Goal: Transaction & Acquisition: Book appointment/travel/reservation

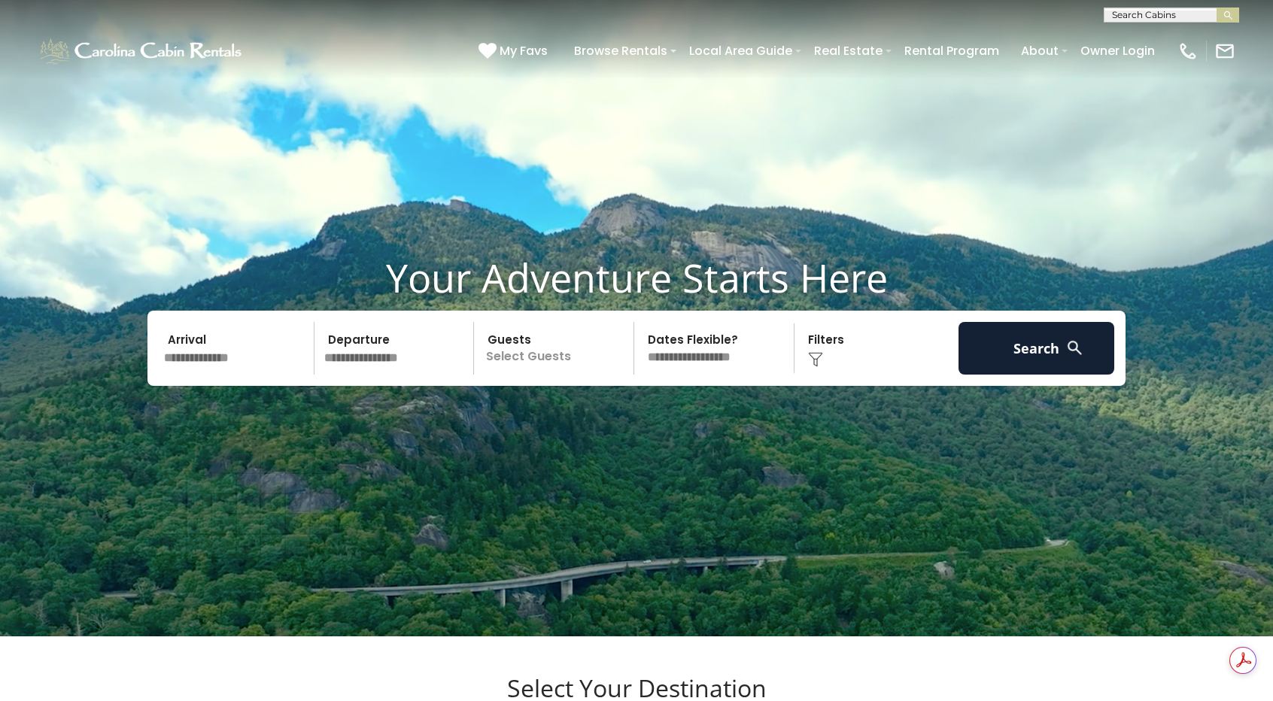
click at [200, 375] on input "text" at bounding box center [237, 348] width 156 height 53
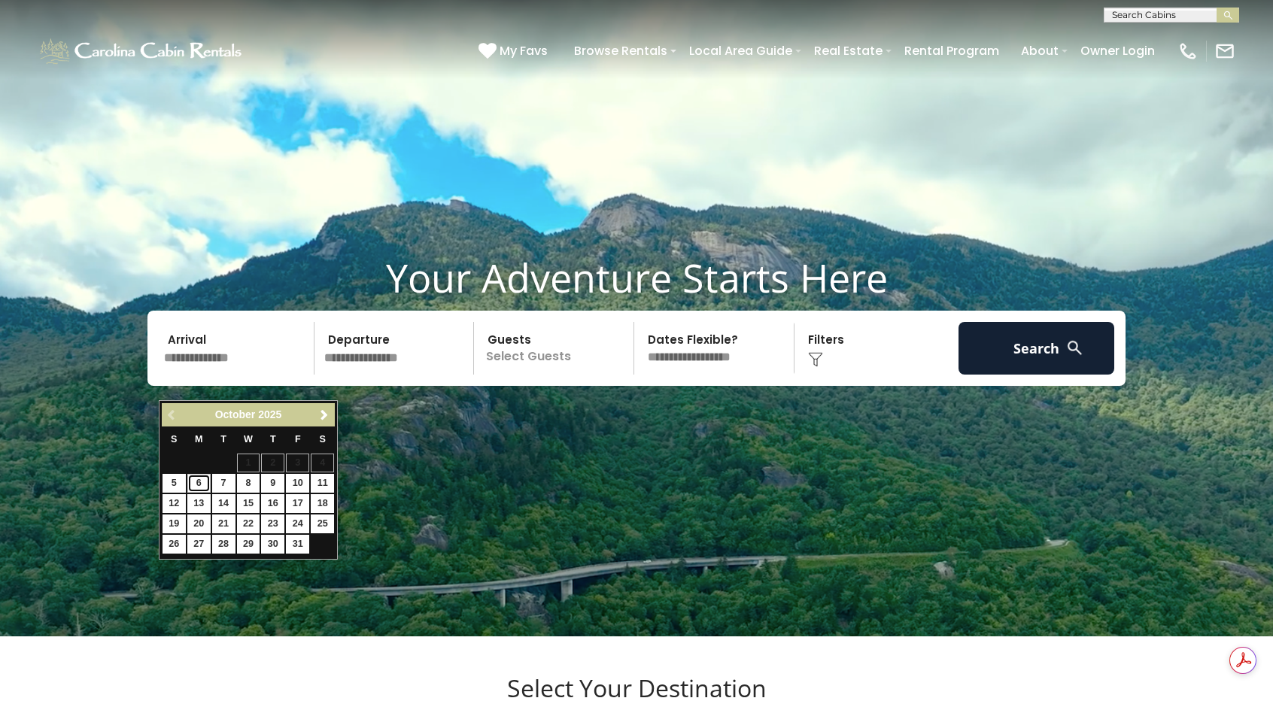
click at [200, 481] on link "6" at bounding box center [198, 483] width 23 height 19
type input "*******"
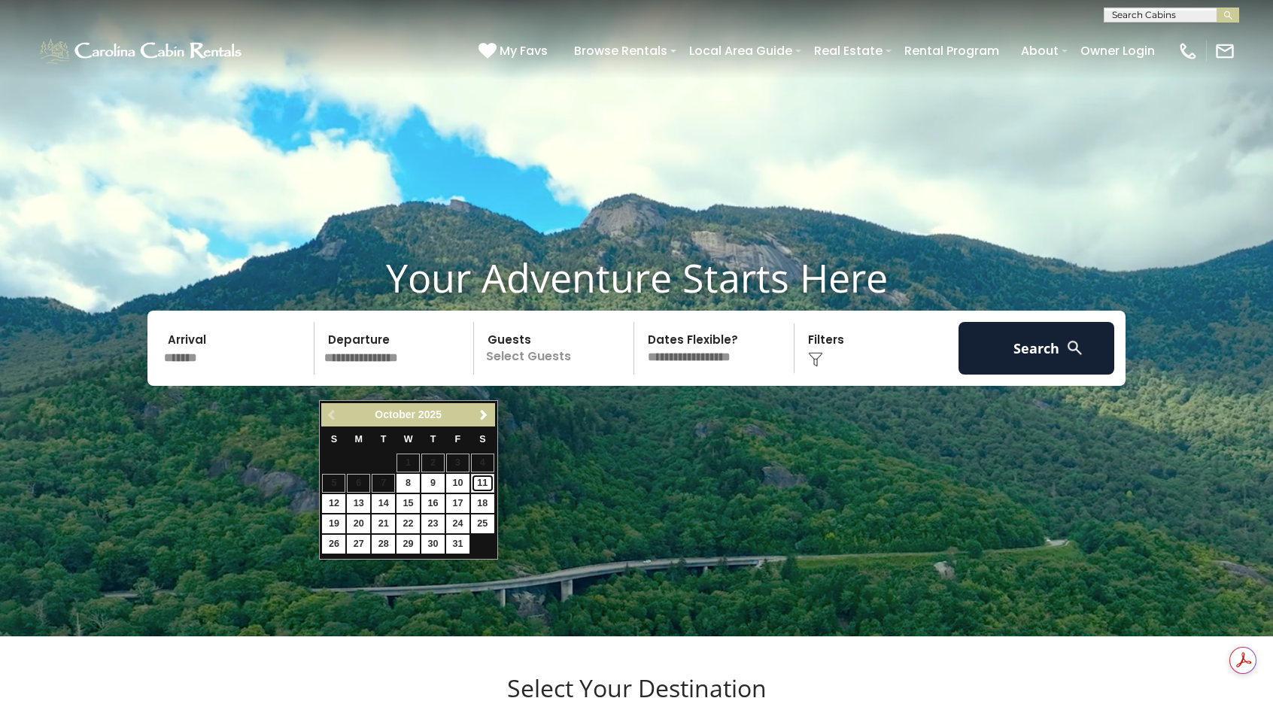
click at [484, 484] on link "11" at bounding box center [482, 483] width 23 height 19
type input "********"
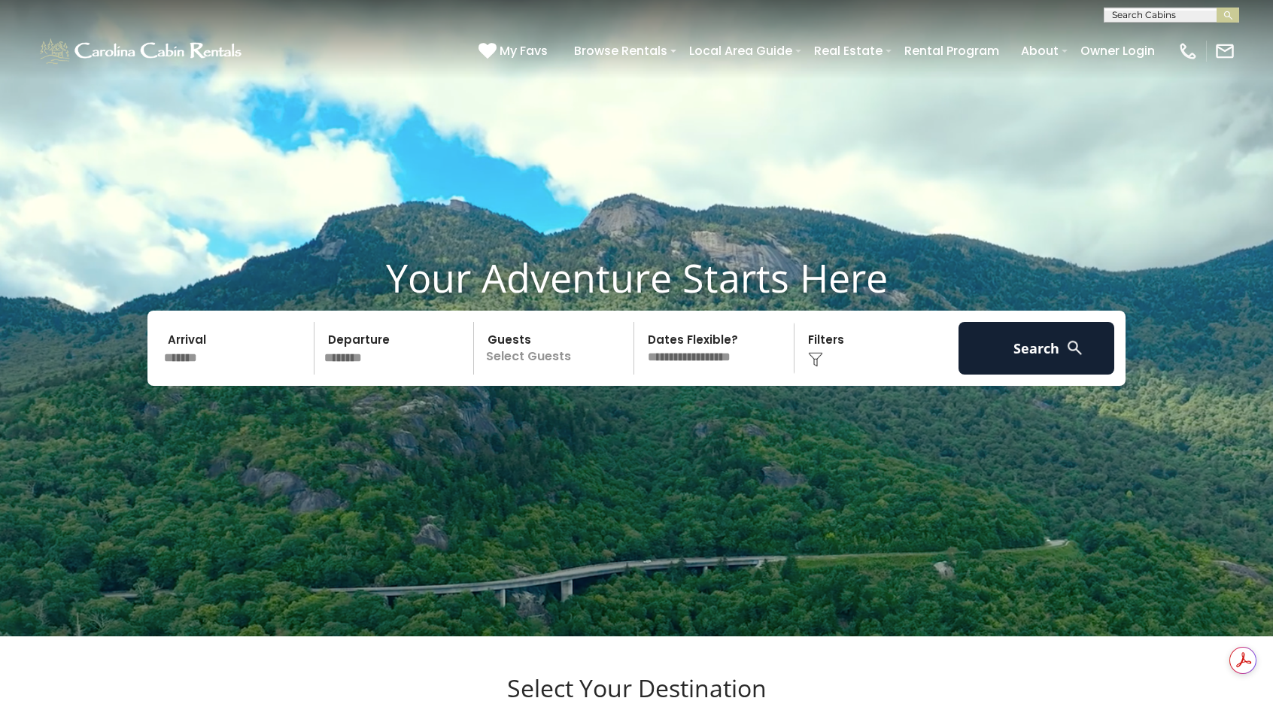
click at [539, 374] on p "Select Guests" at bounding box center [555, 348] width 155 height 53
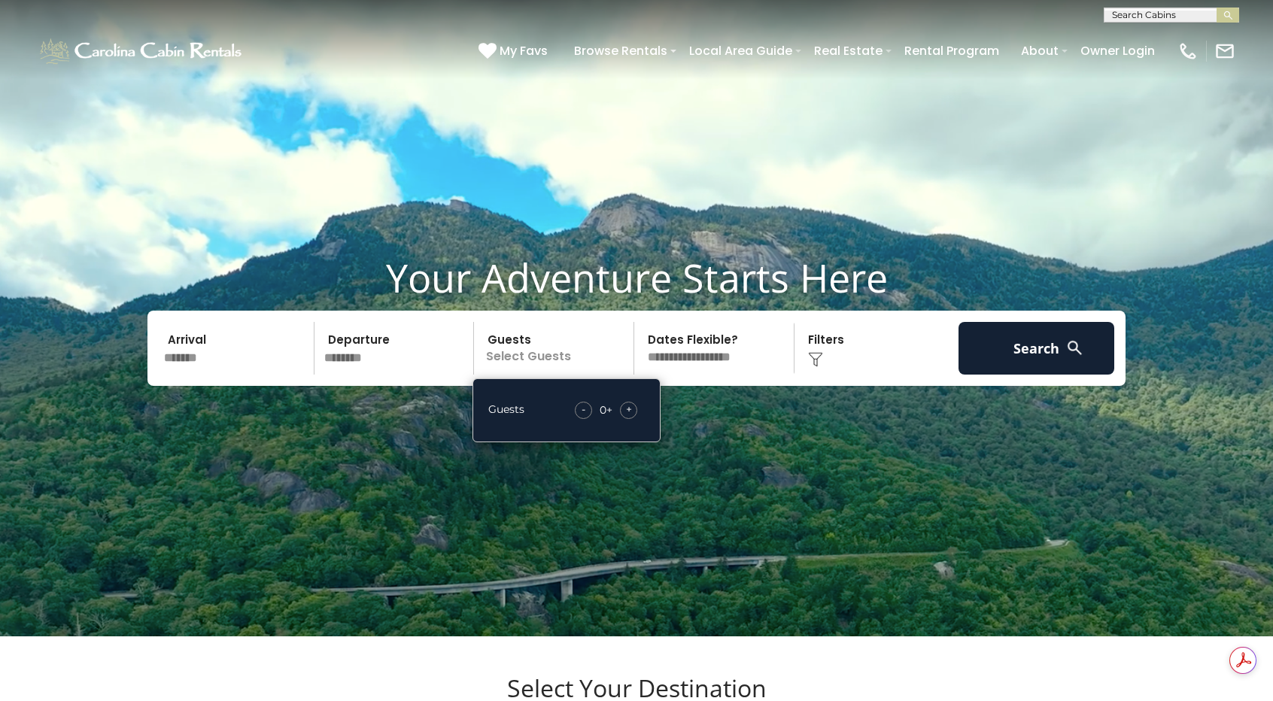
click at [629, 417] on span "+" at bounding box center [629, 409] width 6 height 15
click at [1034, 375] on button "Search" at bounding box center [1036, 348] width 156 height 53
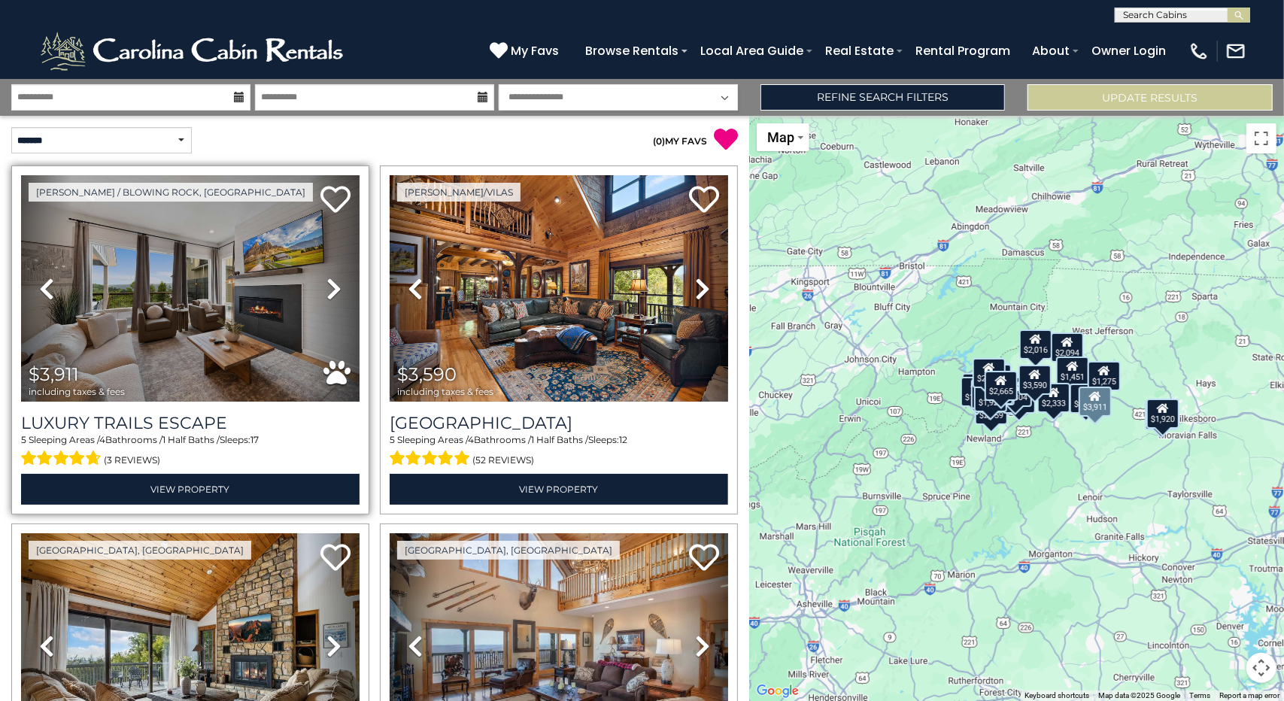
click at [333, 283] on icon at bounding box center [333, 289] width 15 height 24
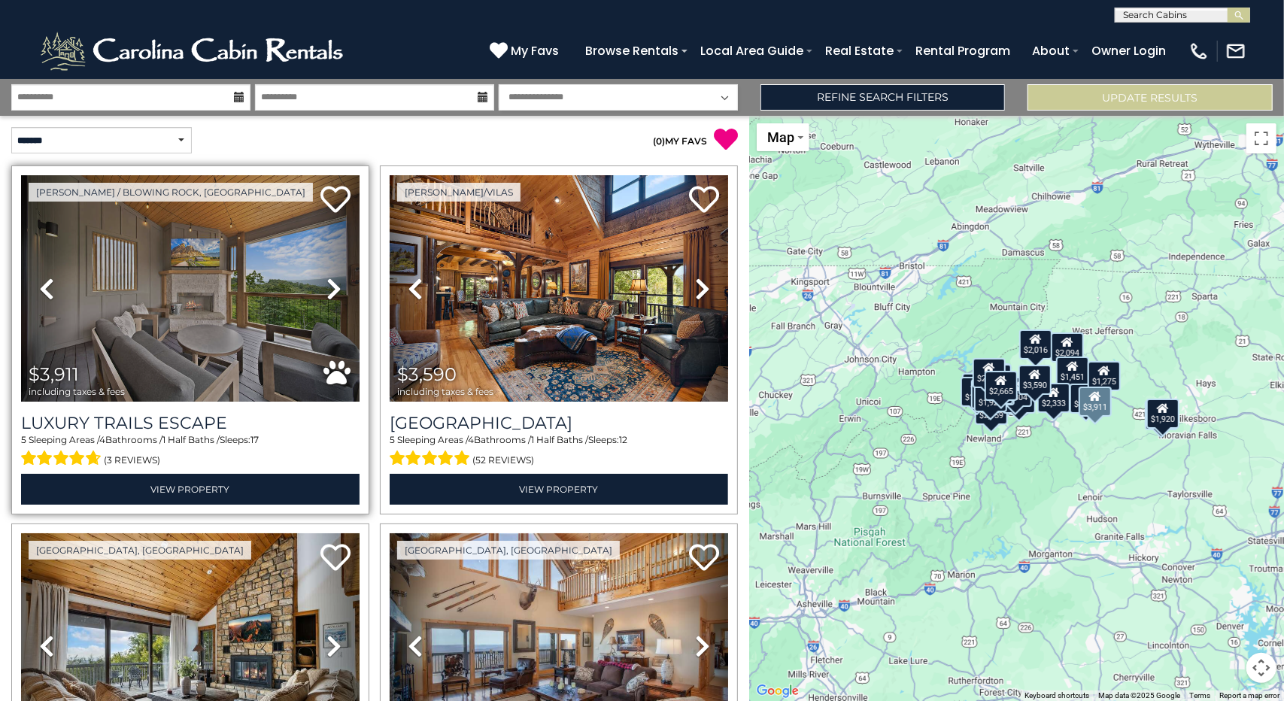
click at [333, 283] on icon at bounding box center [333, 289] width 15 height 24
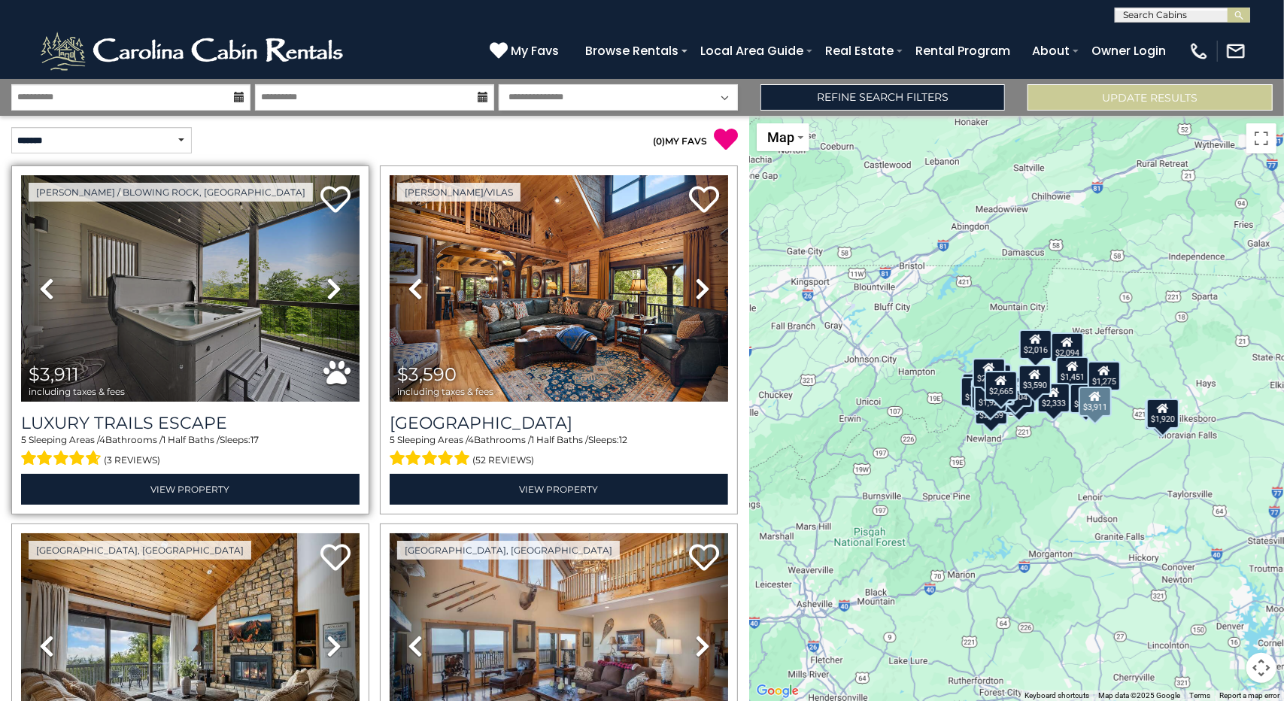
click at [333, 283] on icon at bounding box center [333, 289] width 15 height 24
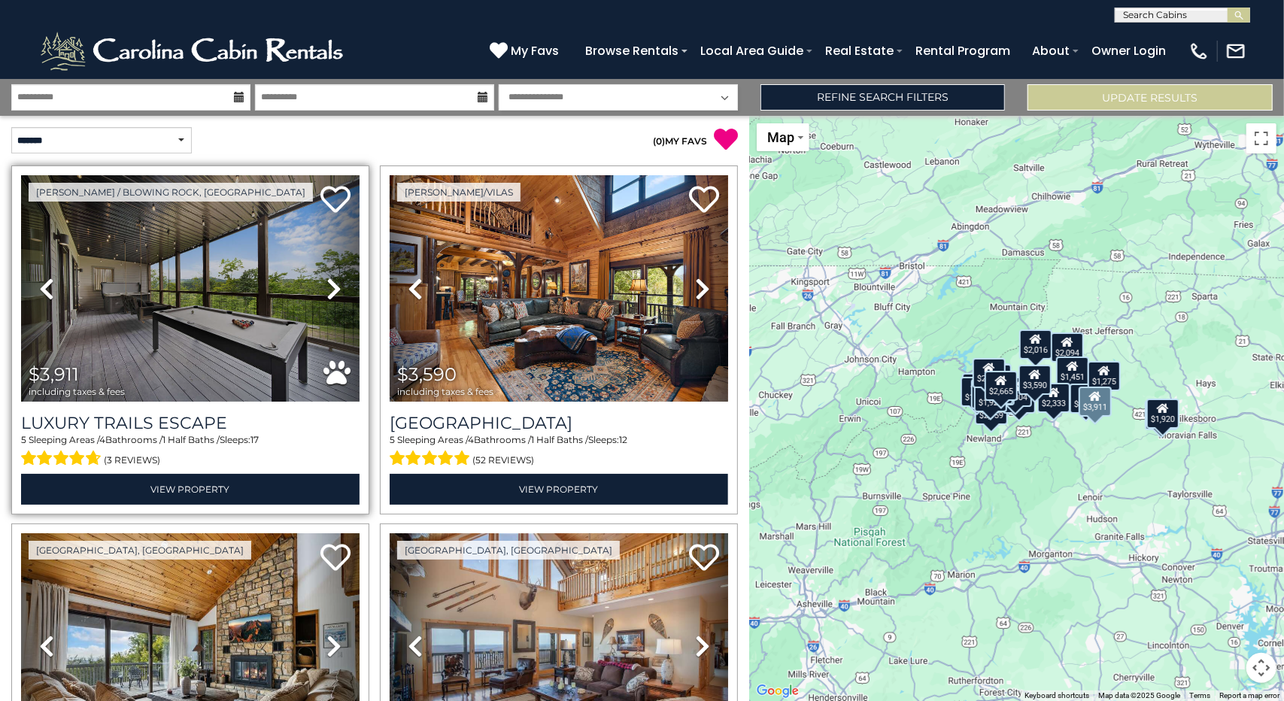
click at [333, 283] on icon at bounding box center [333, 289] width 15 height 24
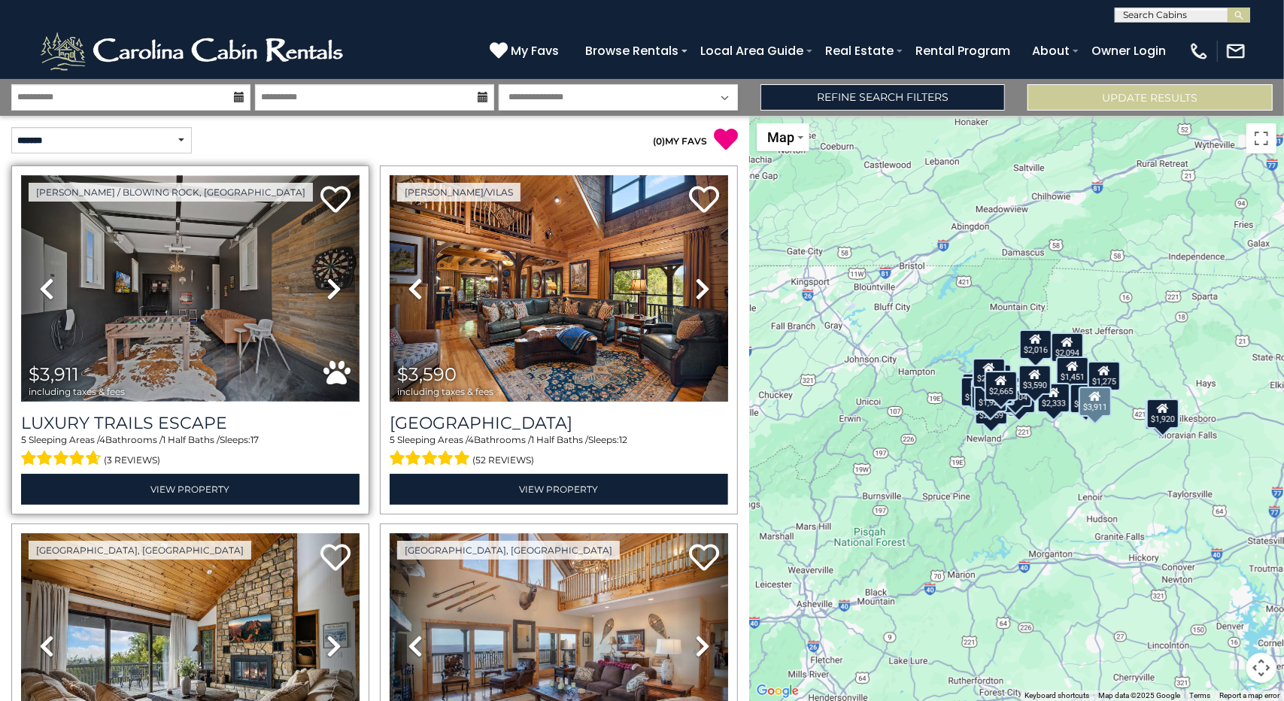
click at [185, 326] on img at bounding box center [190, 288] width 339 height 226
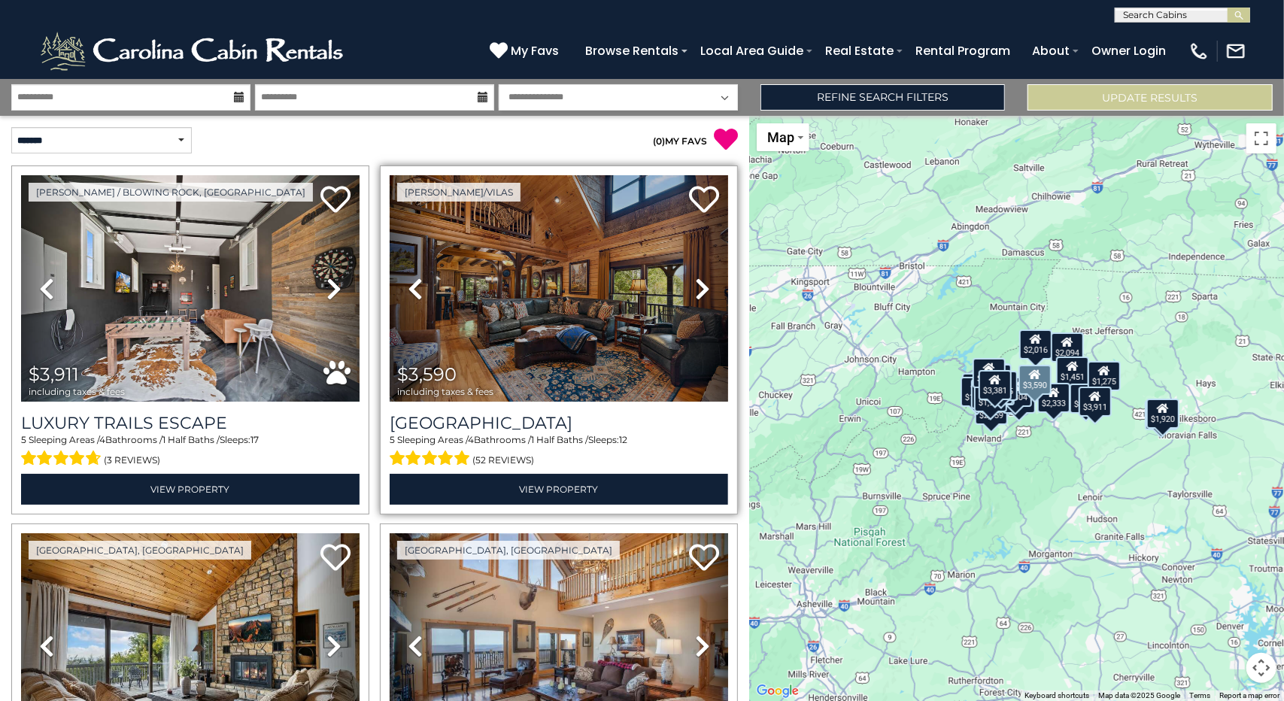
click at [705, 287] on link "Next" at bounding box center [702, 288] width 50 height 226
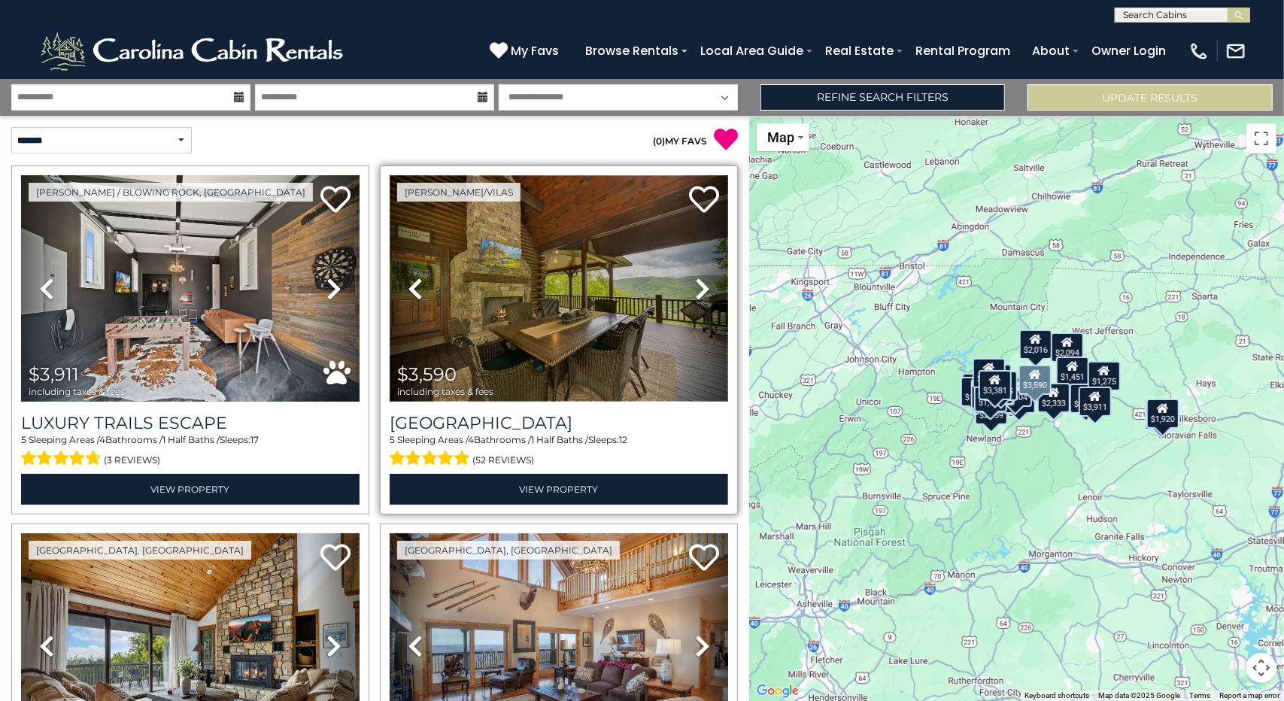
click at [566, 308] on img at bounding box center [559, 288] width 339 height 226
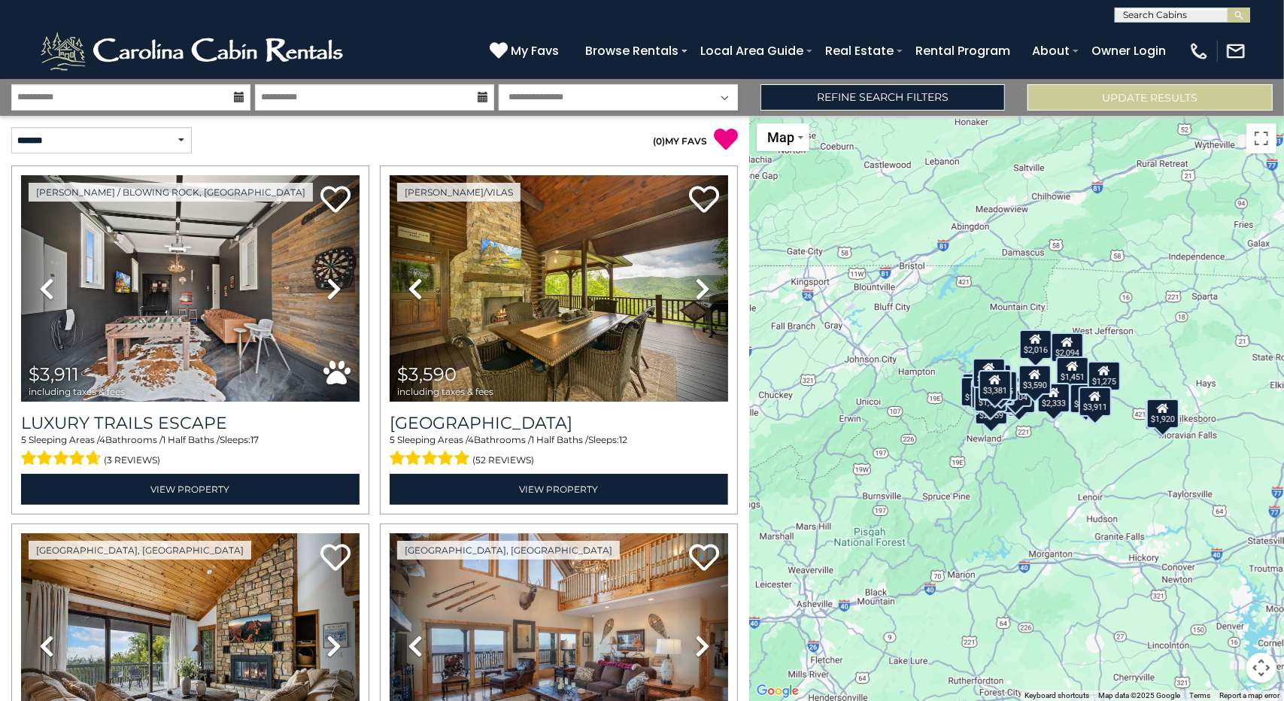
click at [1104, 411] on div "$3,911" at bounding box center [1095, 402] width 33 height 30
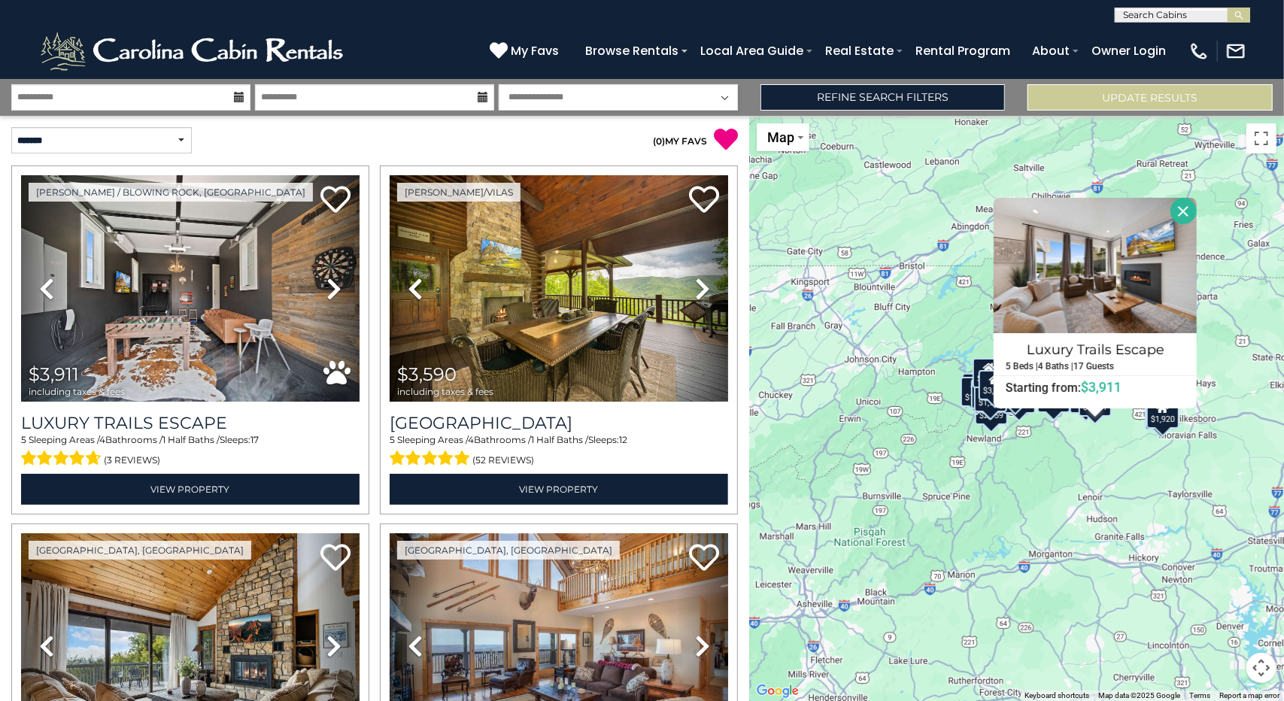
click at [1076, 469] on div "$3,911 $3,590 $1,479 $3,381 $6,093 $2,159 $2,457 $2,016 $2,320 $1,087 $1,683 $7…" at bounding box center [1016, 408] width 535 height 585
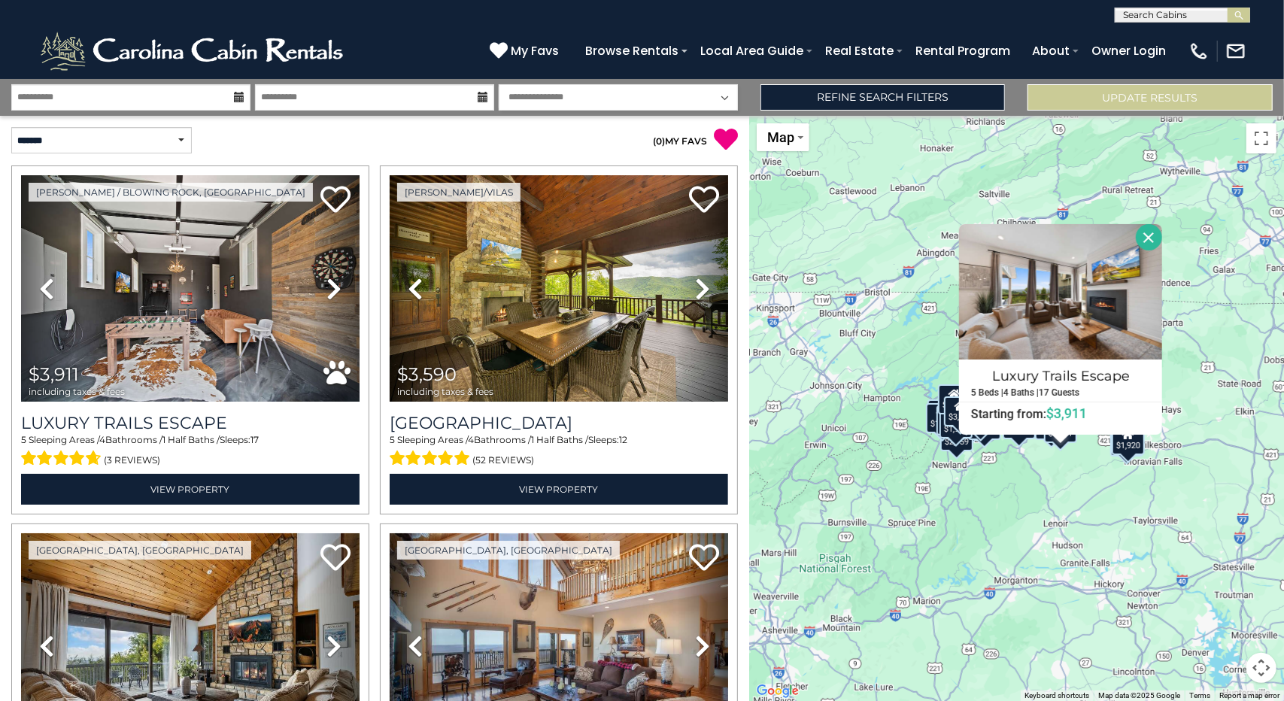
drag, startPoint x: 1071, startPoint y: 443, endPoint x: 1032, endPoint y: 466, distance: 45.5
click at [1032, 466] on div "$3,911 $3,590 $1,479 $3,381 $6,093 $2,159 $2,457 $2,016 $2,320 $1,087 $1,683 $7…" at bounding box center [1016, 408] width 535 height 585
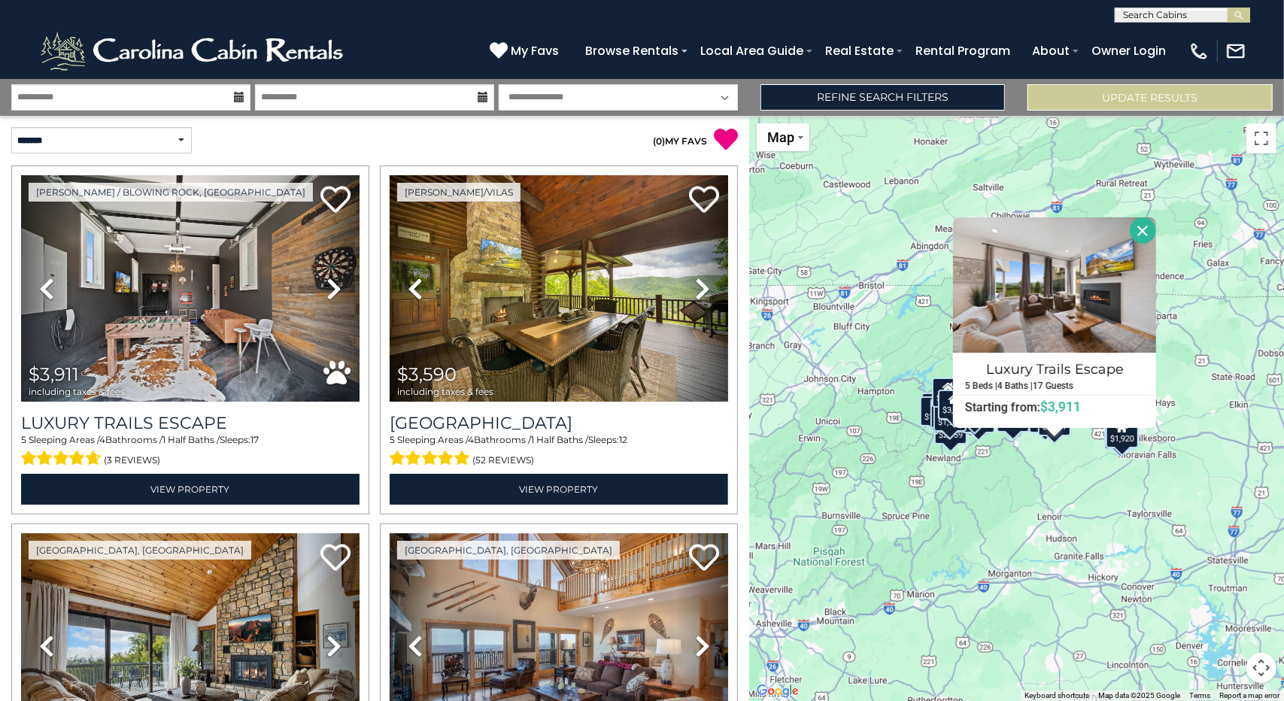
click at [809, 497] on div "$3,911 $3,590 $1,479 $3,381 $6,093 $2,159 $2,457 $2,016 $2,320 $1,087 $1,683 $7…" at bounding box center [1016, 408] width 535 height 585
click at [1146, 229] on button "Close" at bounding box center [1143, 230] width 26 height 26
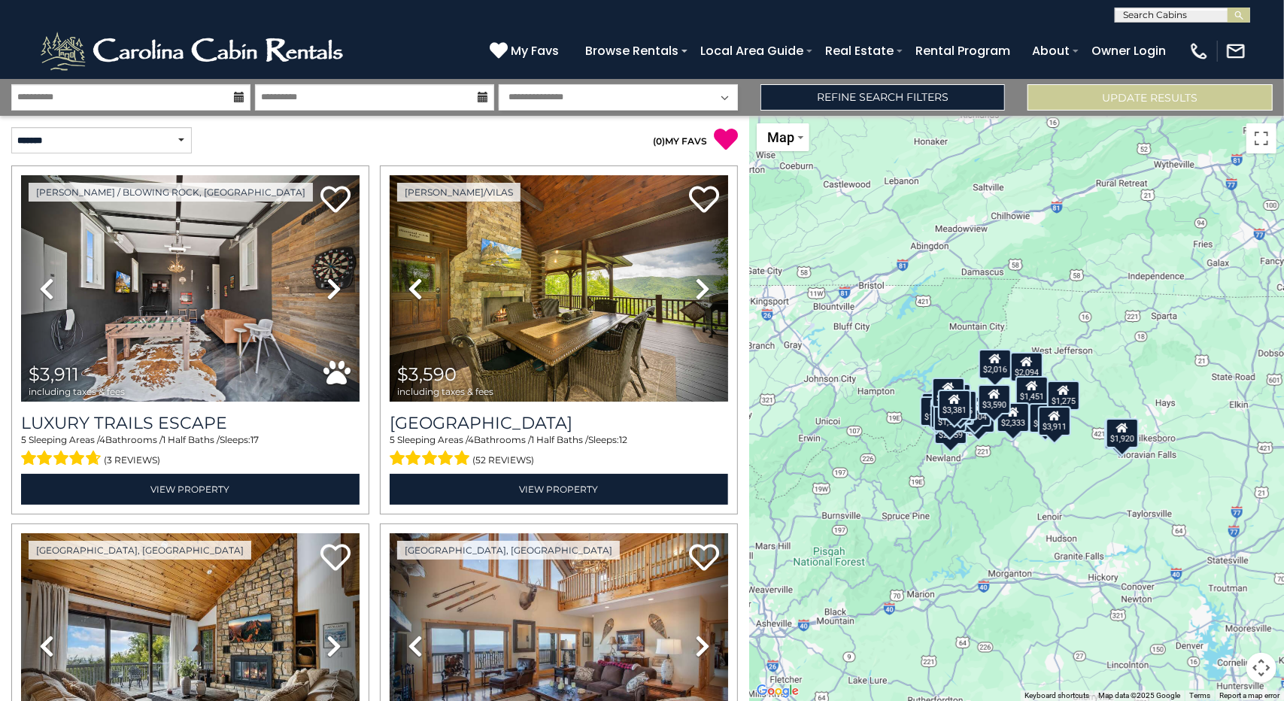
click at [1268, 672] on button "Map camera controls" at bounding box center [1262, 668] width 30 height 30
click at [1220, 597] on button "Zoom in" at bounding box center [1224, 593] width 30 height 30
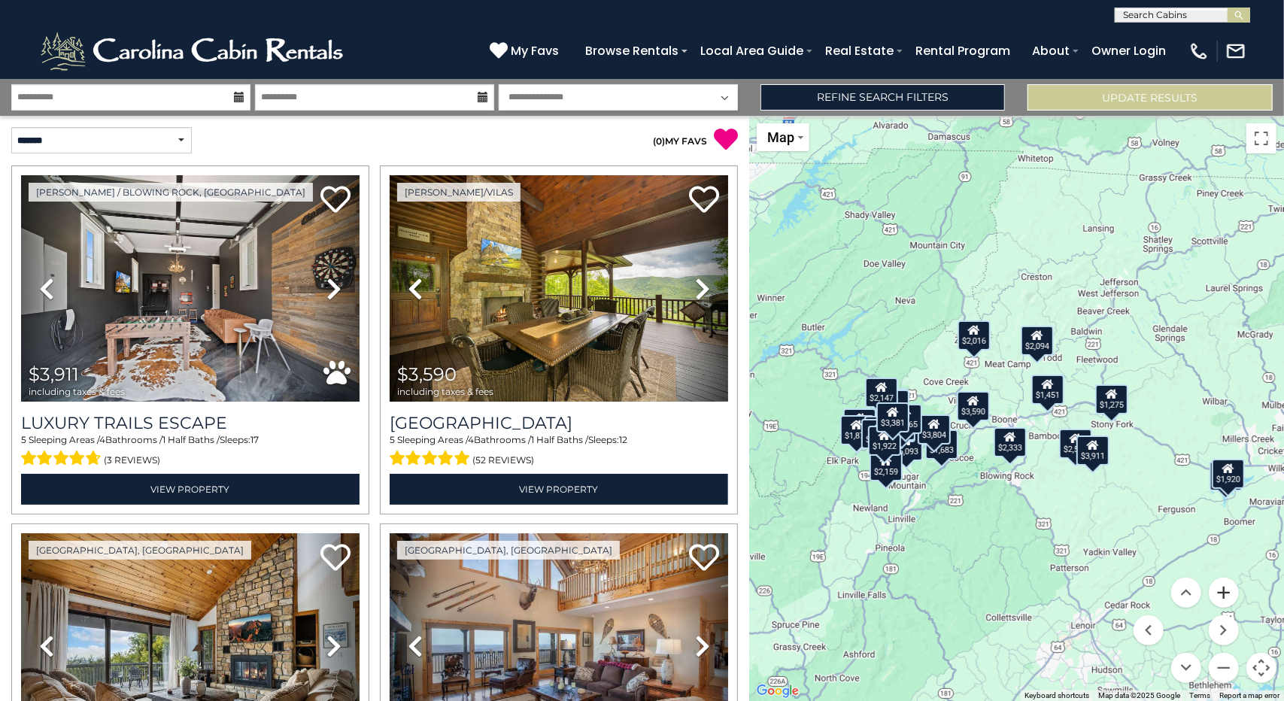
click at [1220, 597] on button "Zoom in" at bounding box center [1224, 593] width 30 height 30
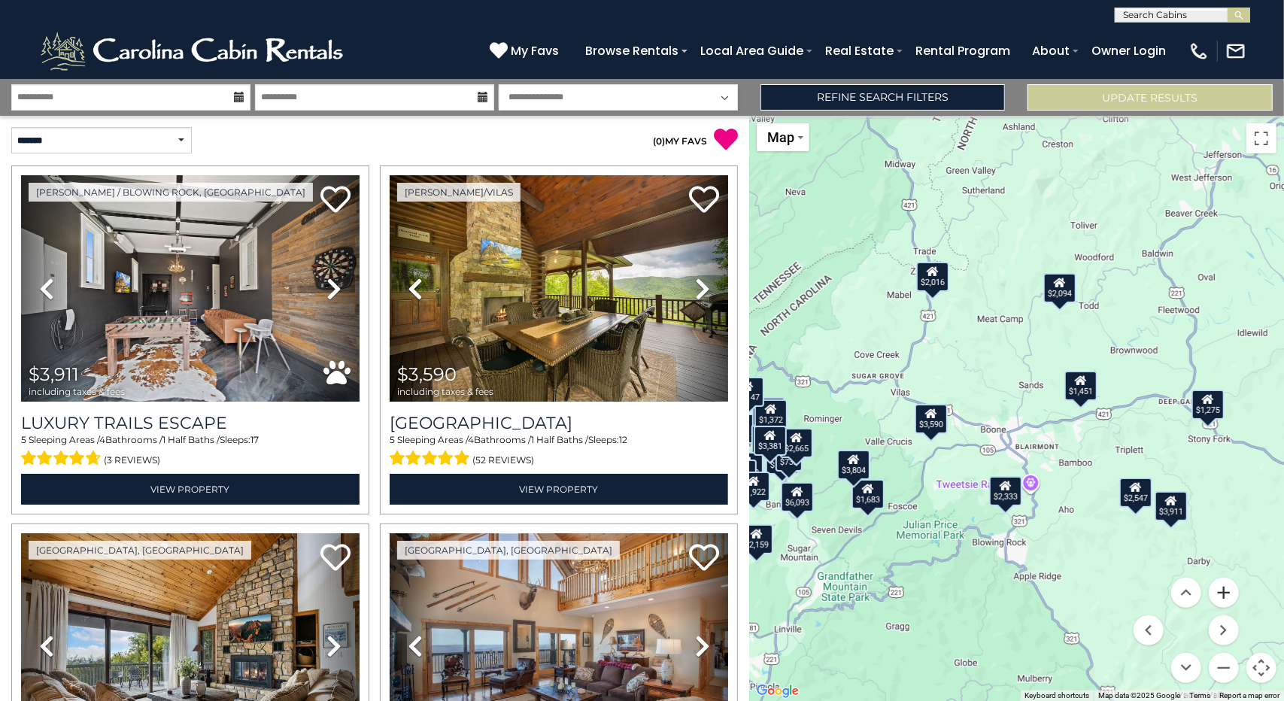
click at [1220, 597] on button "Zoom in" at bounding box center [1224, 593] width 30 height 30
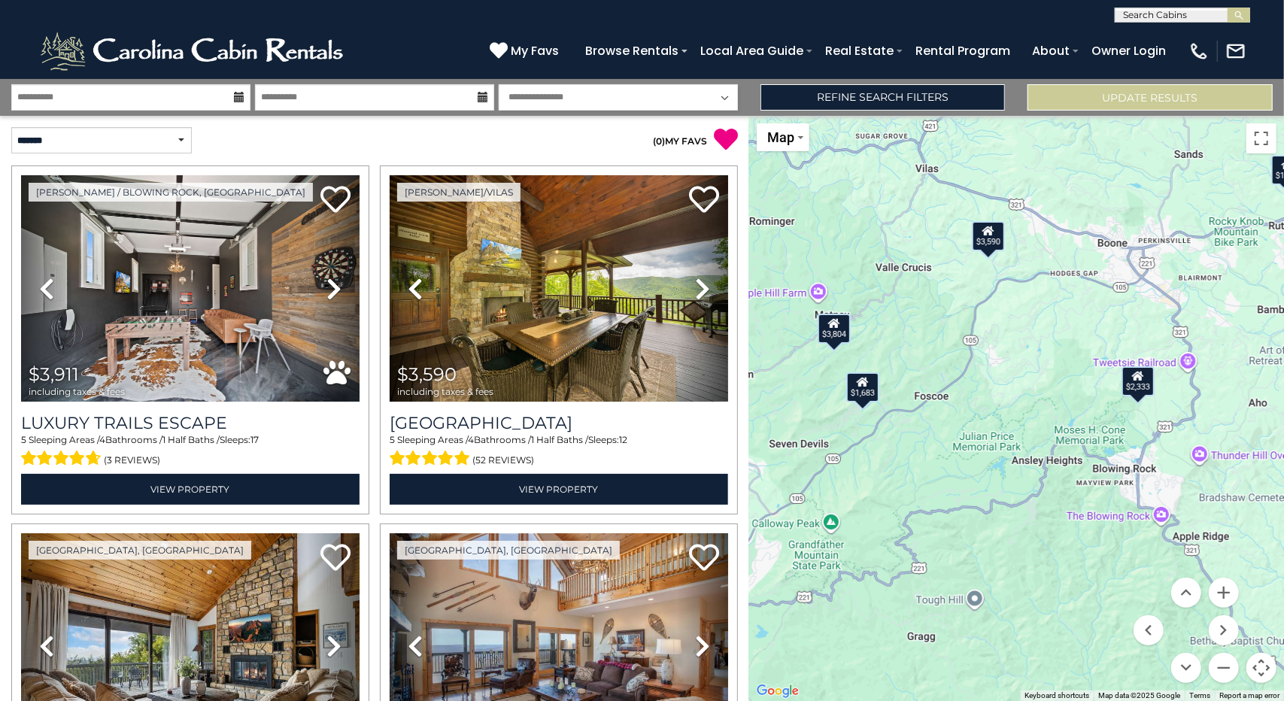
drag, startPoint x: 937, startPoint y: 538, endPoint x: 1095, endPoint y: 327, distance: 263.3
click at [1095, 327] on div "$3,911 $3,590 $1,479 $3,381 $6,093 $2,159 $2,457 $2,016 $2,320 $1,087 $1,683 $7…" at bounding box center [1016, 408] width 535 height 585
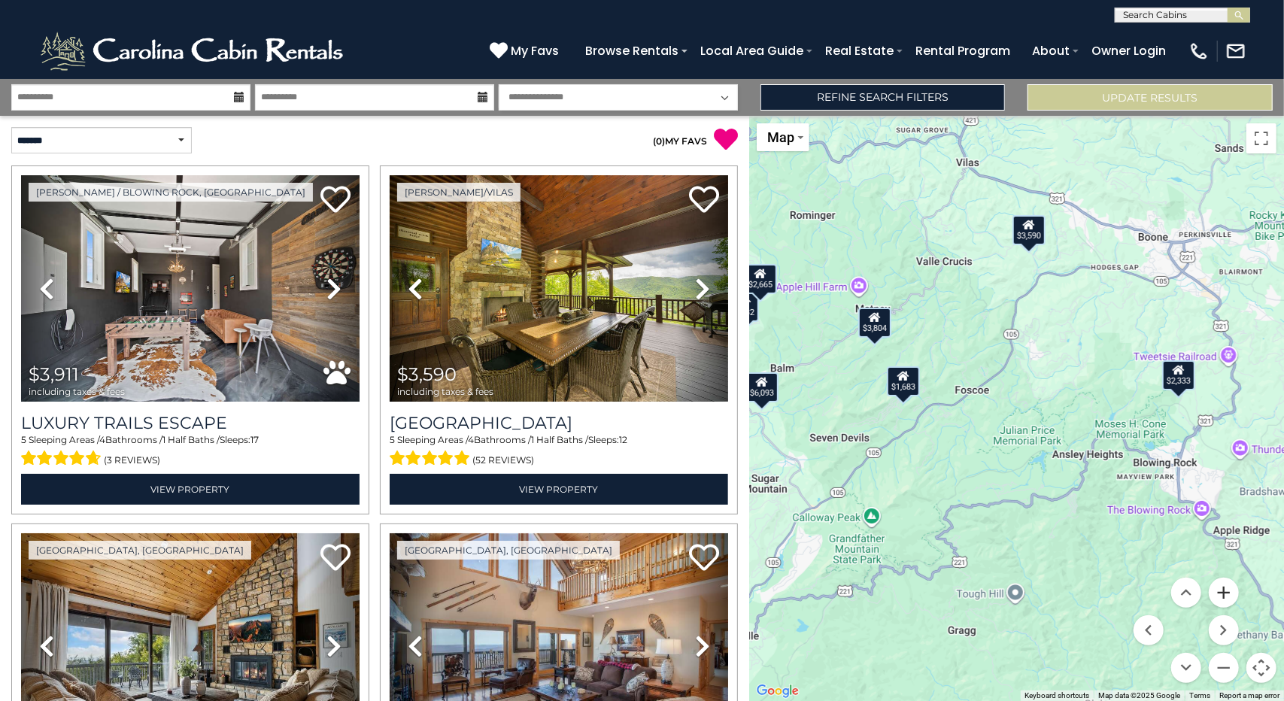
click at [1224, 598] on button "Zoom in" at bounding box center [1224, 593] width 30 height 30
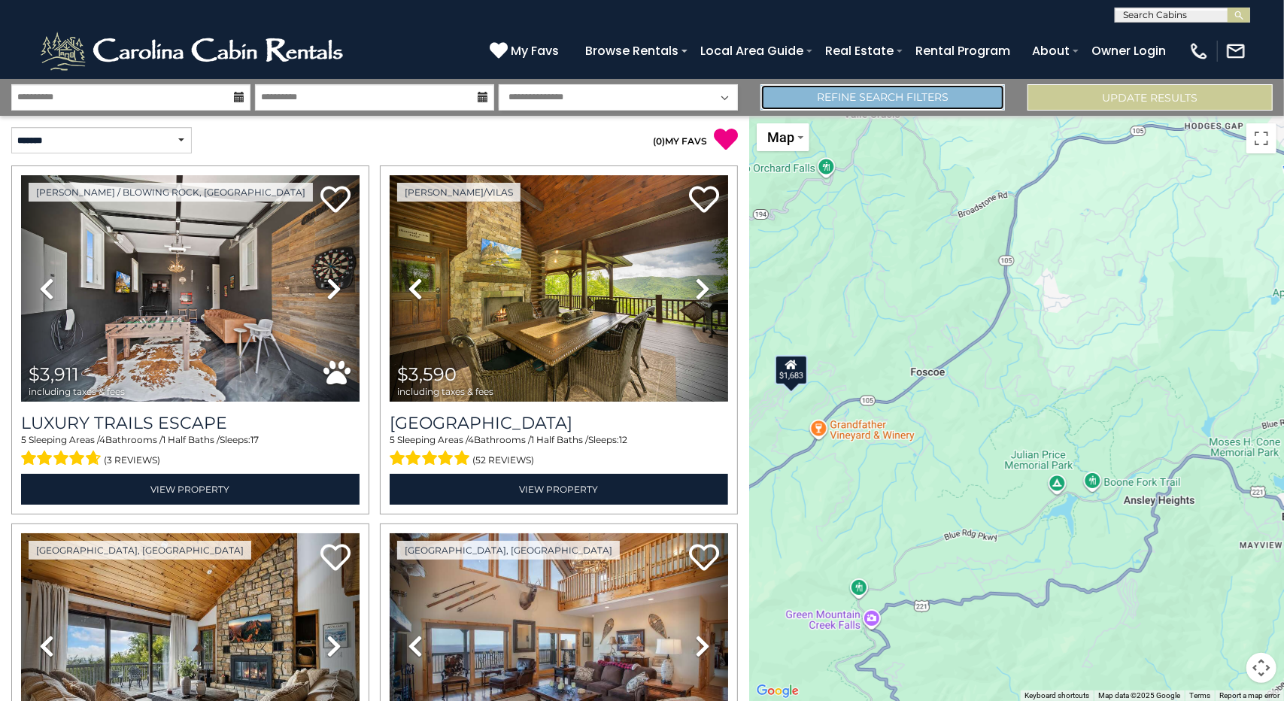
click at [898, 102] on link "Refine Search Filters" at bounding box center [883, 97] width 245 height 26
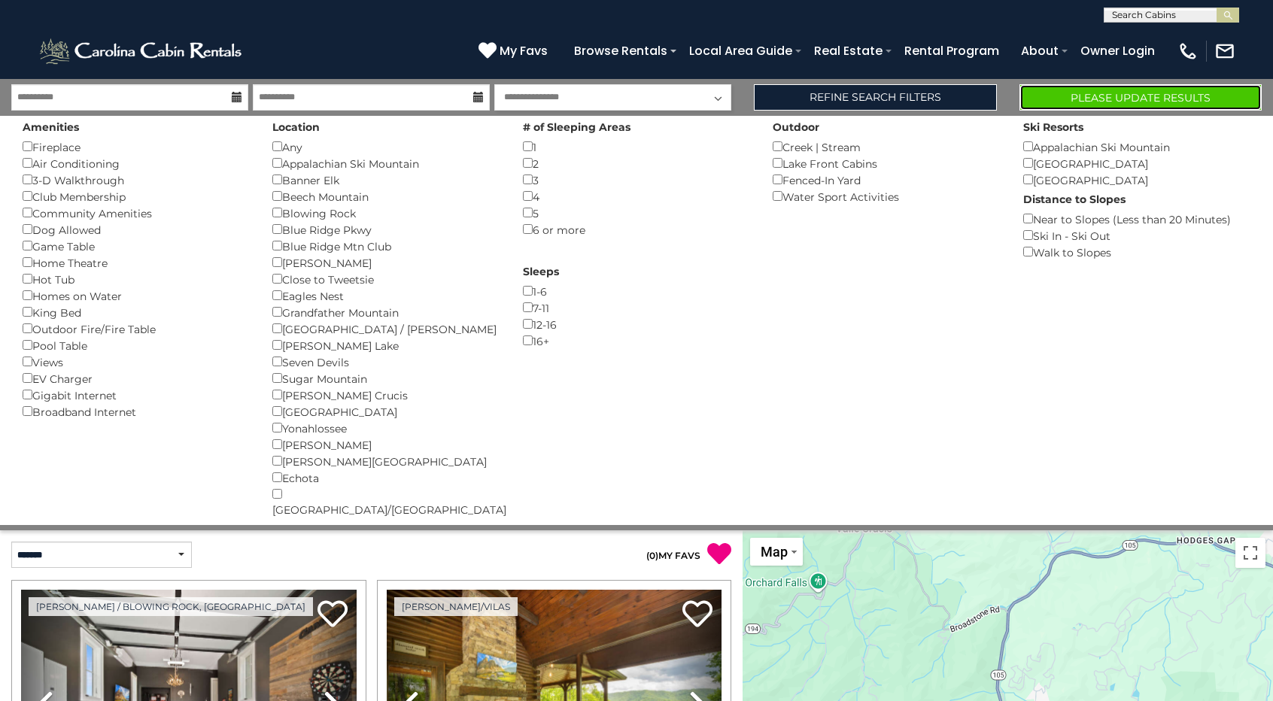
click at [1116, 97] on button "Please Update Results" at bounding box center [1140, 97] width 243 height 26
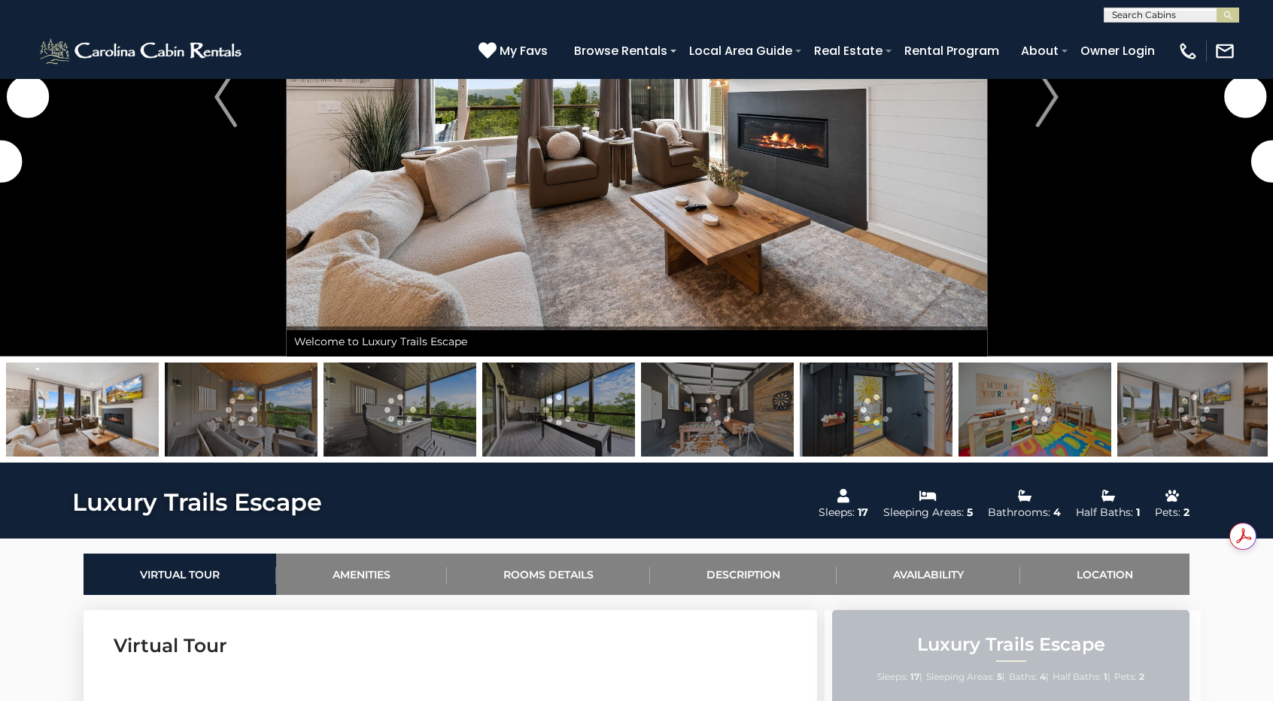
scroll to position [516, 0]
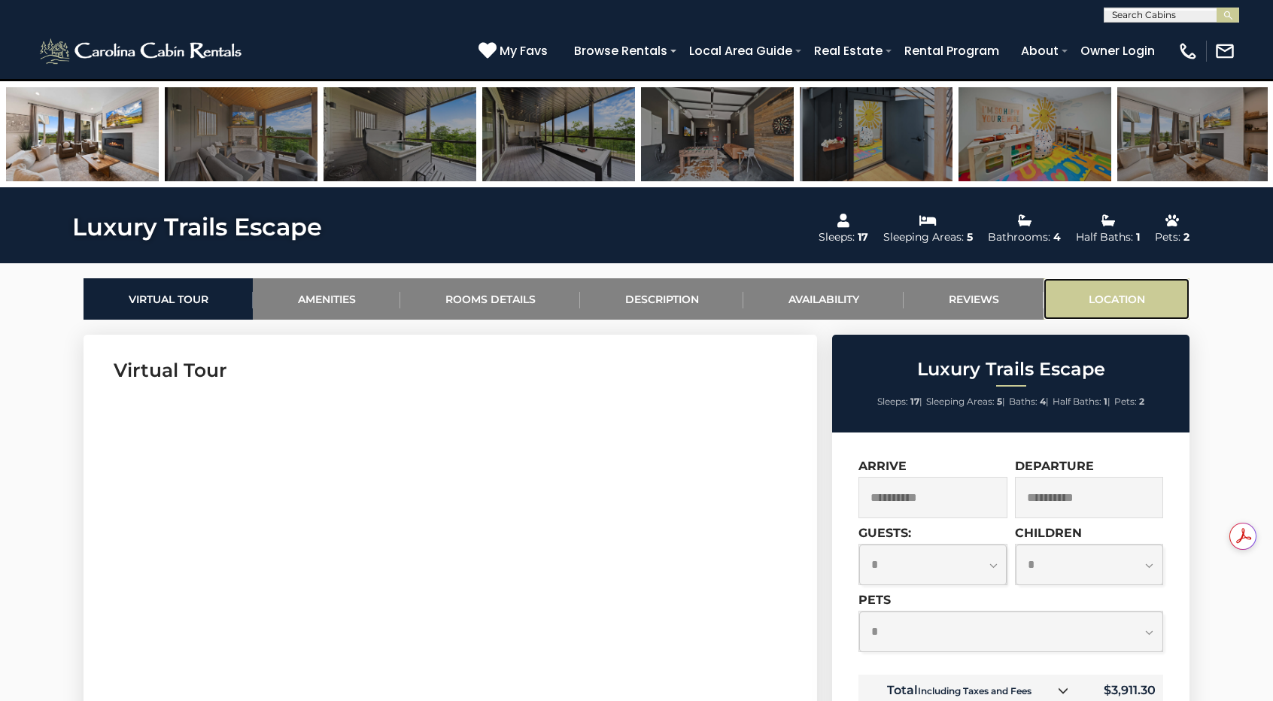
click at [1131, 303] on link "Location" at bounding box center [1116, 298] width 146 height 41
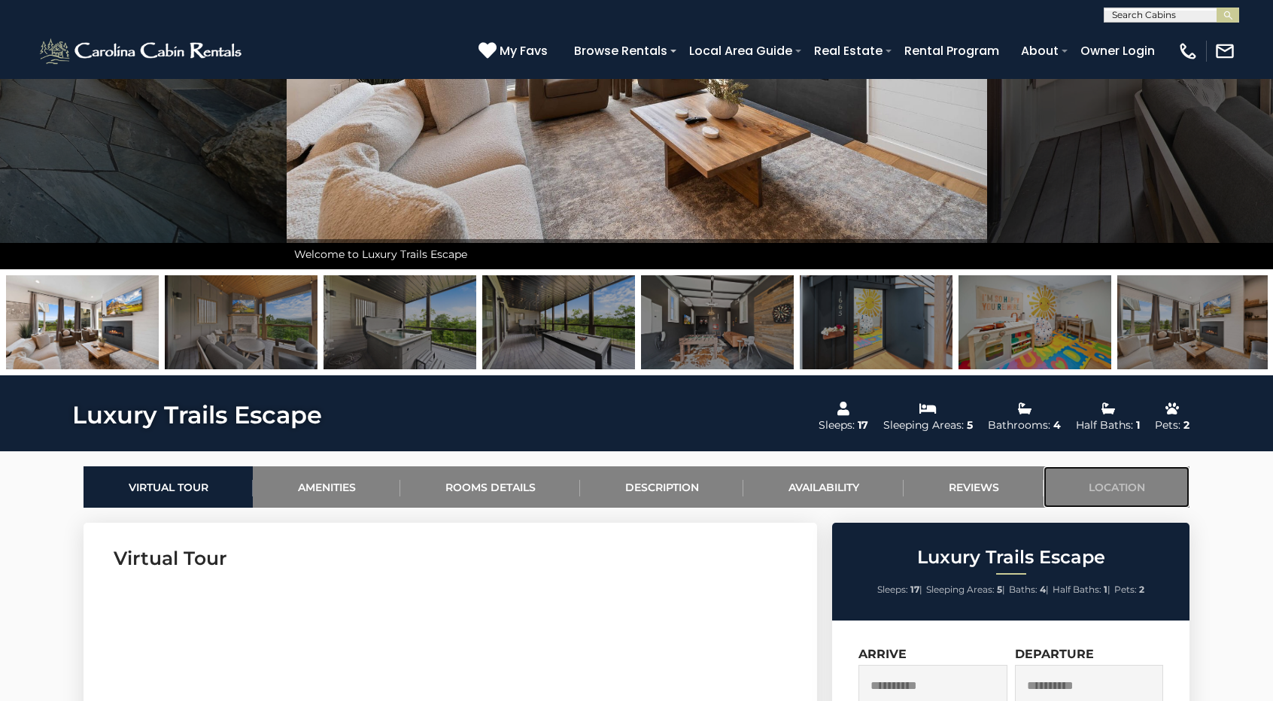
scroll to position [326, 0]
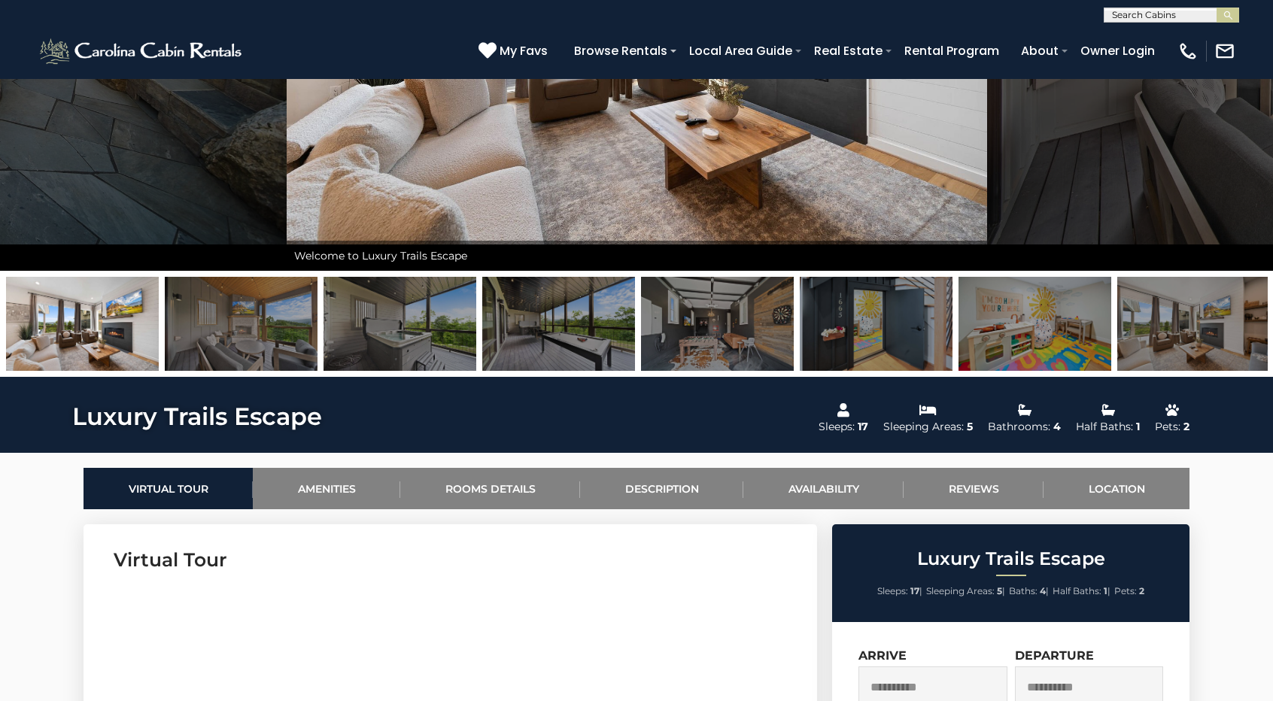
click at [567, 329] on img at bounding box center [558, 324] width 153 height 94
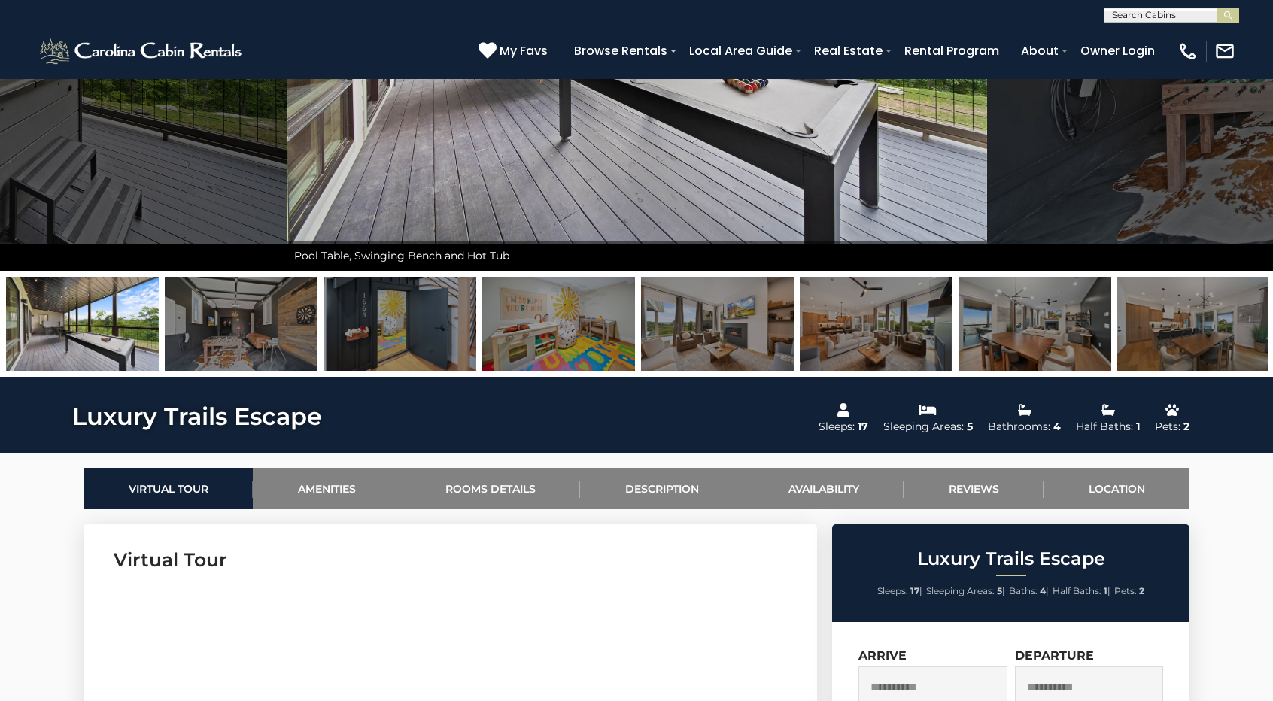
scroll to position [0, 0]
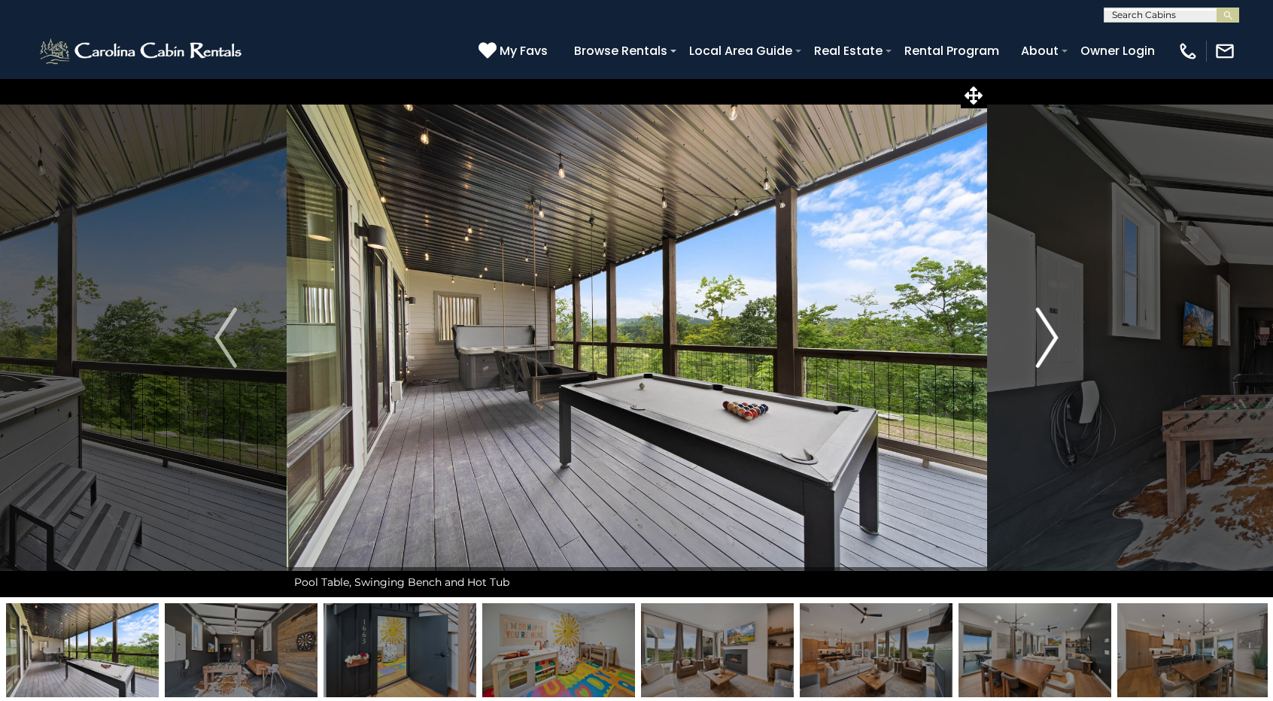
click at [1054, 336] on img "Next" at bounding box center [1047, 338] width 23 height 60
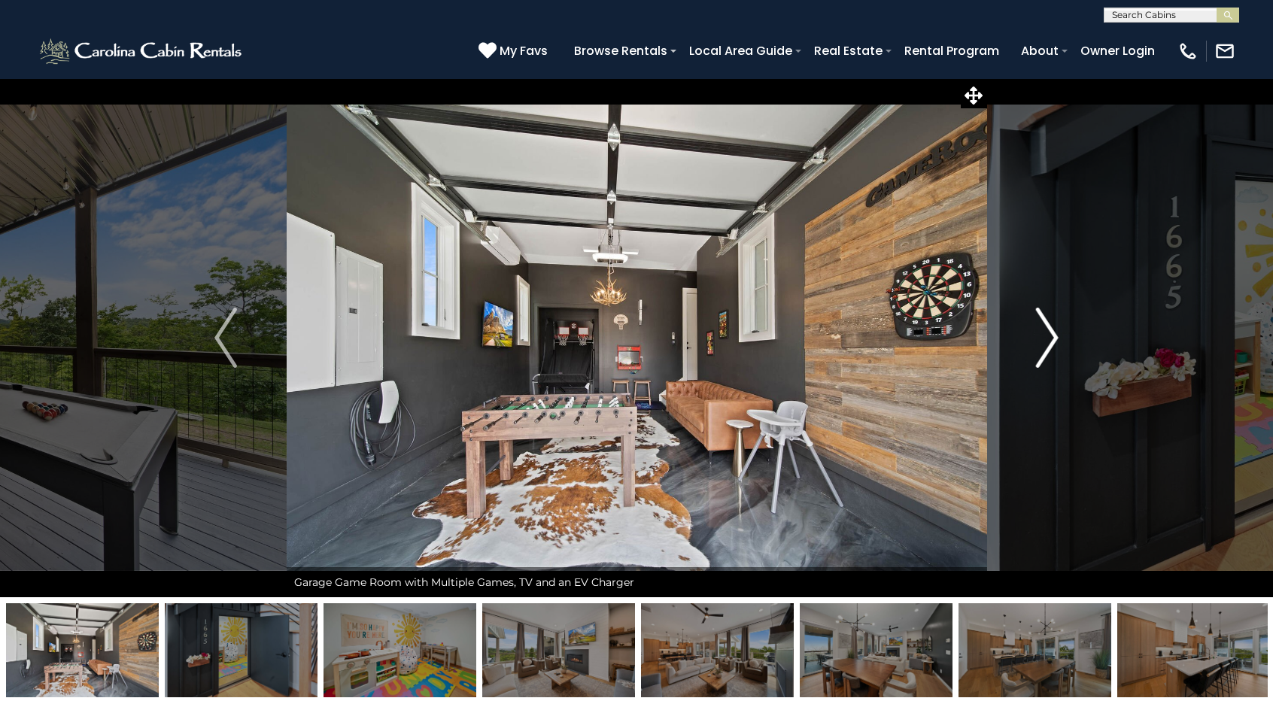
click at [1054, 336] on img "Next" at bounding box center [1047, 338] width 23 height 60
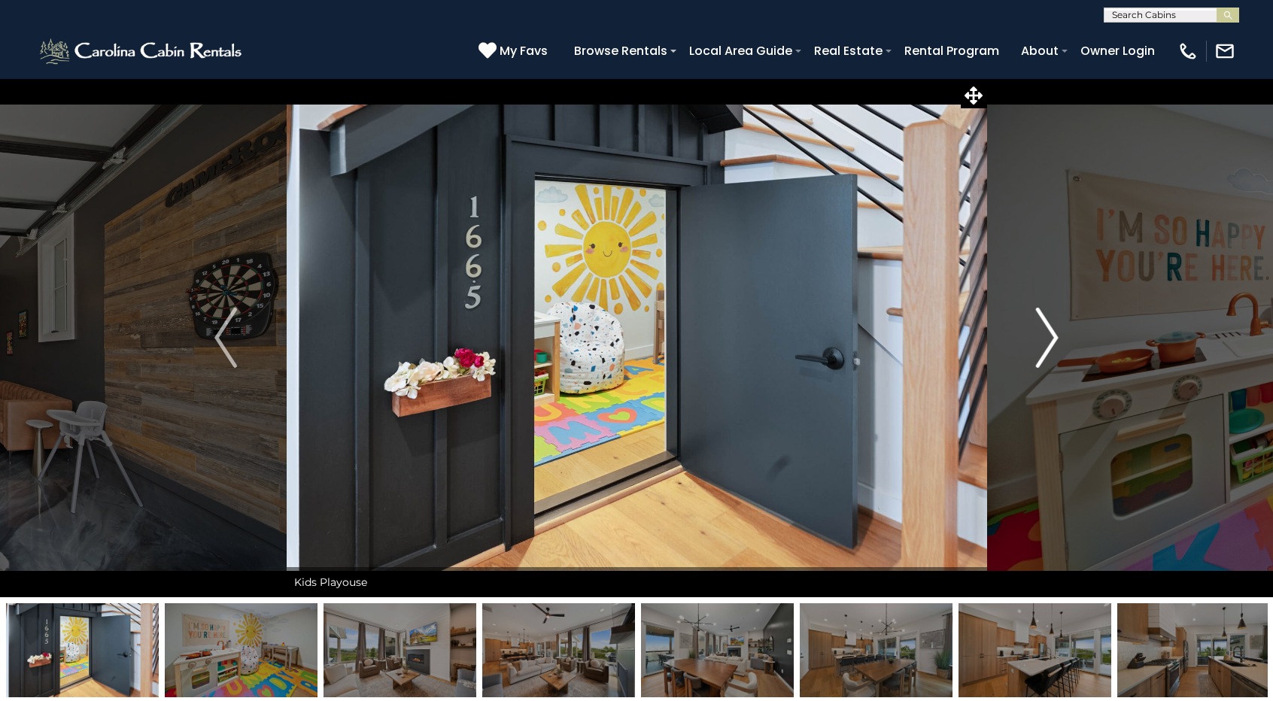
click at [1054, 336] on img "Next" at bounding box center [1047, 338] width 23 height 60
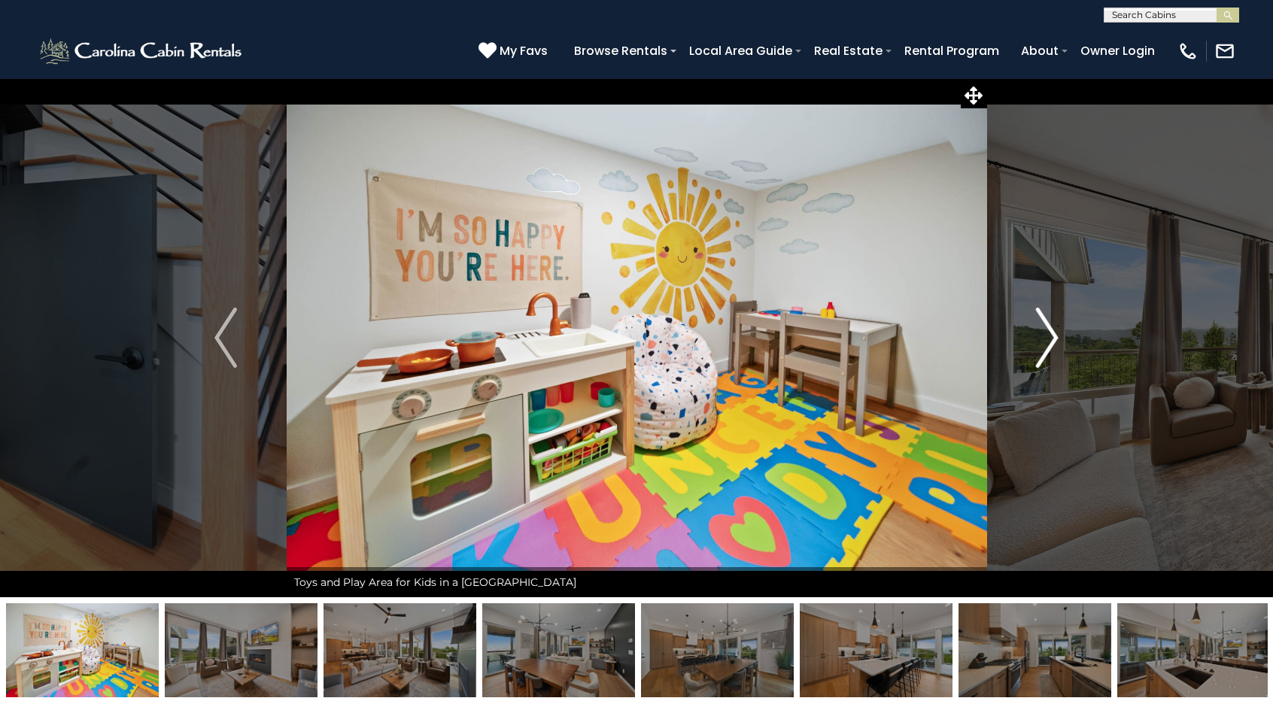
click at [1054, 336] on img "Next" at bounding box center [1047, 338] width 23 height 60
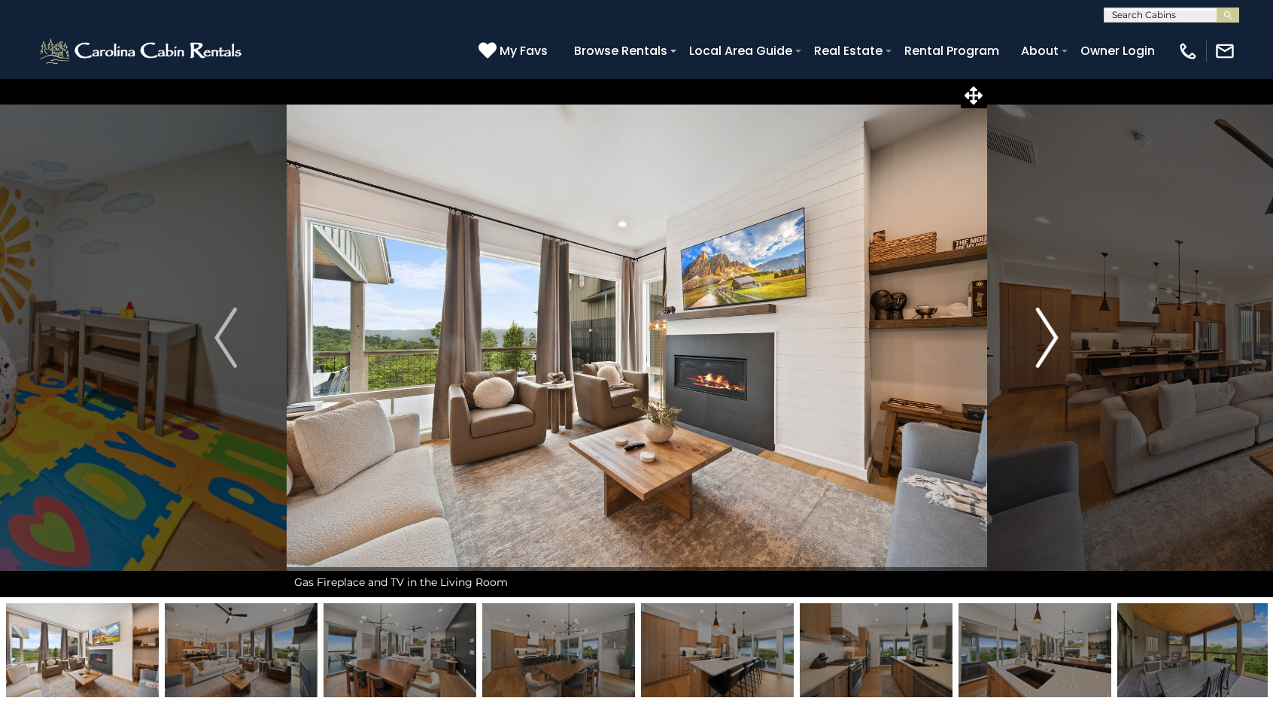
click at [1054, 336] on img "Next" at bounding box center [1047, 338] width 23 height 60
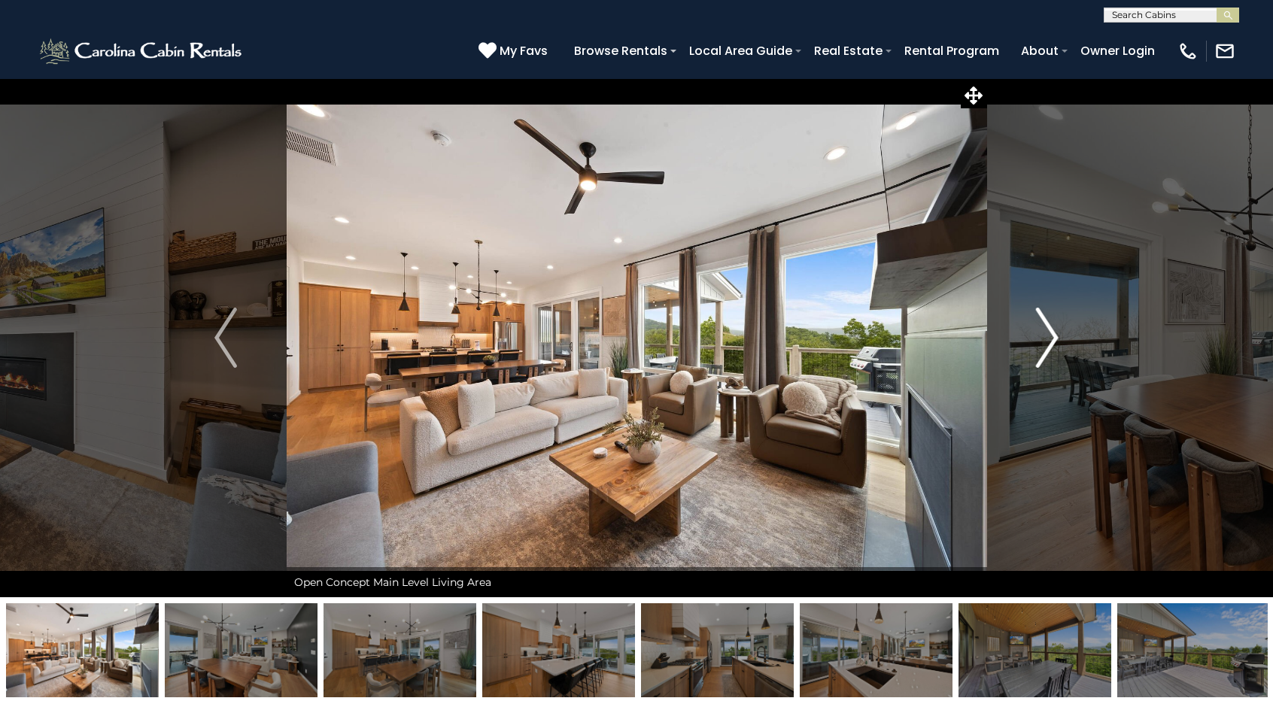
click at [1054, 336] on img "Next" at bounding box center [1047, 338] width 23 height 60
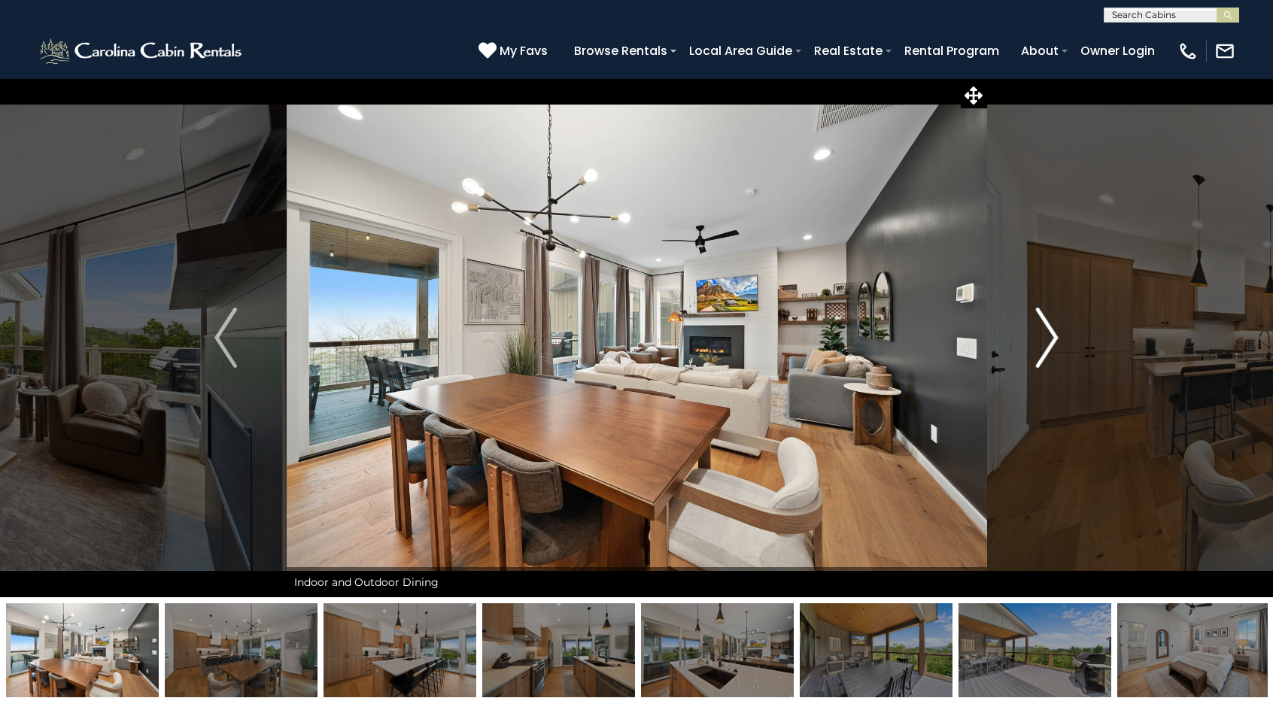
click at [1054, 336] on img "Next" at bounding box center [1047, 338] width 23 height 60
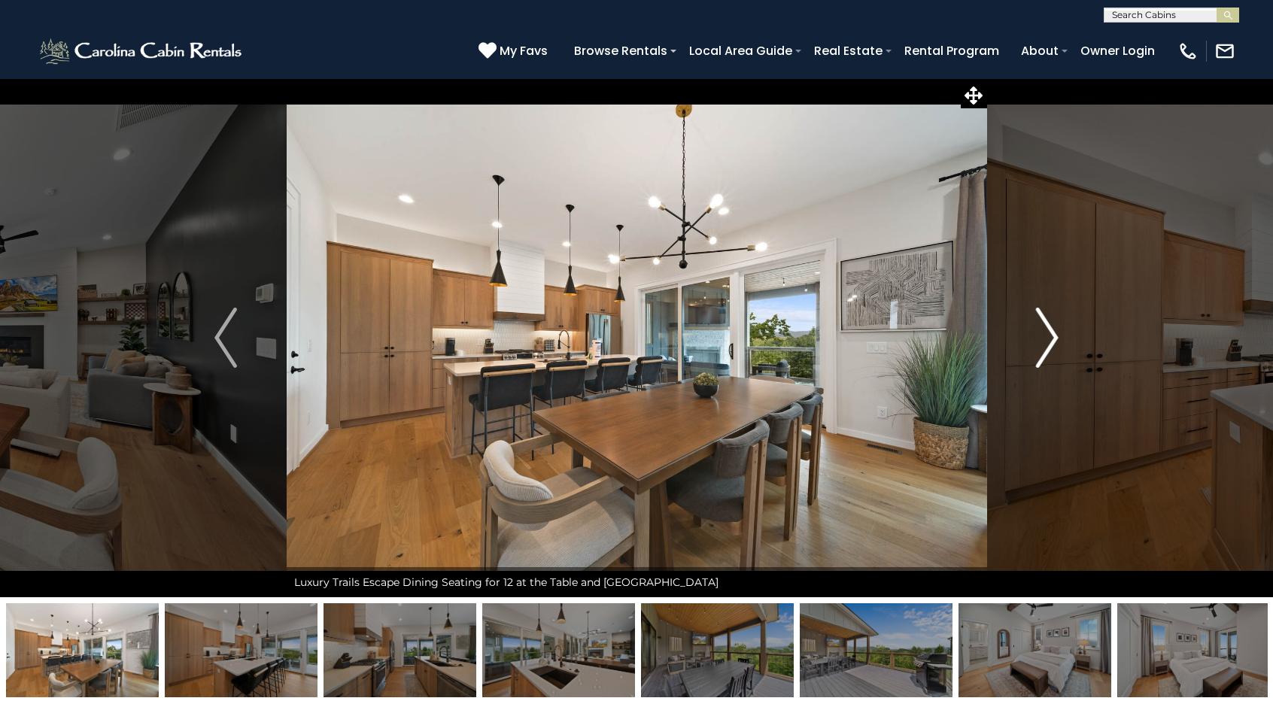
click at [1054, 336] on img "Next" at bounding box center [1047, 338] width 23 height 60
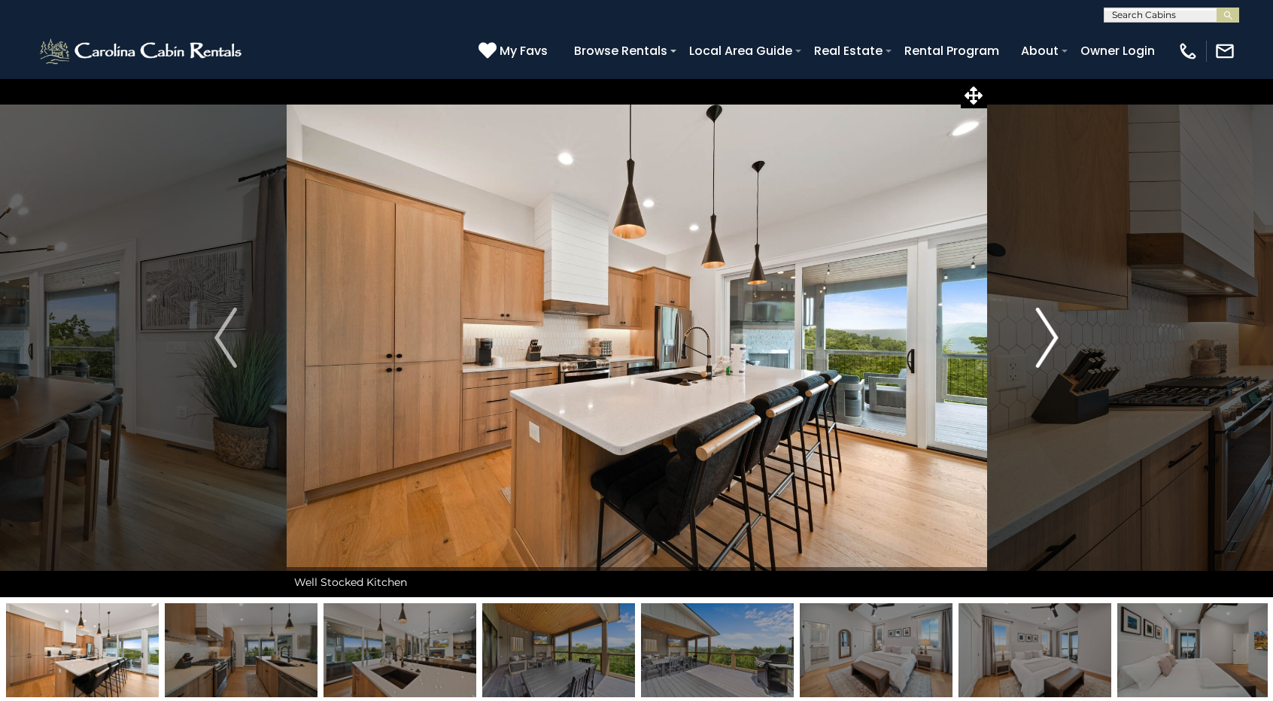
click at [1054, 336] on img "Next" at bounding box center [1047, 338] width 23 height 60
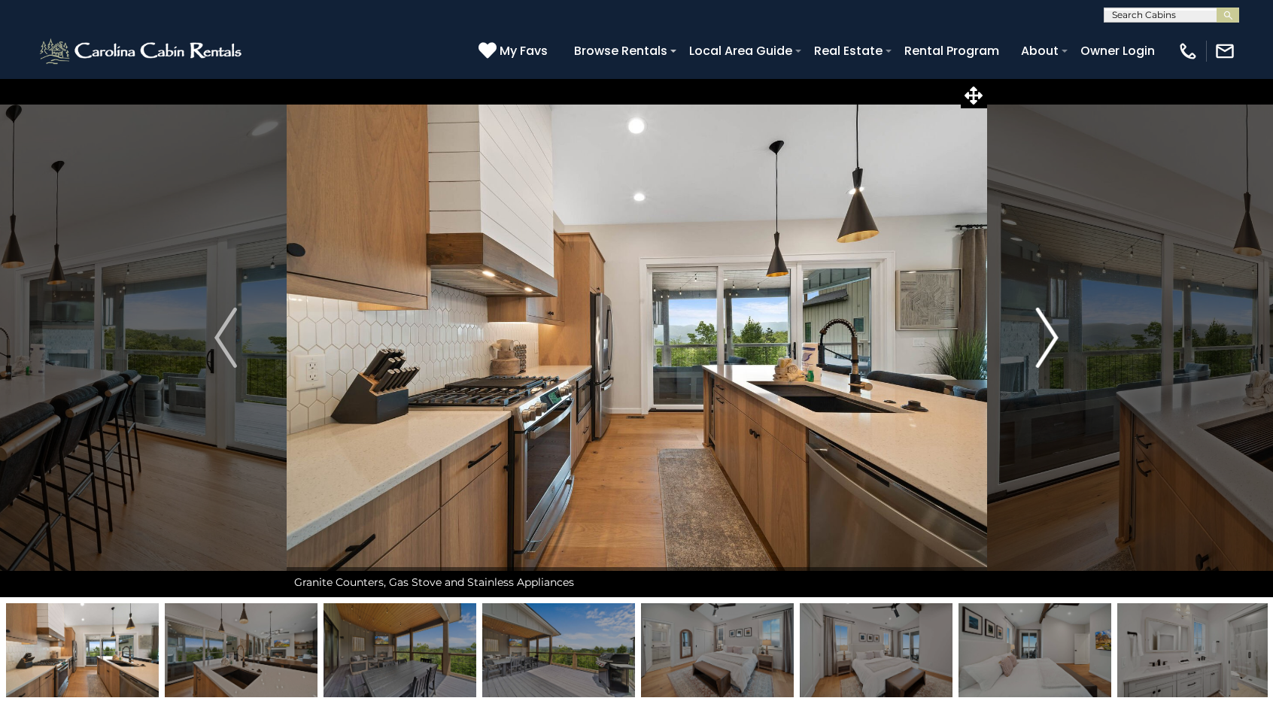
click at [1054, 336] on img "Next" at bounding box center [1047, 338] width 23 height 60
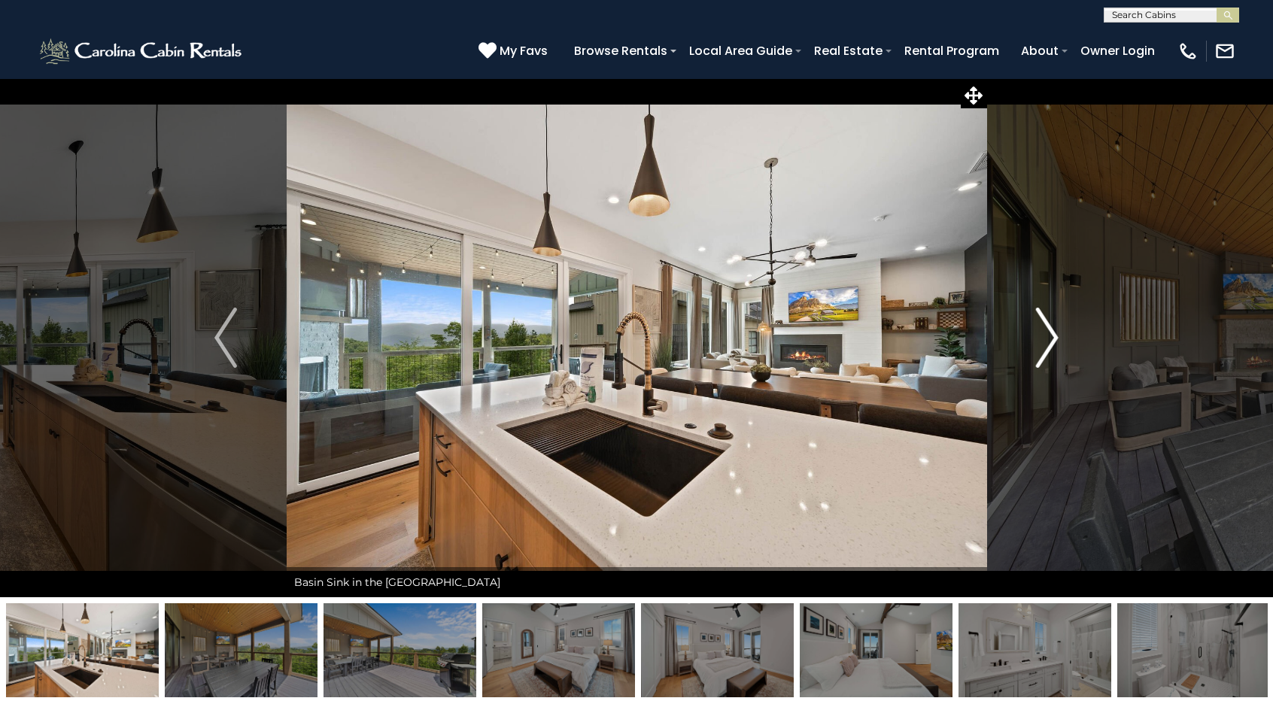
click at [1054, 336] on img "Next" at bounding box center [1047, 338] width 23 height 60
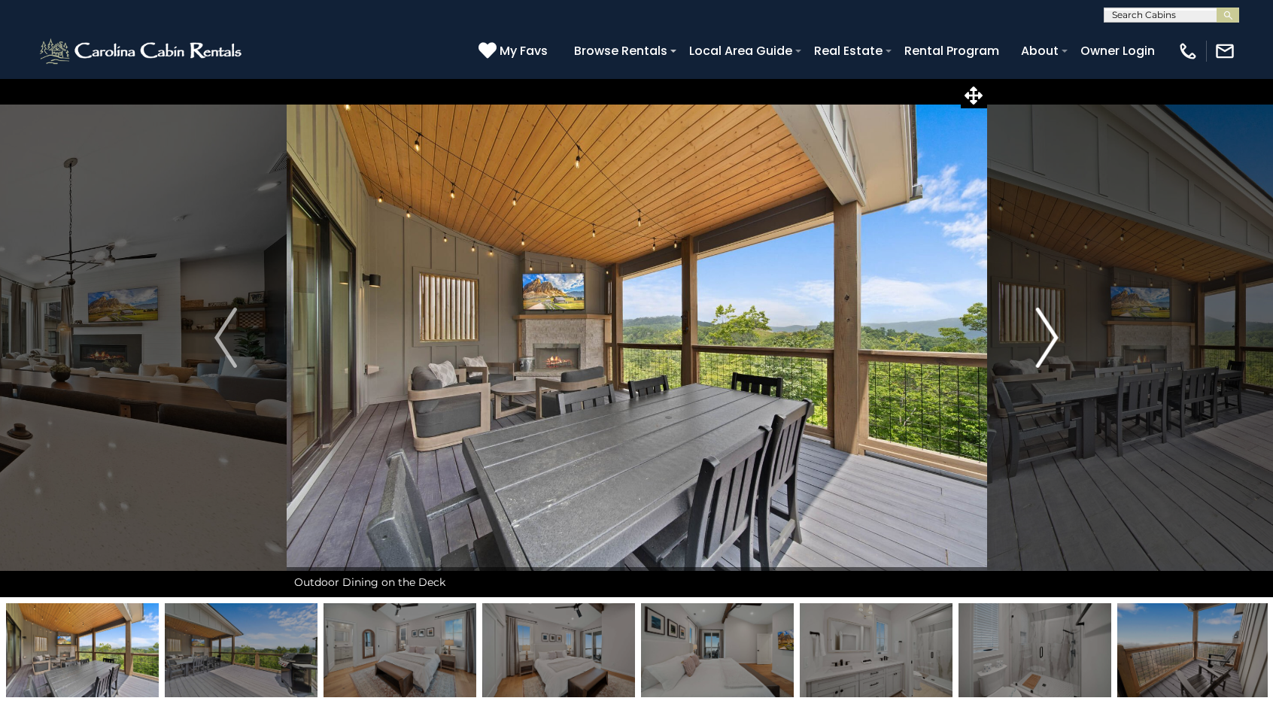
click at [1054, 336] on img "Next" at bounding box center [1047, 338] width 23 height 60
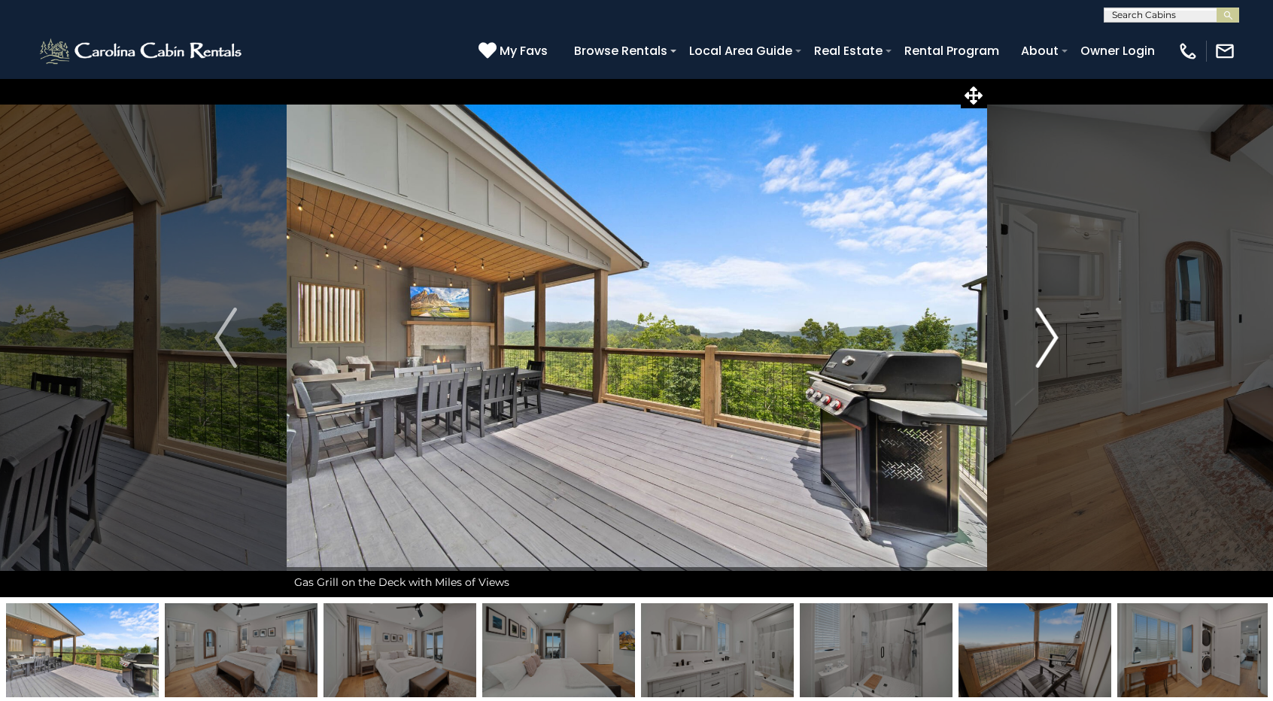
click at [1054, 336] on img "Next" at bounding box center [1047, 338] width 23 height 60
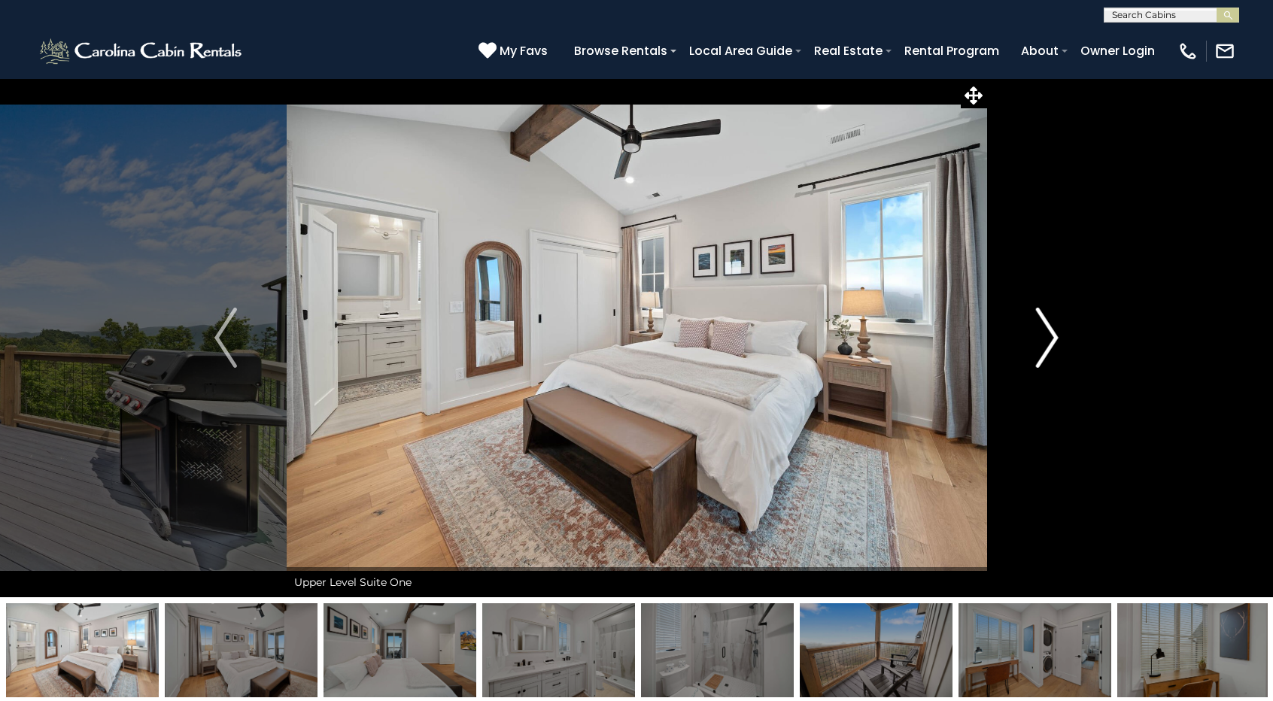
click at [1054, 336] on img "Next" at bounding box center [1047, 338] width 23 height 60
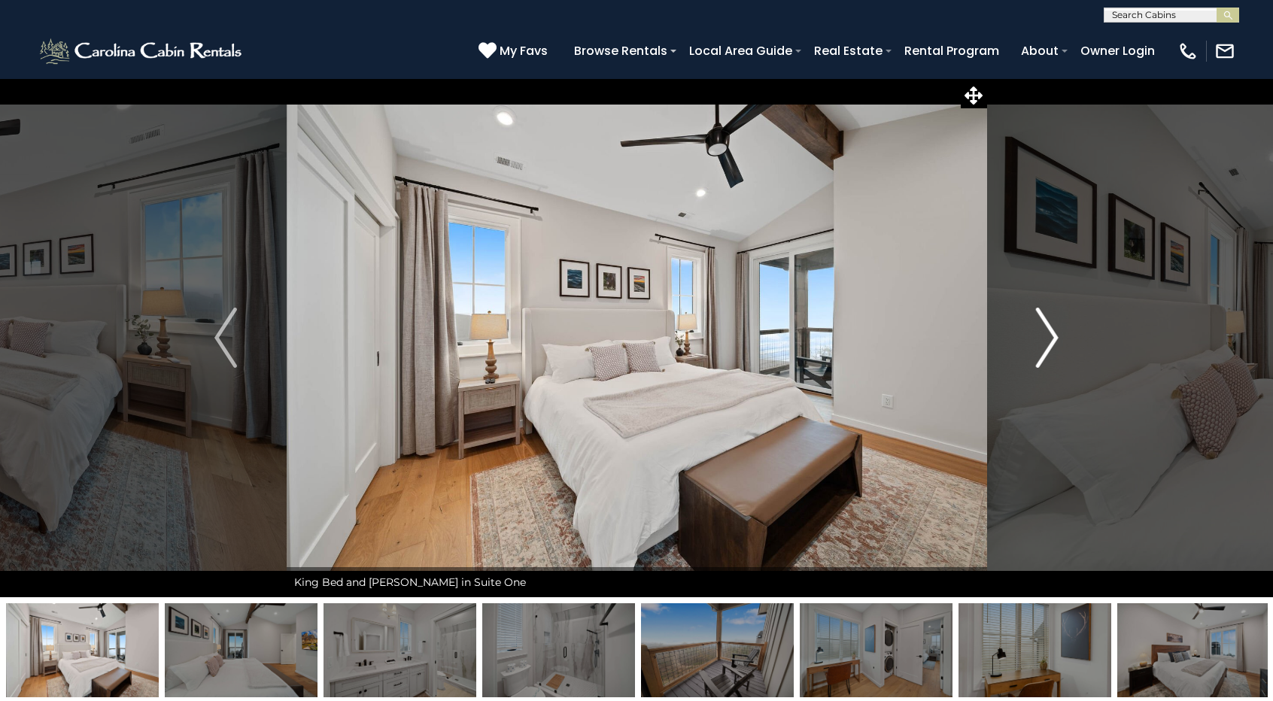
click at [1054, 336] on img "Next" at bounding box center [1047, 338] width 23 height 60
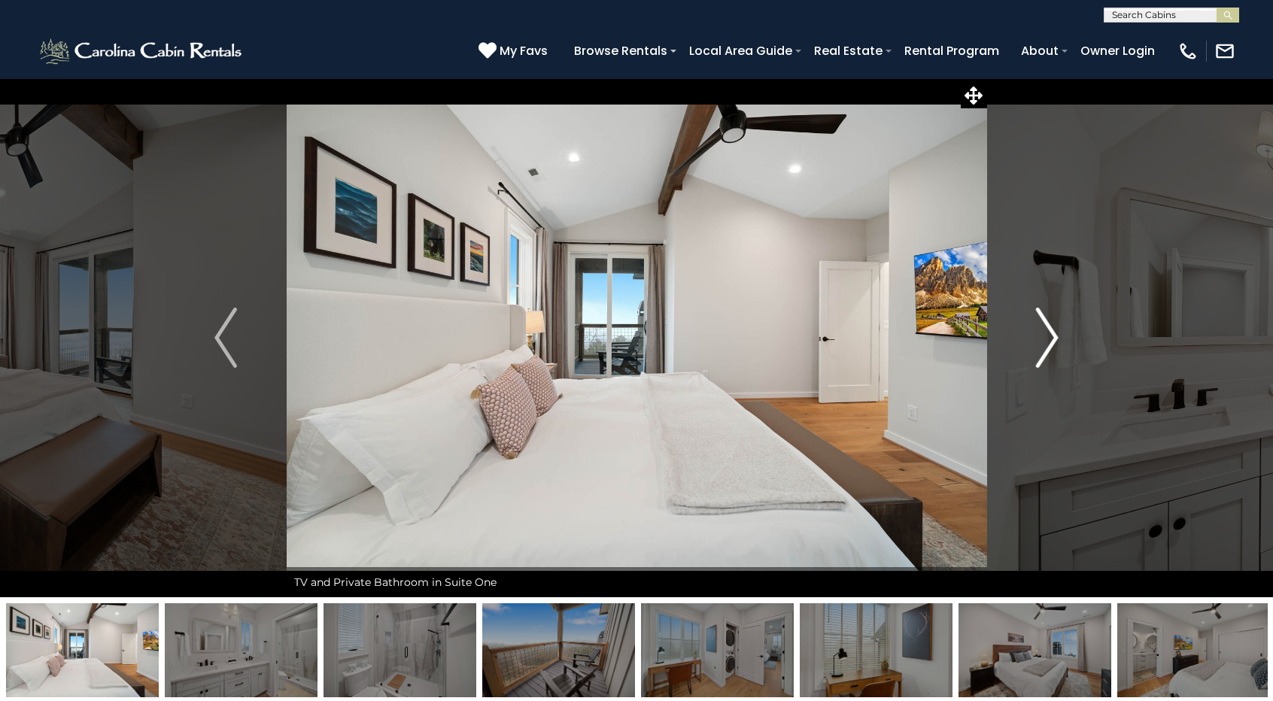
click at [1054, 336] on img "Next" at bounding box center [1047, 338] width 23 height 60
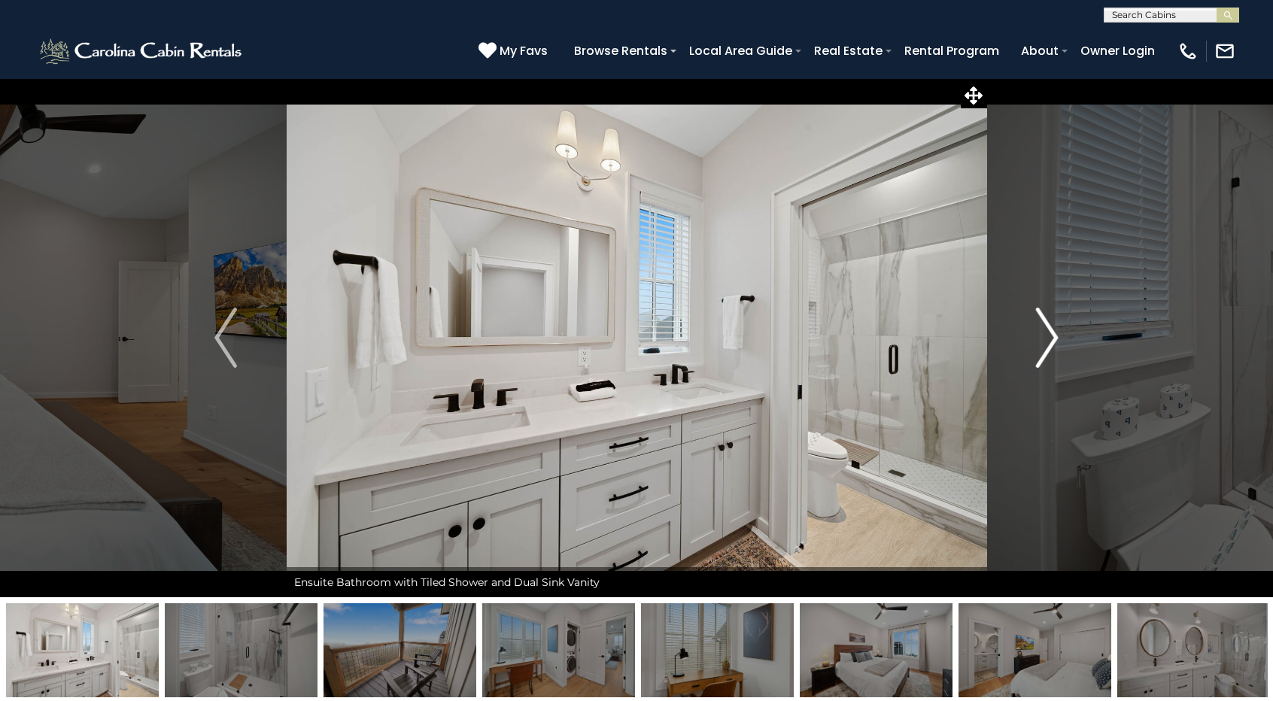
click at [1054, 336] on img "Next" at bounding box center [1047, 338] width 23 height 60
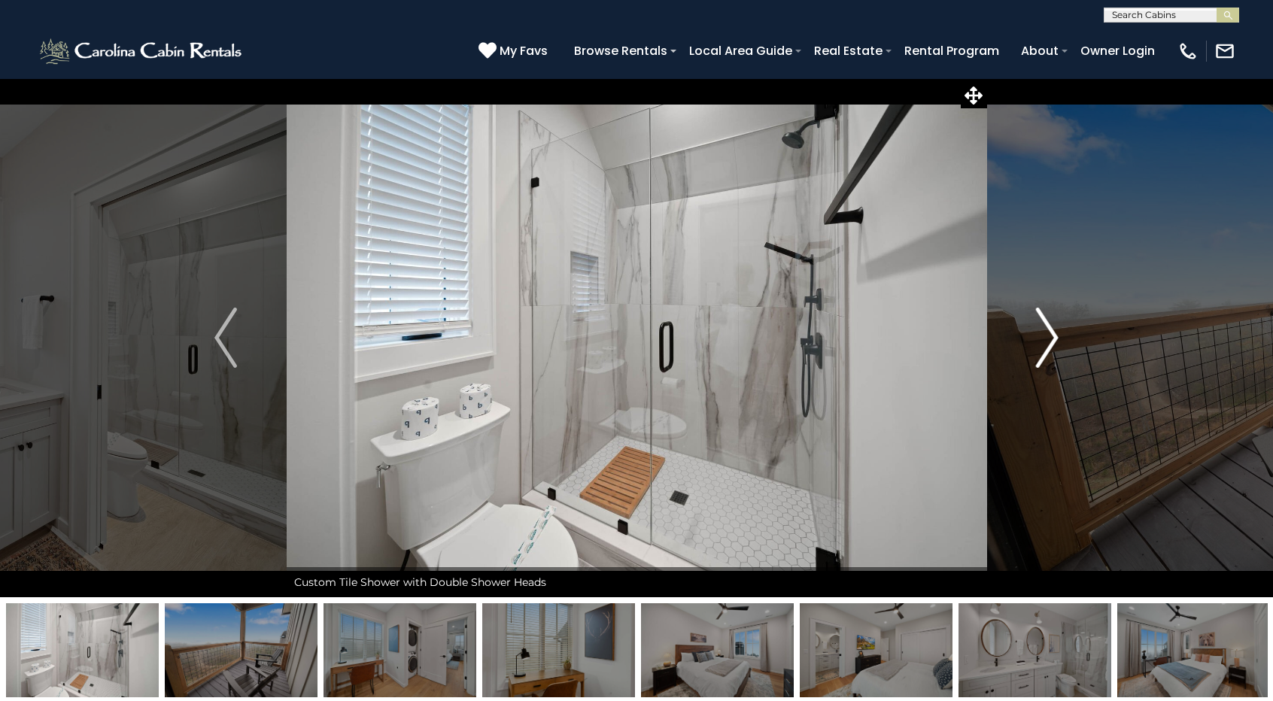
click at [1054, 336] on img "Next" at bounding box center [1047, 338] width 23 height 60
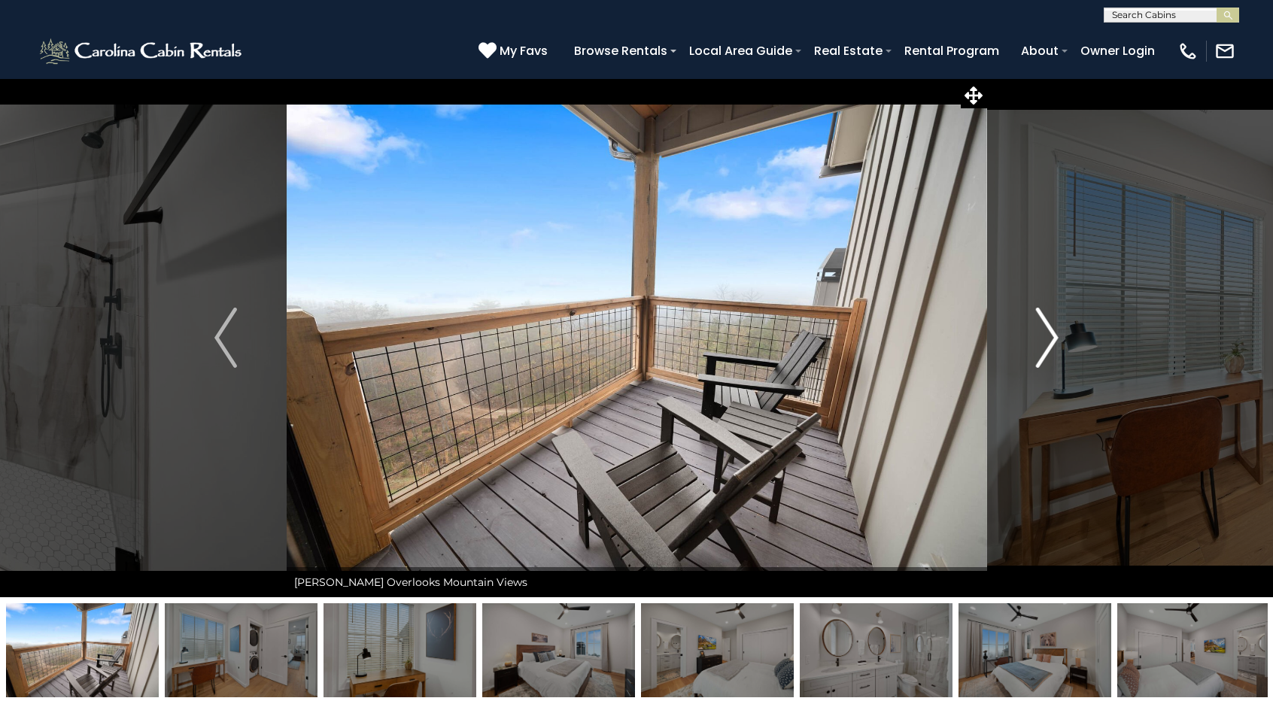
click at [1054, 336] on img "Next" at bounding box center [1047, 338] width 23 height 60
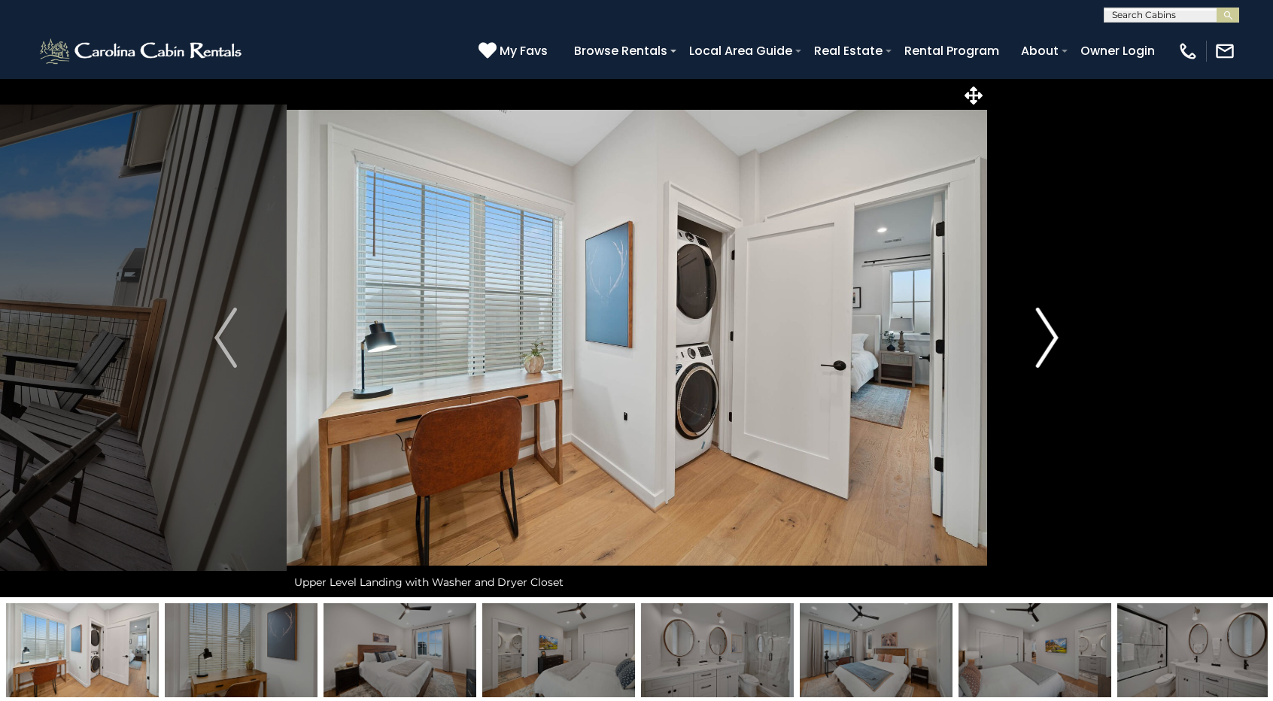
click at [1054, 336] on img "Next" at bounding box center [1047, 338] width 23 height 60
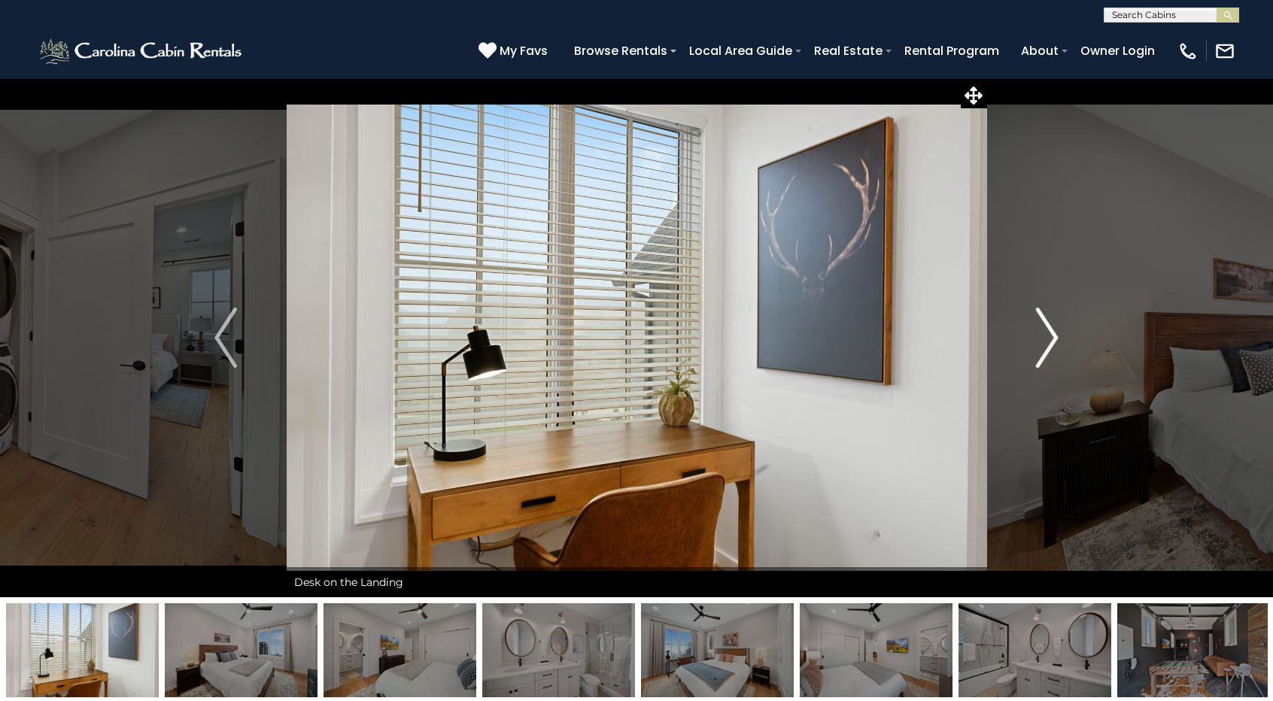
click at [1054, 336] on img "Next" at bounding box center [1047, 338] width 23 height 60
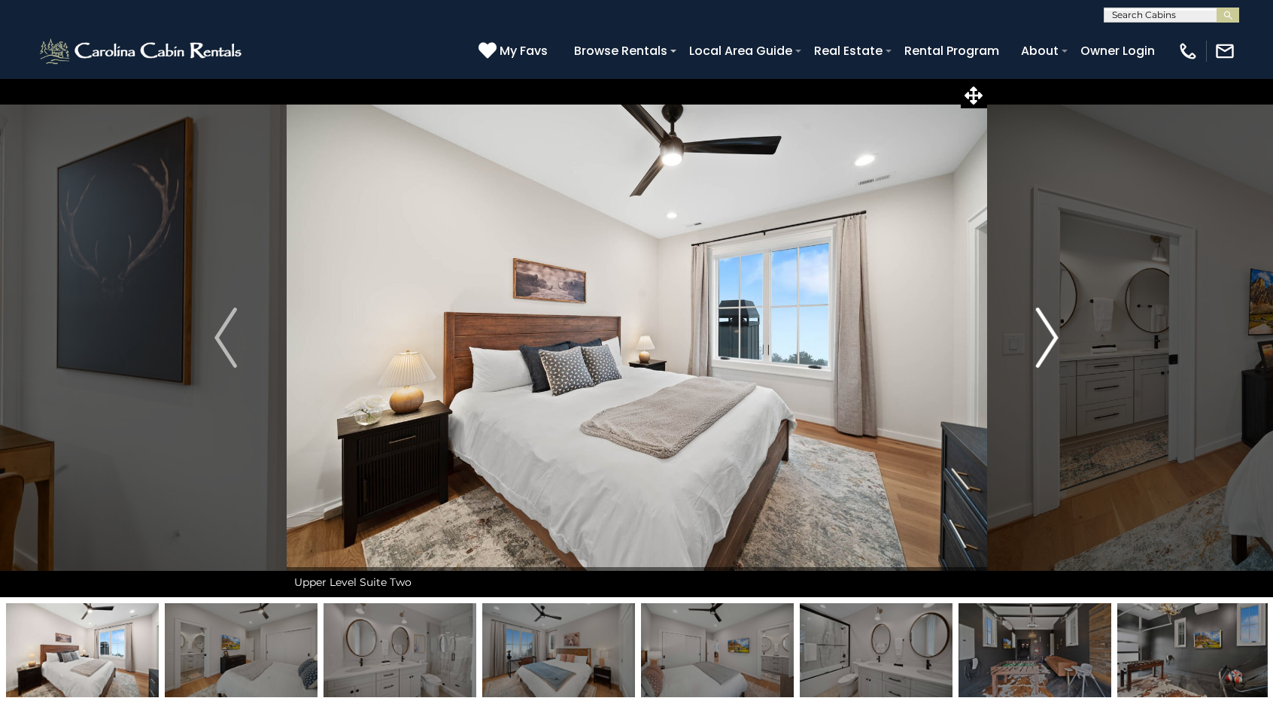
click at [1054, 336] on img "Next" at bounding box center [1047, 338] width 23 height 60
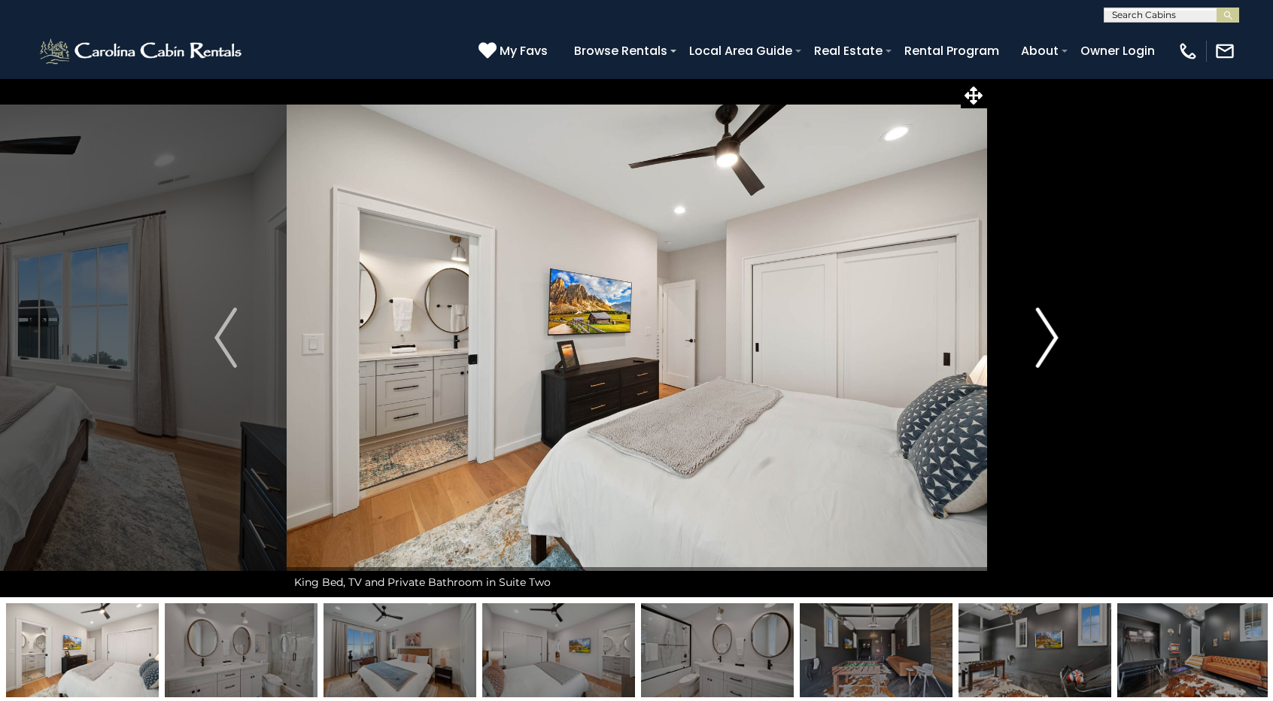
click at [1054, 336] on img "Next" at bounding box center [1047, 338] width 23 height 60
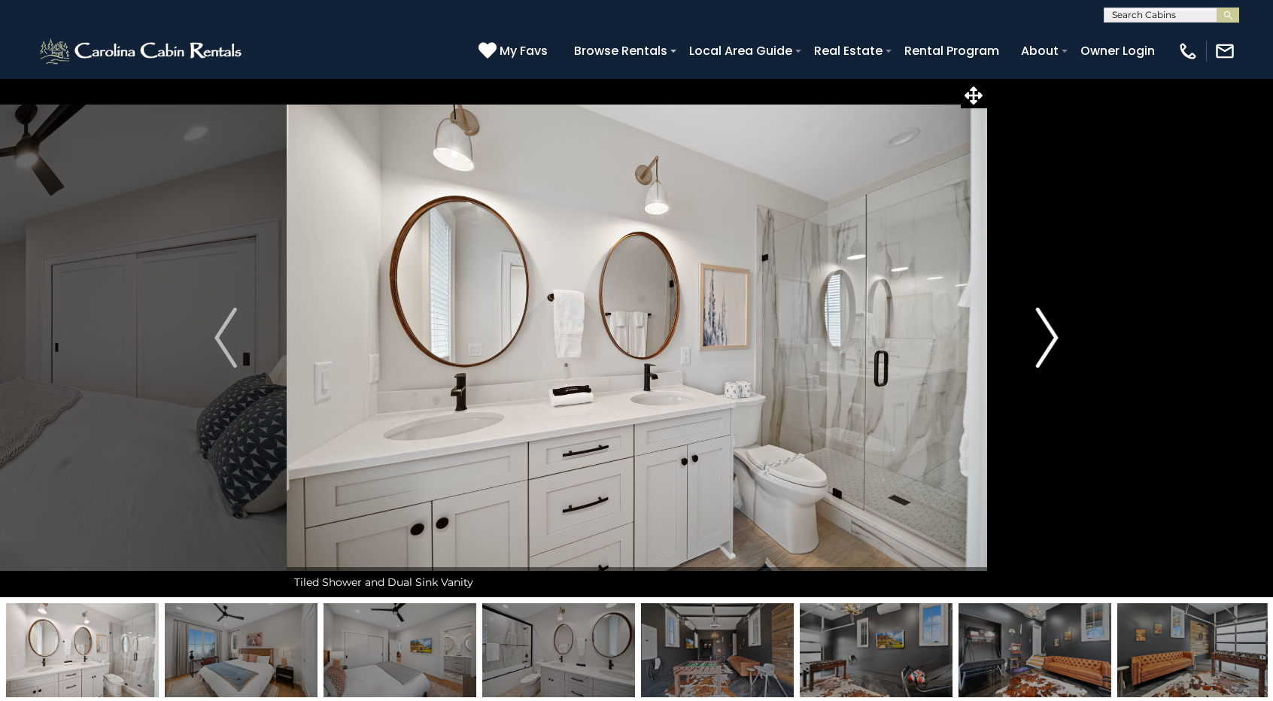
click at [1054, 336] on img "Next" at bounding box center [1047, 338] width 23 height 60
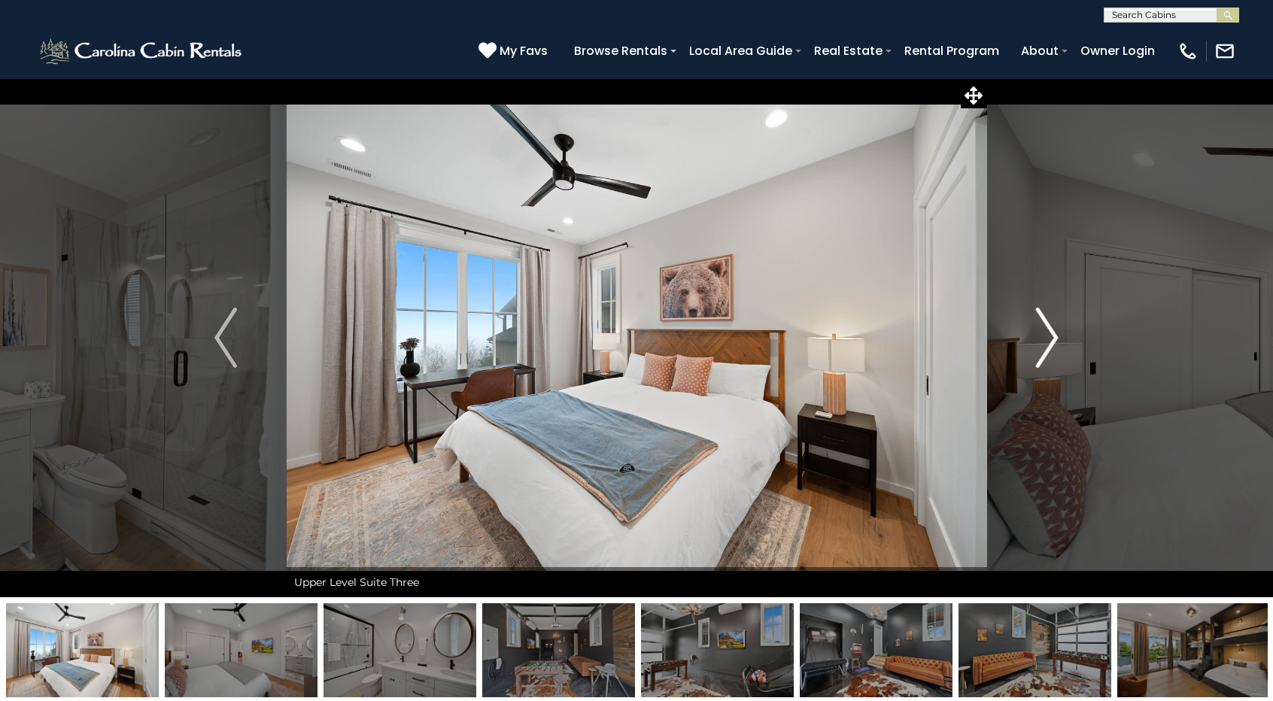
click at [1054, 336] on img "Next" at bounding box center [1047, 338] width 23 height 60
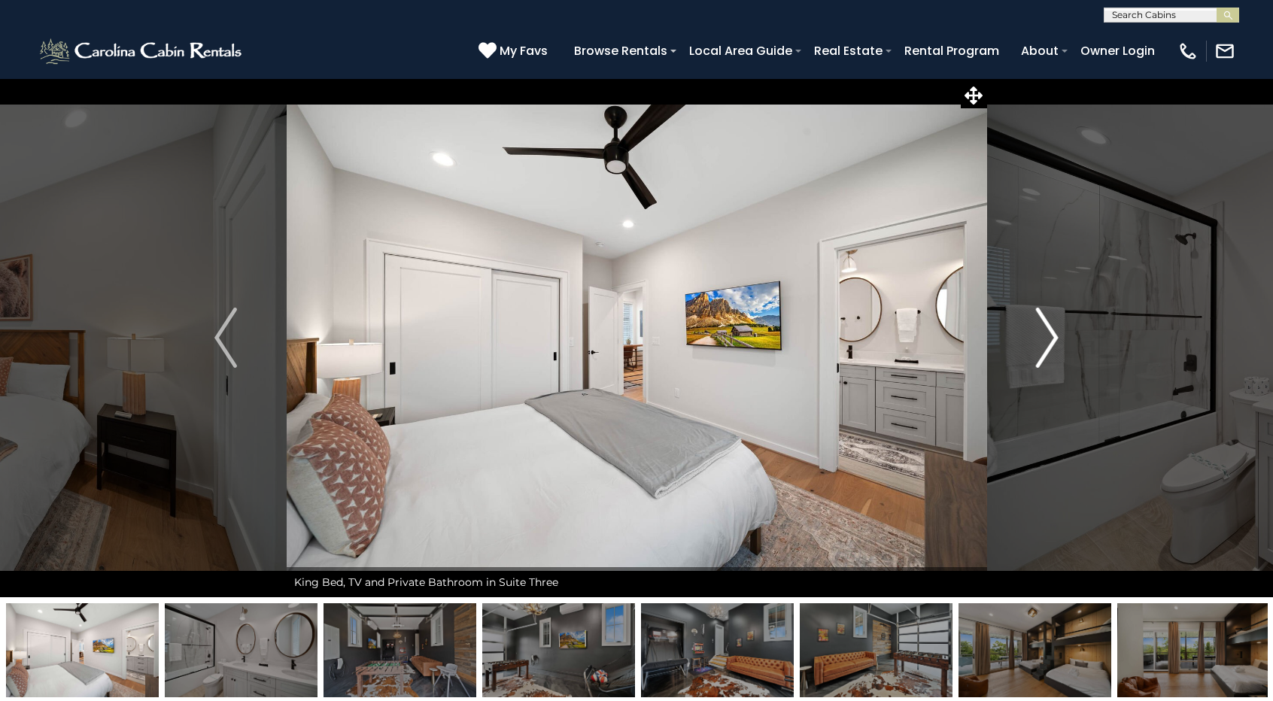
click at [1054, 336] on img "Next" at bounding box center [1047, 338] width 23 height 60
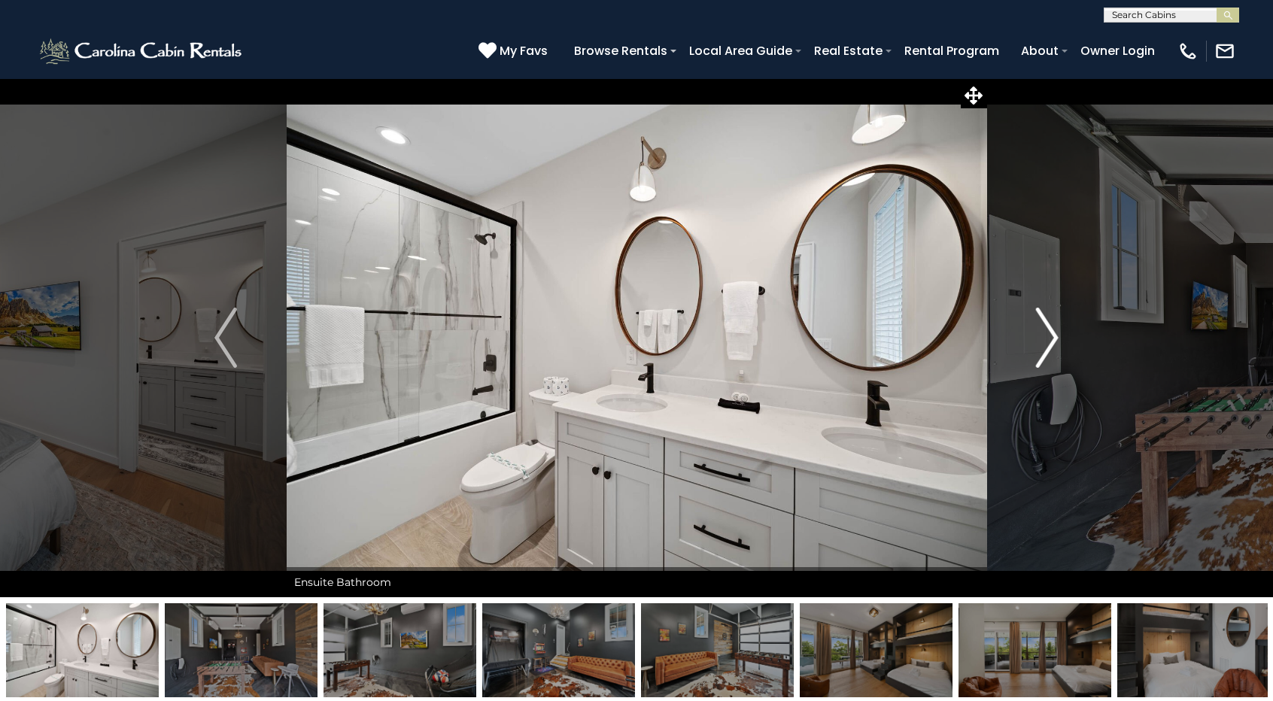
click at [1054, 336] on img "Next" at bounding box center [1047, 338] width 23 height 60
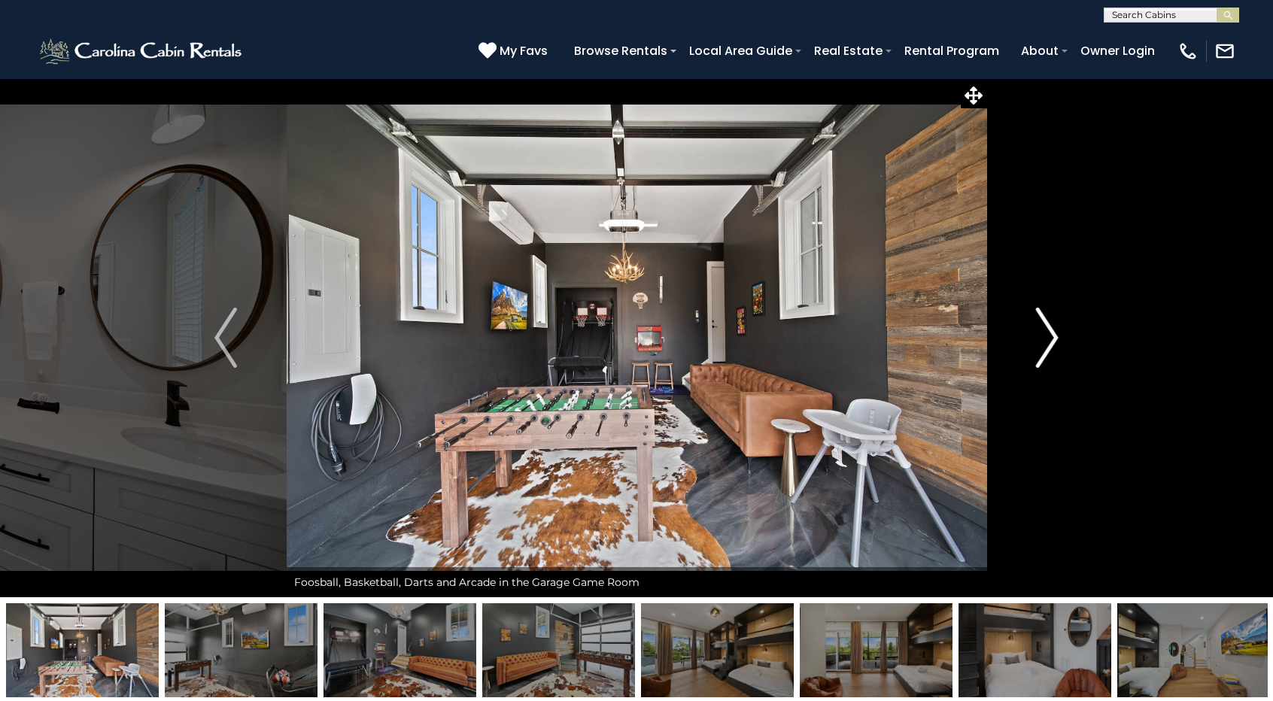
click at [1054, 336] on img "Next" at bounding box center [1047, 338] width 23 height 60
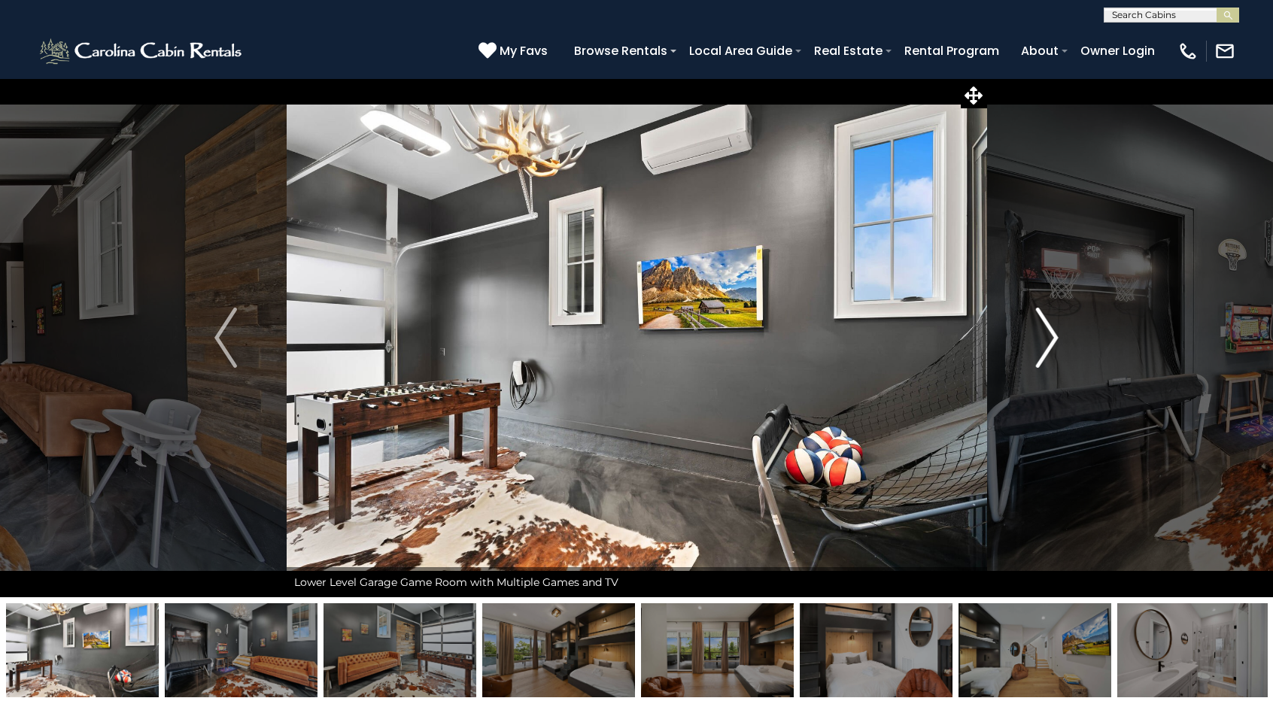
click at [1054, 336] on img "Next" at bounding box center [1047, 338] width 23 height 60
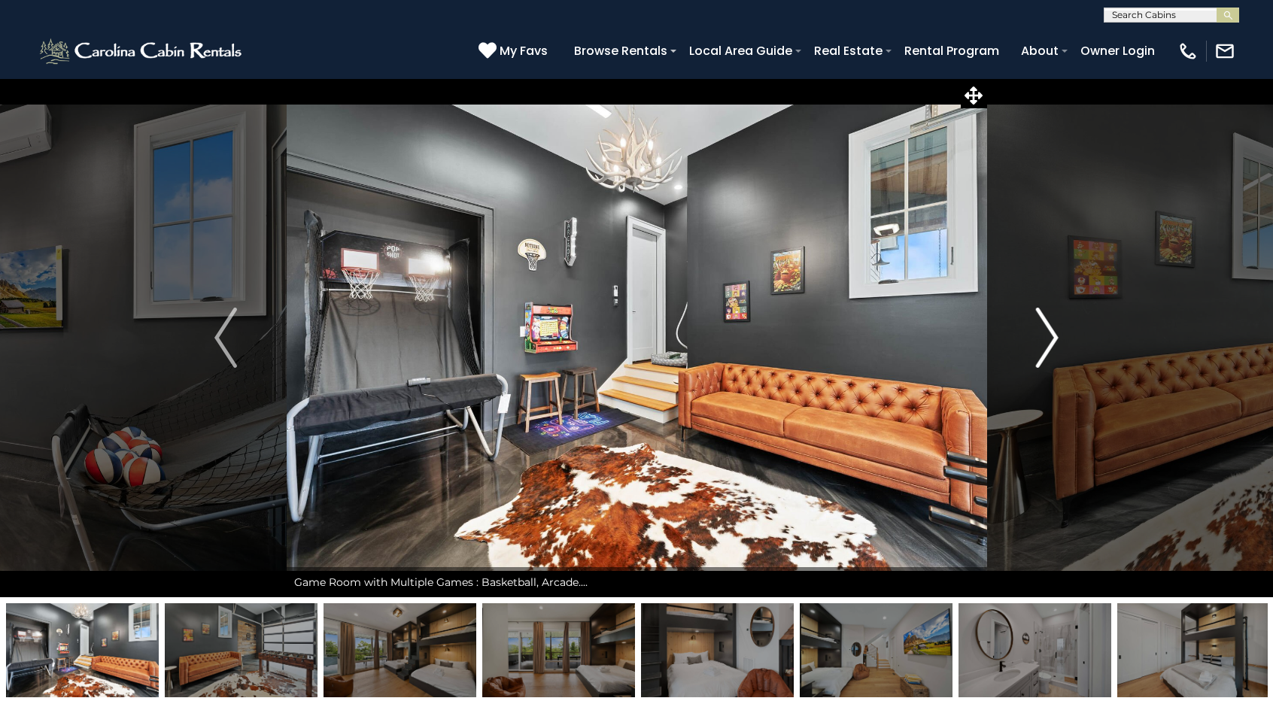
click at [1054, 336] on img "Next" at bounding box center [1047, 338] width 23 height 60
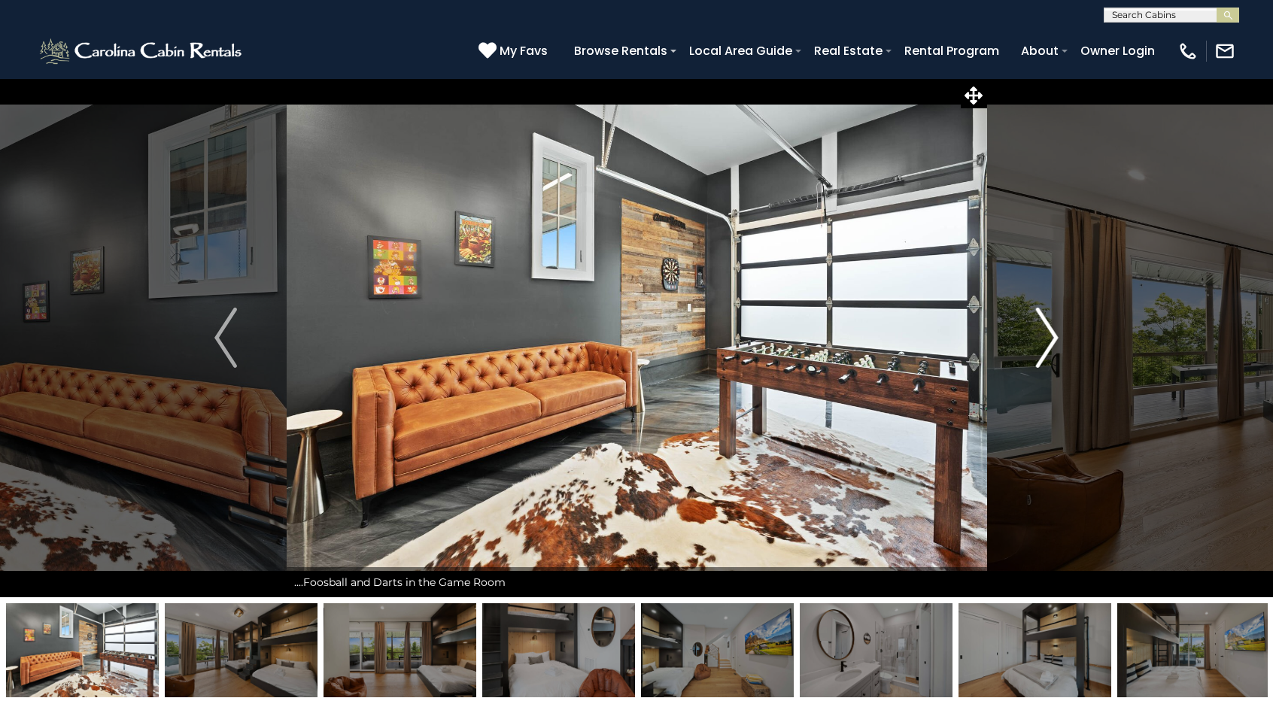
click at [1054, 336] on img "Next" at bounding box center [1047, 338] width 23 height 60
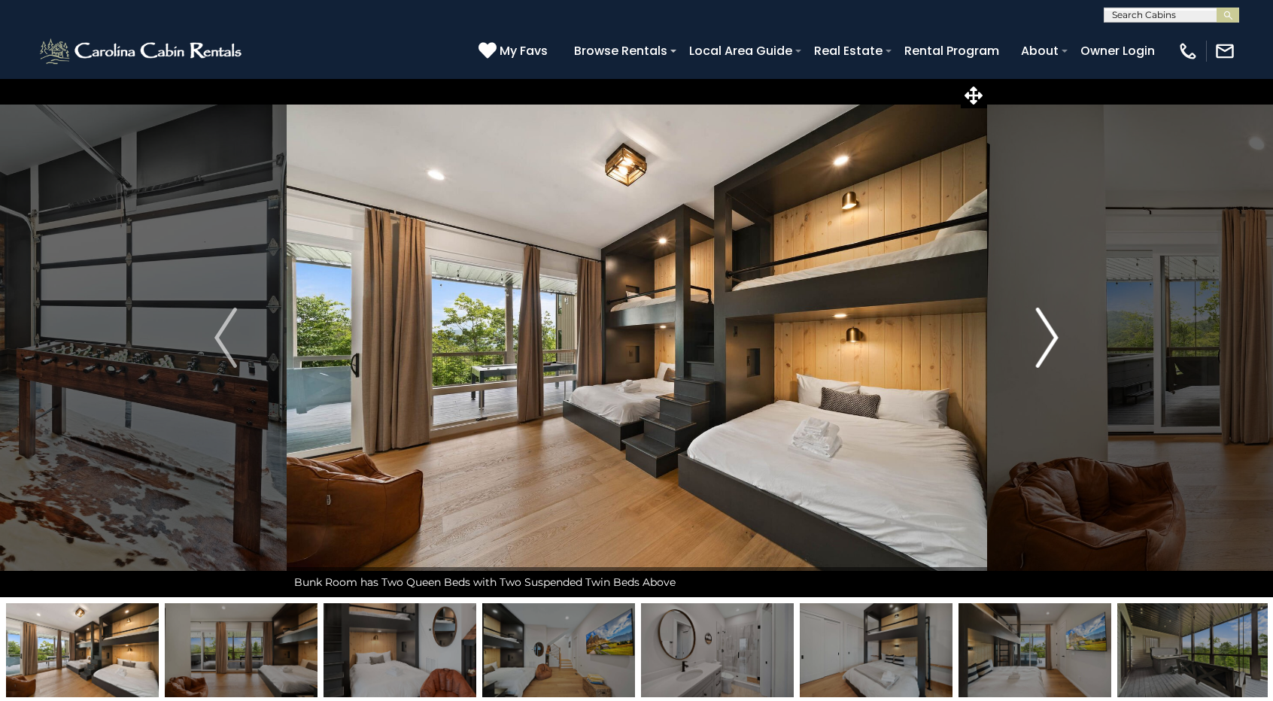
click at [1054, 336] on img "Next" at bounding box center [1047, 338] width 23 height 60
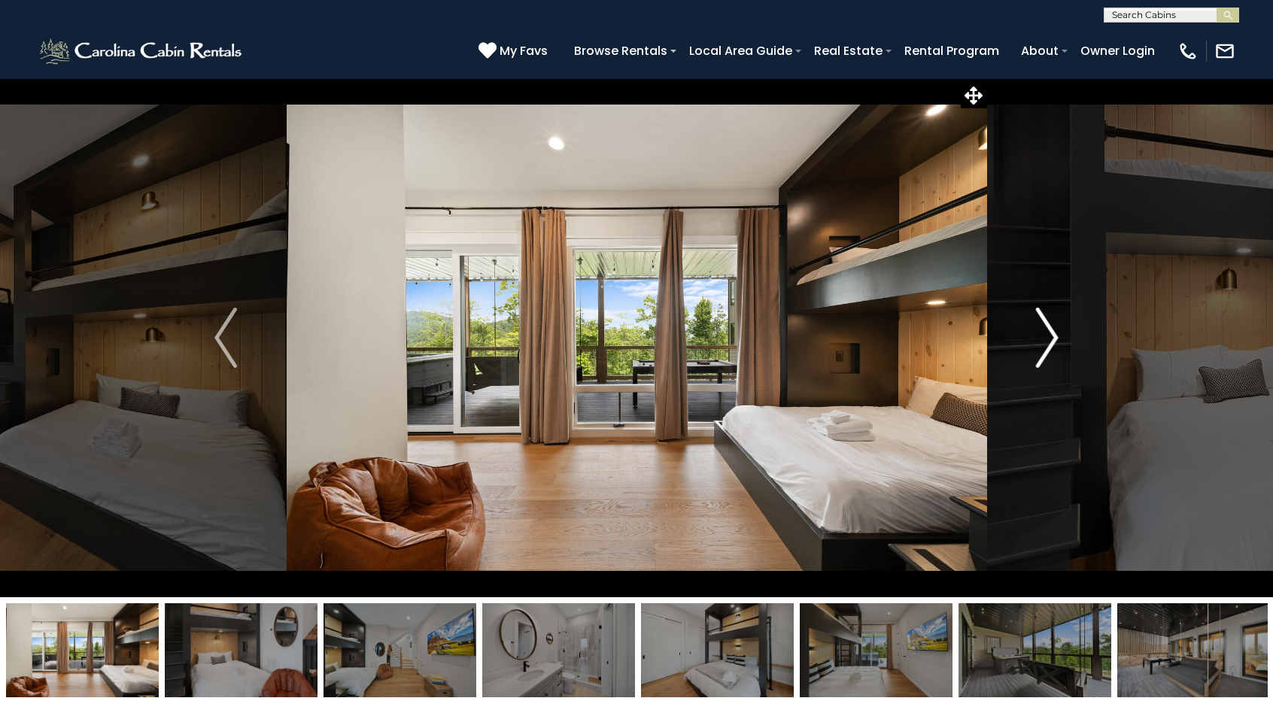
click at [1054, 336] on img "Next" at bounding box center [1047, 338] width 23 height 60
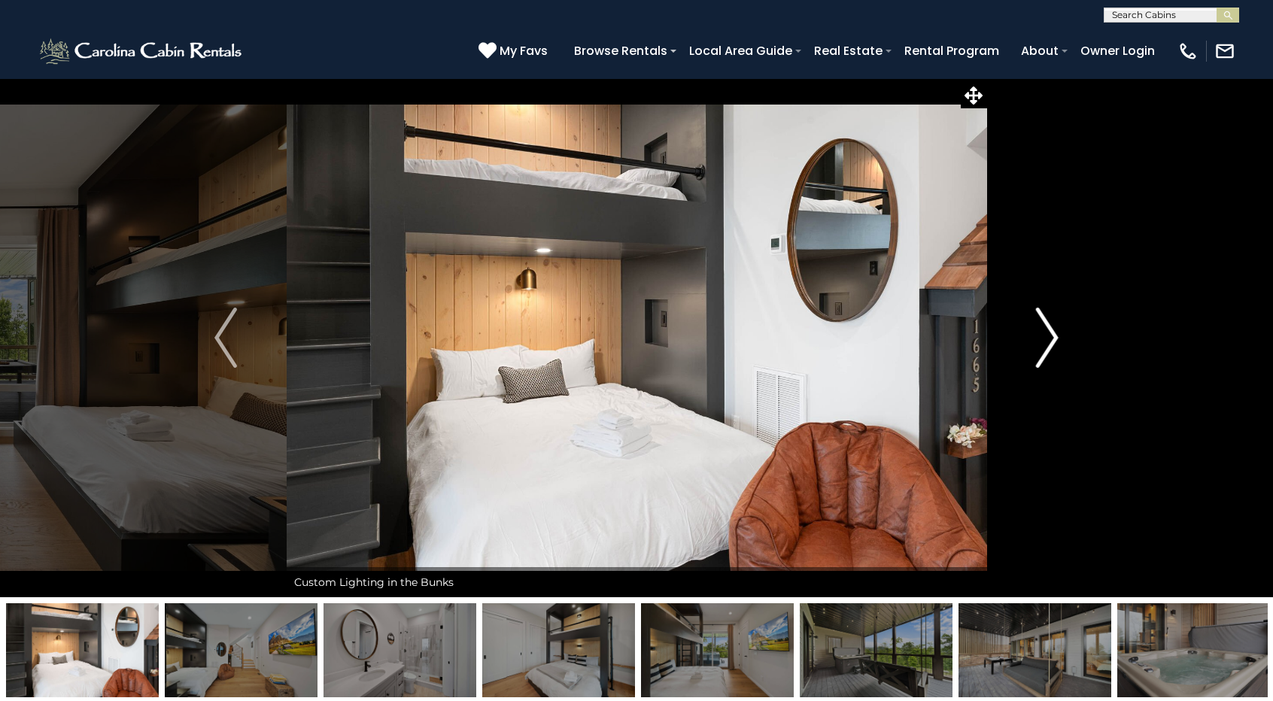
click at [1054, 336] on img "Next" at bounding box center [1047, 338] width 23 height 60
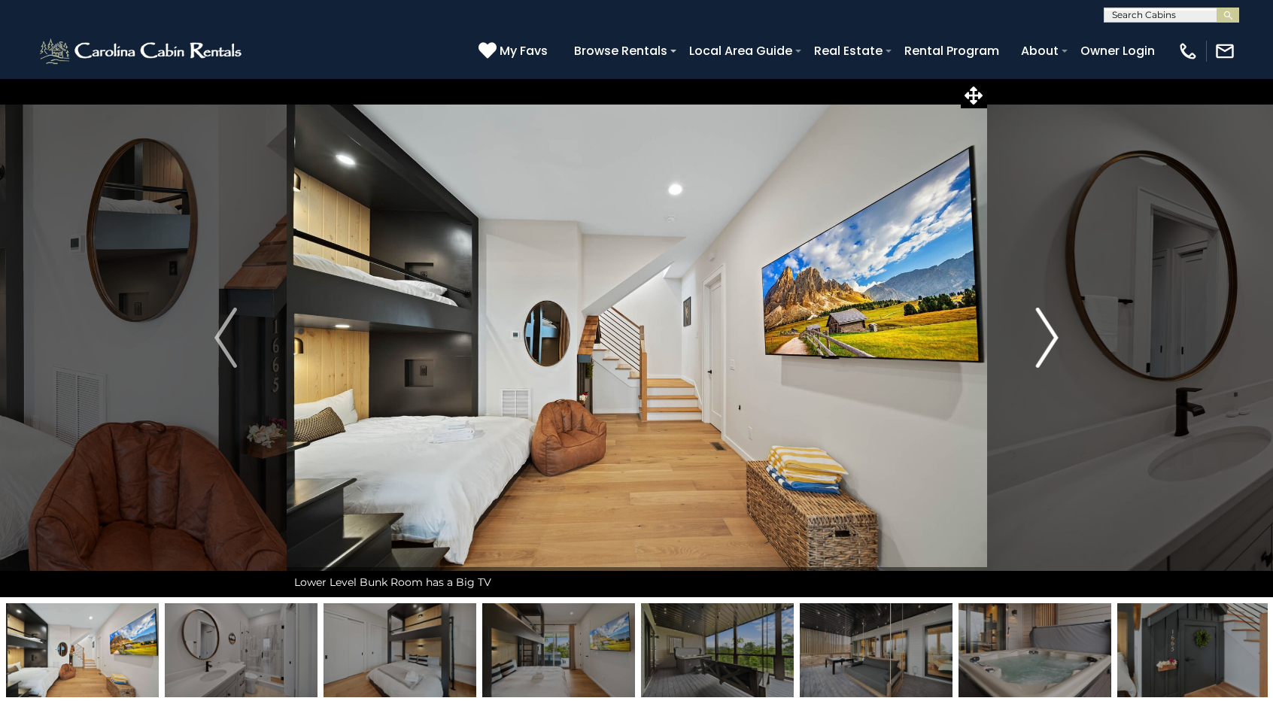
click at [1054, 336] on img "Next" at bounding box center [1047, 338] width 23 height 60
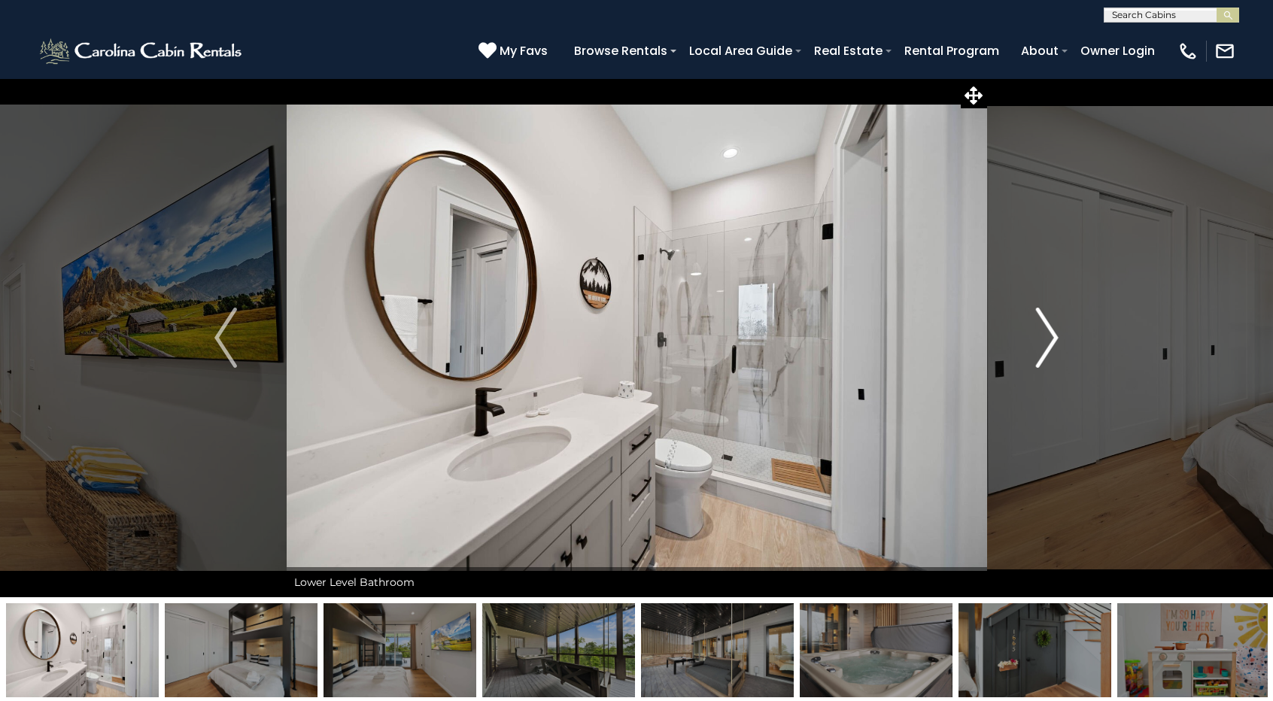
click at [1054, 336] on img "Next" at bounding box center [1047, 338] width 23 height 60
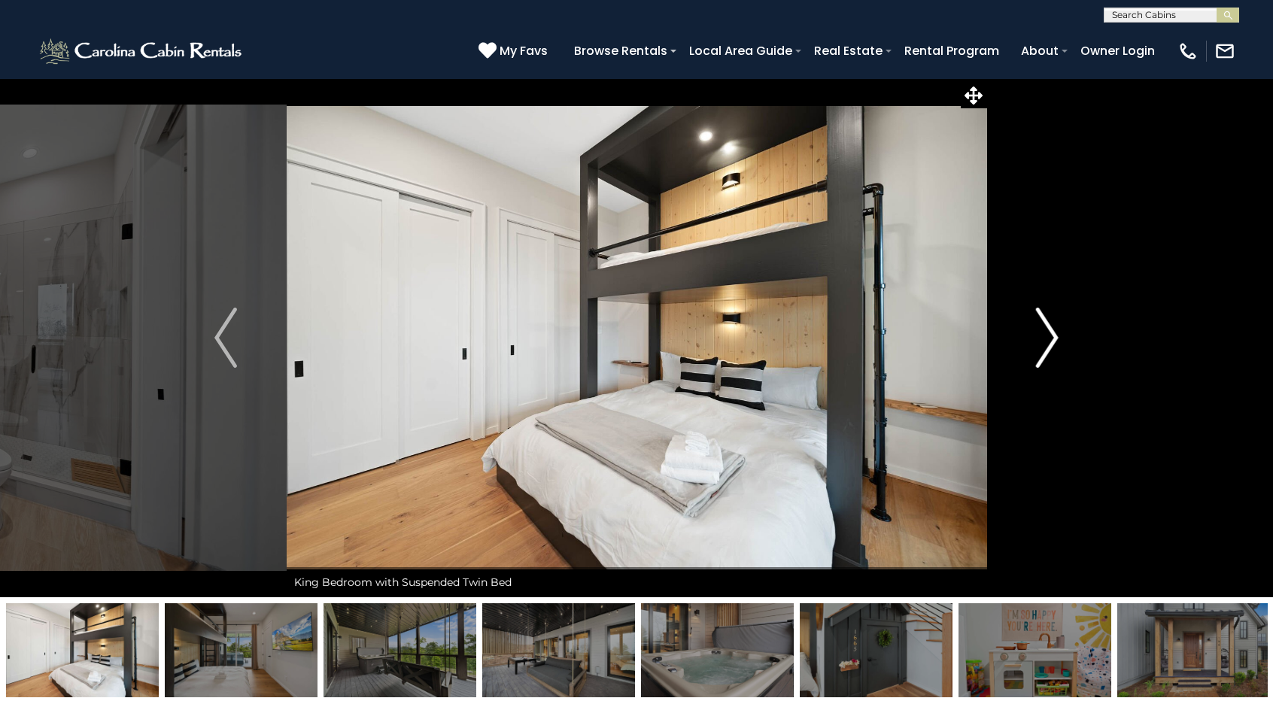
click at [1054, 336] on img "Next" at bounding box center [1047, 338] width 23 height 60
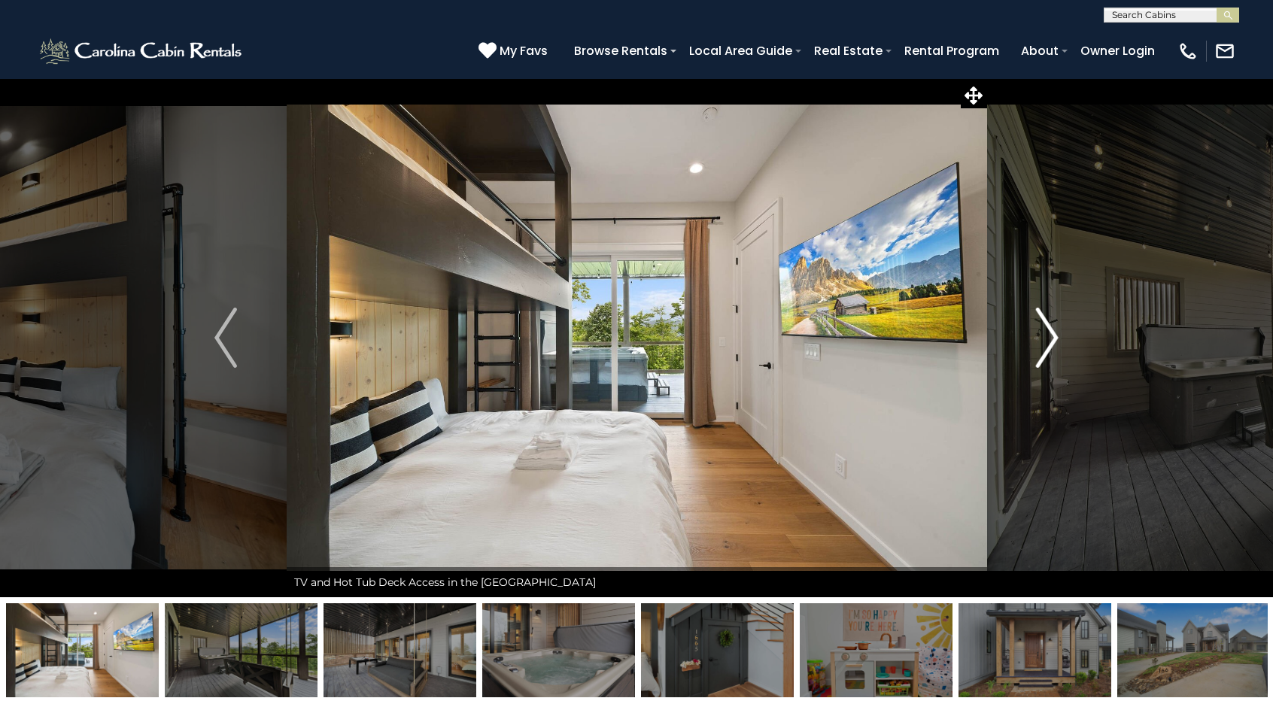
click at [1054, 336] on img "Next" at bounding box center [1047, 338] width 23 height 60
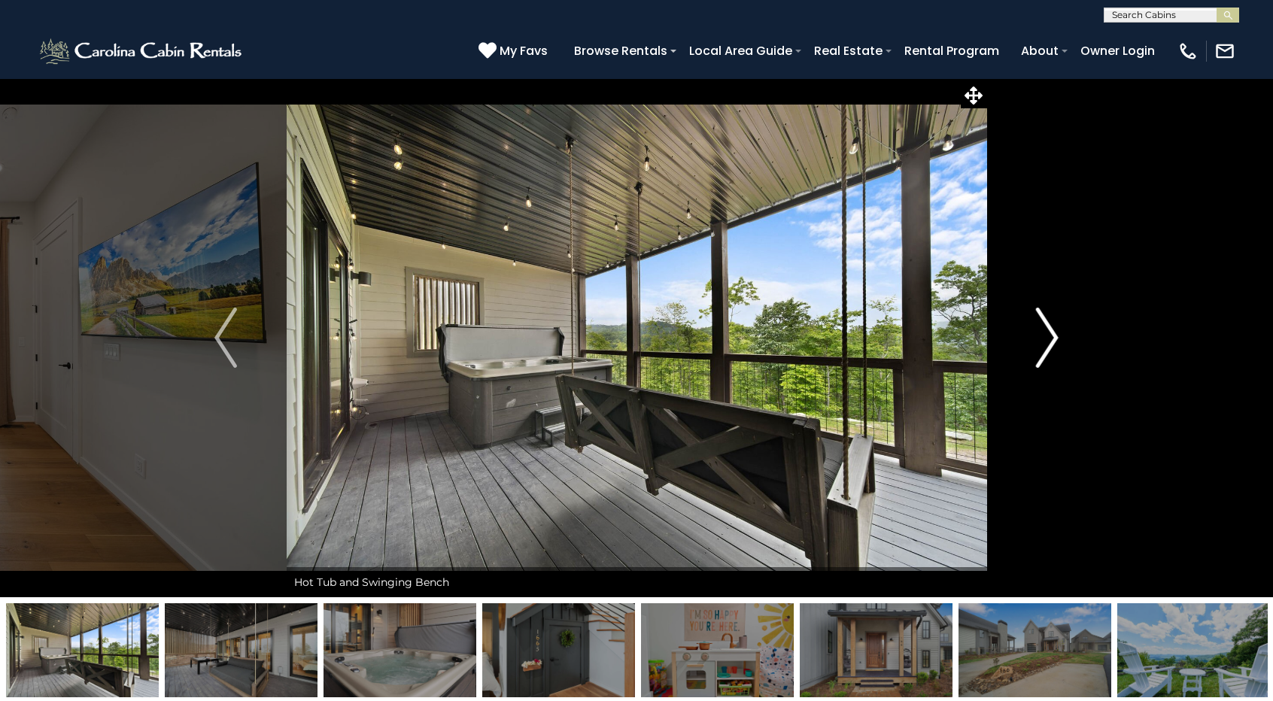
click at [1054, 336] on img "Next" at bounding box center [1047, 338] width 23 height 60
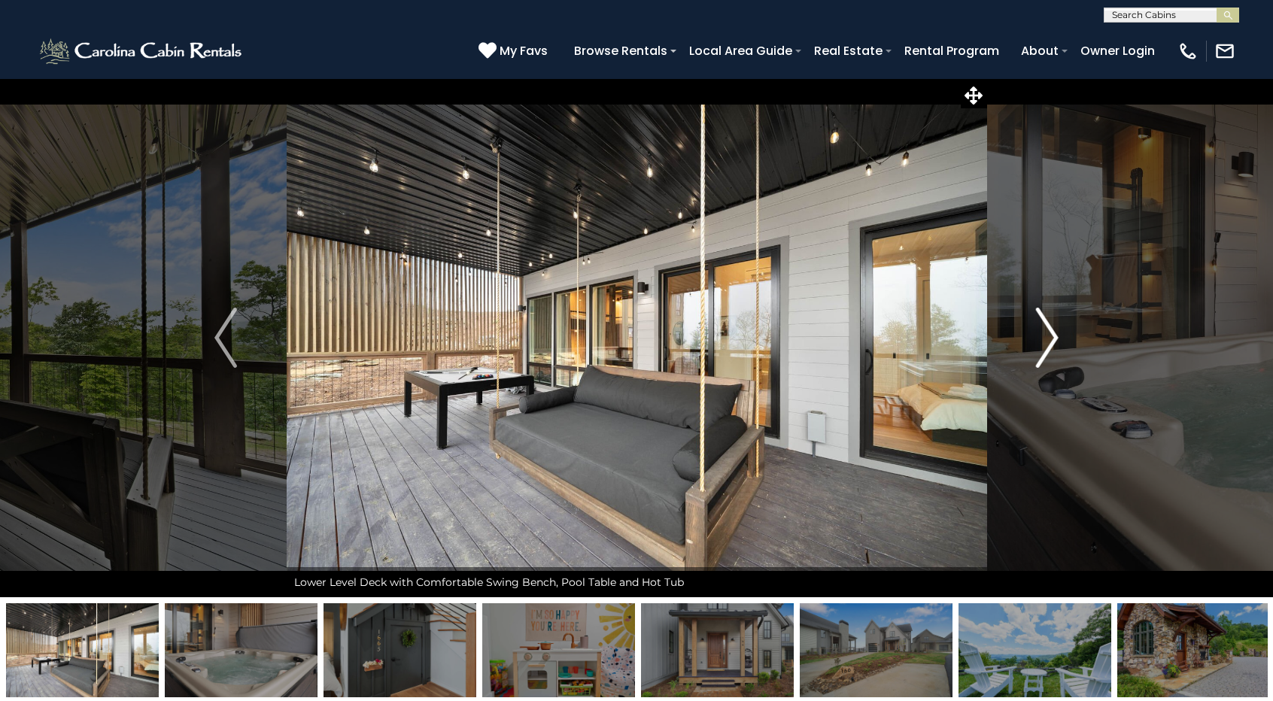
click at [1054, 336] on img "Next" at bounding box center [1047, 338] width 23 height 60
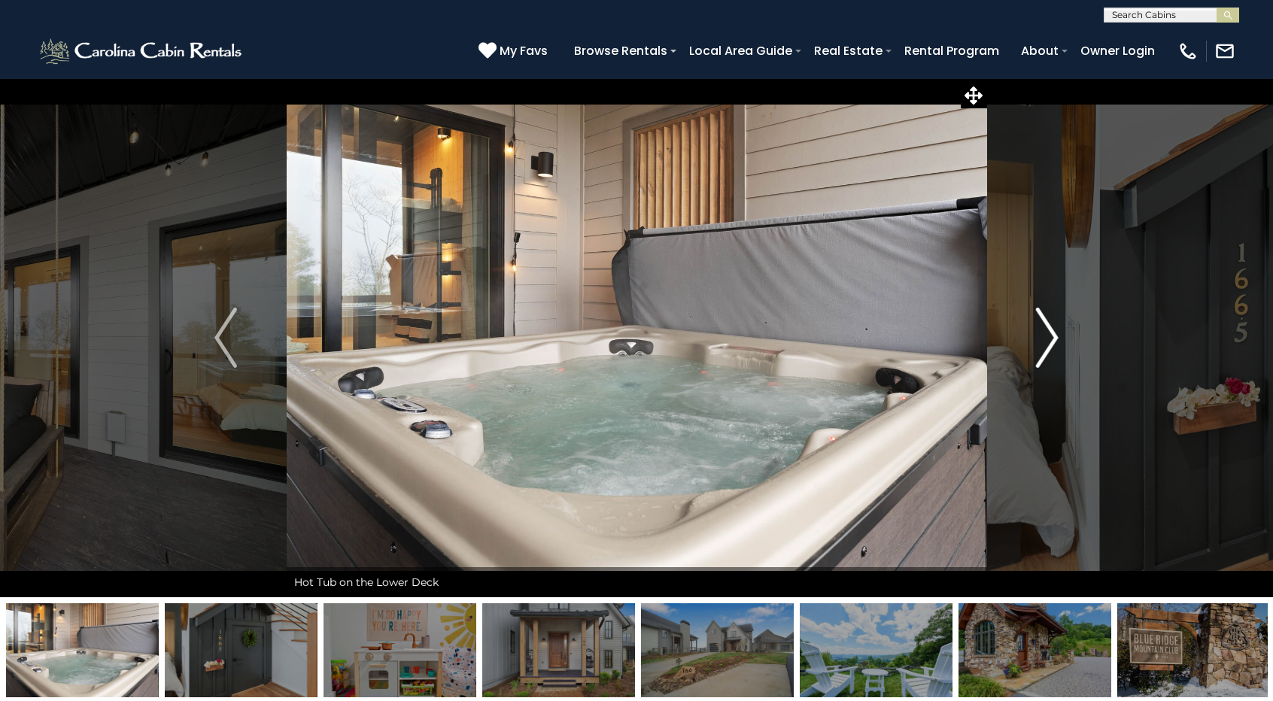
click at [1054, 336] on img "Next" at bounding box center [1047, 338] width 23 height 60
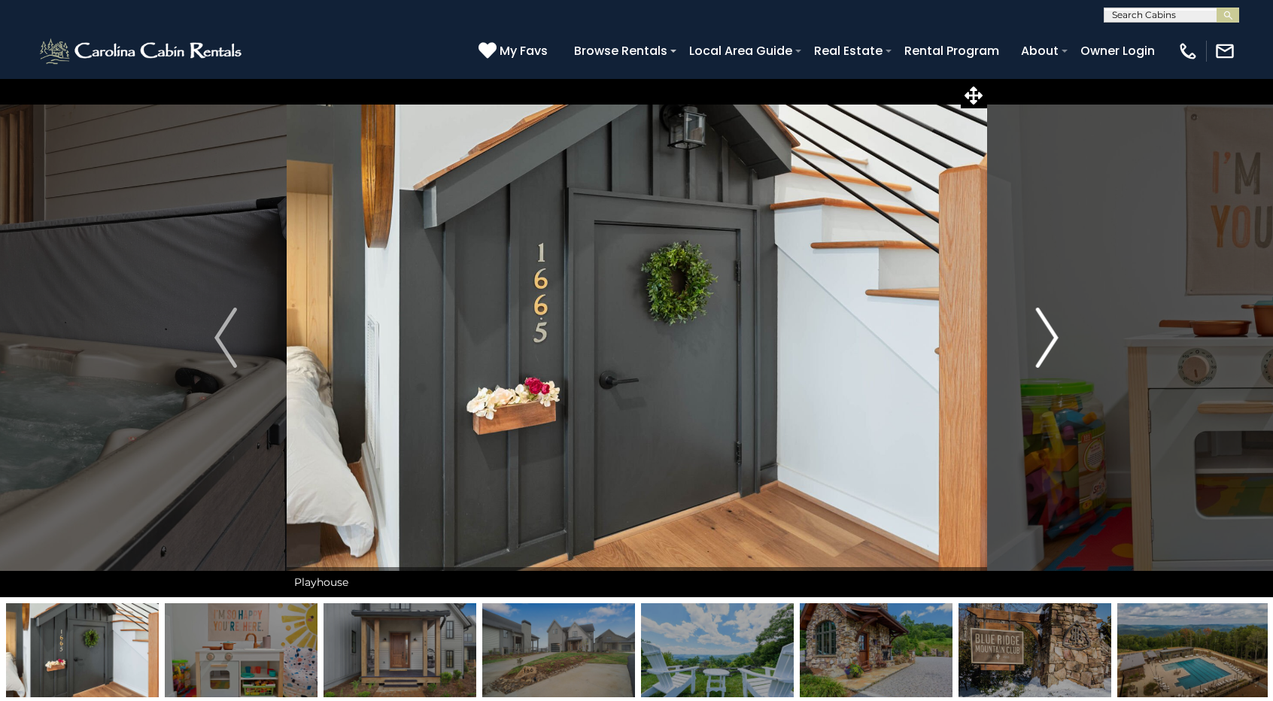
click at [1054, 336] on img "Next" at bounding box center [1047, 338] width 23 height 60
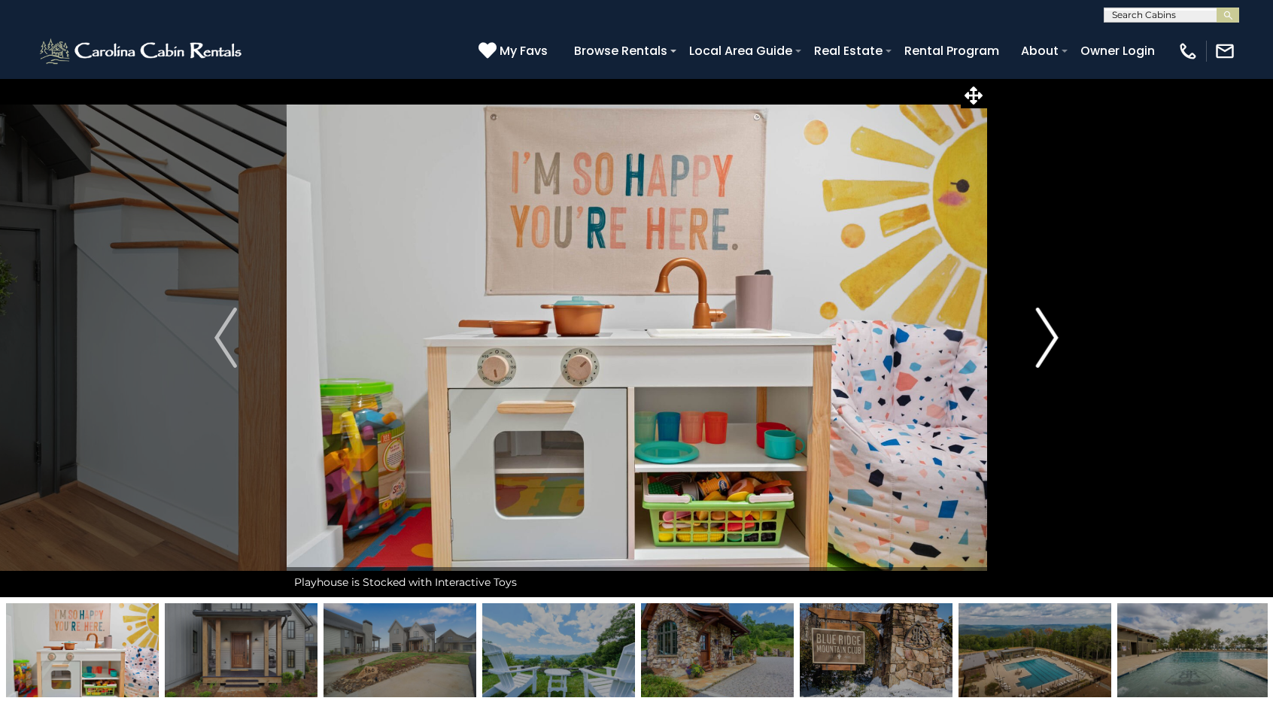
click at [1054, 336] on img "Next" at bounding box center [1047, 338] width 23 height 60
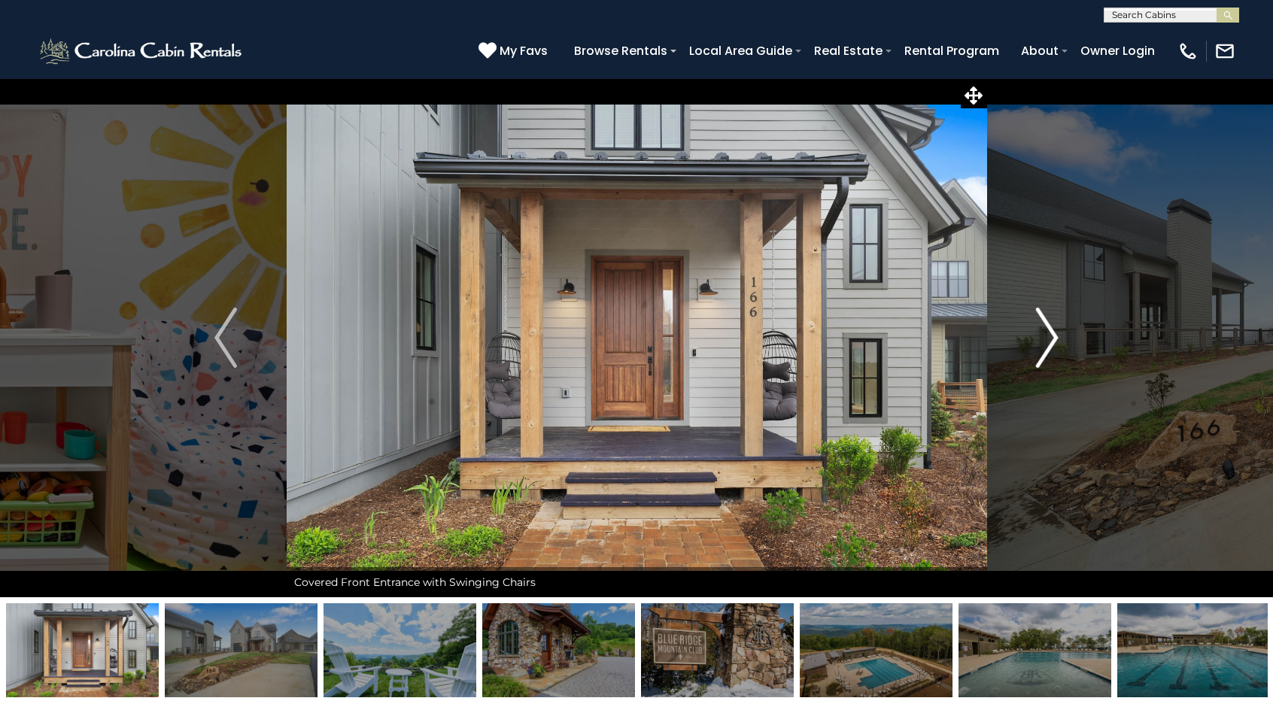
click at [1054, 336] on img "Next" at bounding box center [1047, 338] width 23 height 60
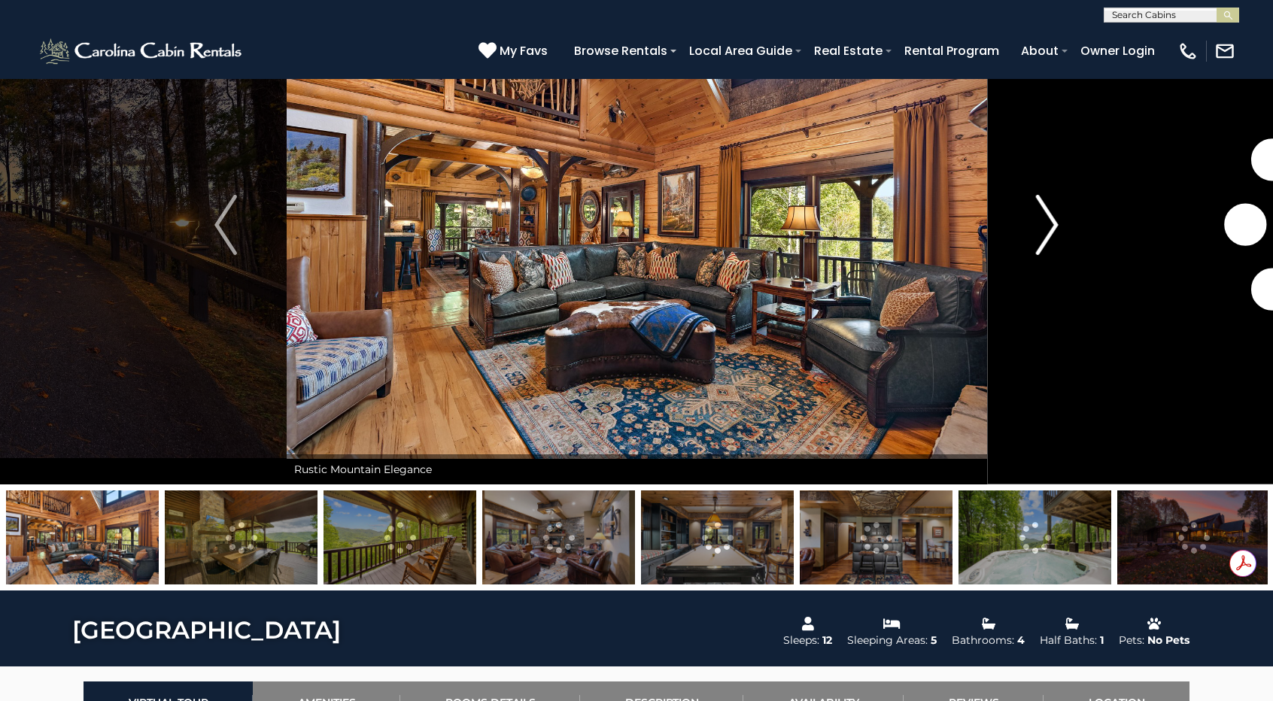
scroll to position [111, 0]
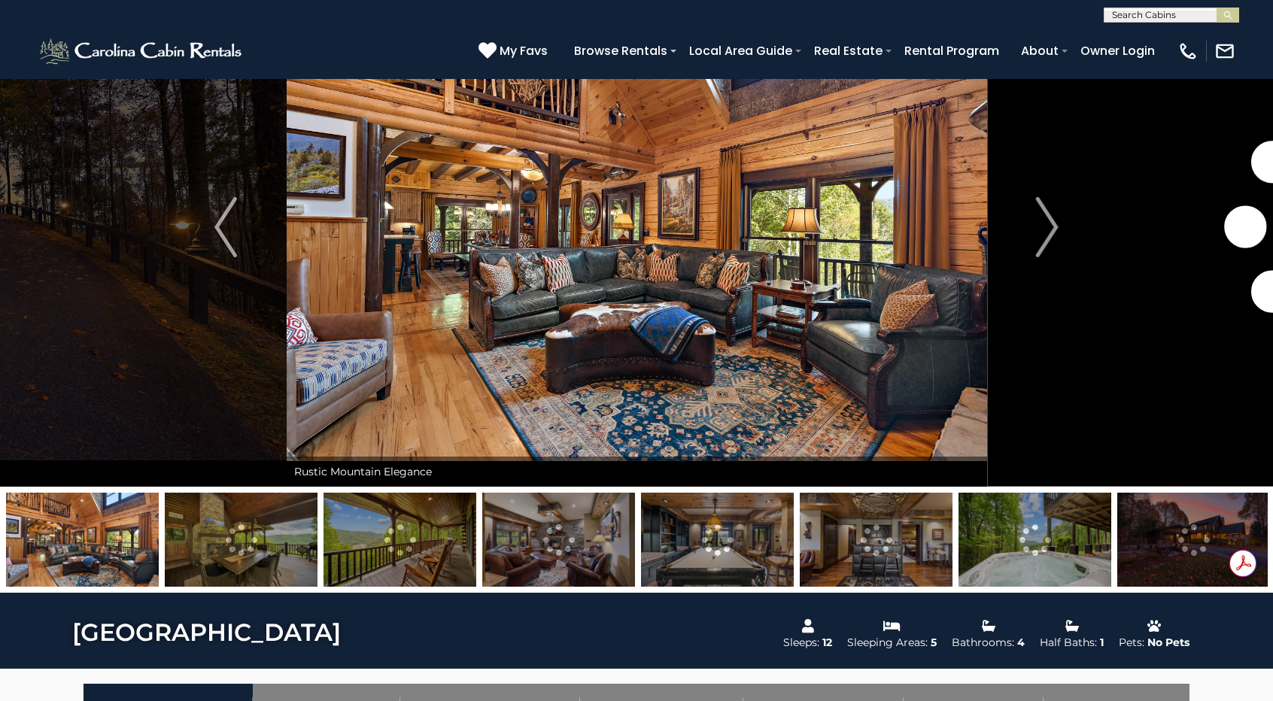
click at [404, 536] on img at bounding box center [399, 540] width 153 height 94
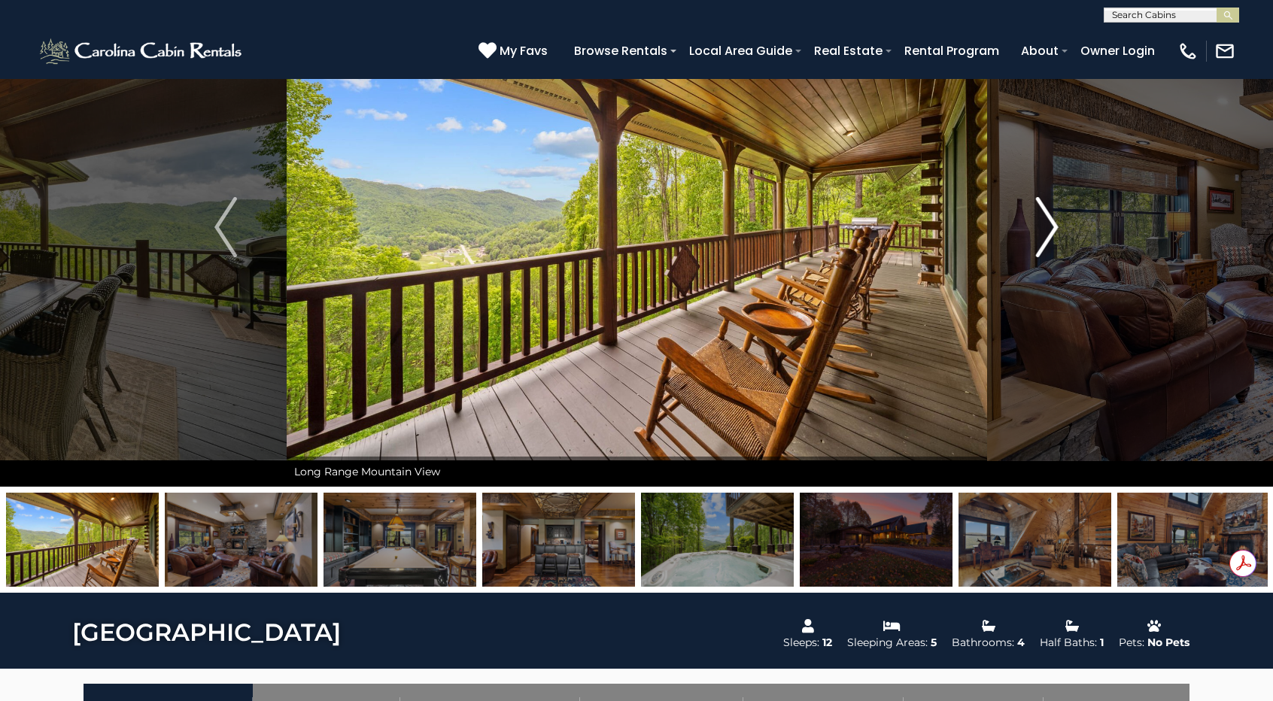
click at [1054, 240] on img "Next" at bounding box center [1047, 227] width 23 height 60
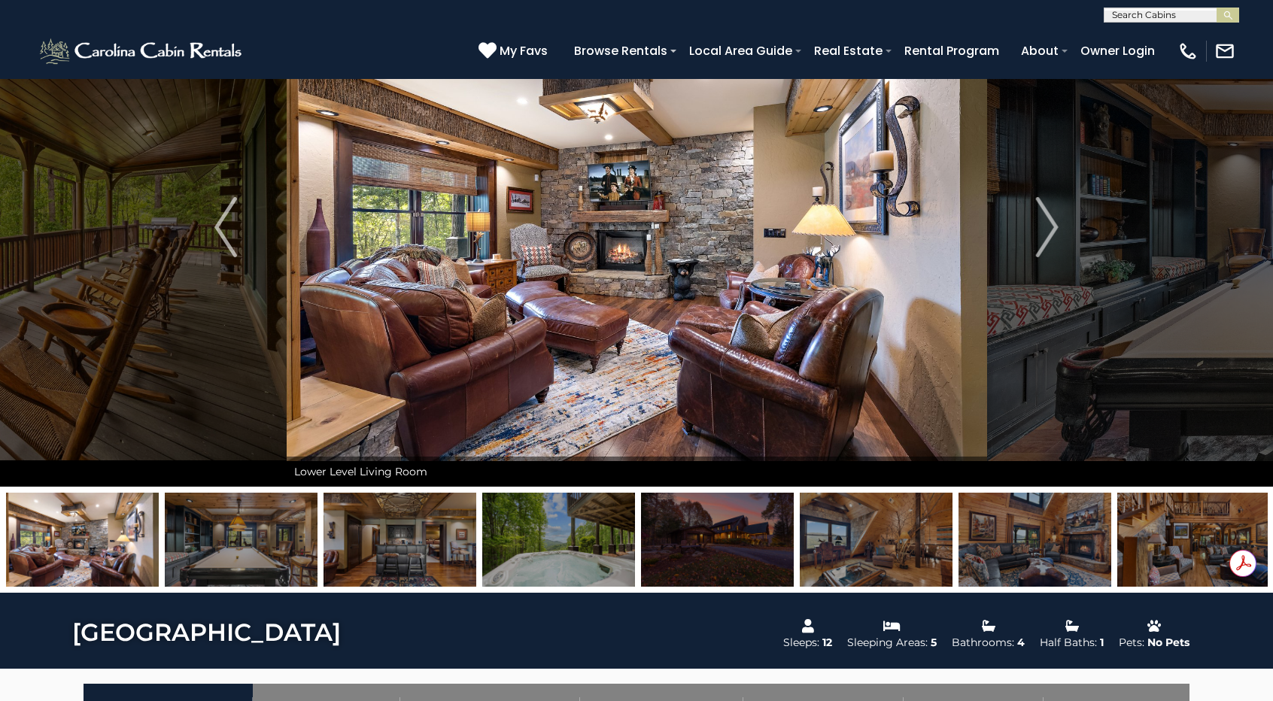
click at [749, 562] on img at bounding box center [717, 540] width 153 height 94
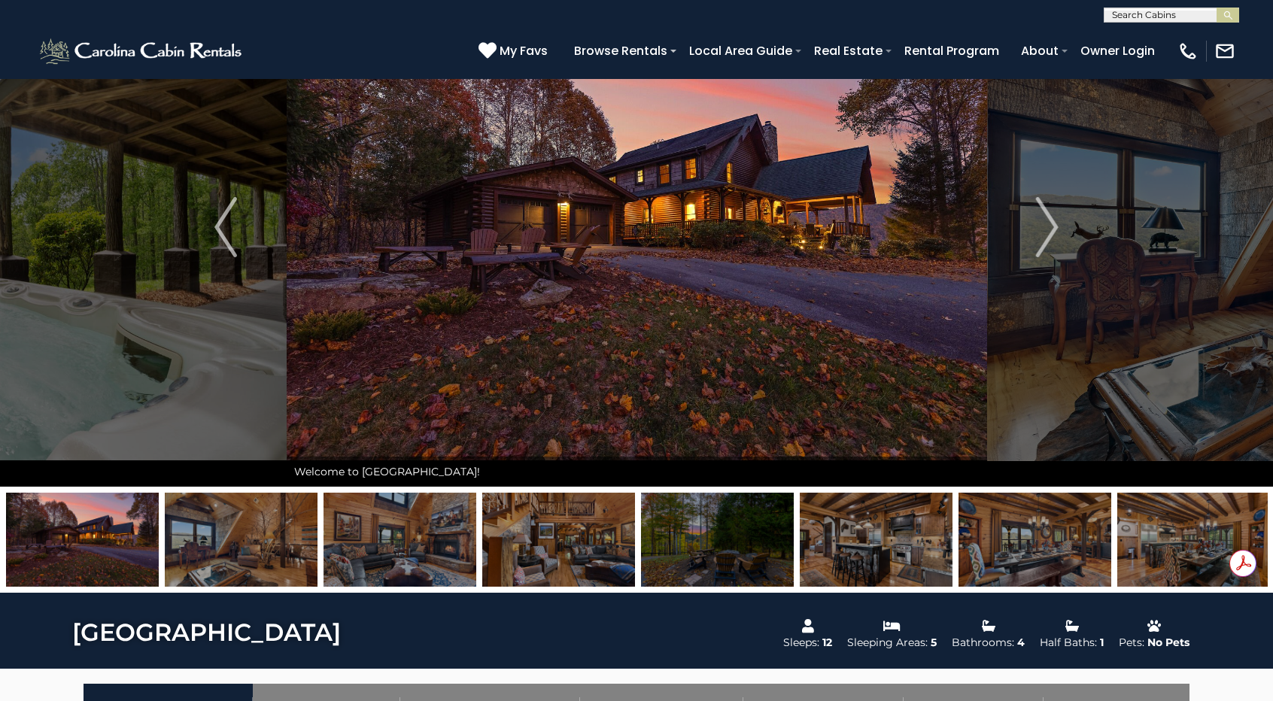
click at [1055, 213] on img "Next" at bounding box center [1047, 227] width 23 height 60
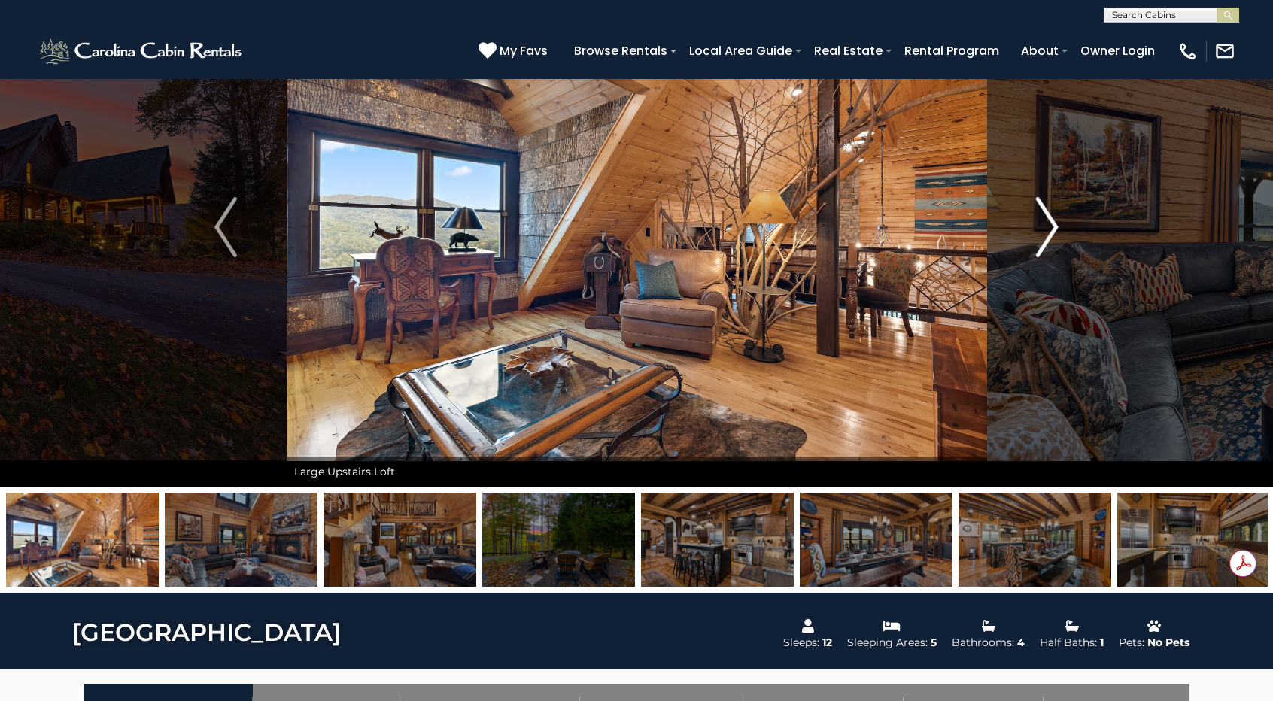
click at [1055, 213] on img "Next" at bounding box center [1047, 227] width 23 height 60
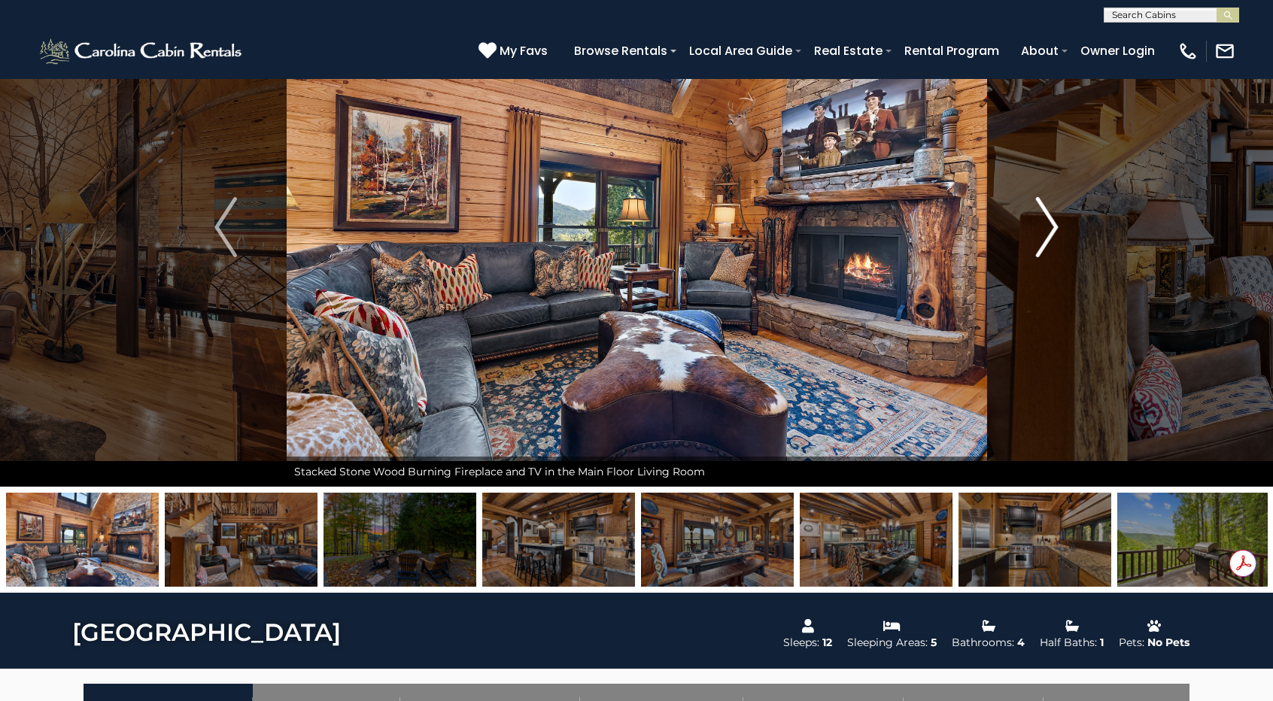
click at [1055, 213] on img "Next" at bounding box center [1047, 227] width 23 height 60
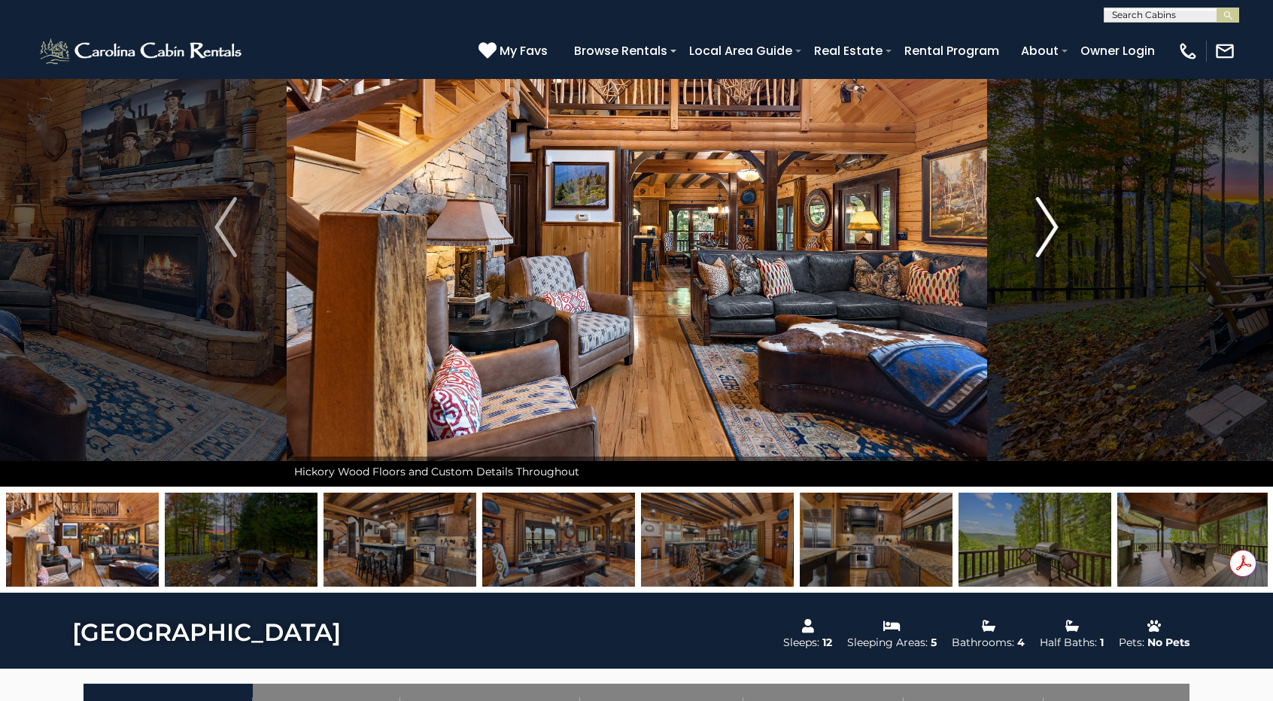
click at [1055, 213] on img "Next" at bounding box center [1047, 227] width 23 height 60
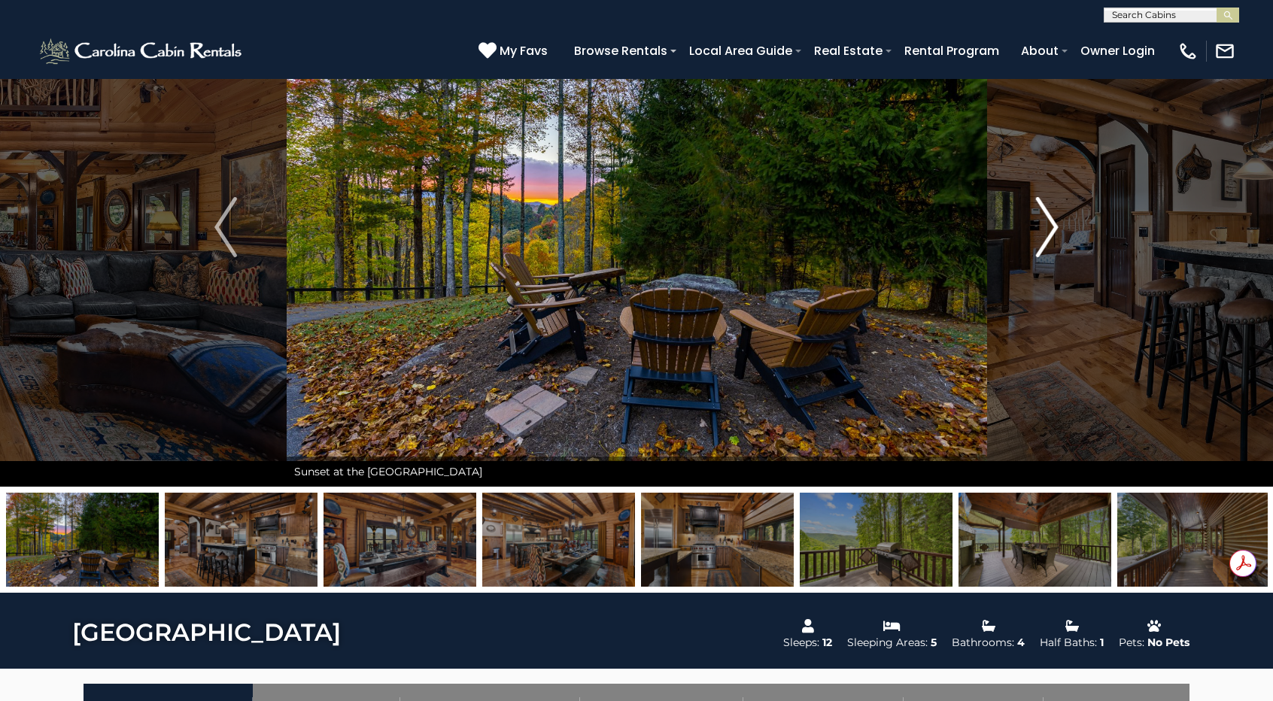
click at [1055, 213] on img "Next" at bounding box center [1047, 227] width 23 height 60
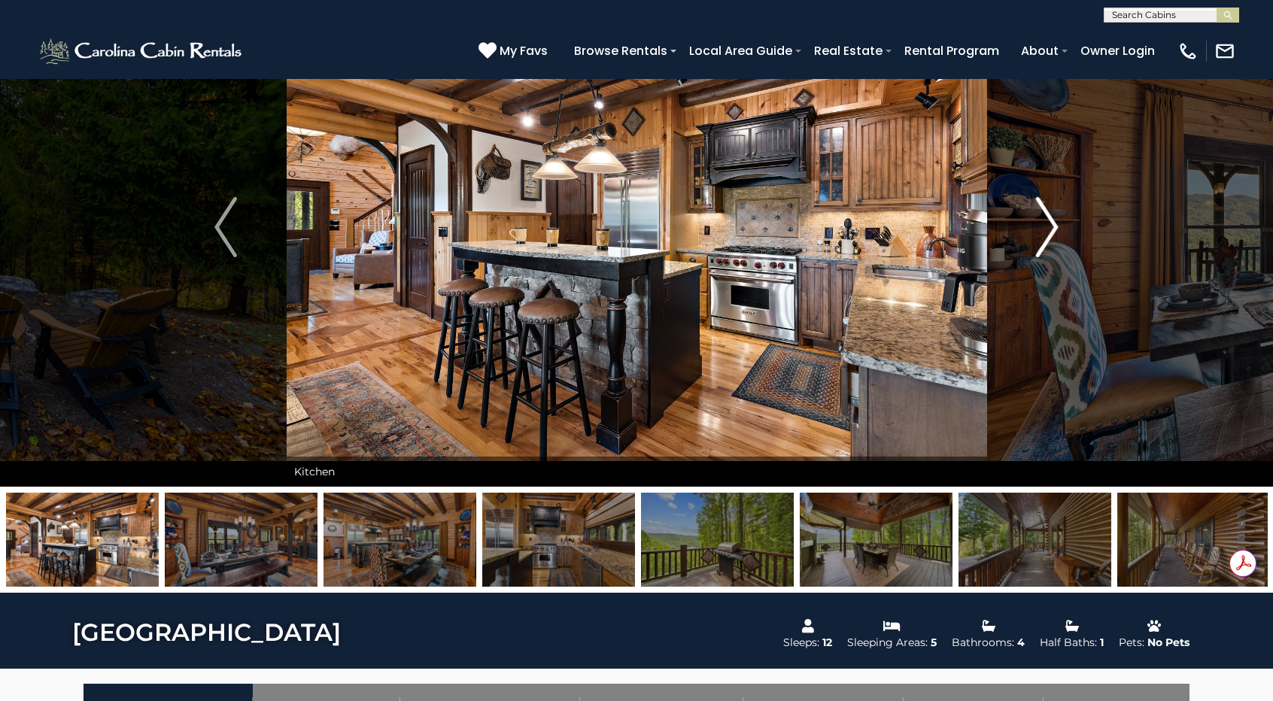
click at [1058, 234] on img "Next" at bounding box center [1047, 227] width 23 height 60
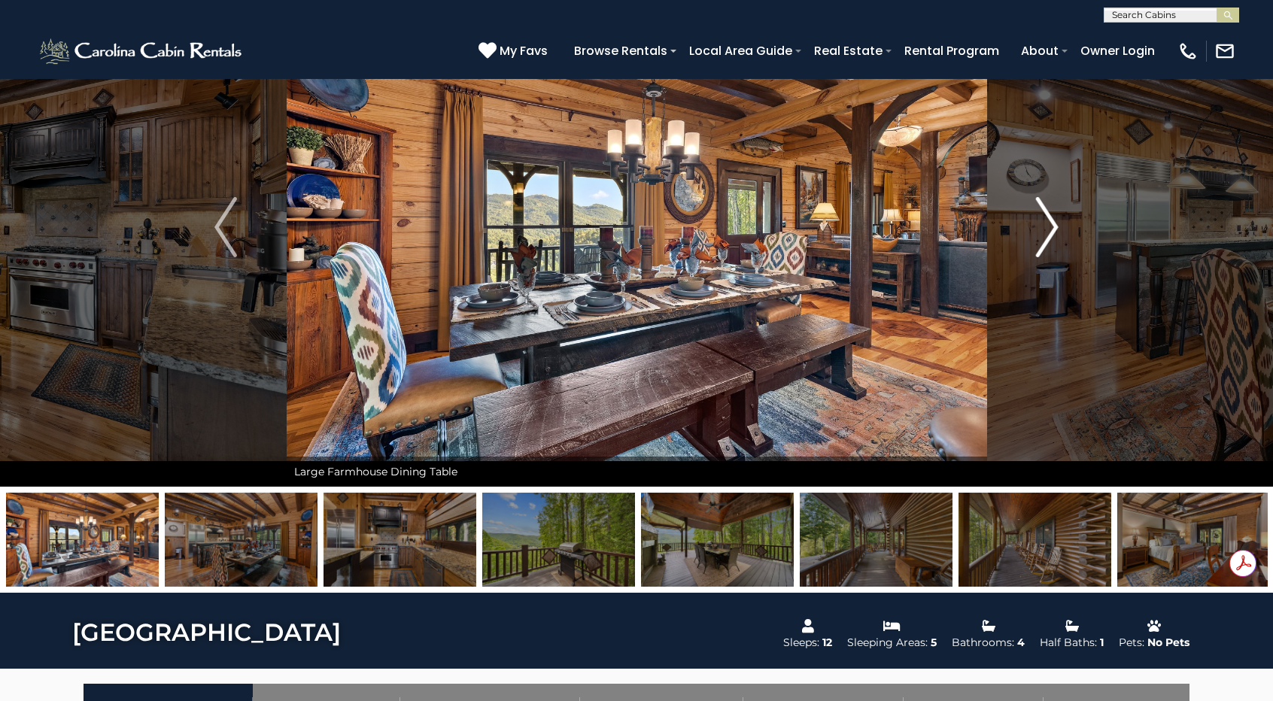
click at [1058, 234] on img "Next" at bounding box center [1047, 227] width 23 height 60
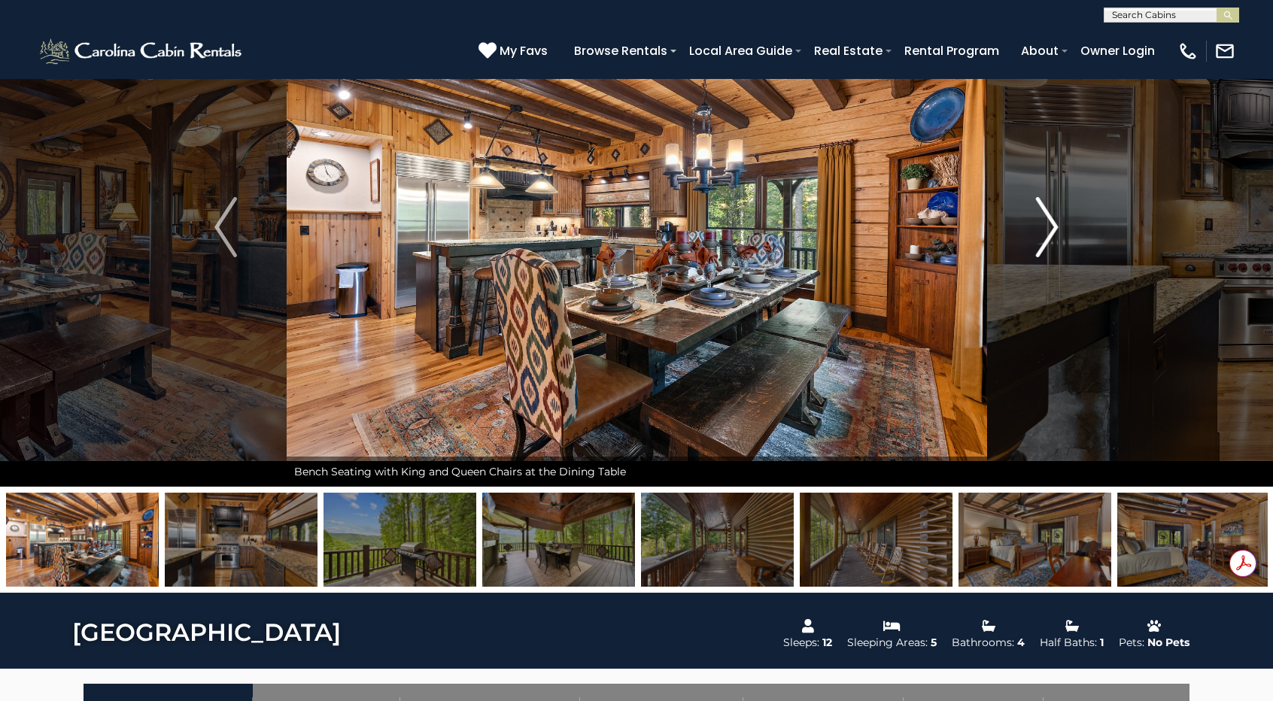
click at [1058, 234] on img "Next" at bounding box center [1047, 227] width 23 height 60
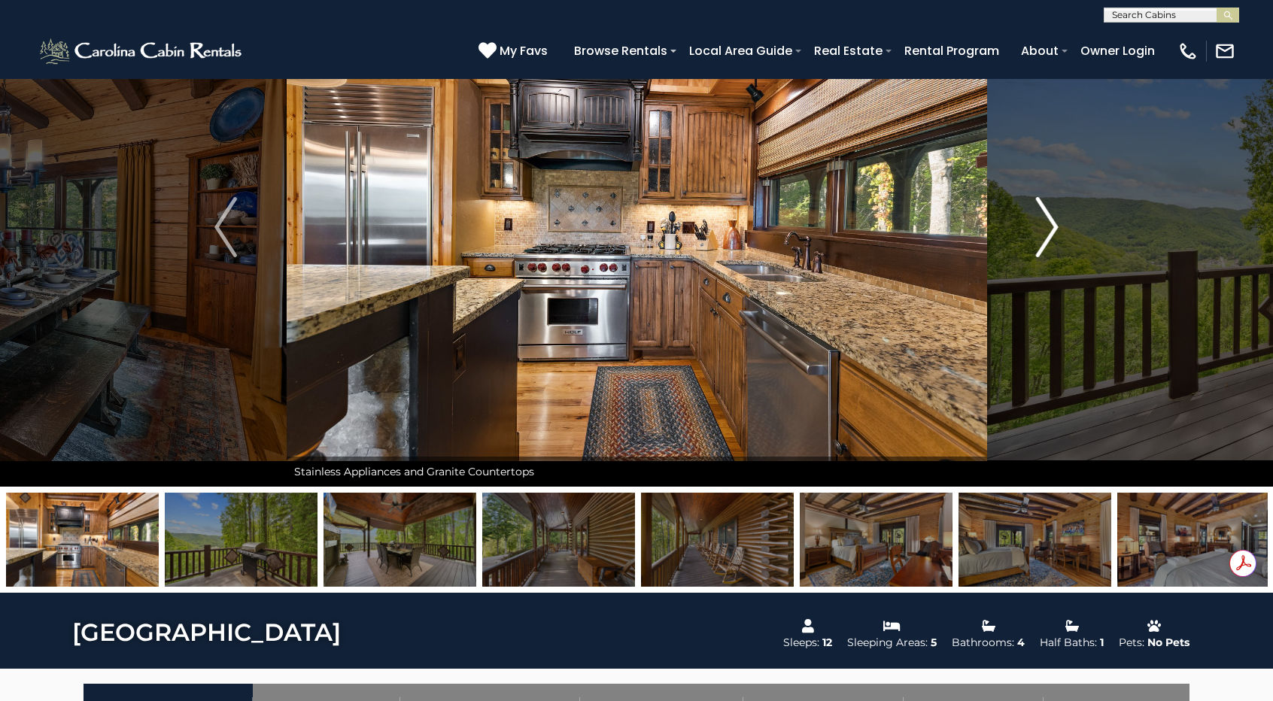
click at [1058, 234] on img "Next" at bounding box center [1047, 227] width 23 height 60
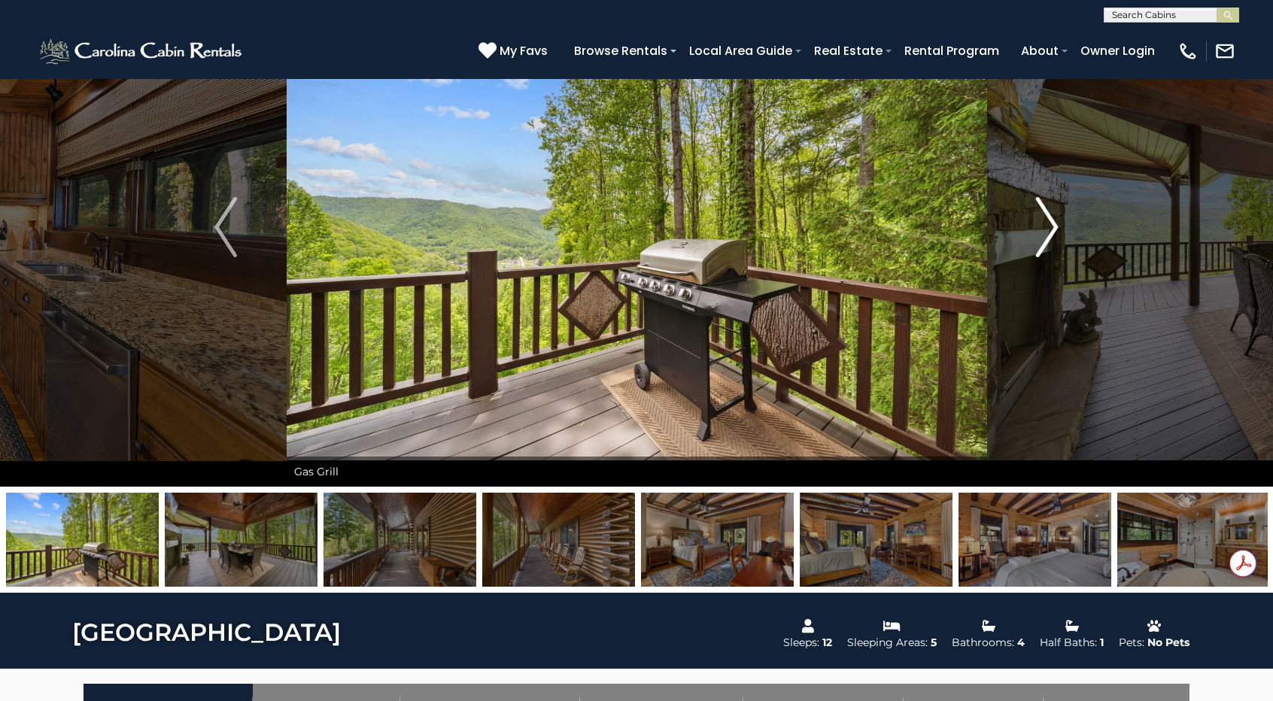
click at [1058, 234] on img "Next" at bounding box center [1047, 227] width 23 height 60
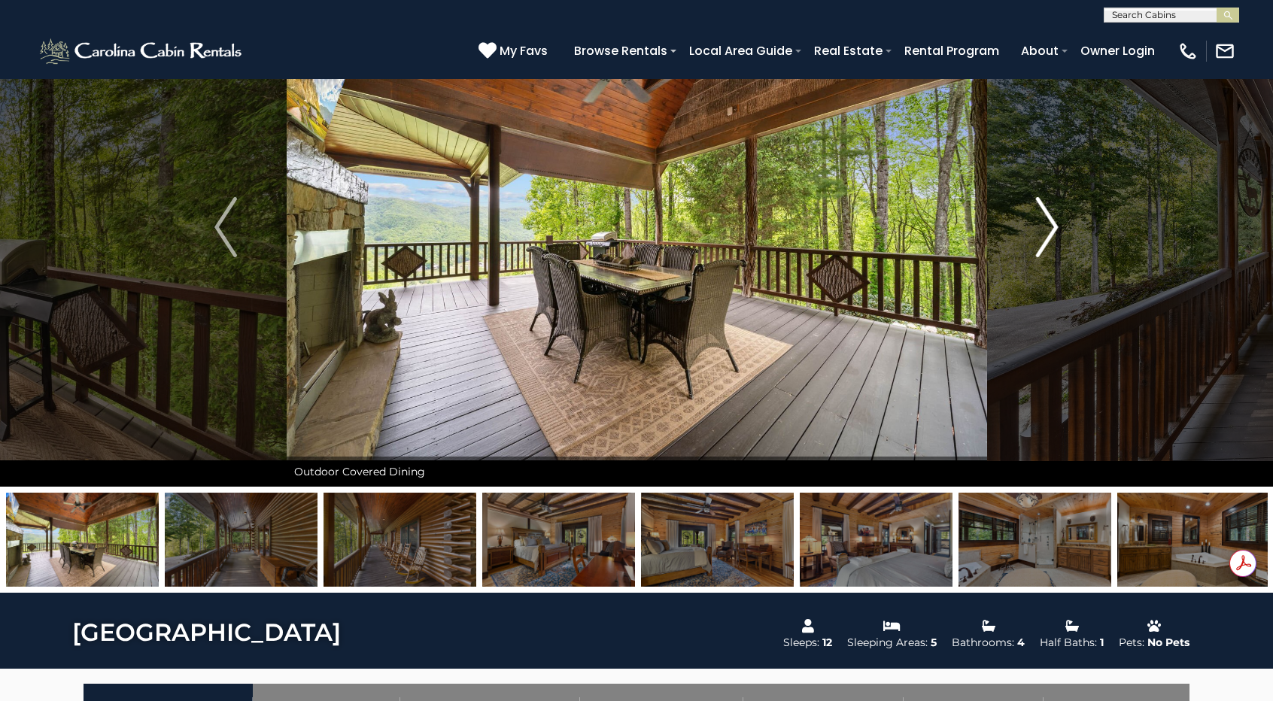
click at [1058, 234] on img "Next" at bounding box center [1047, 227] width 23 height 60
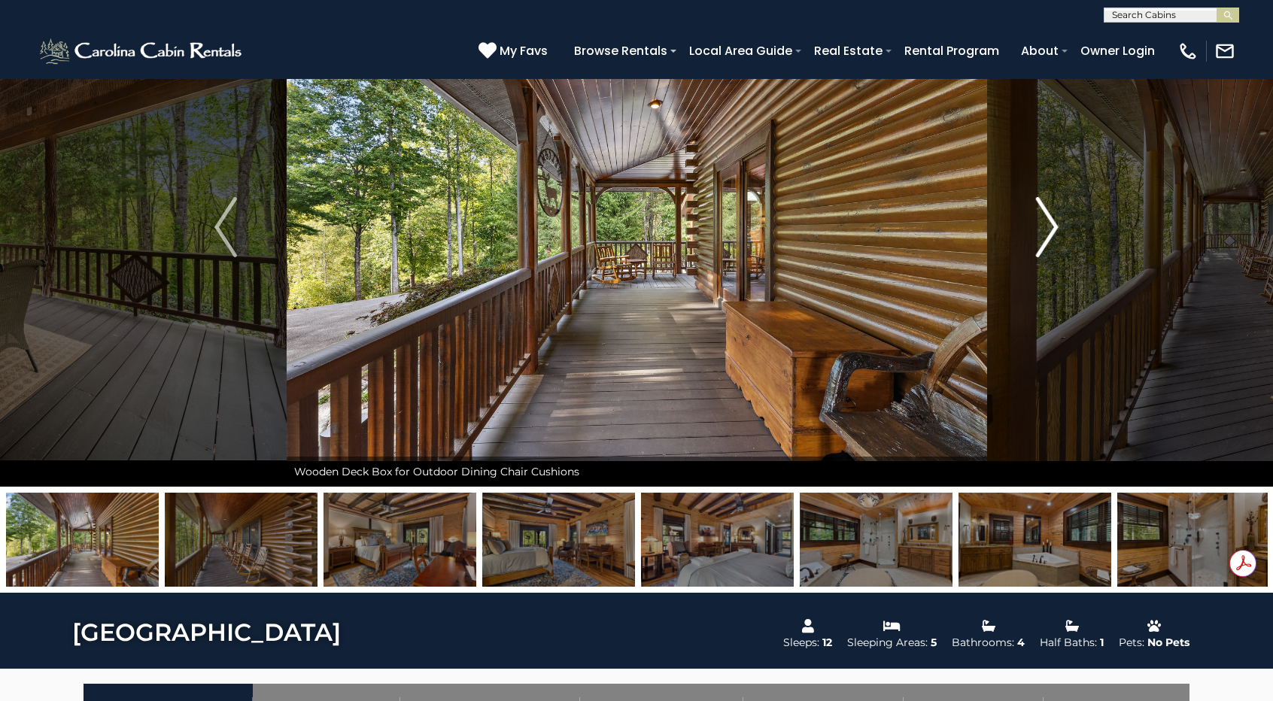
click at [1058, 234] on img "Next" at bounding box center [1047, 227] width 23 height 60
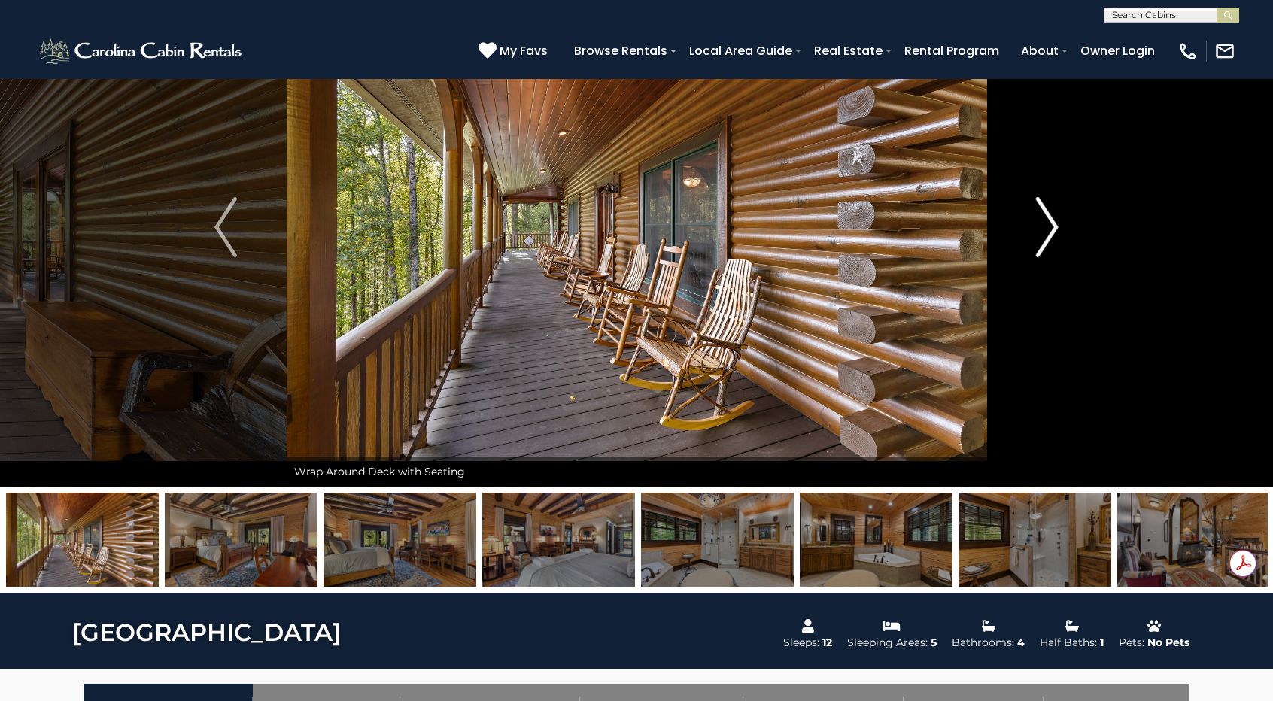
click at [1058, 234] on img "Next" at bounding box center [1047, 227] width 23 height 60
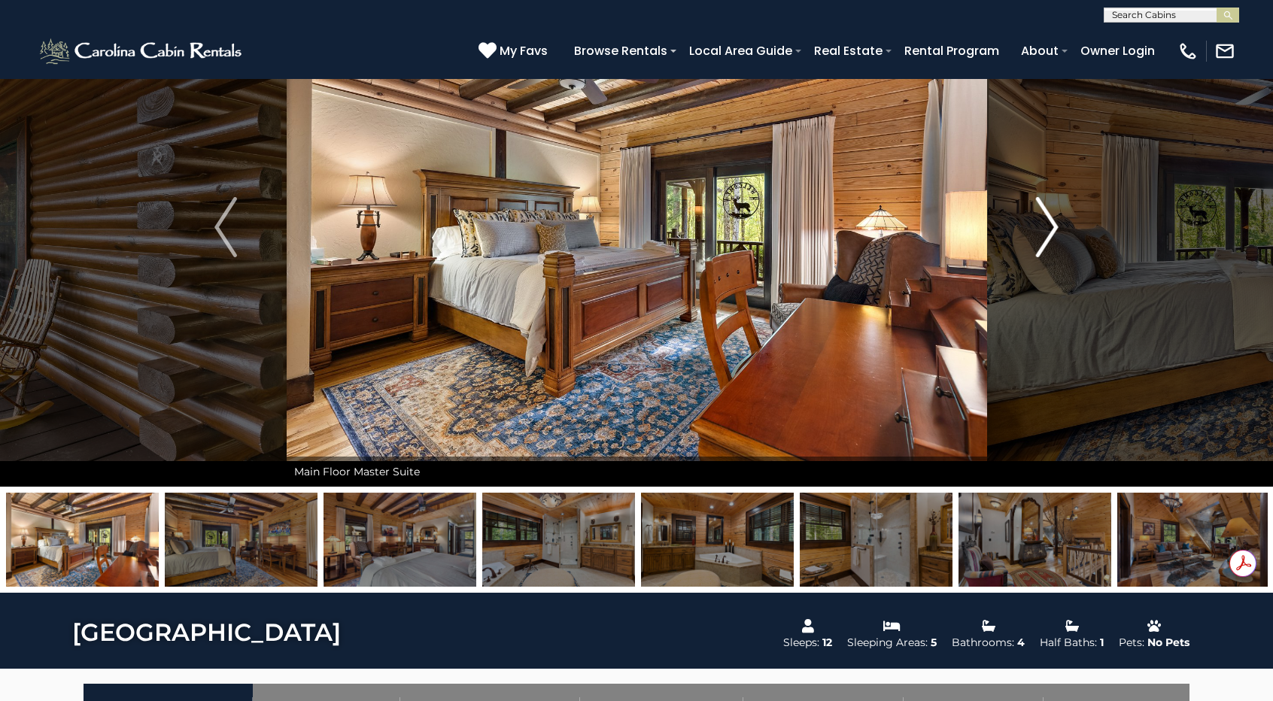
click at [1058, 234] on img "Next" at bounding box center [1047, 227] width 23 height 60
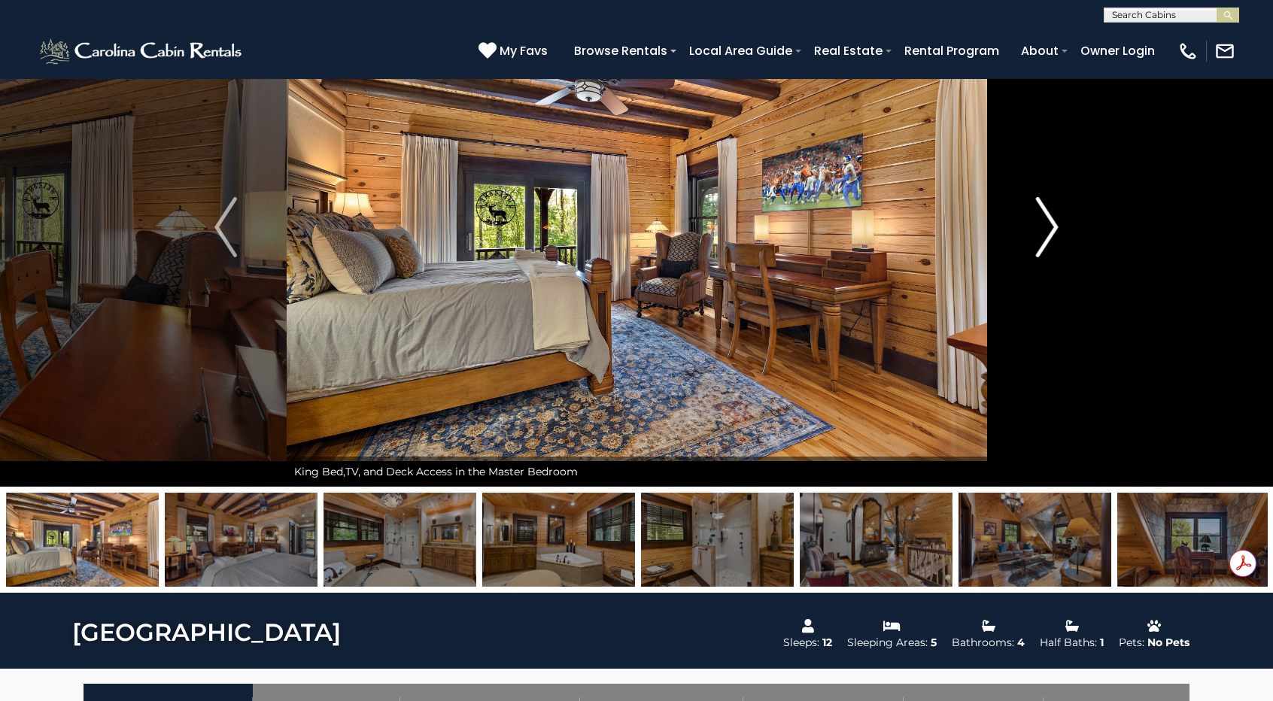
click at [1058, 234] on img "Next" at bounding box center [1047, 227] width 23 height 60
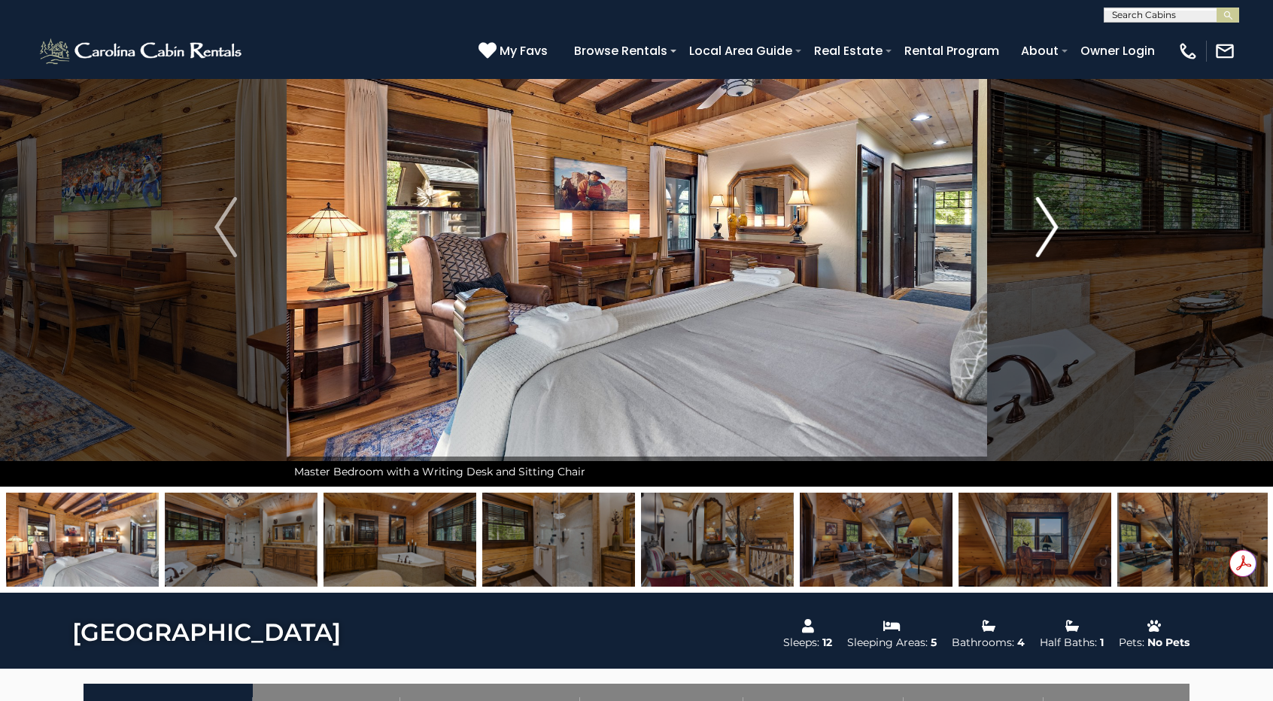
click at [1058, 234] on img "Next" at bounding box center [1047, 227] width 23 height 60
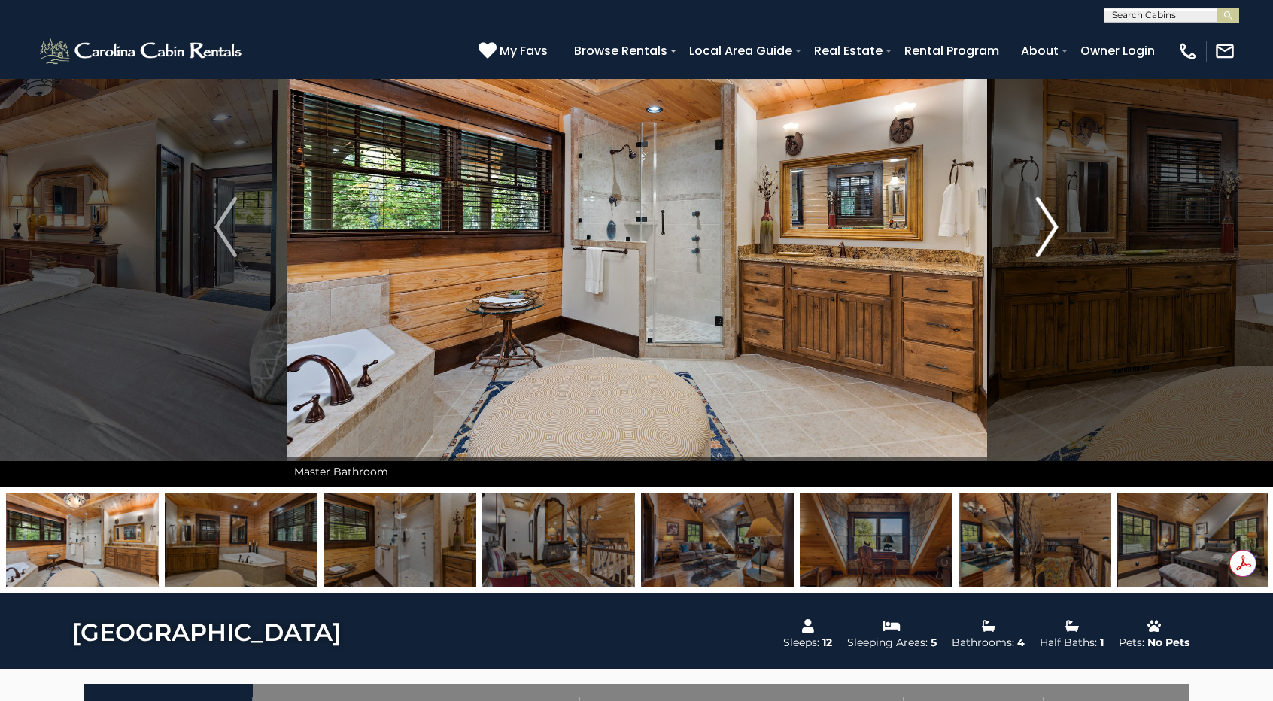
click at [1058, 234] on img "Next" at bounding box center [1047, 227] width 23 height 60
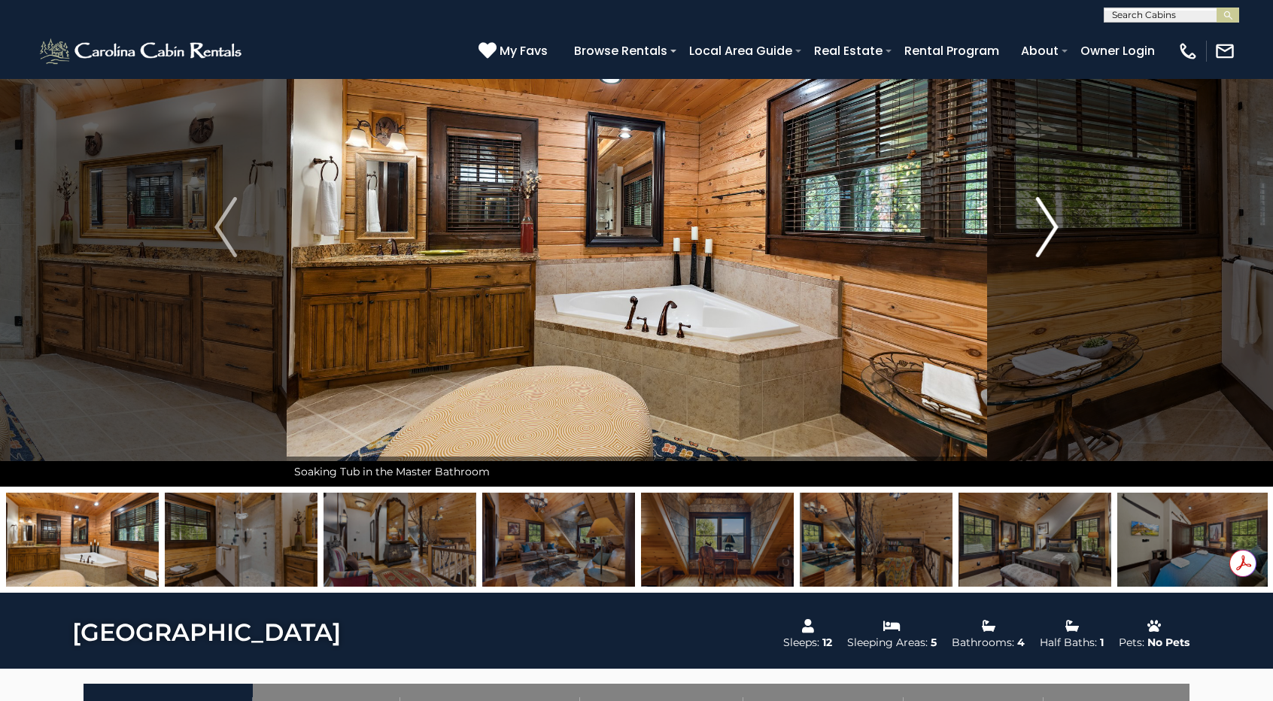
click at [1058, 234] on img "Next" at bounding box center [1047, 227] width 23 height 60
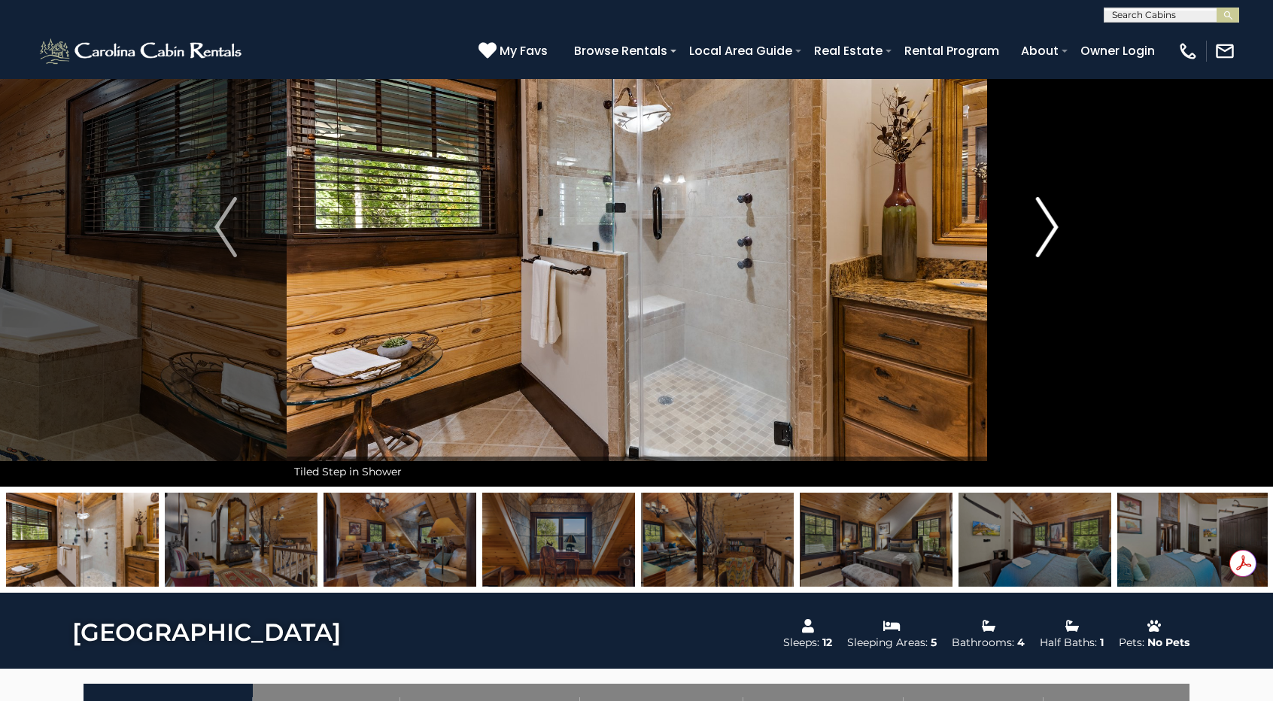
click at [1058, 234] on img "Next" at bounding box center [1047, 227] width 23 height 60
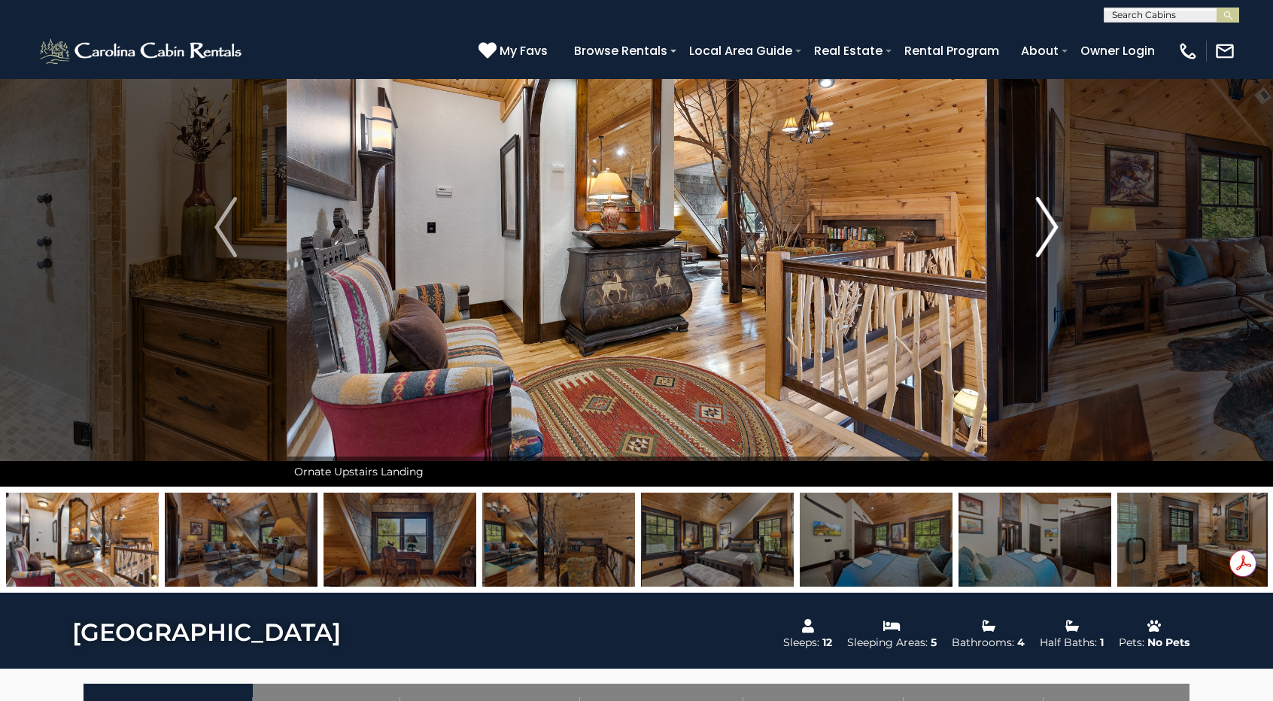
click at [1058, 234] on img "Next" at bounding box center [1047, 227] width 23 height 60
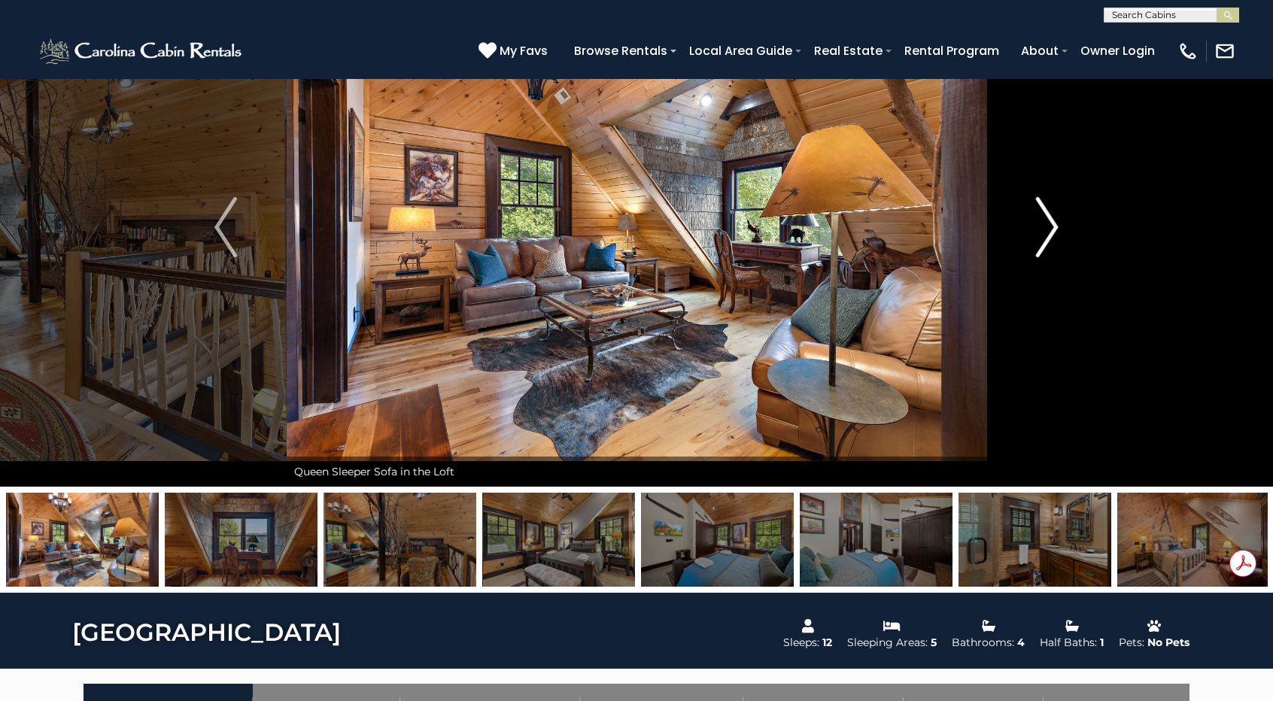
click at [1058, 234] on img "Next" at bounding box center [1047, 227] width 23 height 60
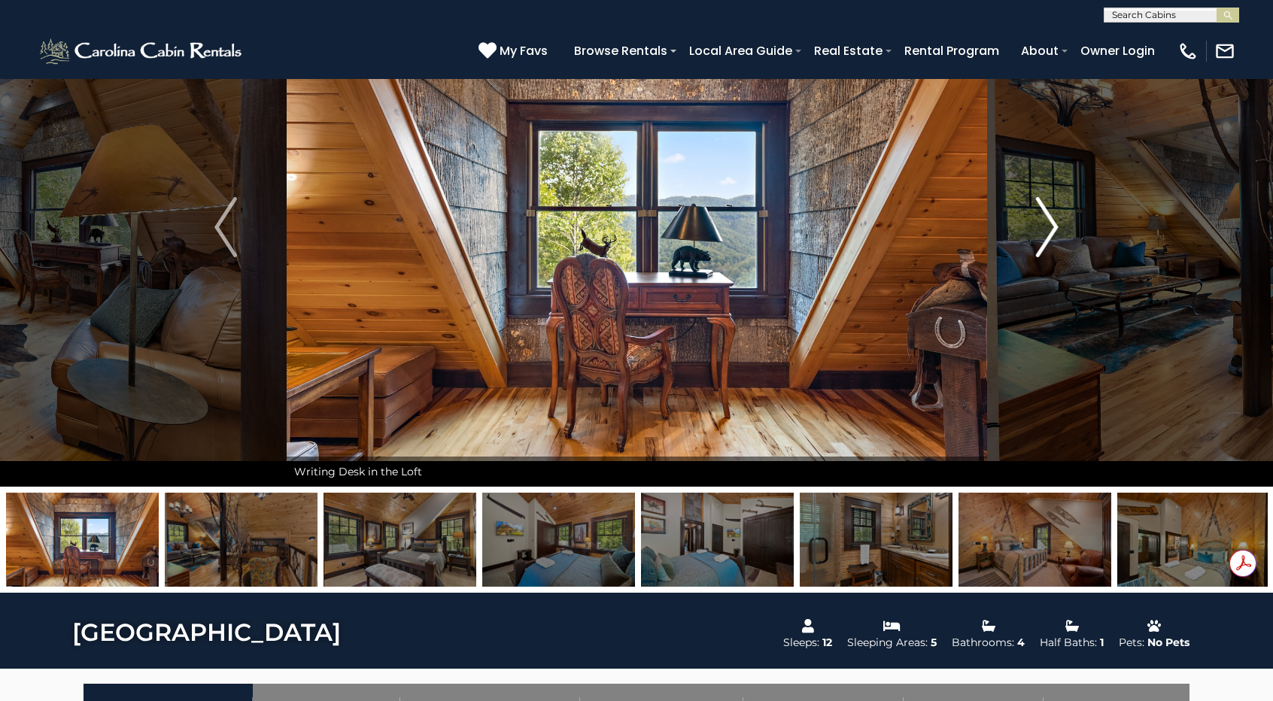
click at [1058, 234] on img "Next" at bounding box center [1047, 227] width 23 height 60
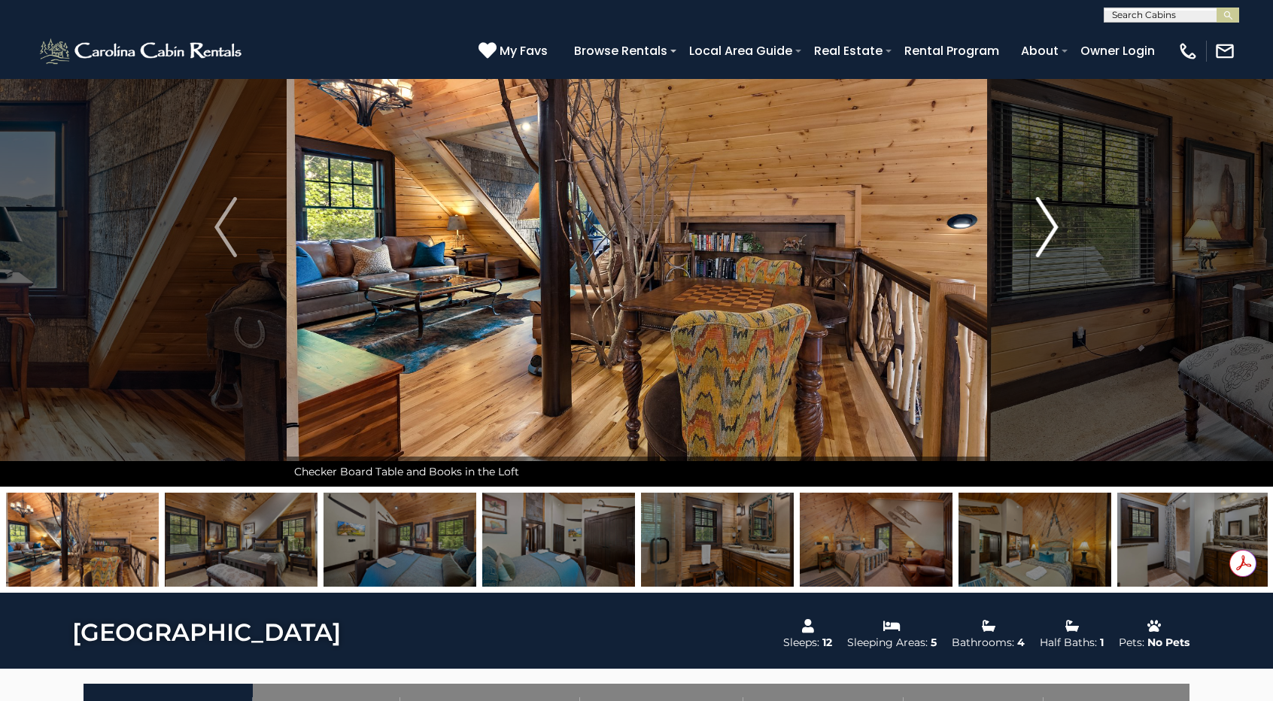
click at [1058, 234] on img "Next" at bounding box center [1047, 227] width 23 height 60
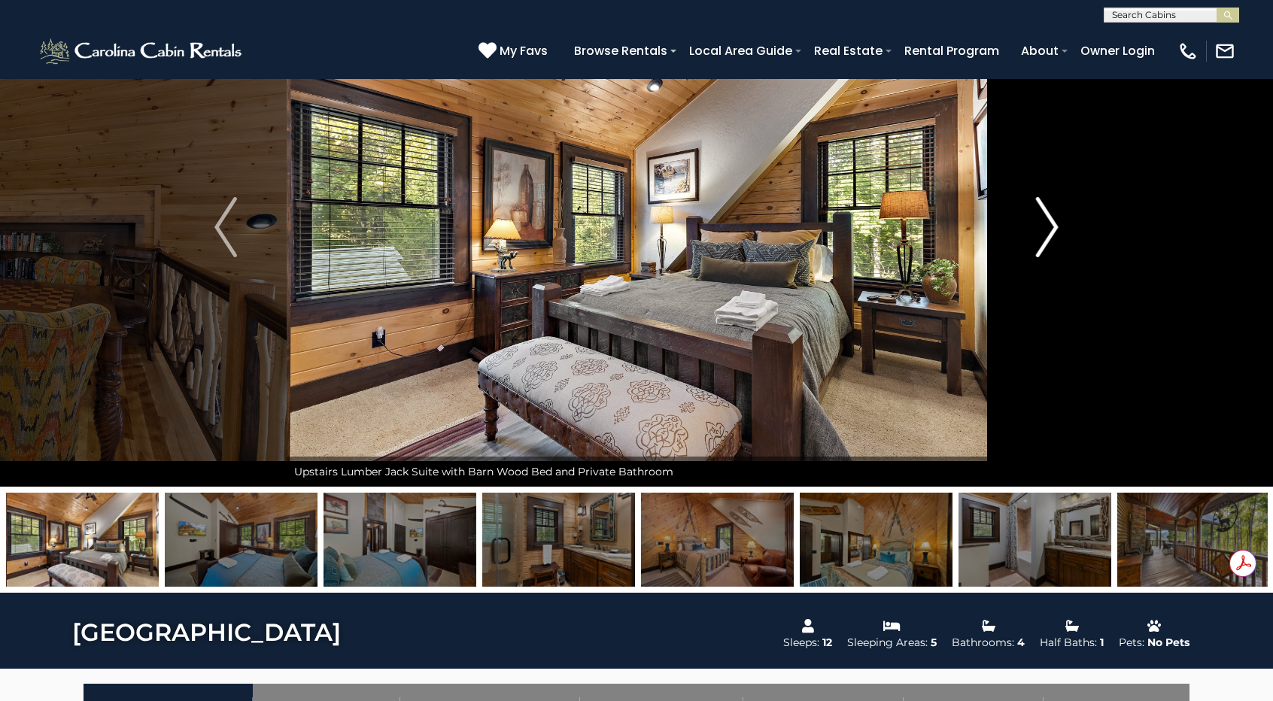
click at [1058, 234] on img "Next" at bounding box center [1047, 227] width 23 height 60
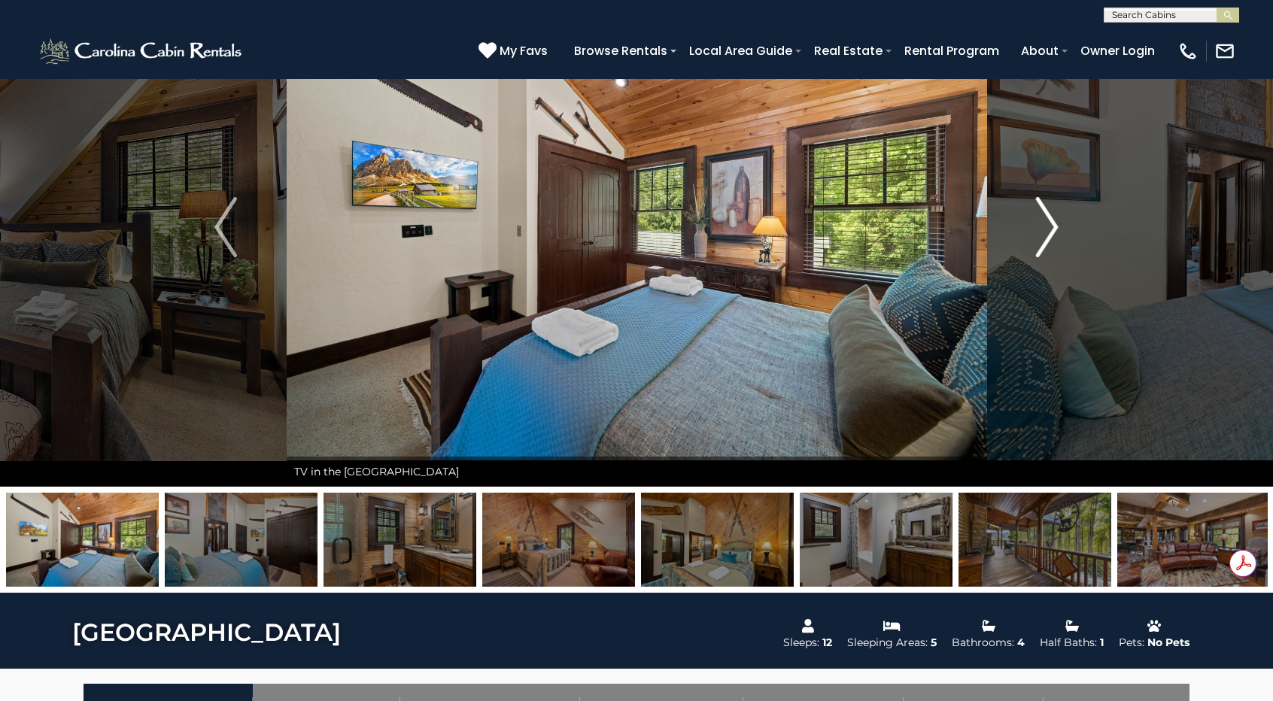
click at [1058, 234] on img "Next" at bounding box center [1047, 227] width 23 height 60
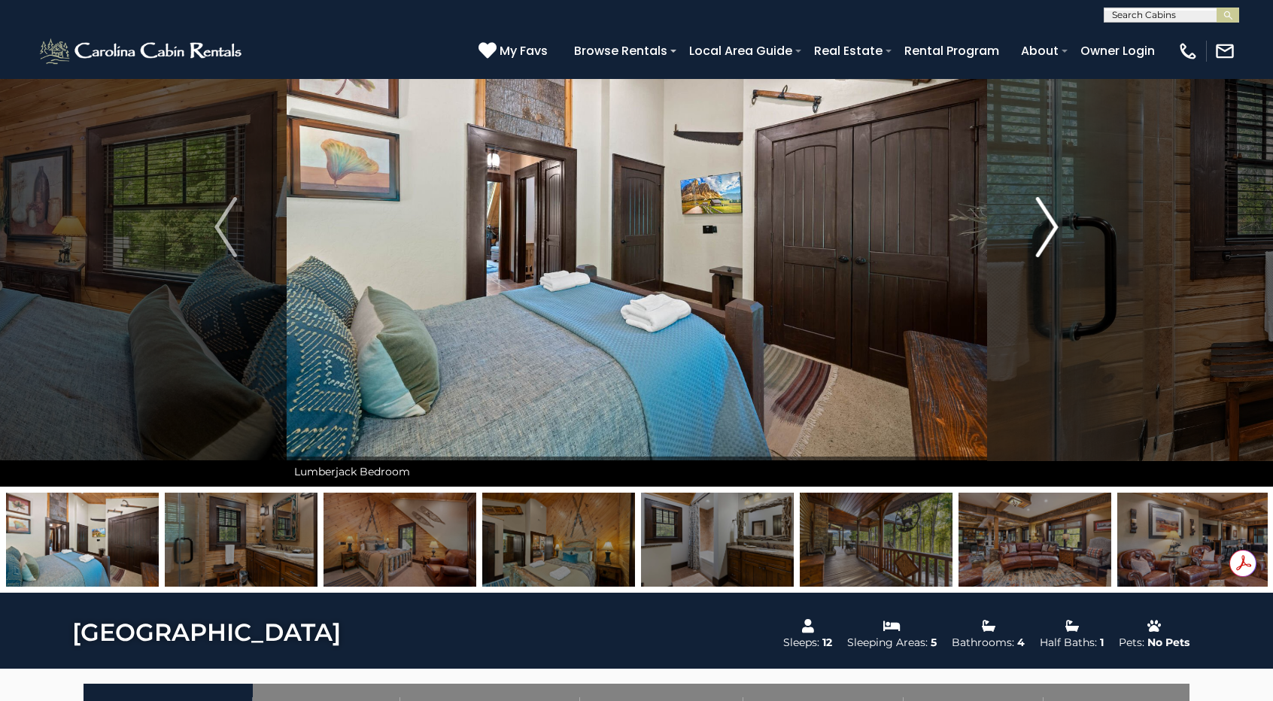
click at [1058, 234] on img "Next" at bounding box center [1047, 227] width 23 height 60
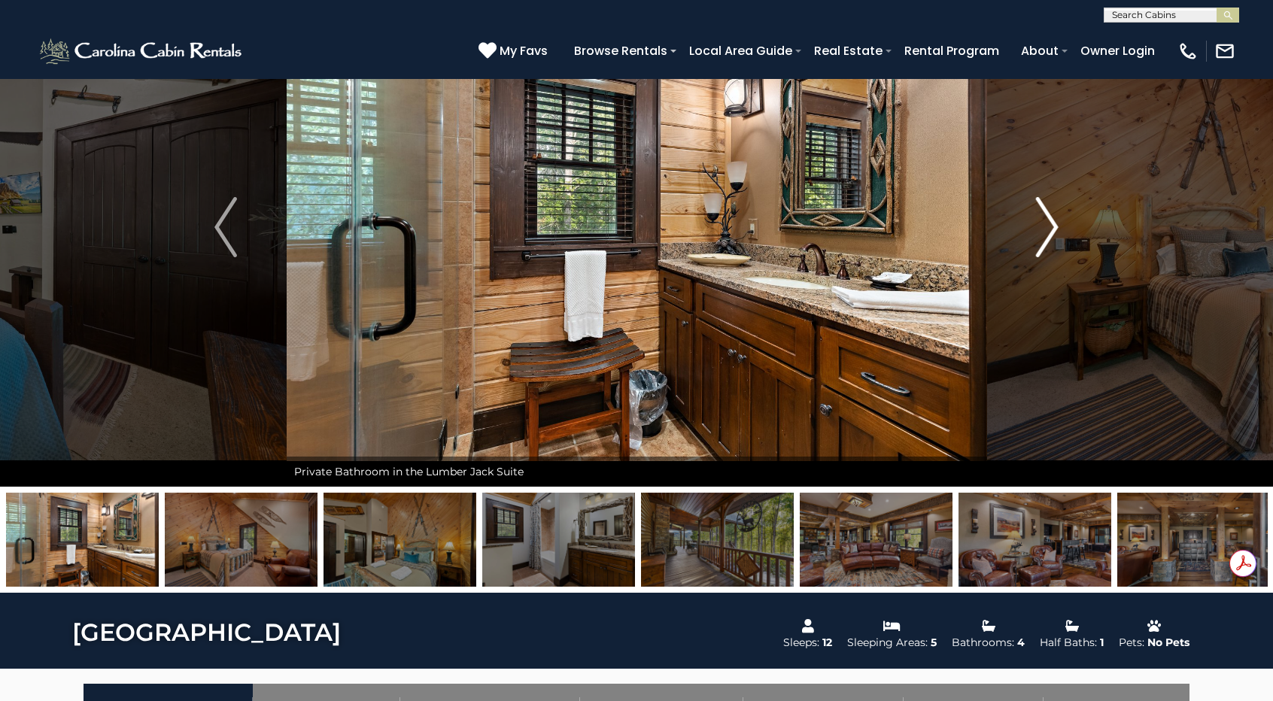
click at [1058, 234] on img "Next" at bounding box center [1047, 227] width 23 height 60
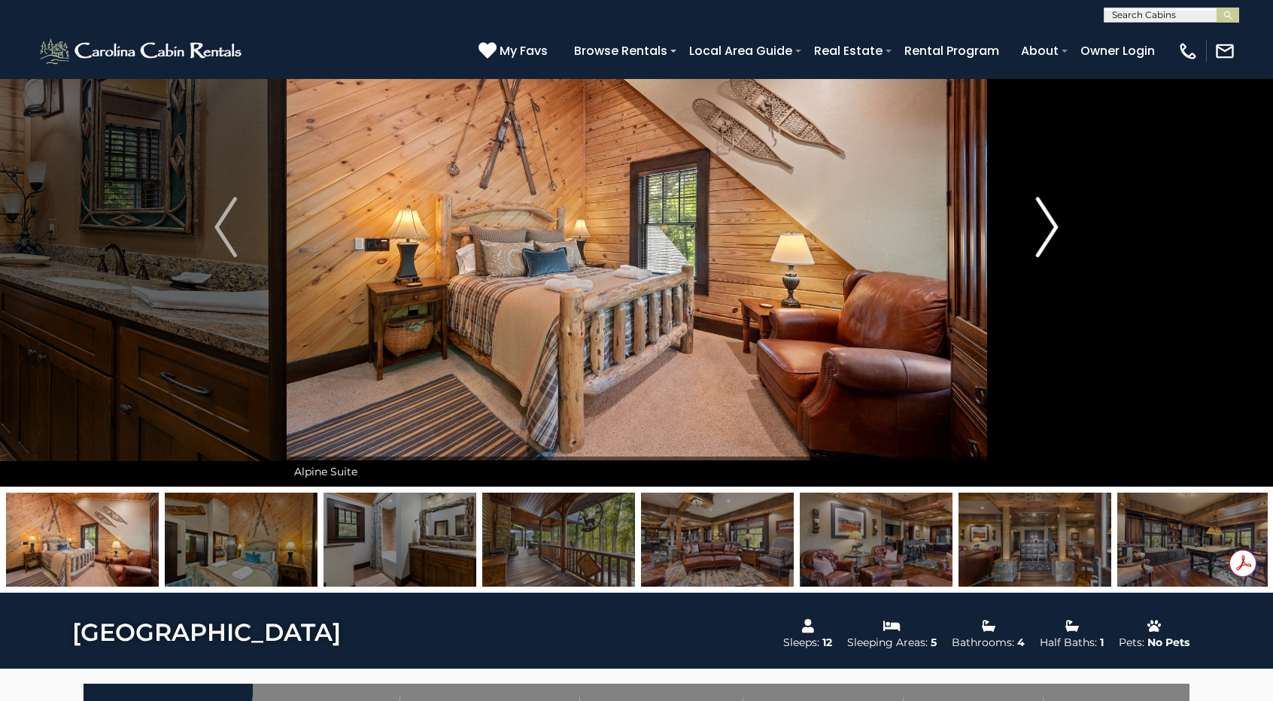
click at [1058, 234] on img "Next" at bounding box center [1047, 227] width 23 height 60
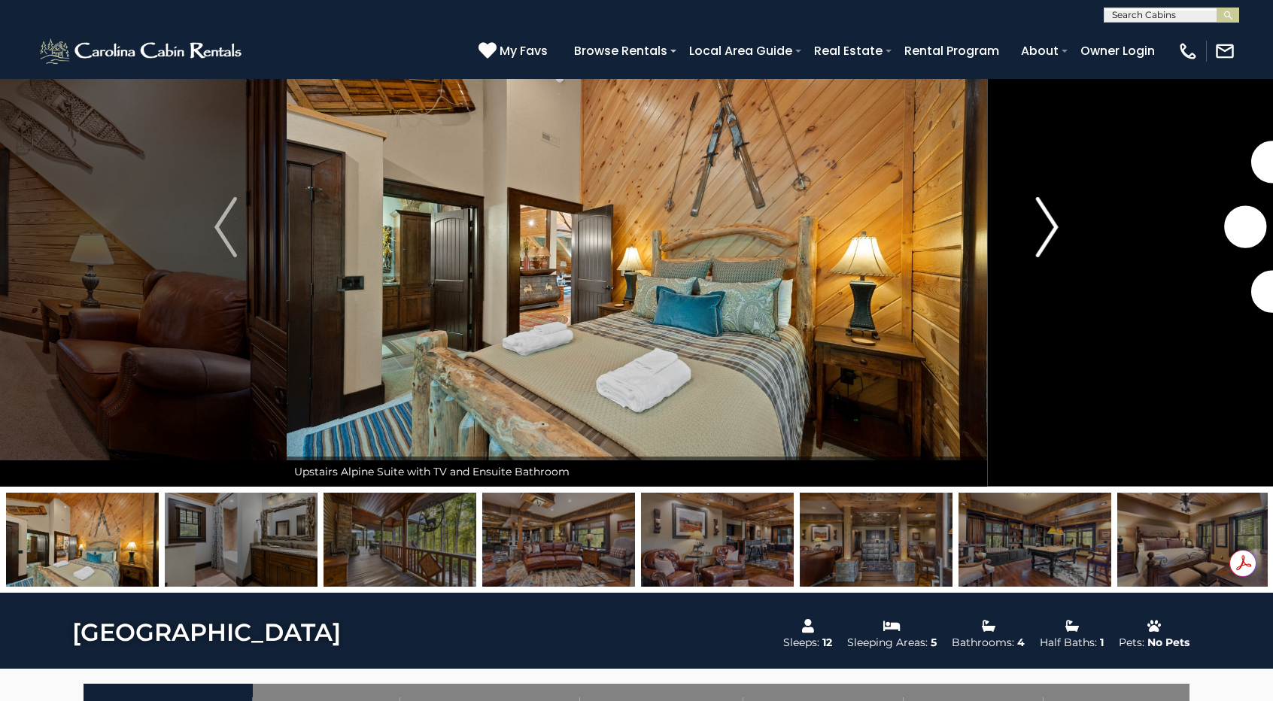
click at [1058, 234] on img "Next" at bounding box center [1047, 227] width 23 height 60
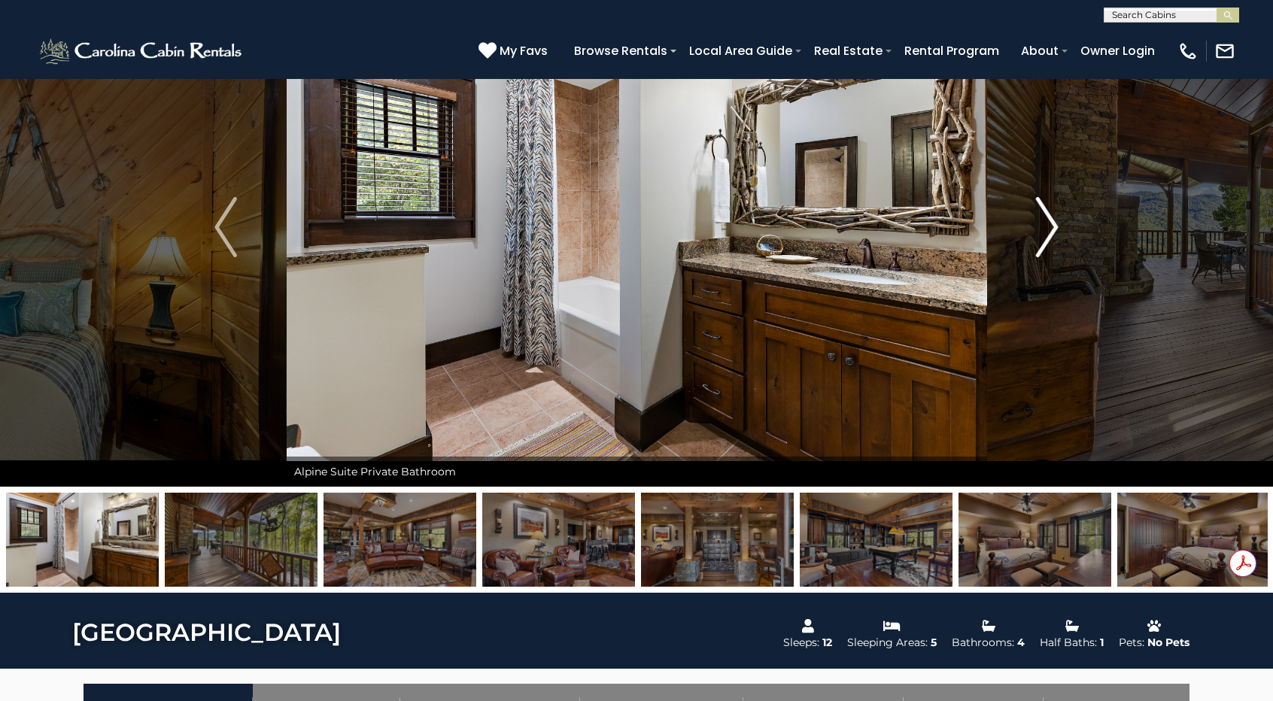
click at [1058, 234] on img "Next" at bounding box center [1047, 227] width 23 height 60
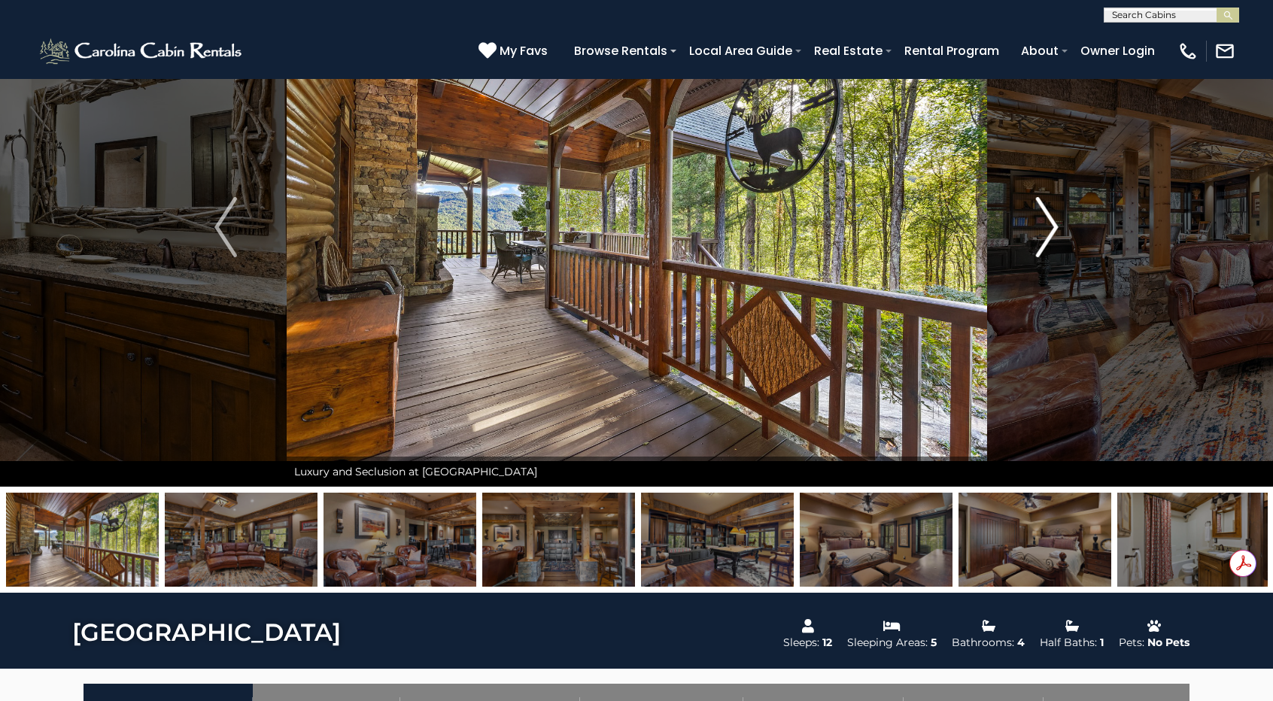
click at [1058, 234] on img "Next" at bounding box center [1047, 227] width 23 height 60
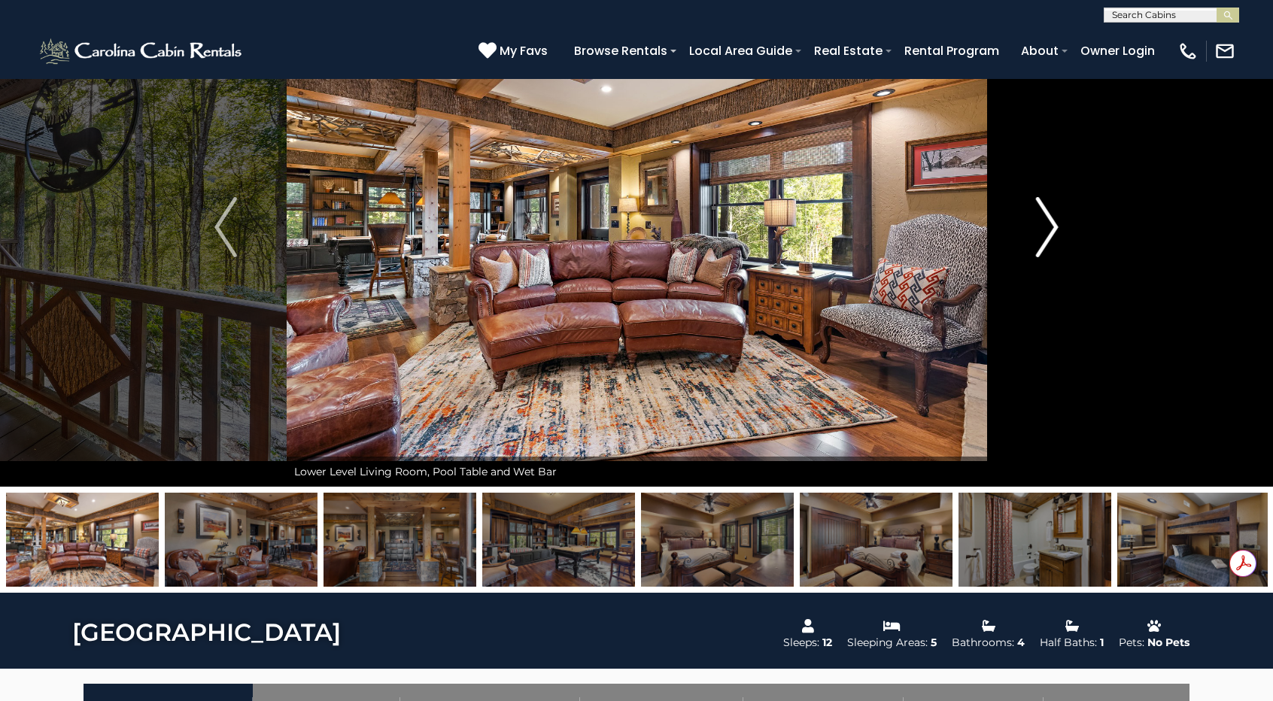
click at [1058, 234] on img "Next" at bounding box center [1047, 227] width 23 height 60
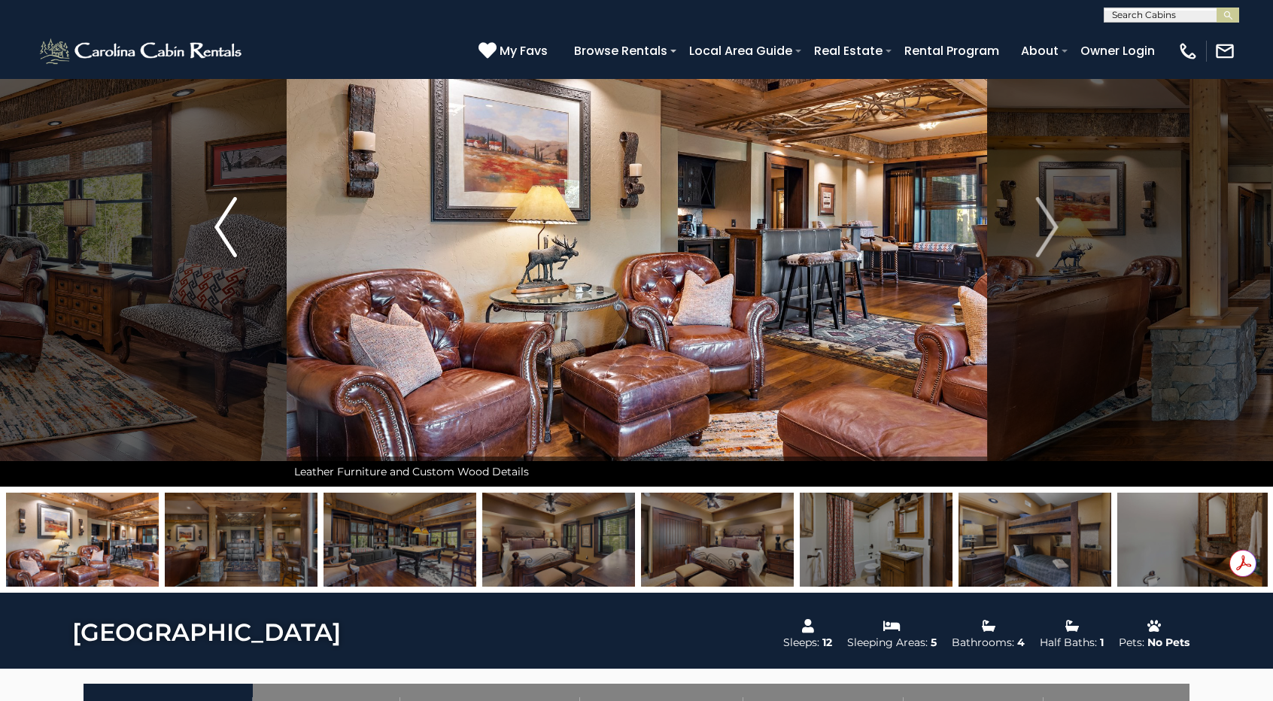
click at [251, 228] on button "Previous" at bounding box center [226, 227] width 122 height 519
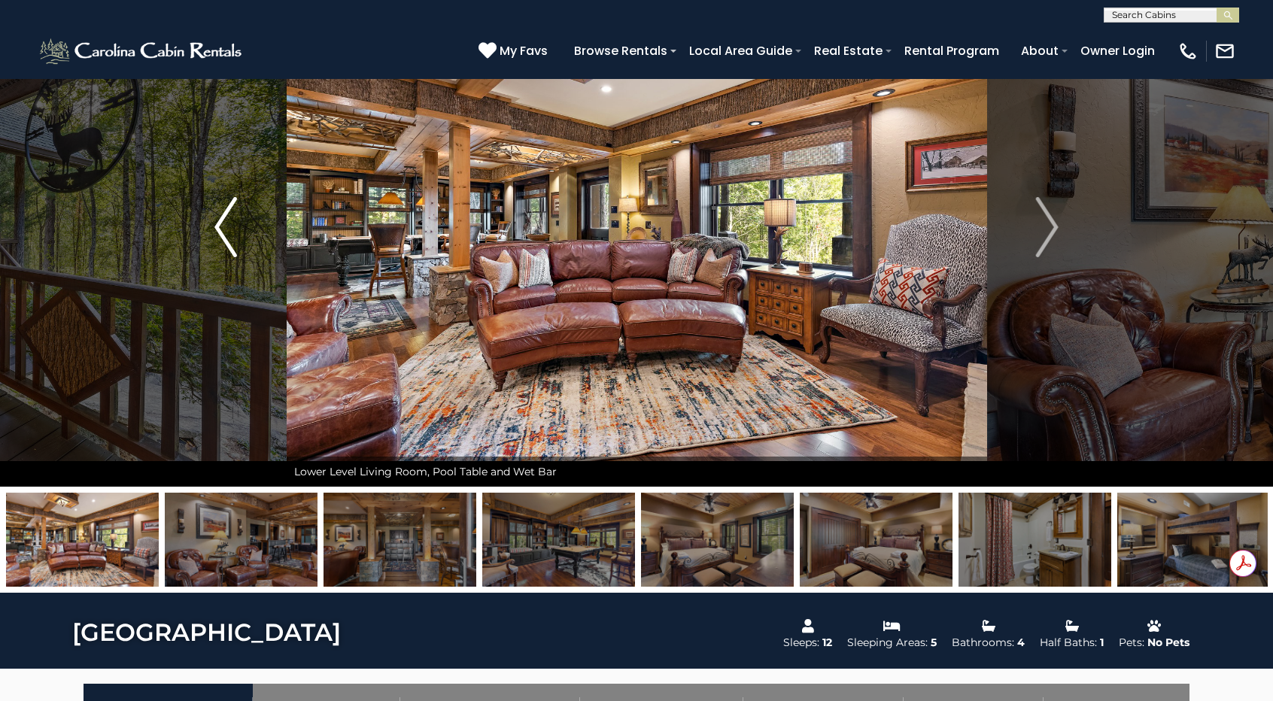
click at [251, 228] on button "Previous" at bounding box center [226, 227] width 122 height 519
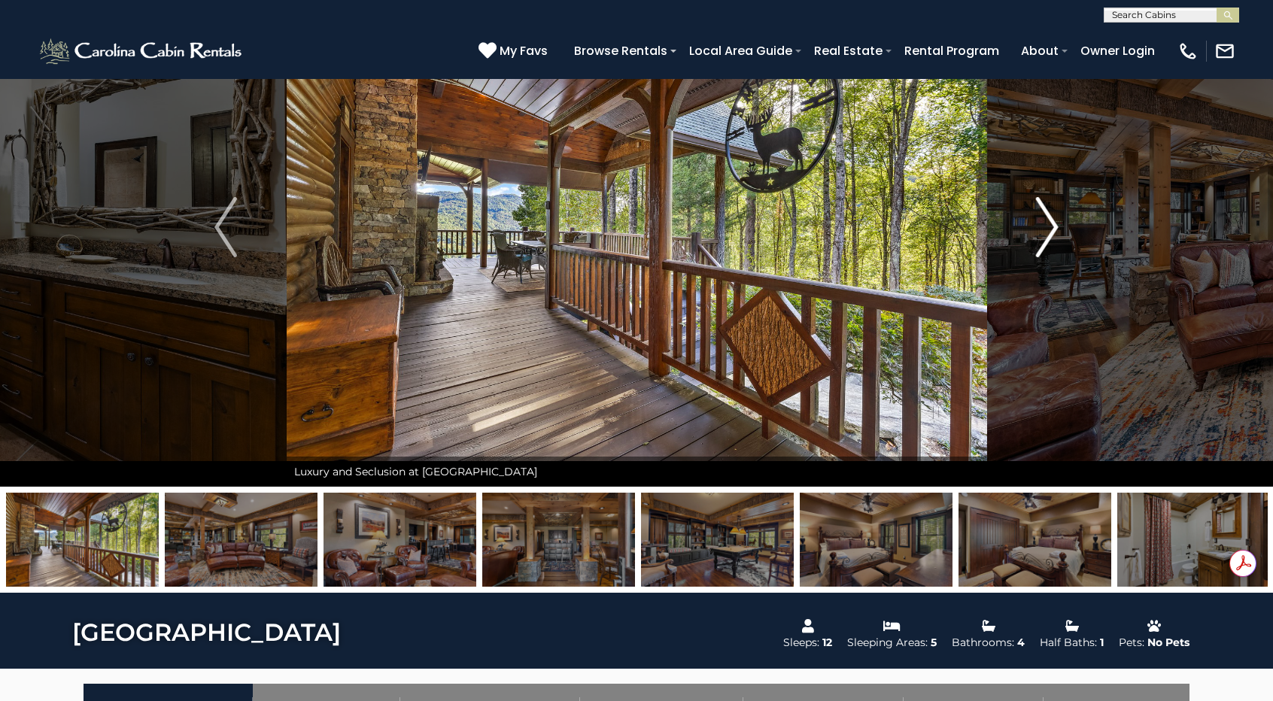
click at [1041, 228] on img "Next" at bounding box center [1047, 227] width 23 height 60
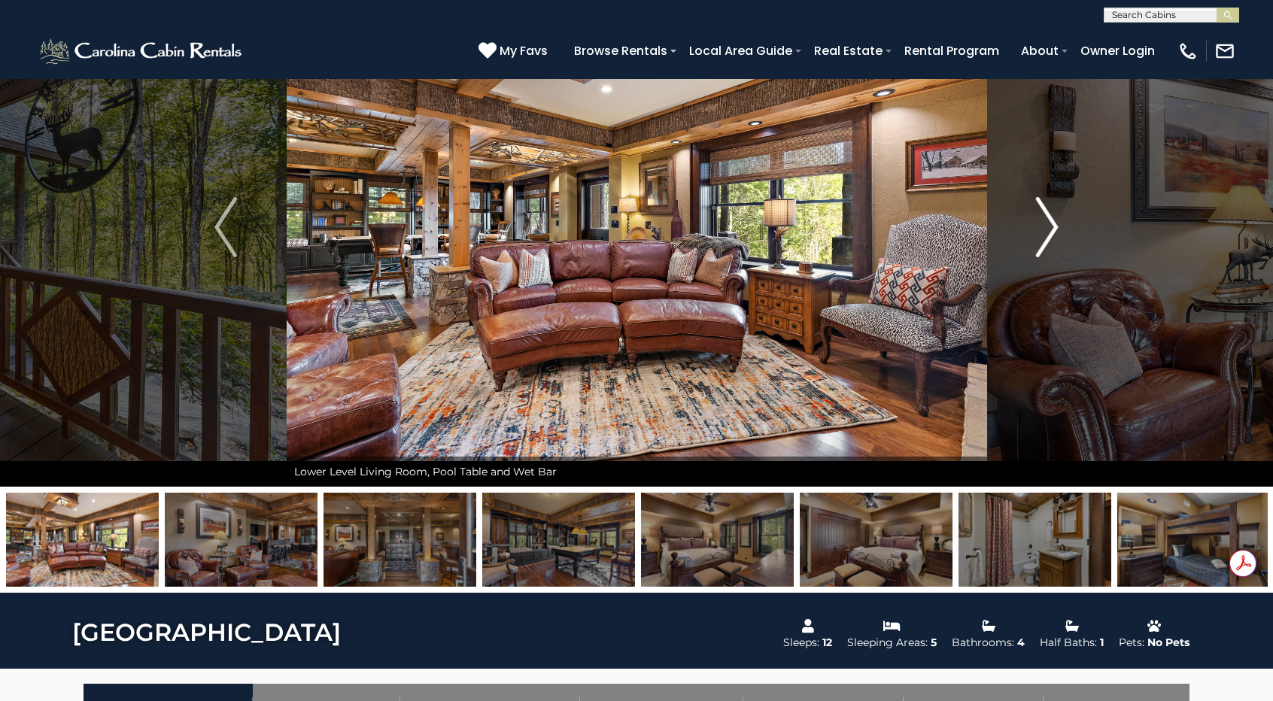
click at [1041, 228] on img "Next" at bounding box center [1047, 227] width 23 height 60
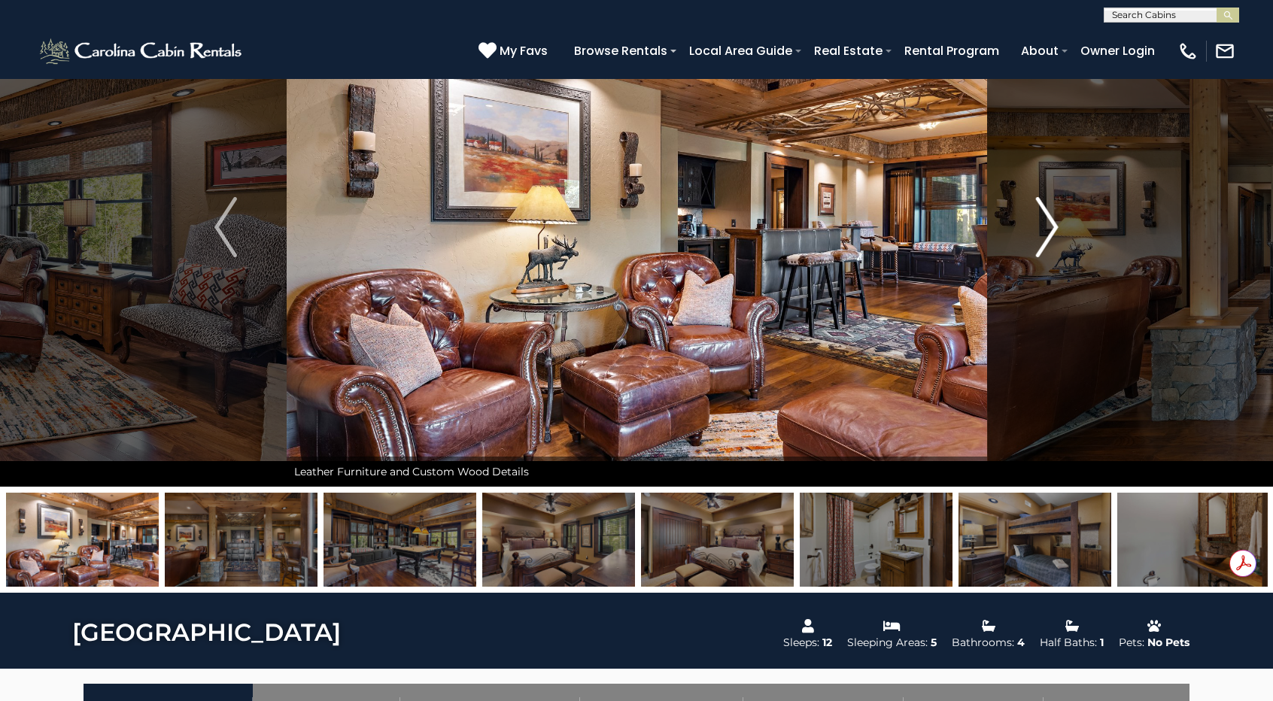
click at [1041, 228] on img "Next" at bounding box center [1047, 227] width 23 height 60
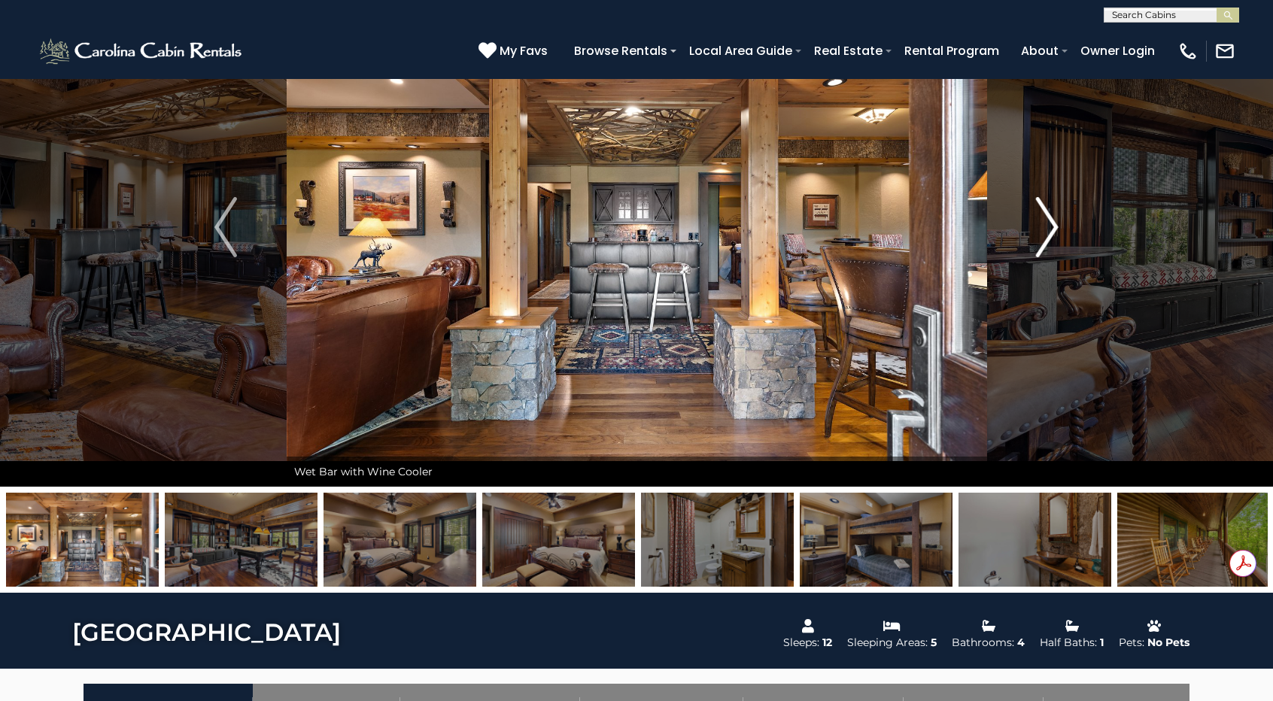
click at [1041, 228] on img "Next" at bounding box center [1047, 227] width 23 height 60
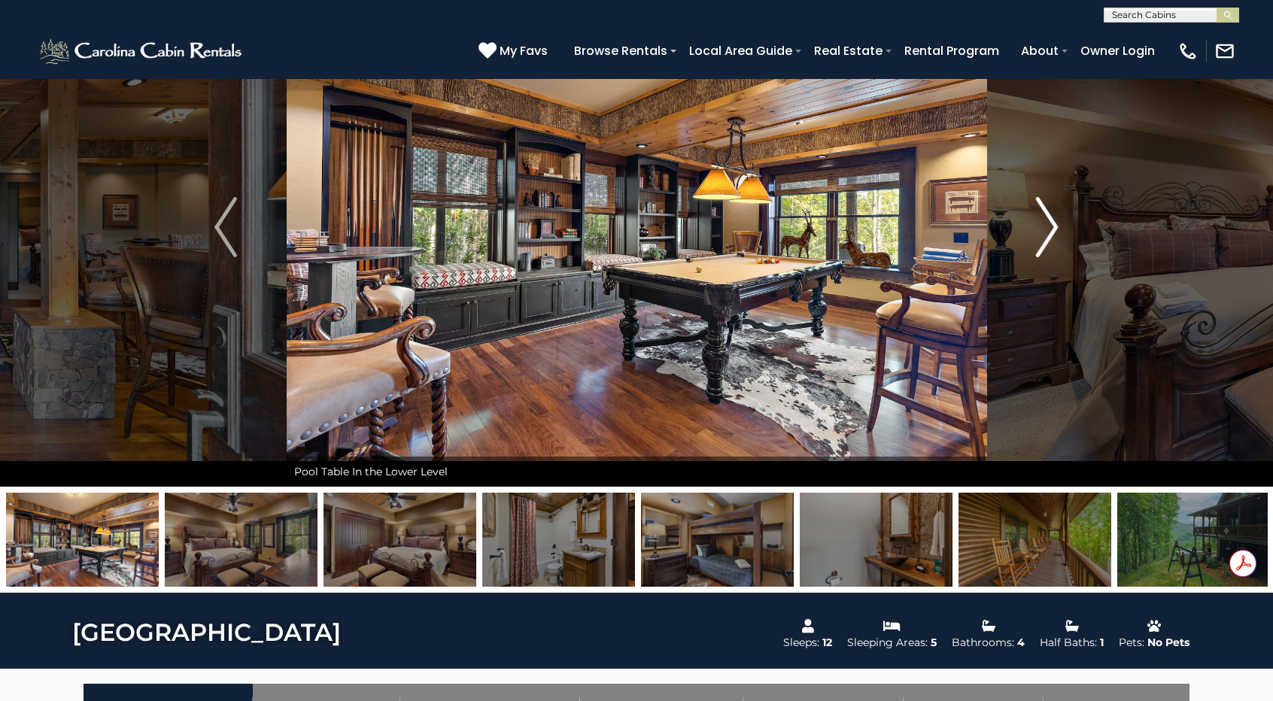
click at [1041, 228] on img "Next" at bounding box center [1047, 227] width 23 height 60
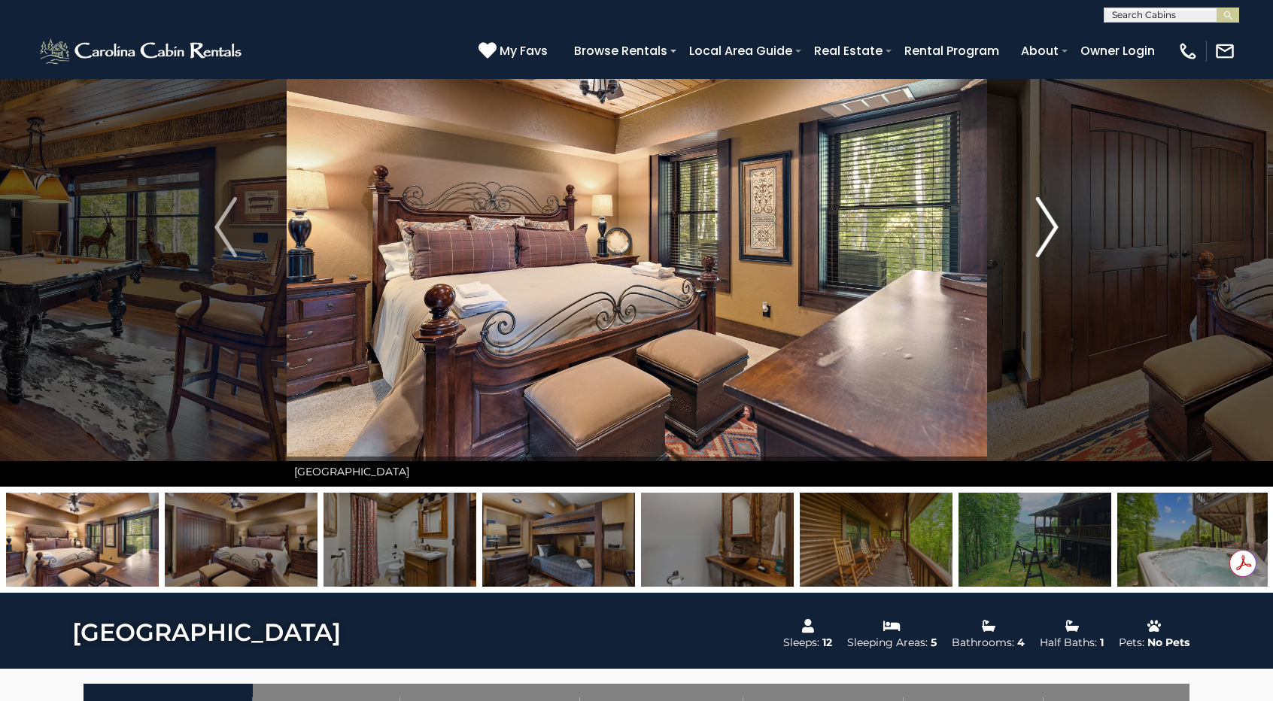
click at [1041, 228] on img "Next" at bounding box center [1047, 227] width 23 height 60
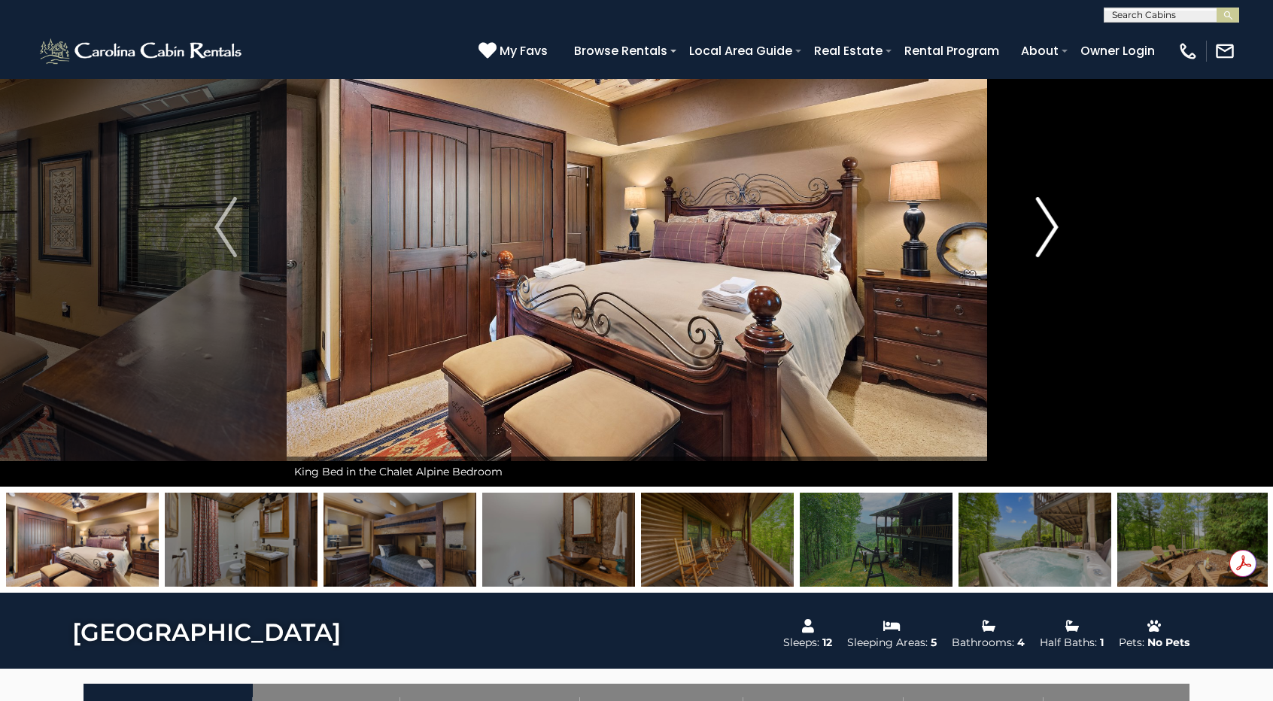
click at [1041, 228] on img "Next" at bounding box center [1047, 227] width 23 height 60
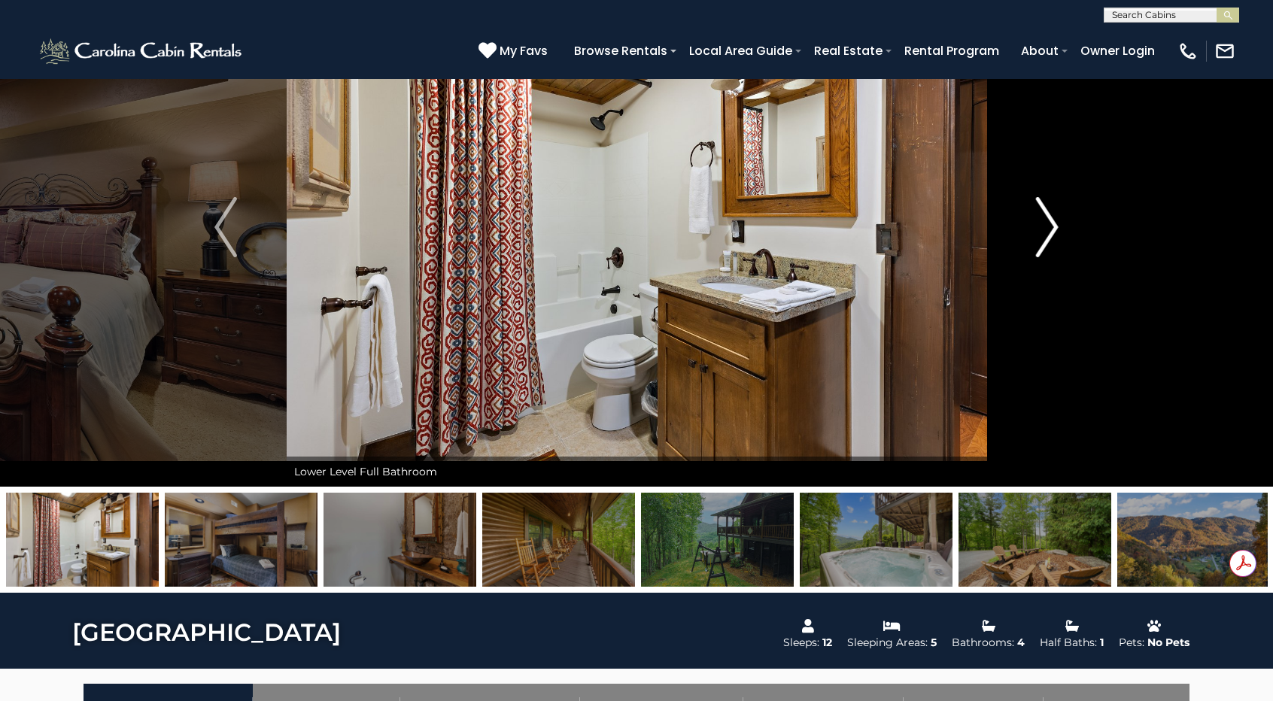
click at [1041, 228] on img "Next" at bounding box center [1047, 227] width 23 height 60
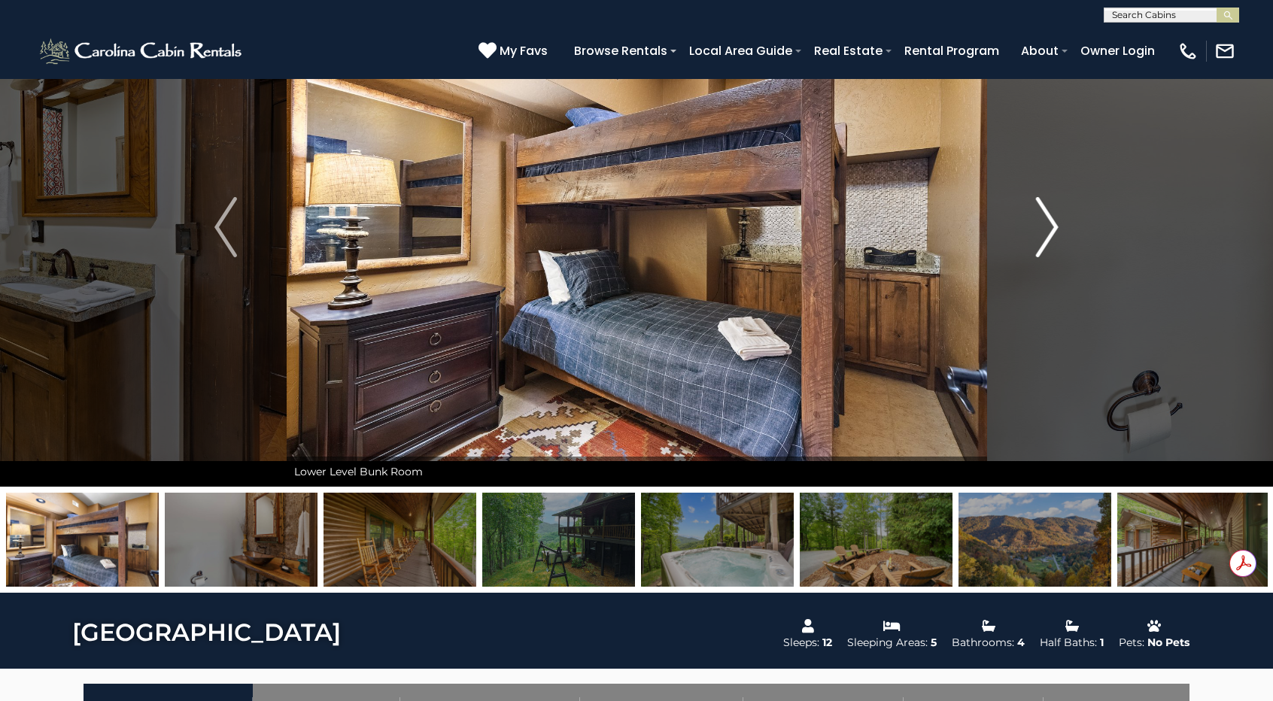
click at [1041, 228] on img "Next" at bounding box center [1047, 227] width 23 height 60
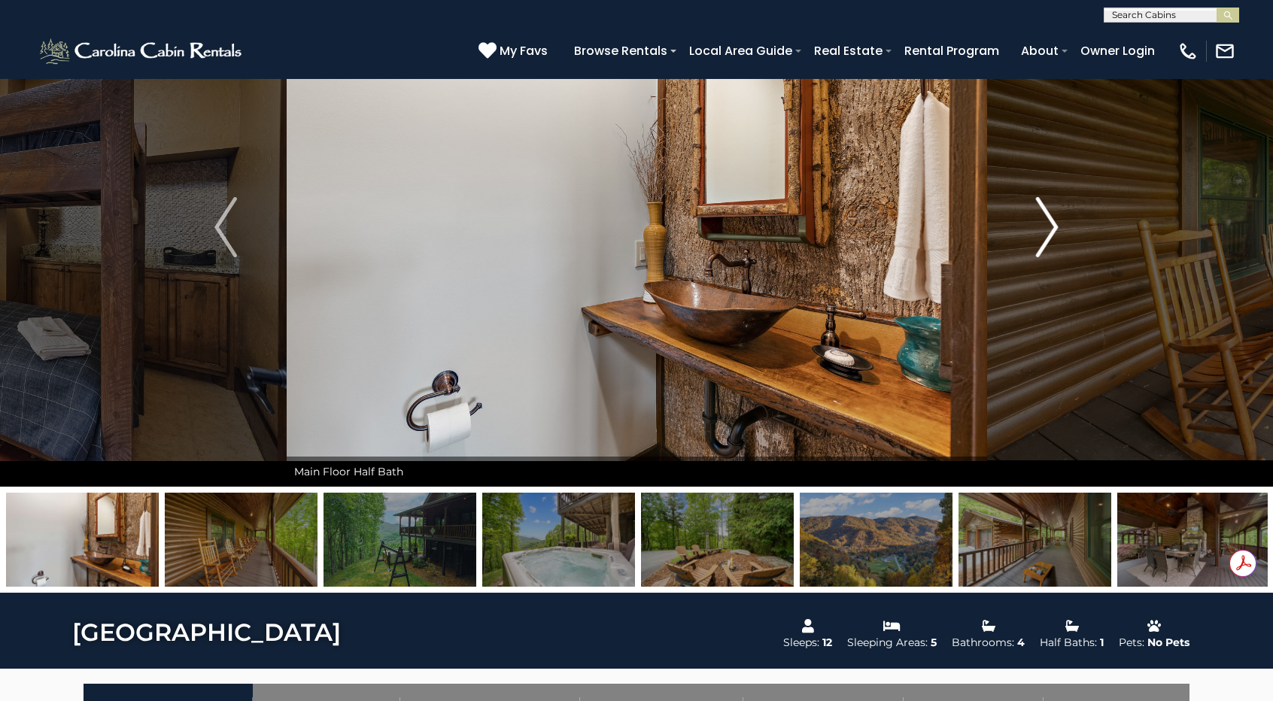
click at [1041, 228] on img "Next" at bounding box center [1047, 227] width 23 height 60
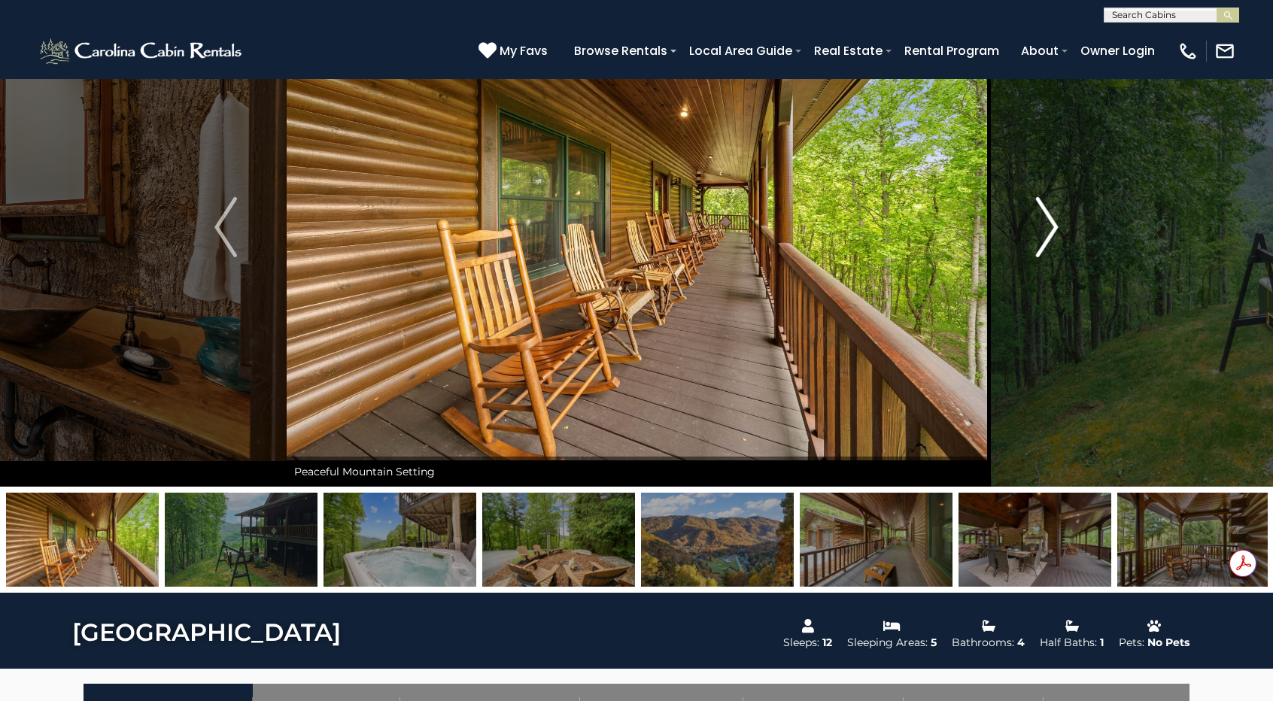
click at [1041, 228] on img "Next" at bounding box center [1047, 227] width 23 height 60
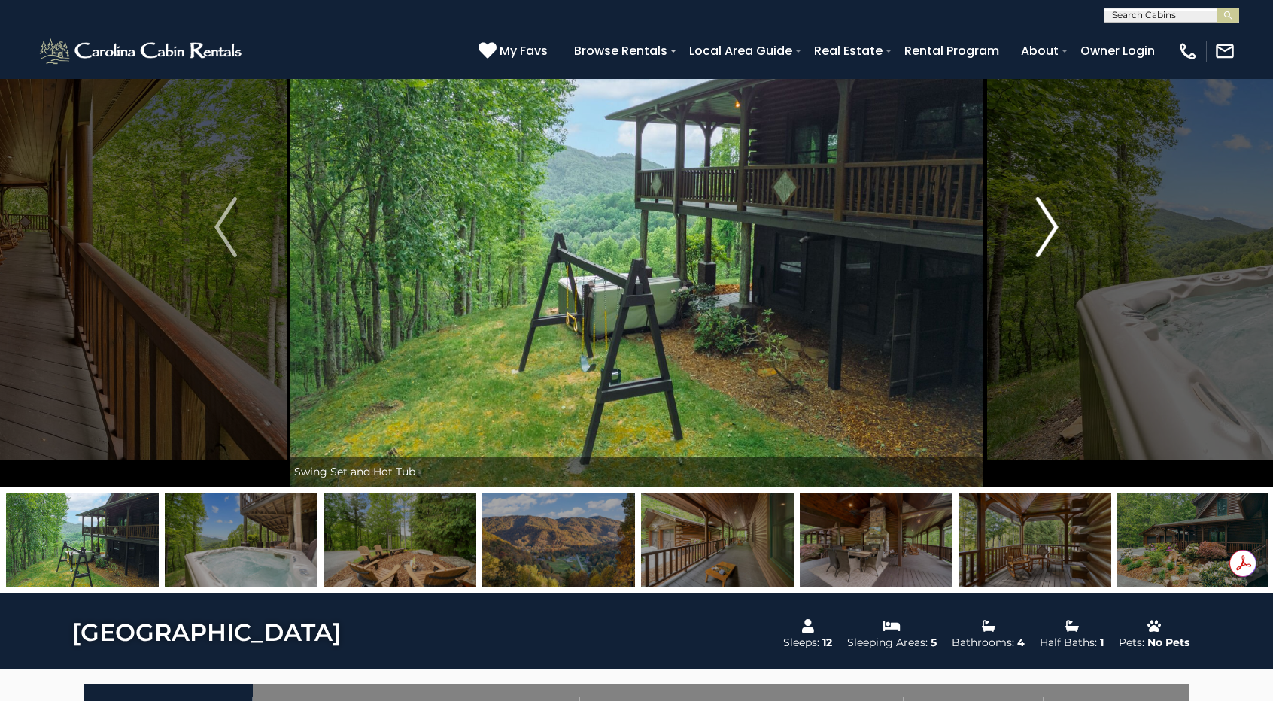
click at [1041, 228] on img "Next" at bounding box center [1047, 227] width 23 height 60
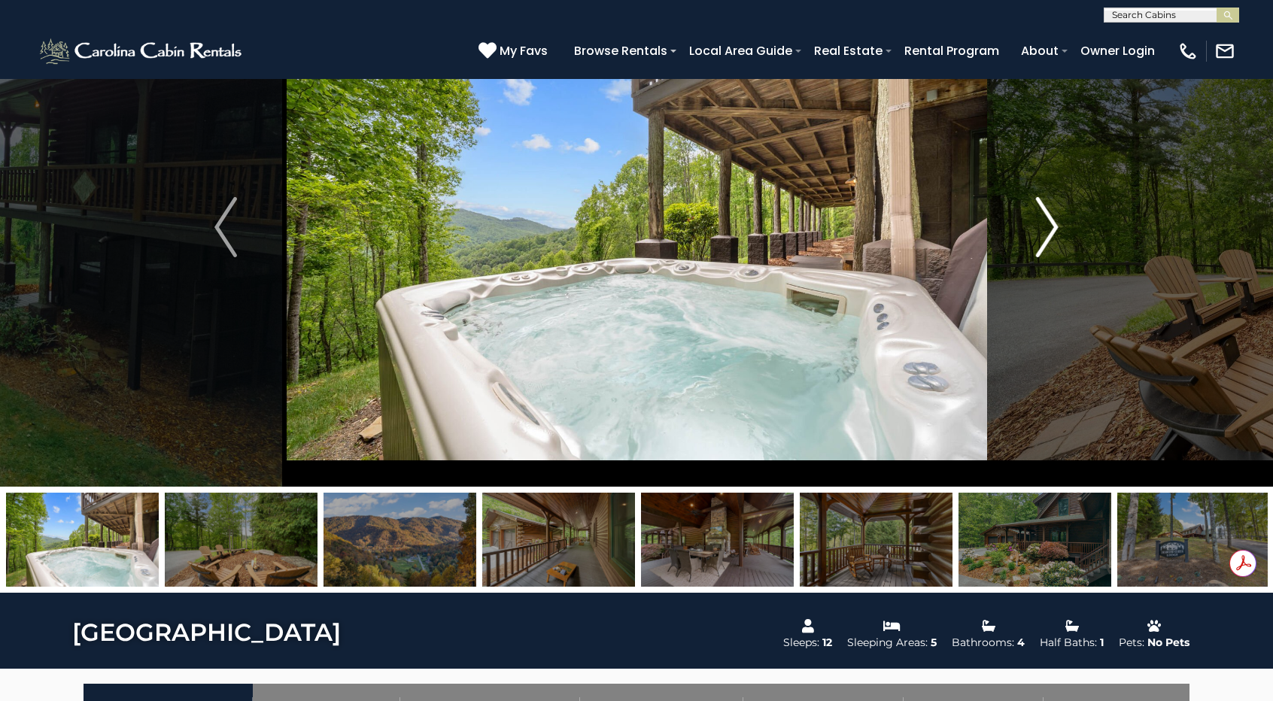
click at [1041, 228] on img "Next" at bounding box center [1047, 227] width 23 height 60
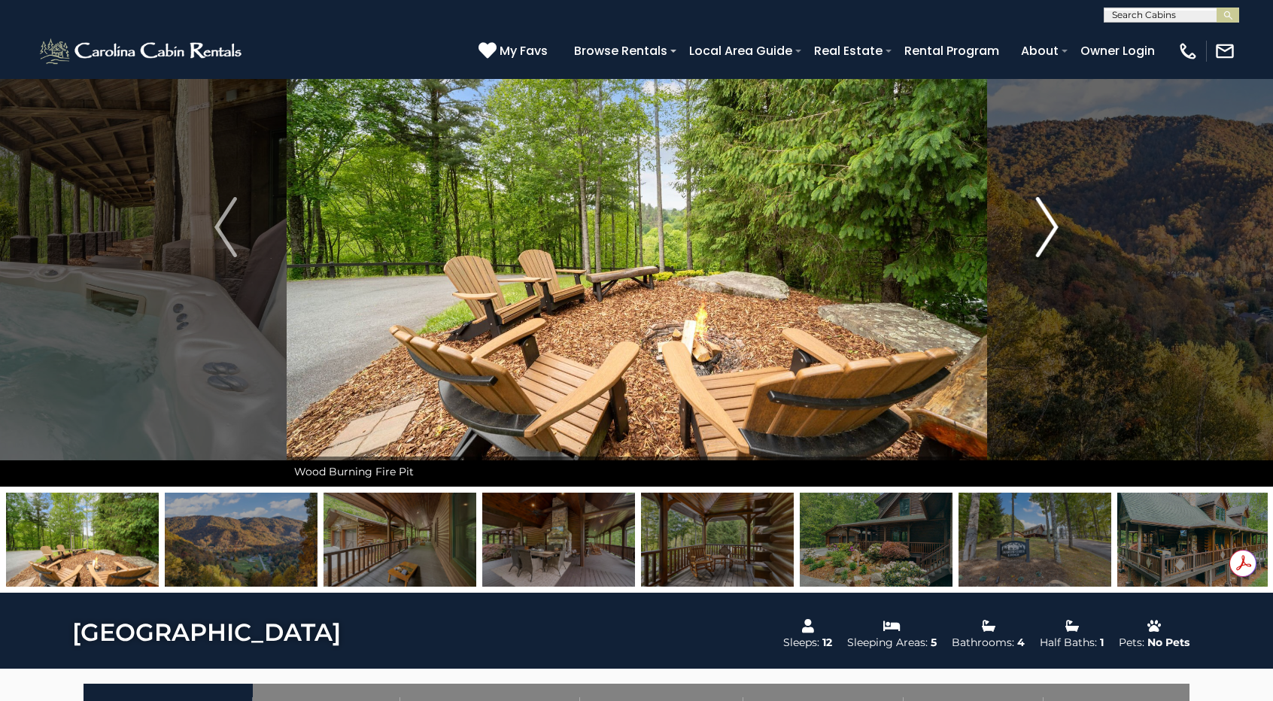
click at [1041, 228] on img "Next" at bounding box center [1047, 227] width 23 height 60
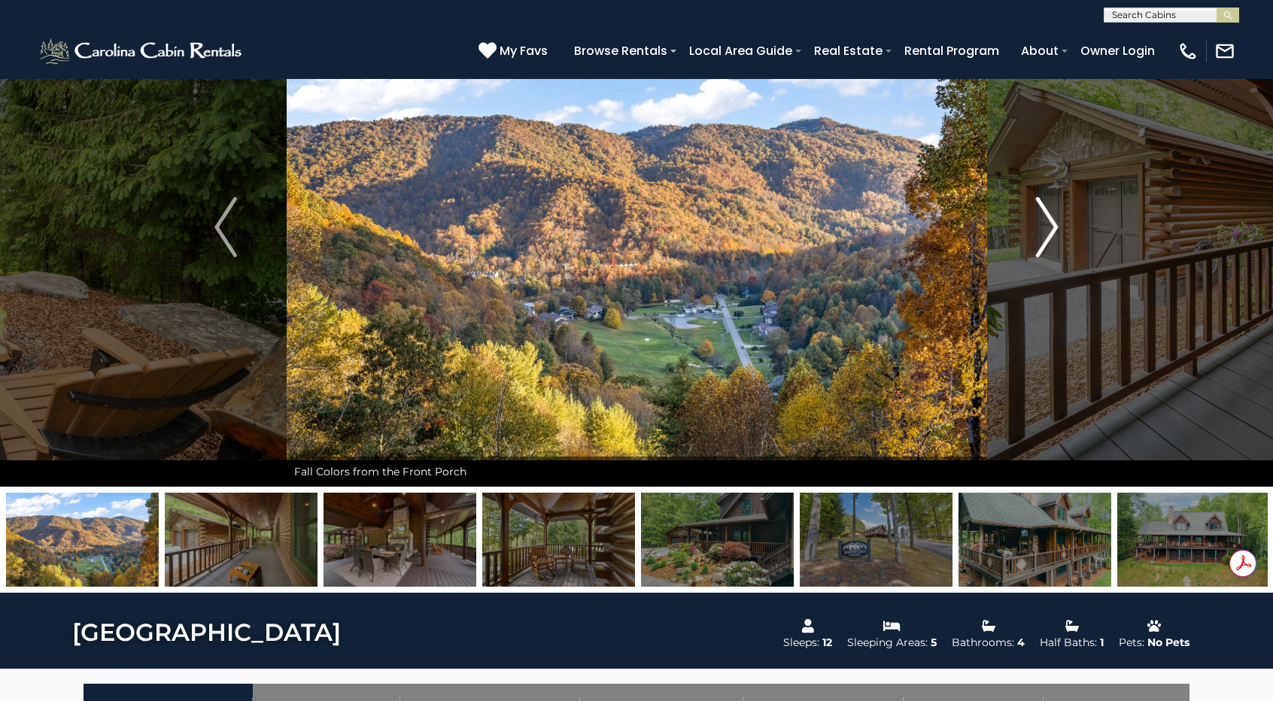
click at [1041, 228] on img "Next" at bounding box center [1047, 227] width 23 height 60
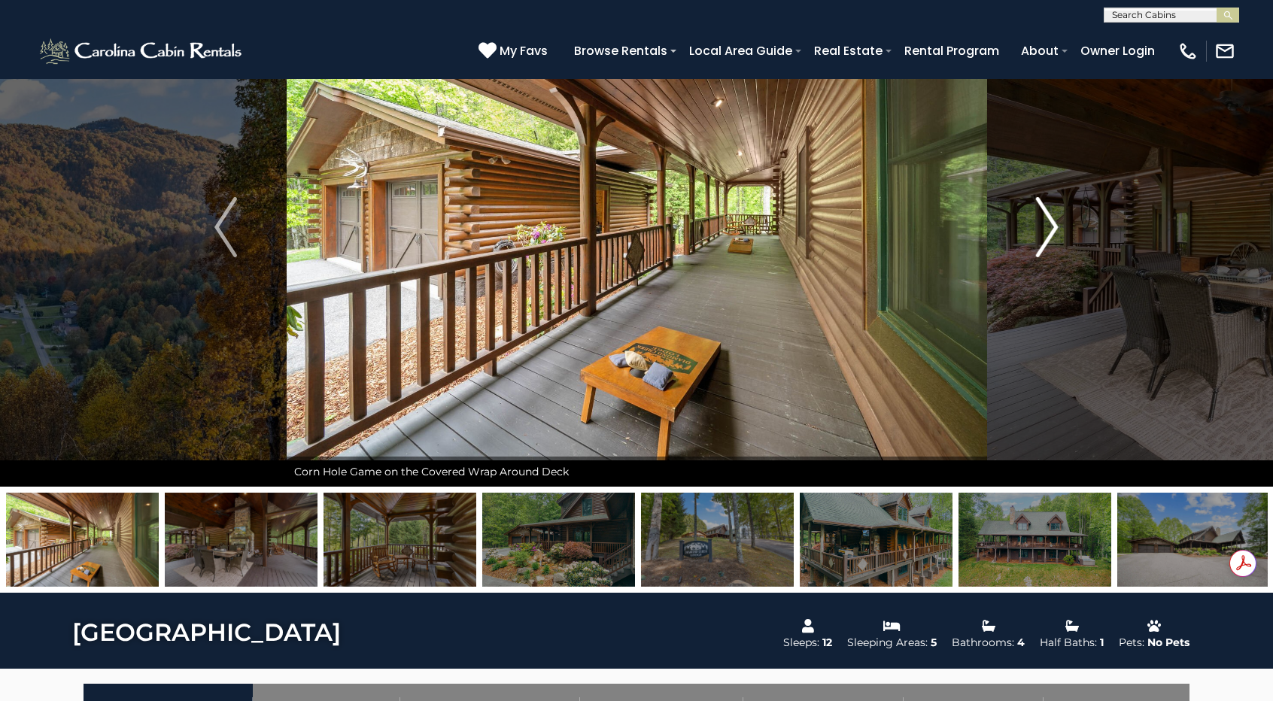
click at [1041, 228] on img "Next" at bounding box center [1047, 227] width 23 height 60
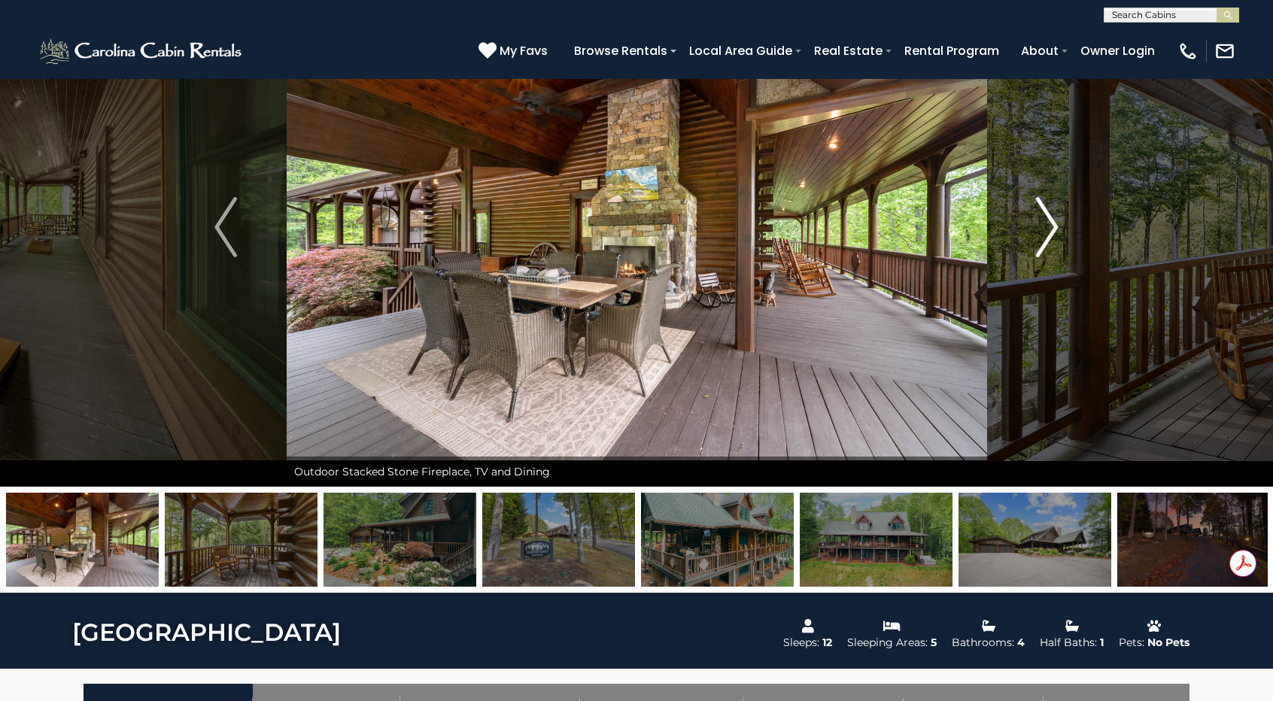
click at [1041, 228] on img "Next" at bounding box center [1047, 227] width 23 height 60
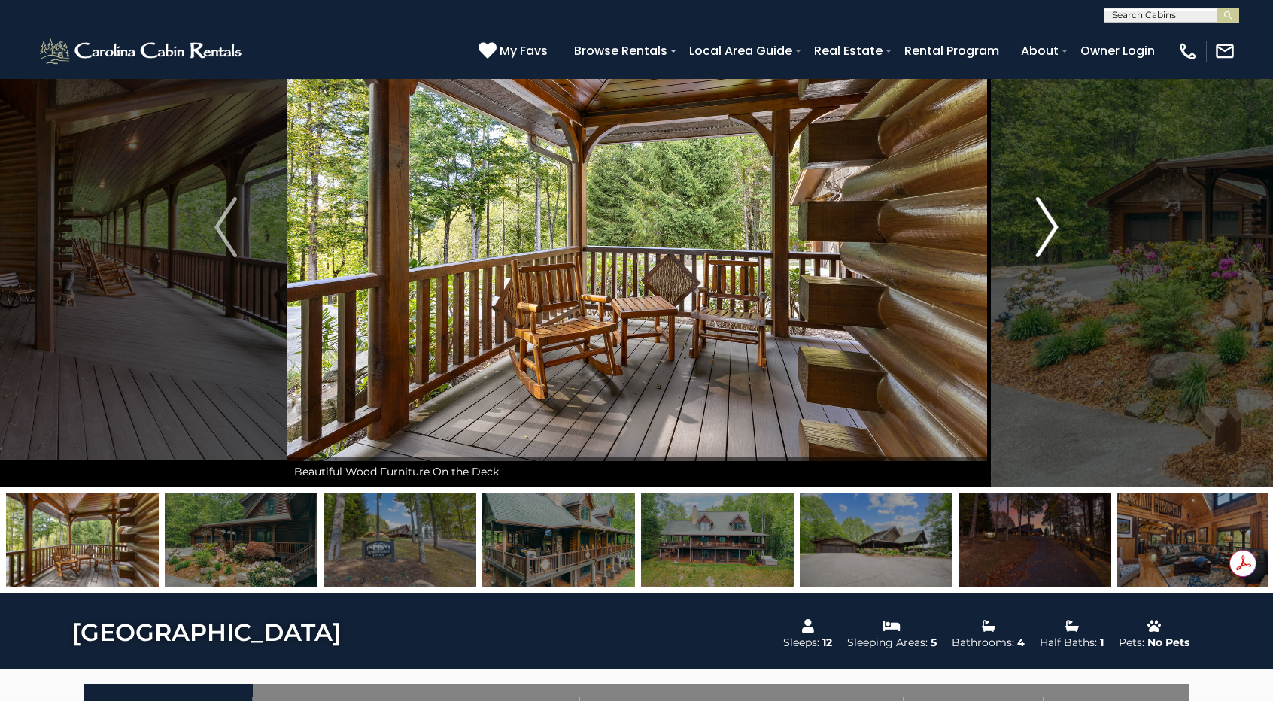
click at [1041, 228] on img "Next" at bounding box center [1047, 227] width 23 height 60
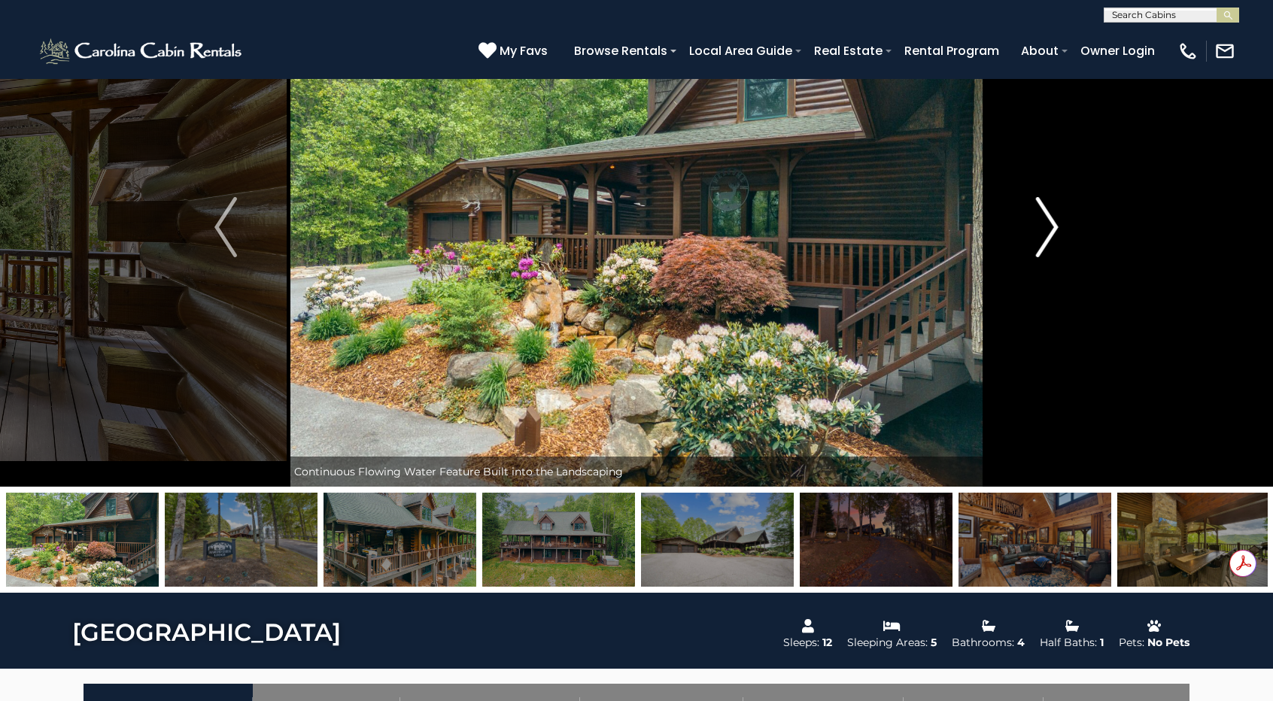
click at [1041, 228] on img "Next" at bounding box center [1047, 227] width 23 height 60
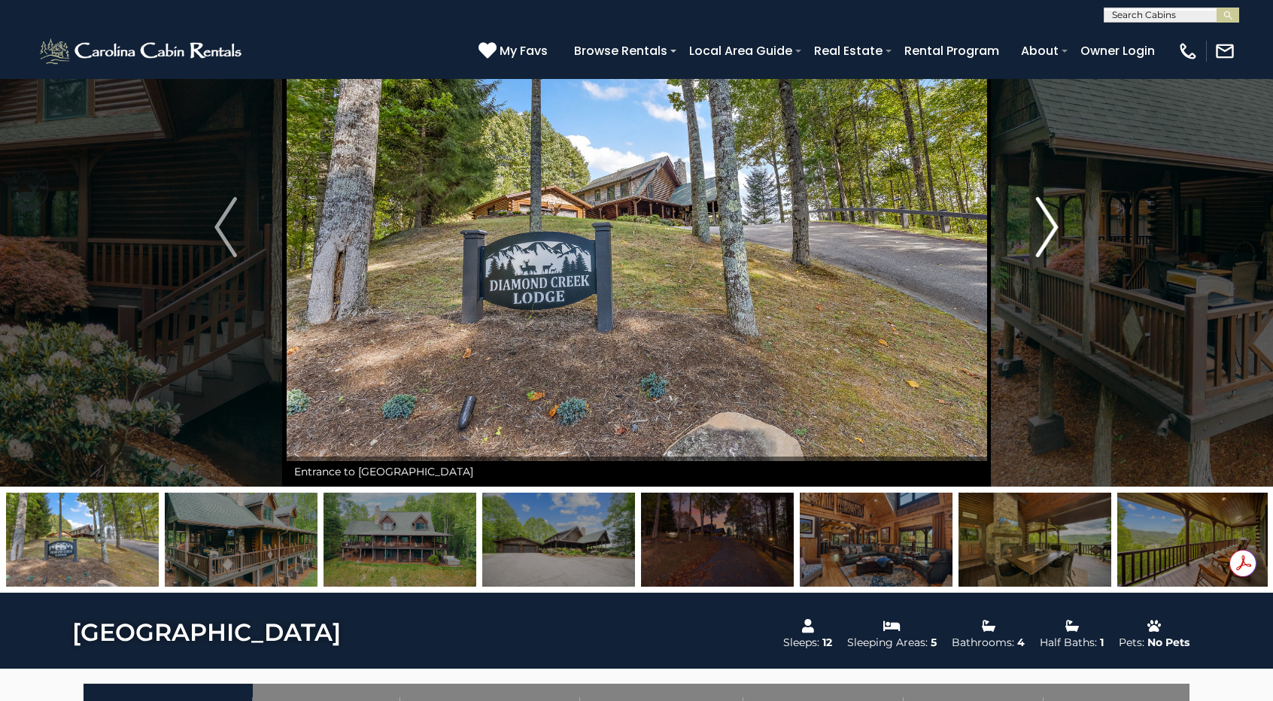
click at [1043, 243] on img "Next" at bounding box center [1047, 227] width 23 height 60
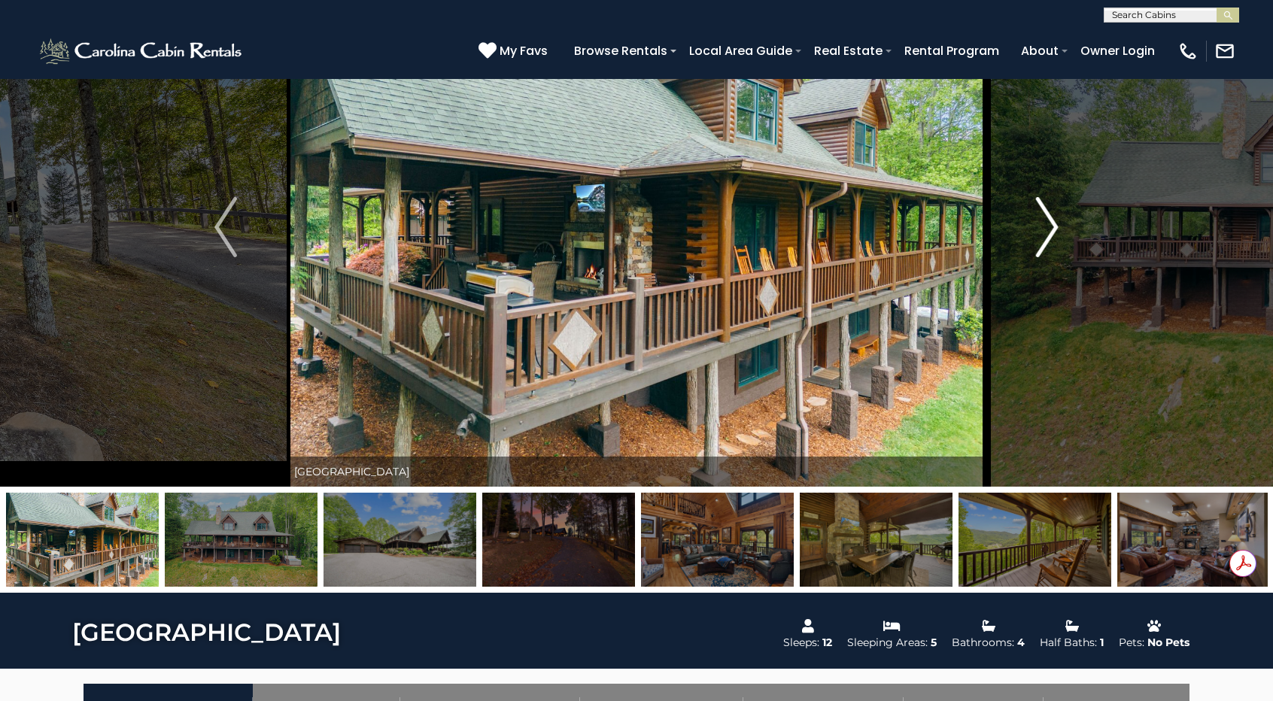
click at [1043, 243] on img "Next" at bounding box center [1047, 227] width 23 height 60
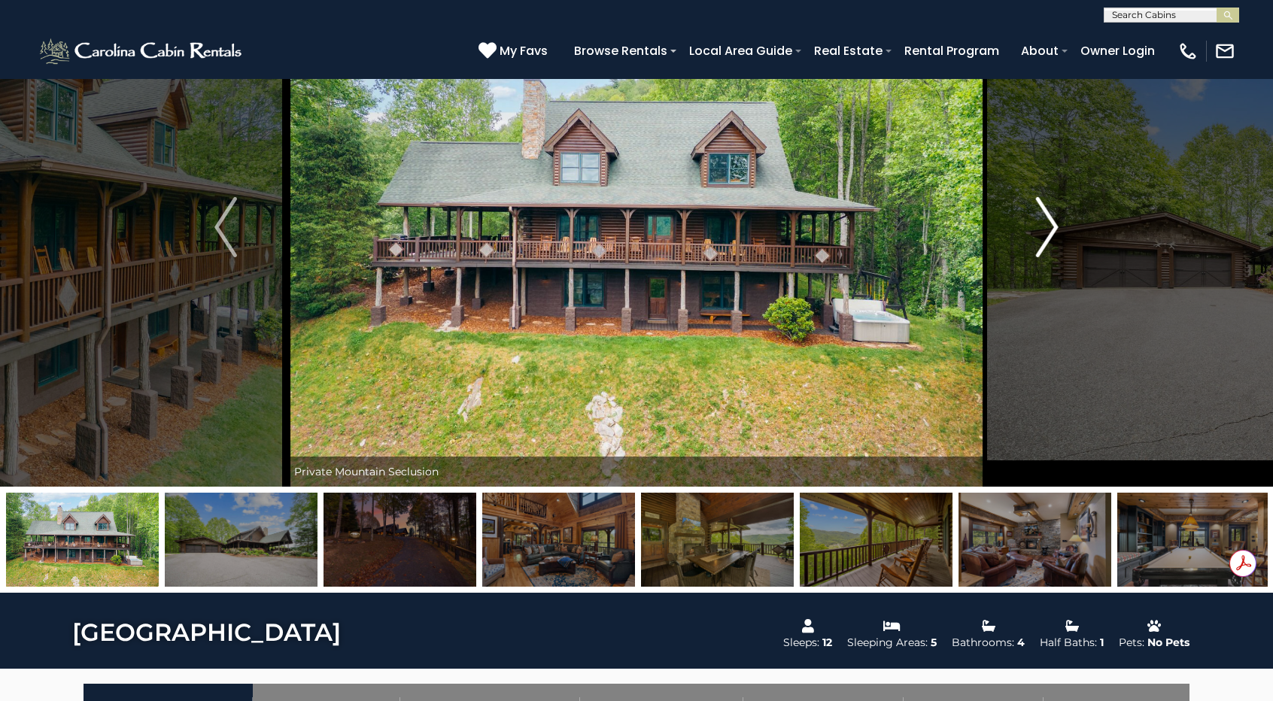
click at [1050, 220] on img "Next" at bounding box center [1047, 227] width 23 height 60
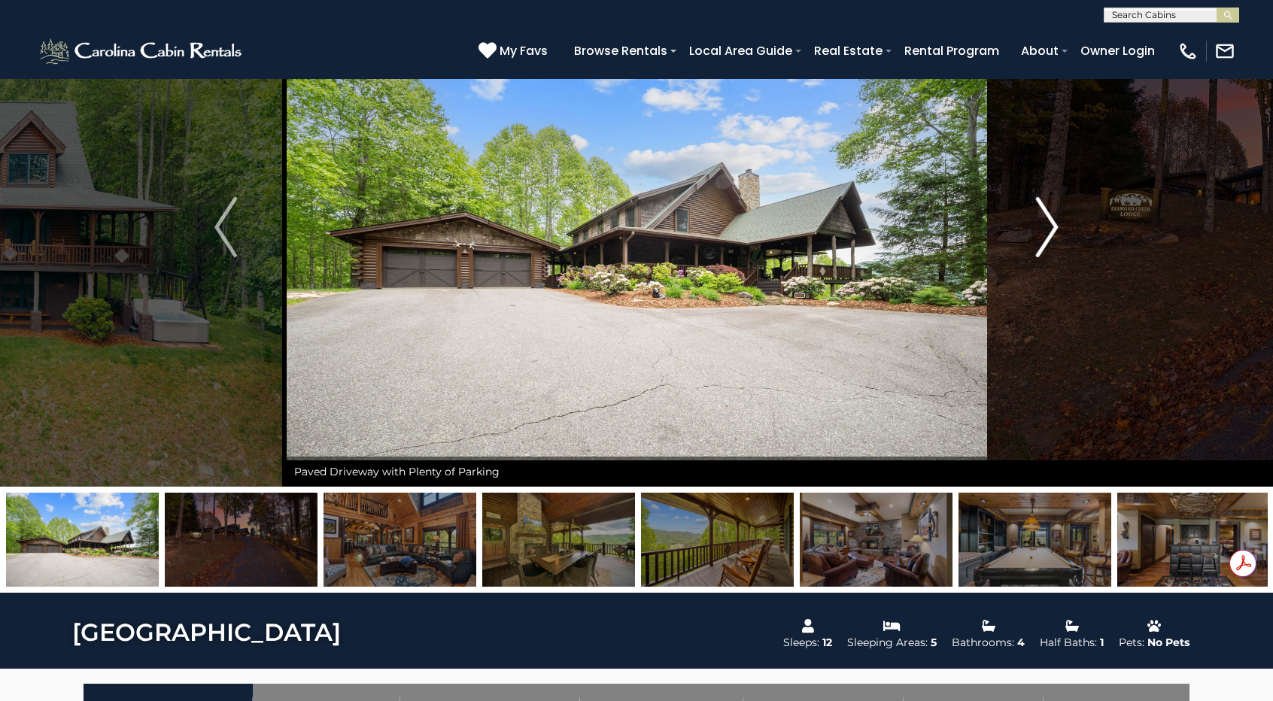
click at [1050, 220] on img "Next" at bounding box center [1047, 227] width 23 height 60
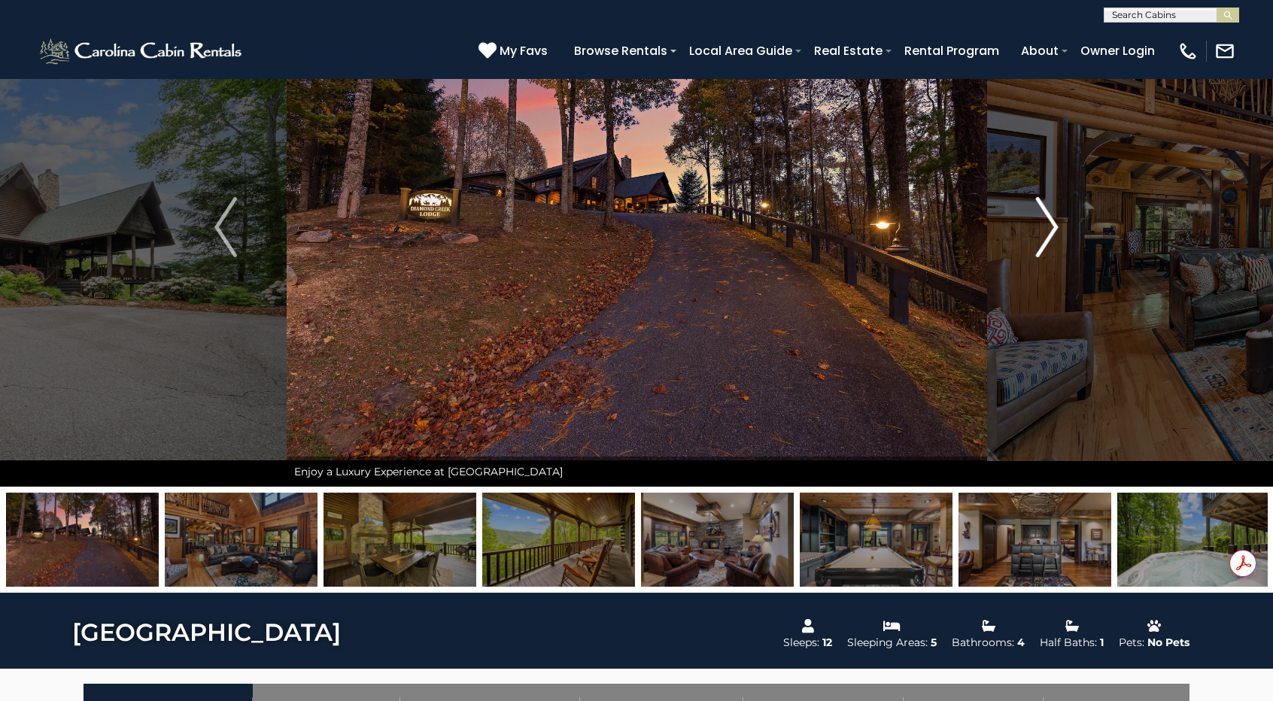
click at [1050, 220] on img "Next" at bounding box center [1047, 227] width 23 height 60
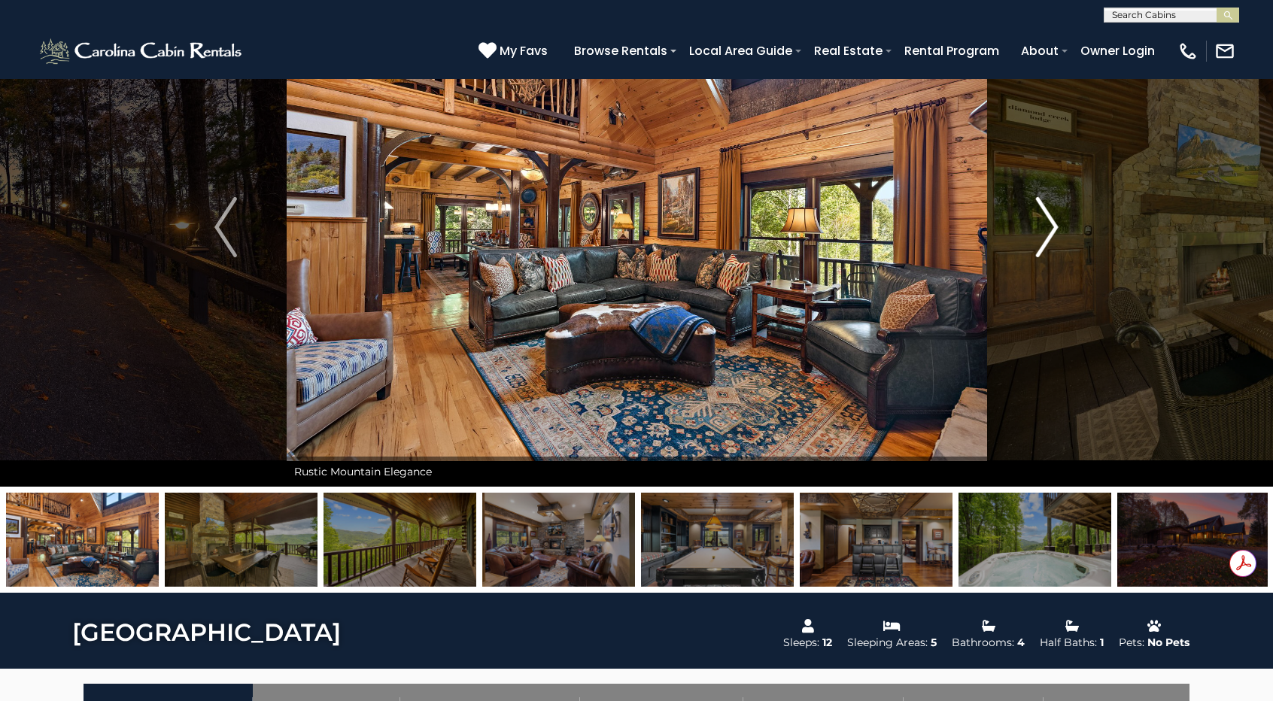
click at [1050, 220] on img "Next" at bounding box center [1047, 227] width 23 height 60
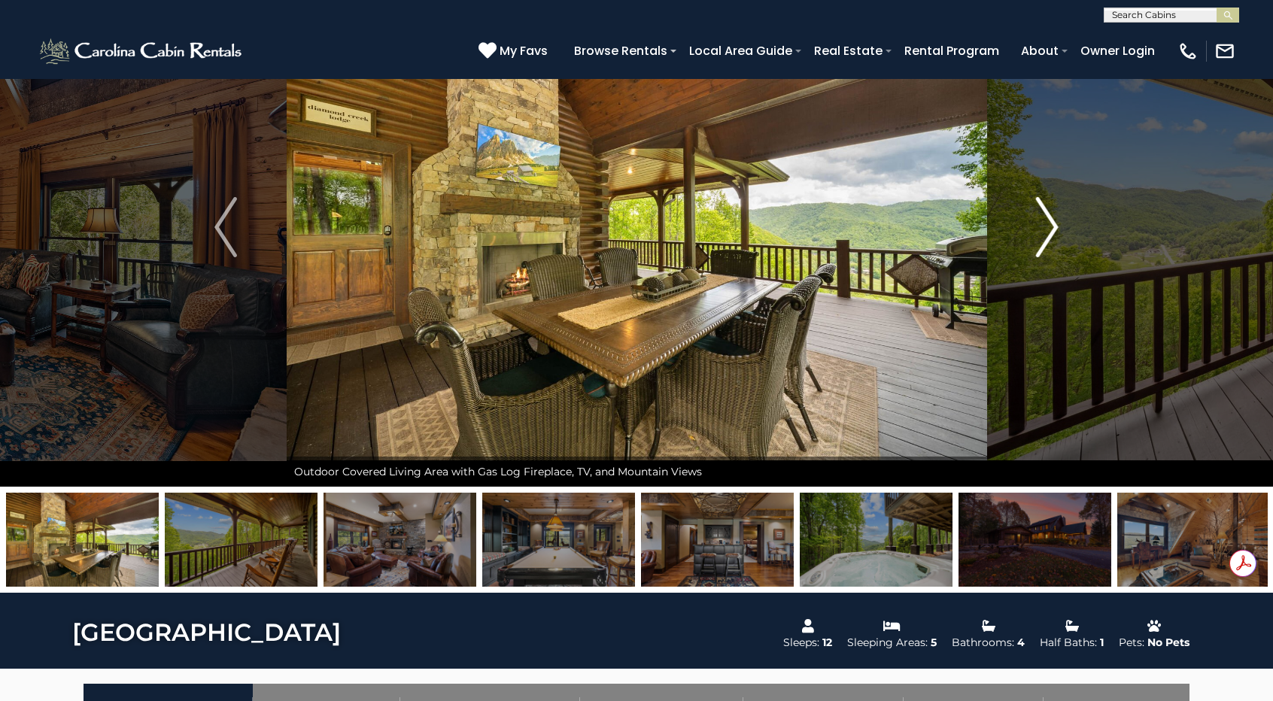
click at [1050, 220] on img "Next" at bounding box center [1047, 227] width 23 height 60
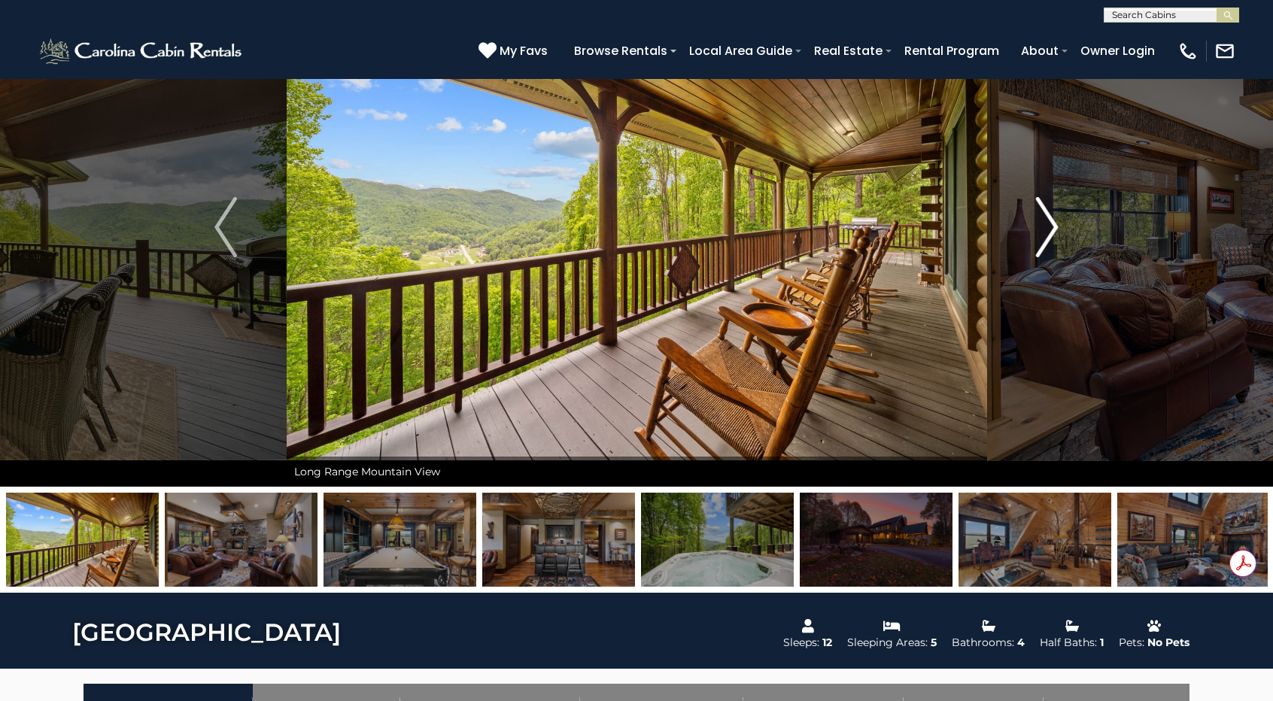
click at [1050, 220] on img "Next" at bounding box center [1047, 227] width 23 height 60
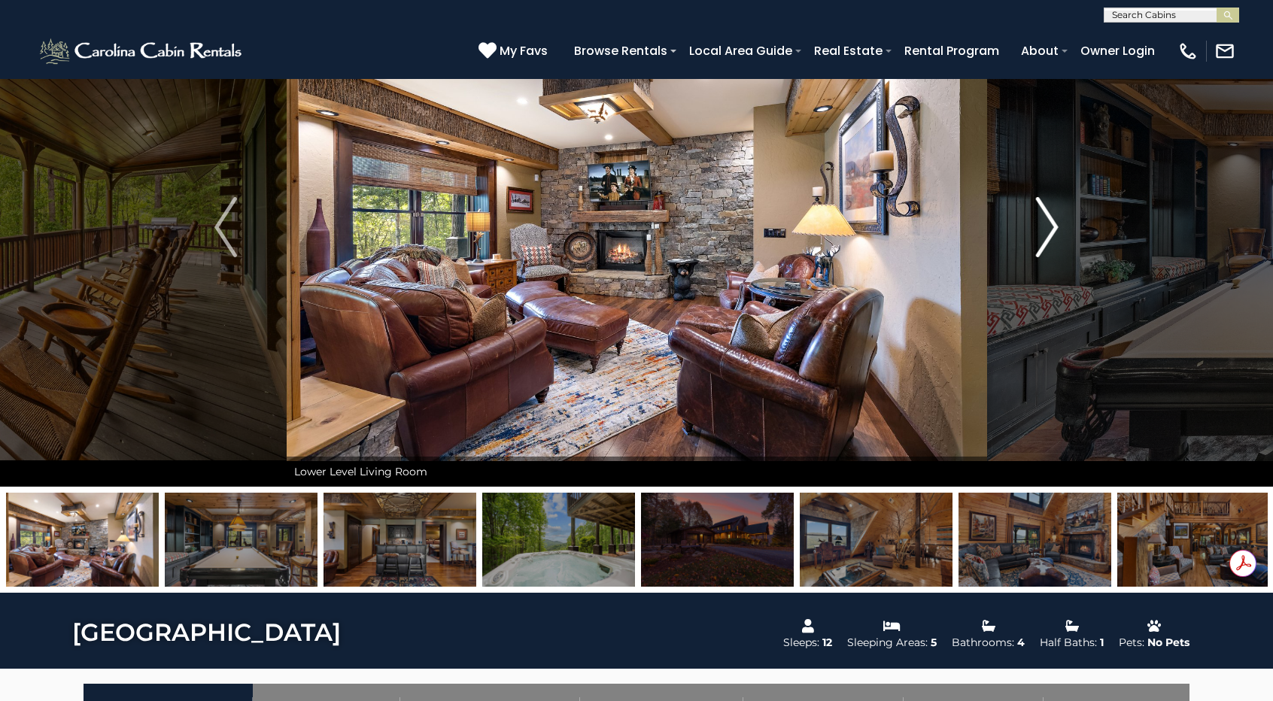
click at [1050, 220] on img "Next" at bounding box center [1047, 227] width 23 height 60
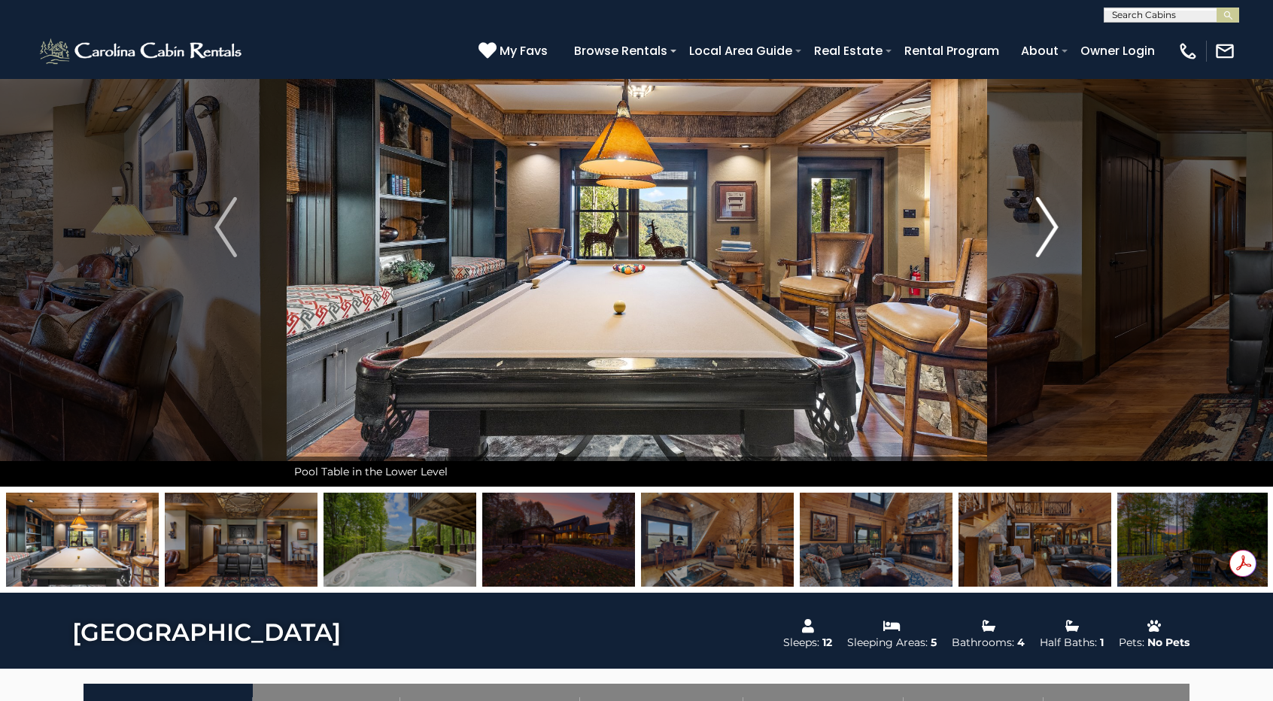
click at [1050, 220] on img "Next" at bounding box center [1047, 227] width 23 height 60
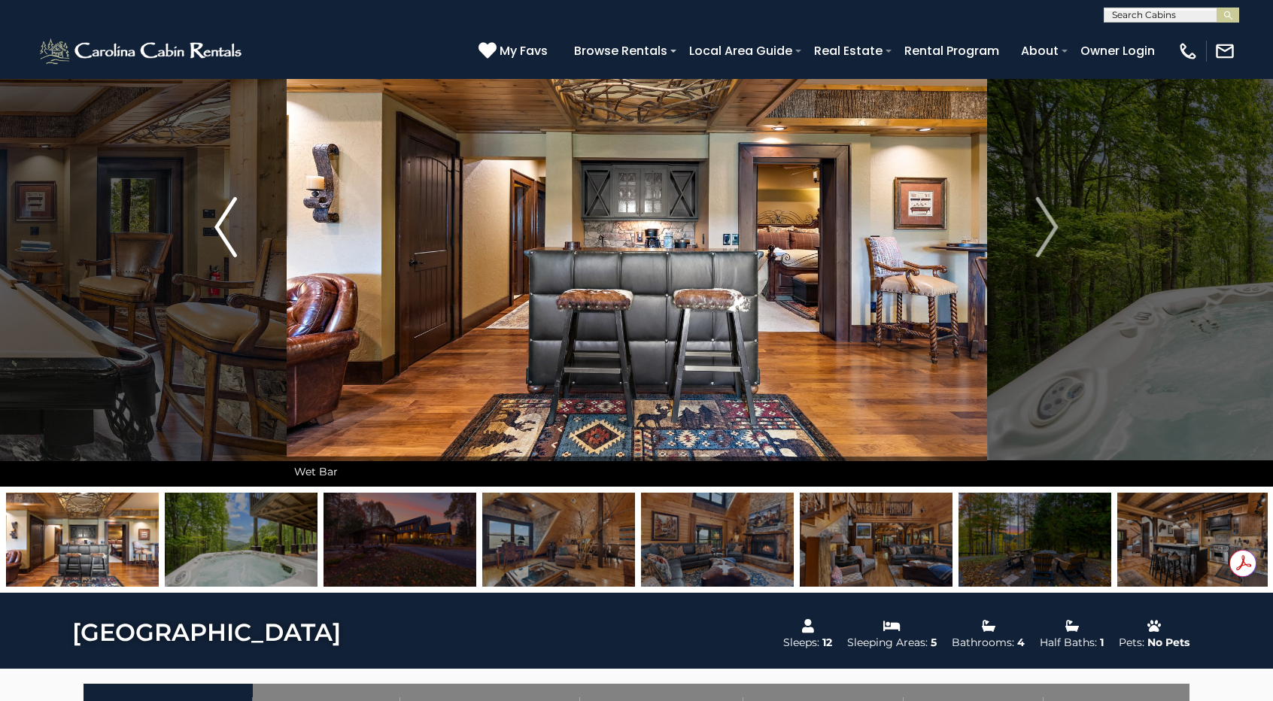
click at [229, 229] on img "Previous" at bounding box center [225, 227] width 23 height 60
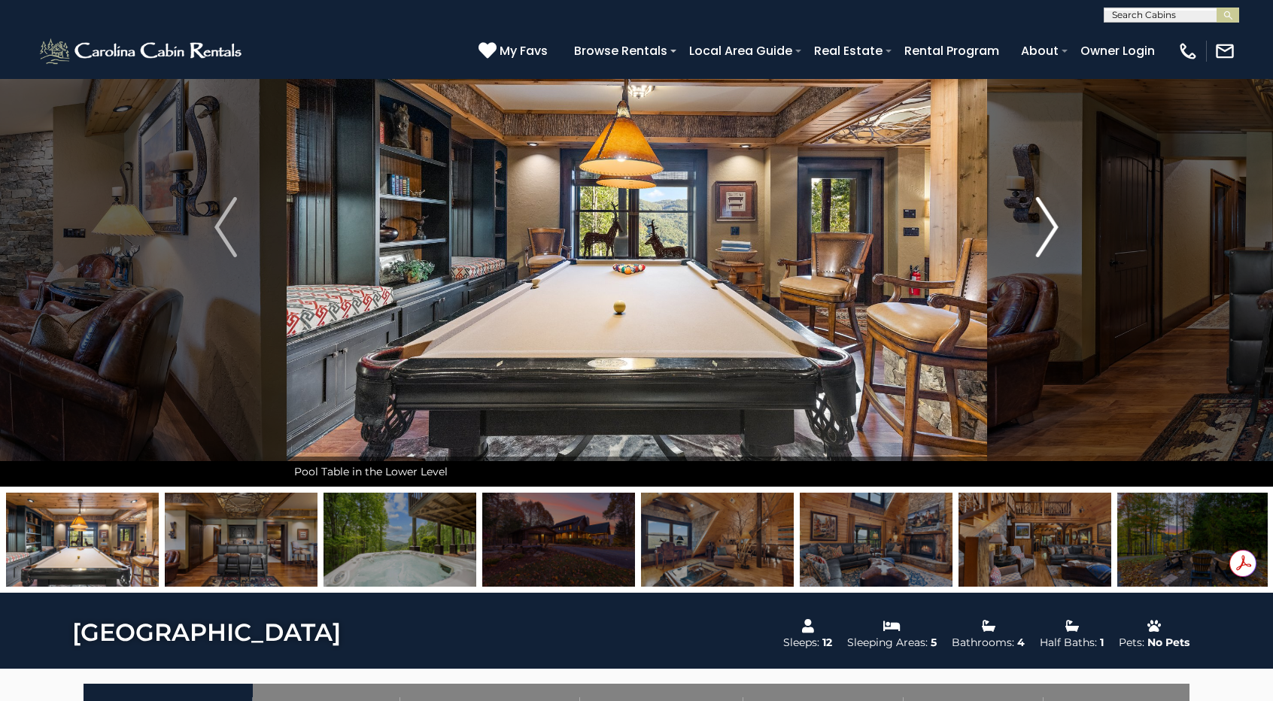
click at [1059, 228] on button "Next" at bounding box center [1047, 227] width 122 height 519
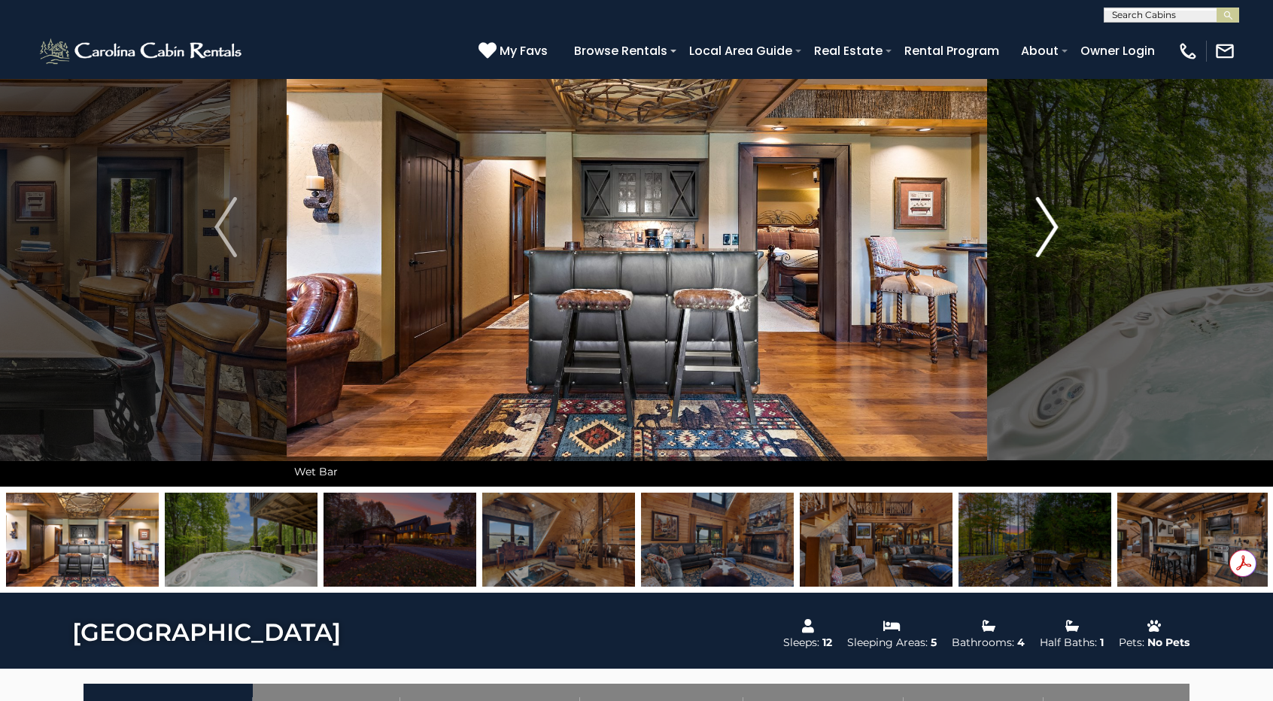
click at [1059, 228] on button "Next" at bounding box center [1047, 227] width 122 height 519
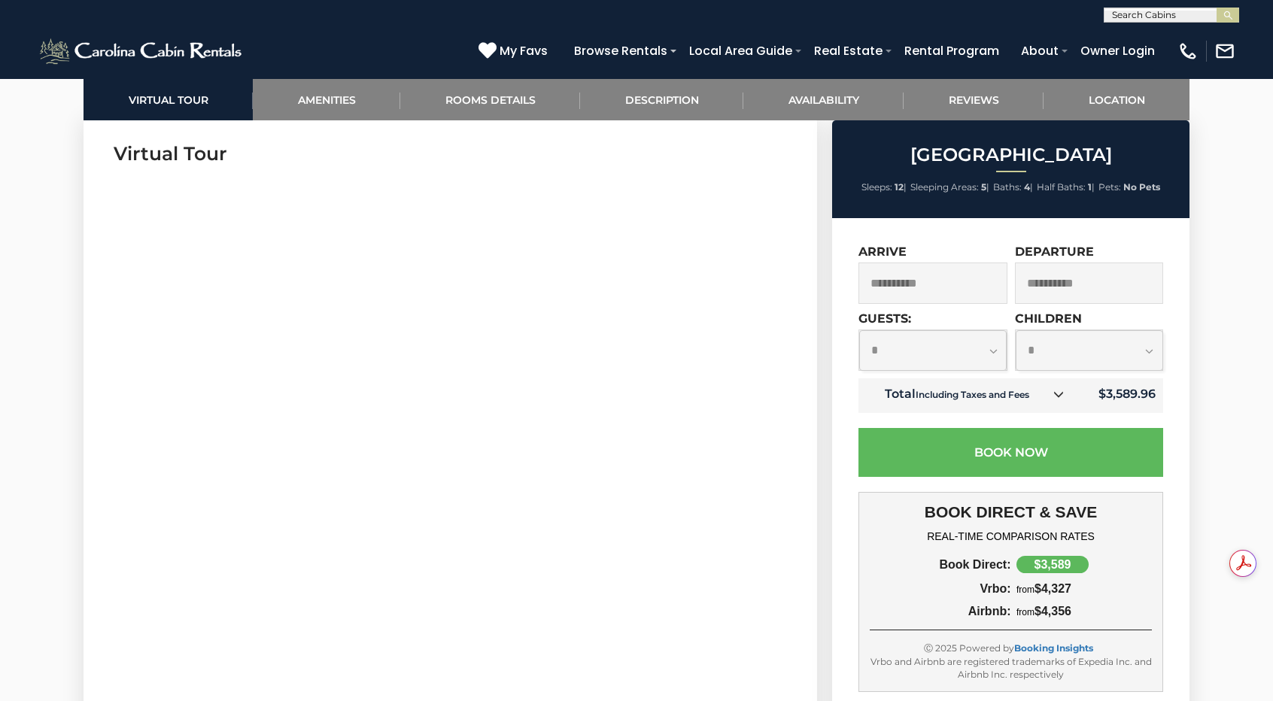
scroll to position [733, 0]
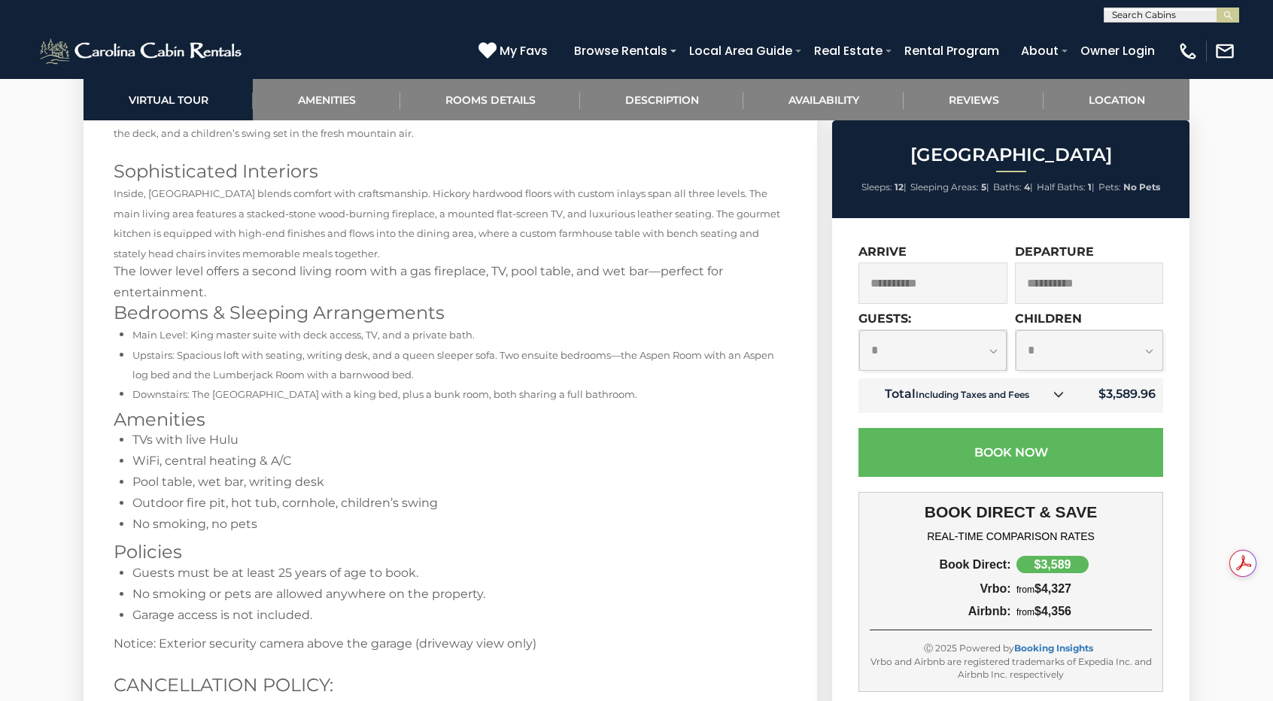
scroll to position [2820, 0]
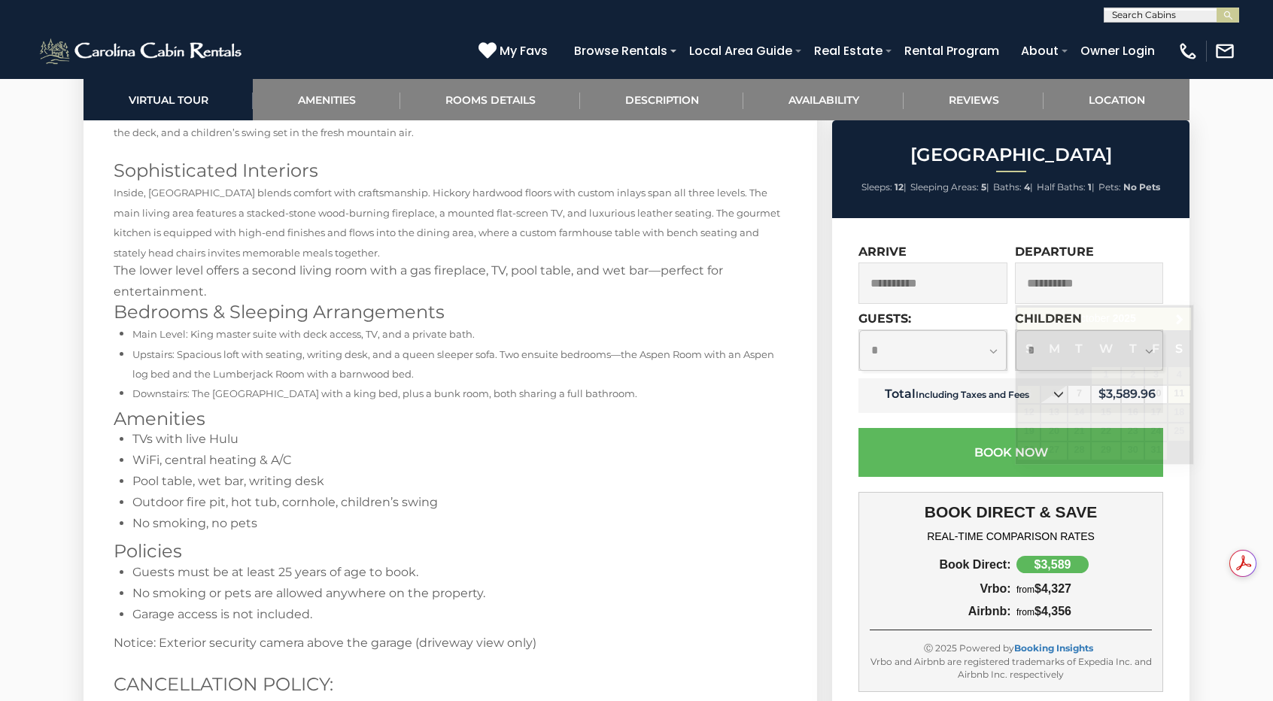
click at [1149, 283] on input "**********" at bounding box center [1089, 283] width 149 height 41
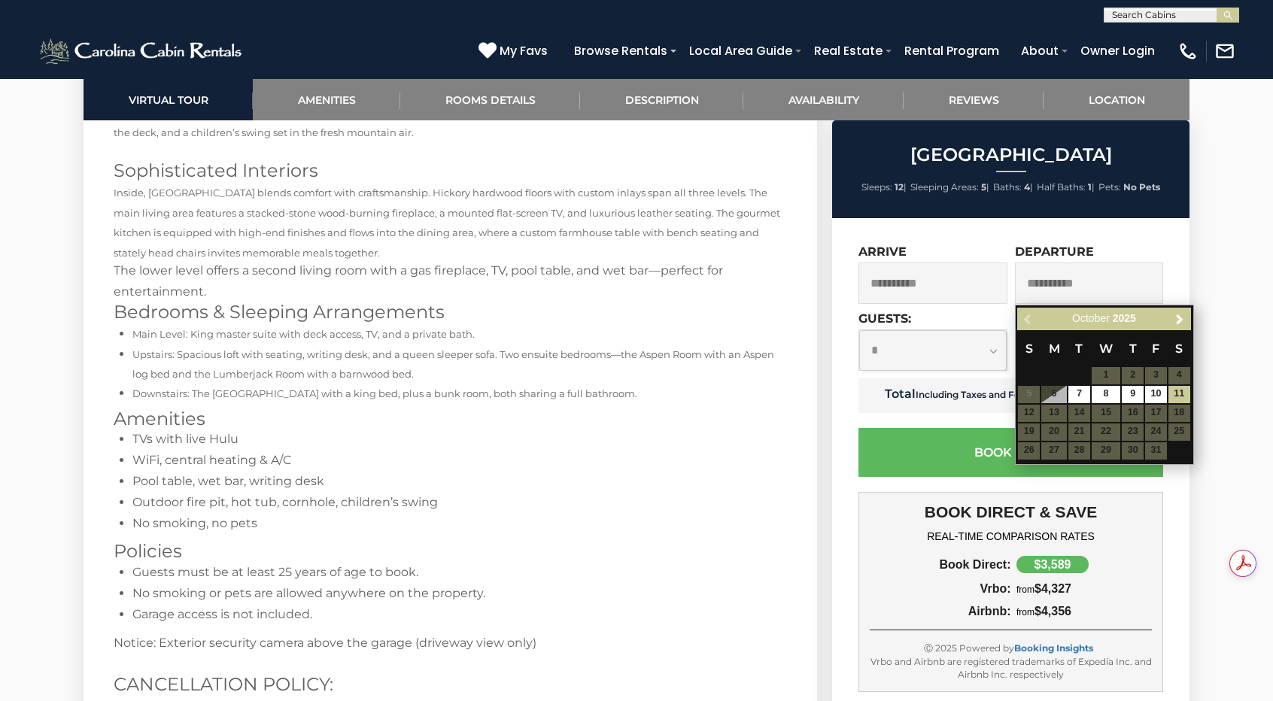
click at [1030, 409] on table "S M T W T F S 1 2 3 4 5 6 7 8 9 10 11 12 13 14 15 16 17 18 19 20 21 22 23 24 25…" at bounding box center [1103, 394] width 173 height 129
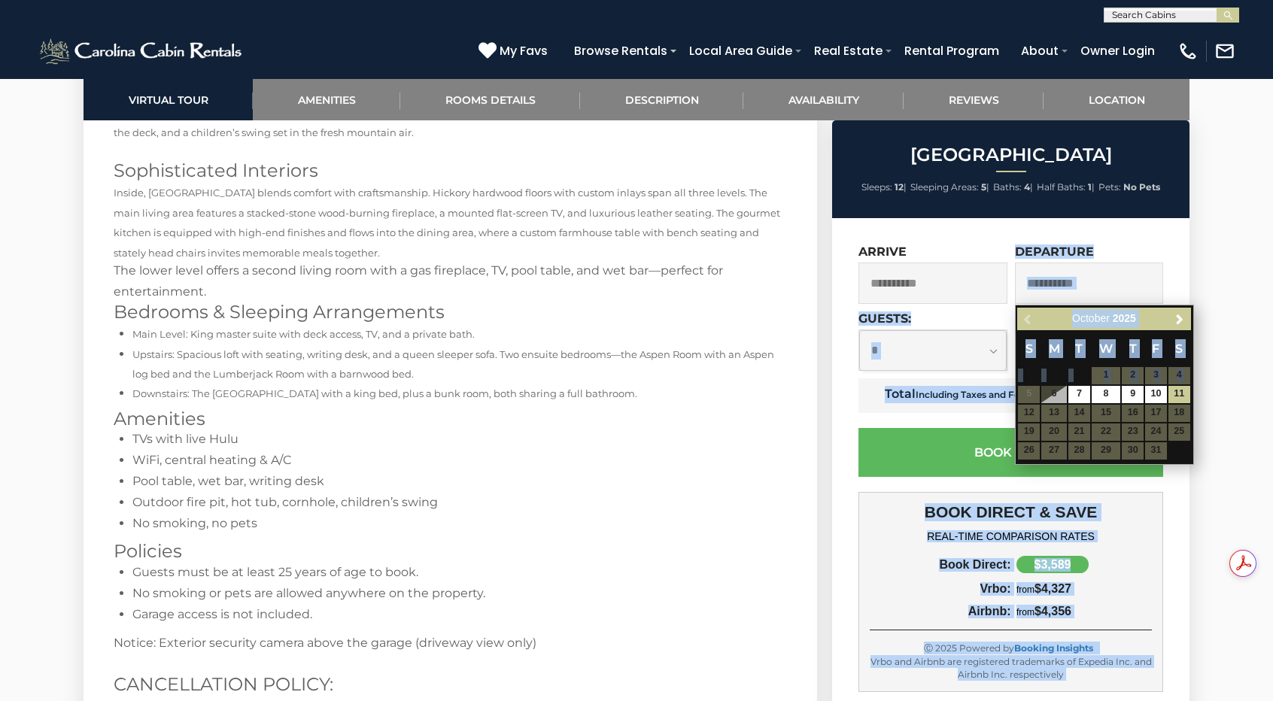
drag, startPoint x: 1028, startPoint y: 390, endPoint x: 949, endPoint y: 291, distance: 126.4
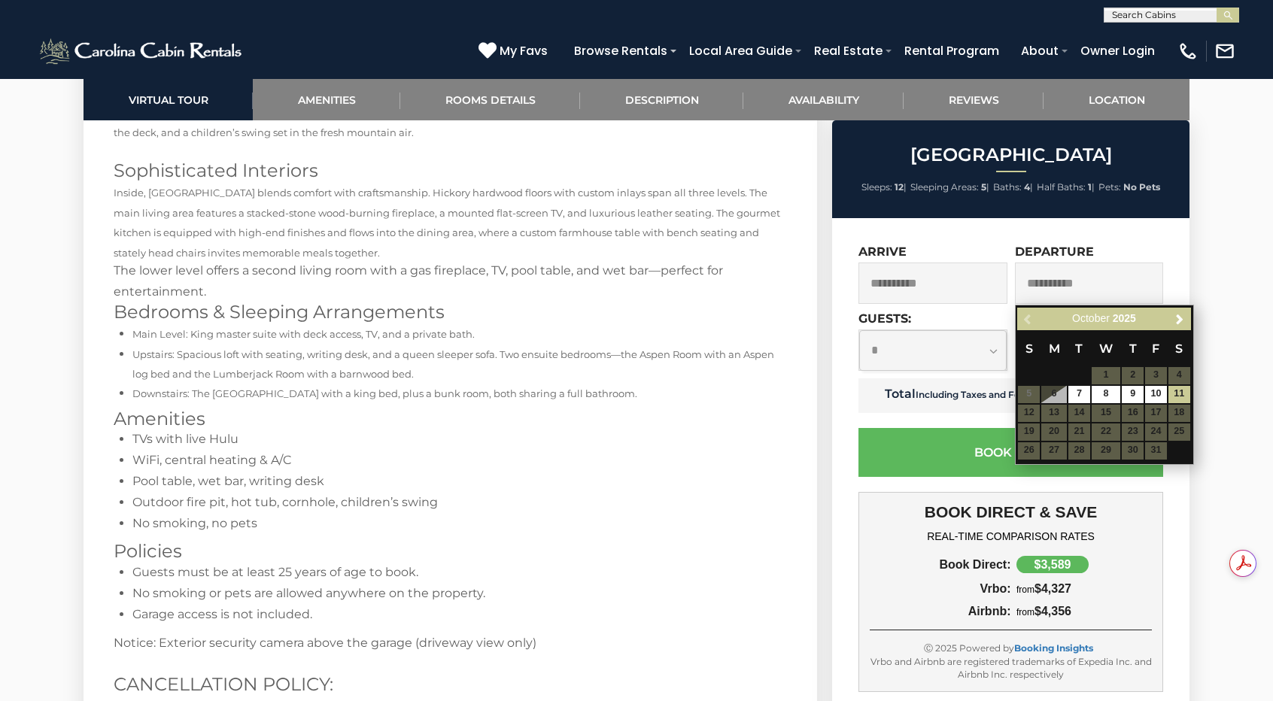
click at [949, 291] on input "**********" at bounding box center [932, 283] width 149 height 41
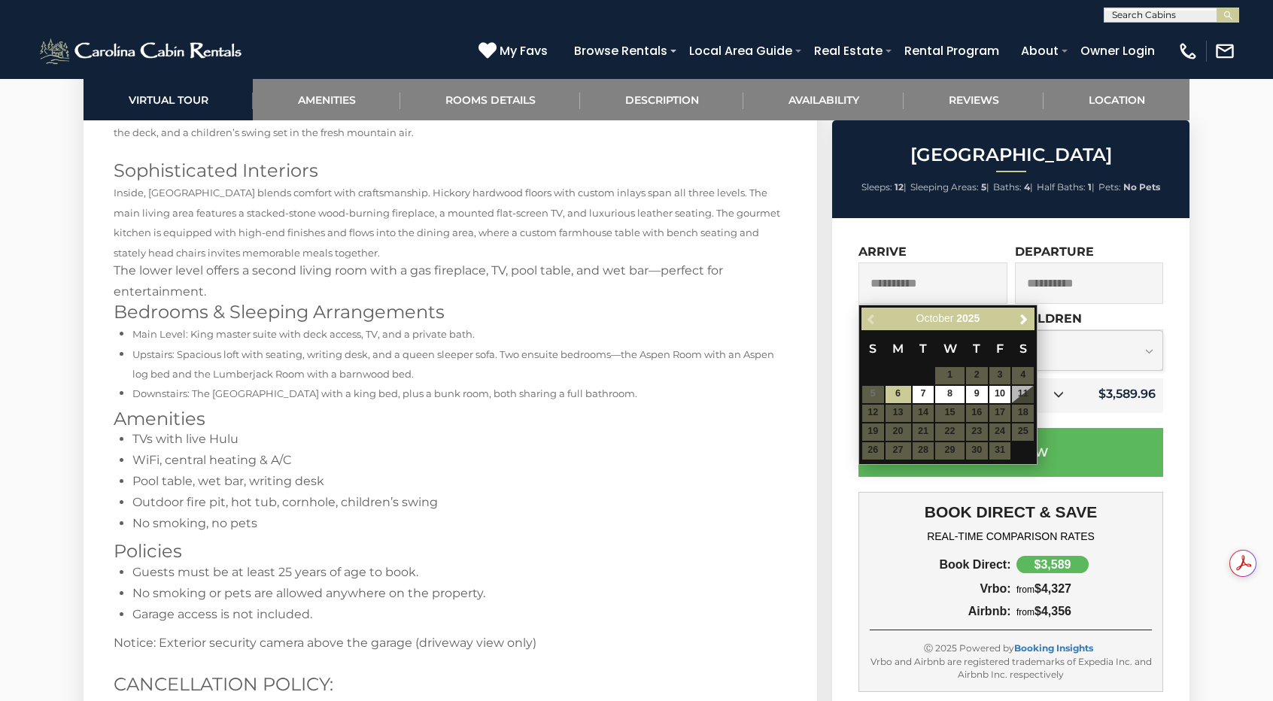
click at [873, 396] on table "S M T W T F S 1 2 3 4 5 6 7 8 9 10 11 12 13 14 15 16 17 18 19 20 21 22 23 24 25…" at bounding box center [947, 394] width 173 height 129
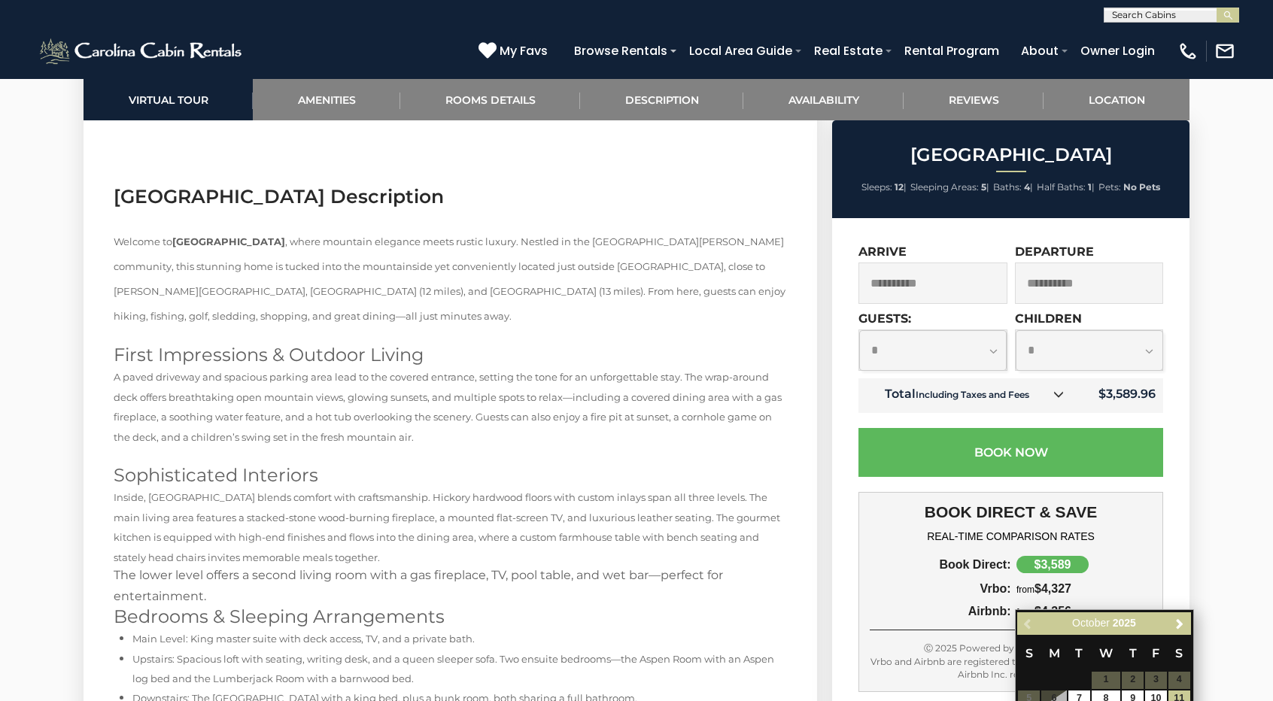
scroll to position [2515, 0]
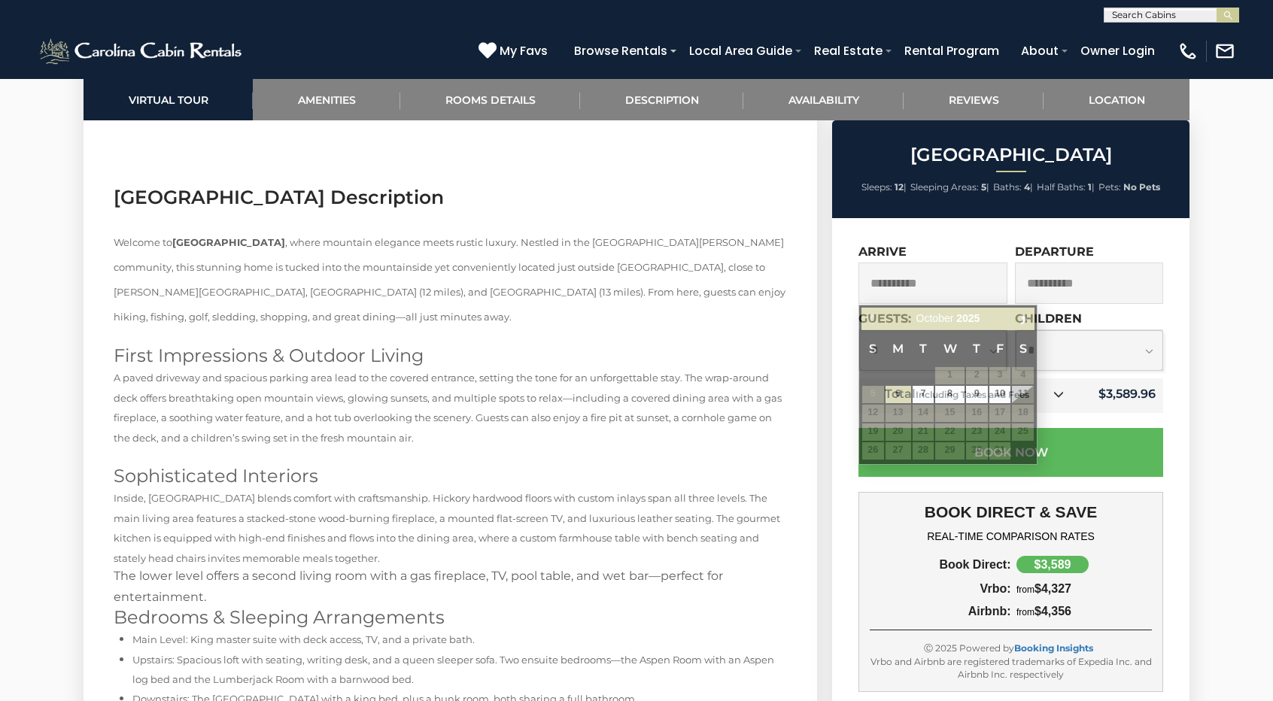
click at [964, 284] on input "**********" at bounding box center [932, 283] width 149 height 41
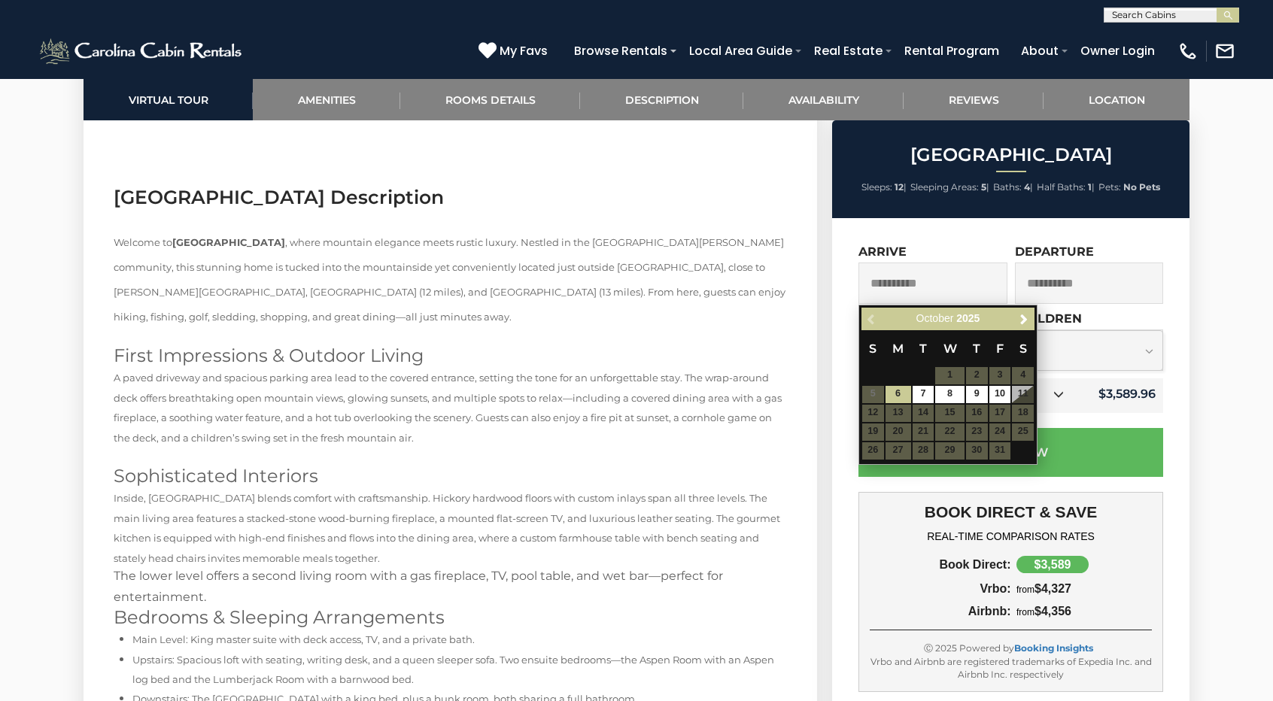
drag, startPoint x: 943, startPoint y: 281, endPoint x: 774, endPoint y: 273, distance: 169.4
click at [774, 273] on section "Virtual Tour Amenities Rooms Details Description Availability Reviews Location …" at bounding box center [636, 269] width 1128 height 4008
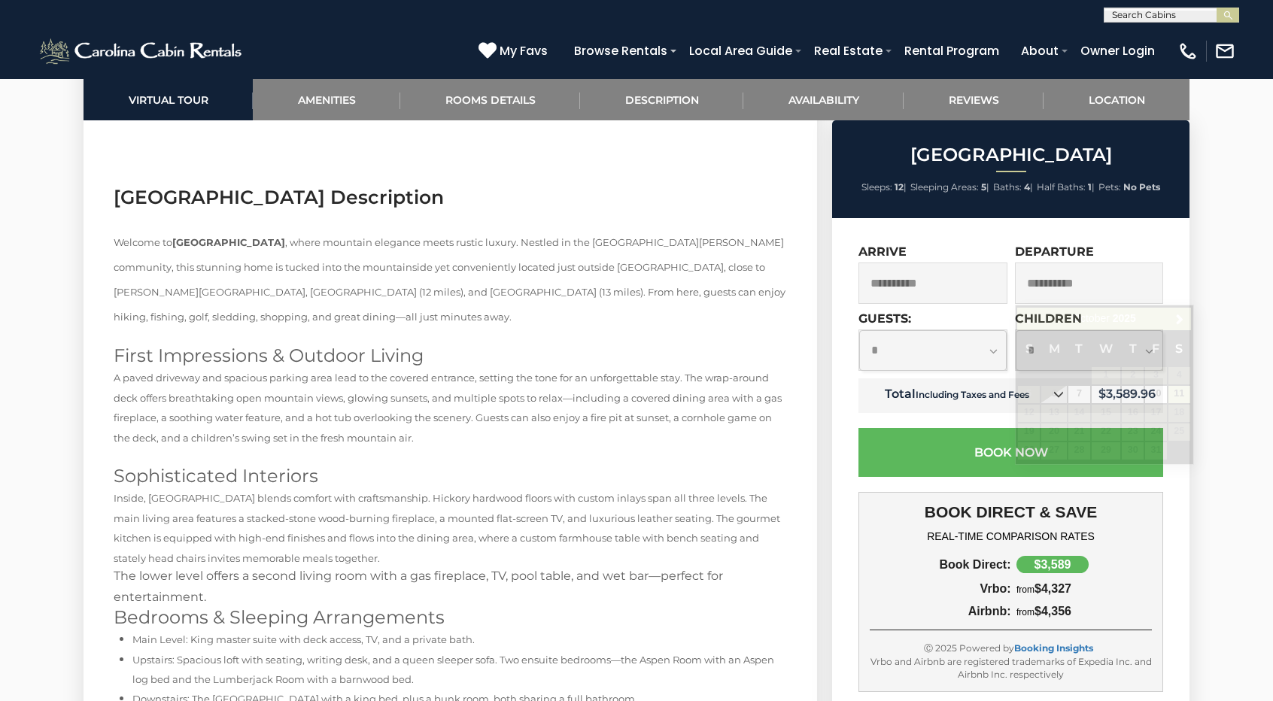
click at [831, 296] on div "Diamond Creek Lodge Sleeps: 12 | Sleeping Areas: 5 | Baths: 4 | Half Baths: 1 |…" at bounding box center [1012, 501] width 376 height 762
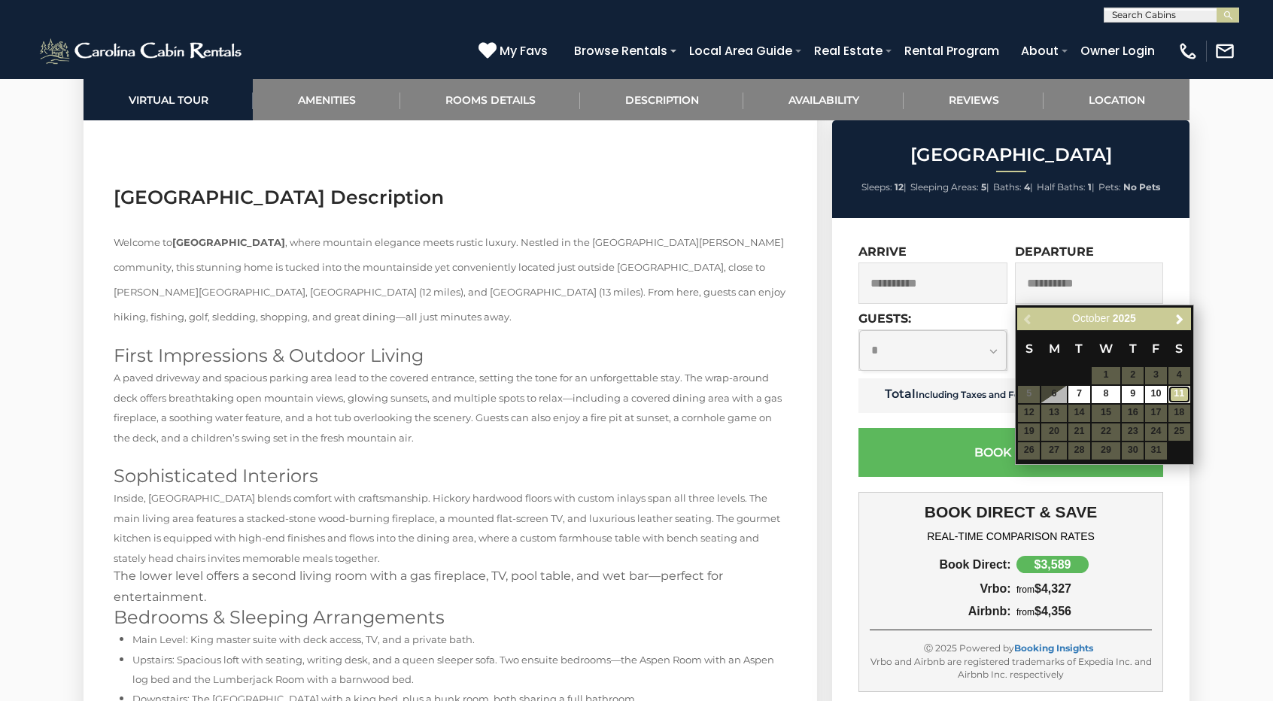
click at [1186, 390] on link "11" at bounding box center [1179, 394] width 22 height 17
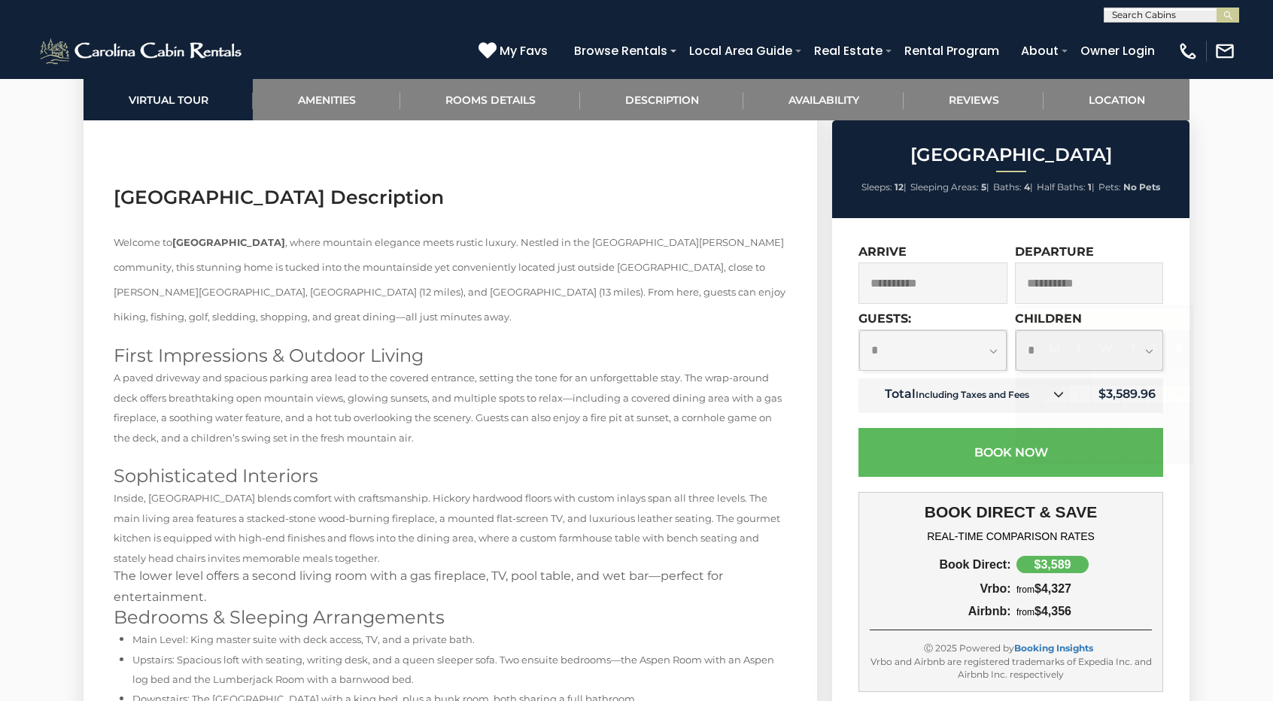
click at [1110, 278] on input "**********" at bounding box center [1089, 283] width 149 height 41
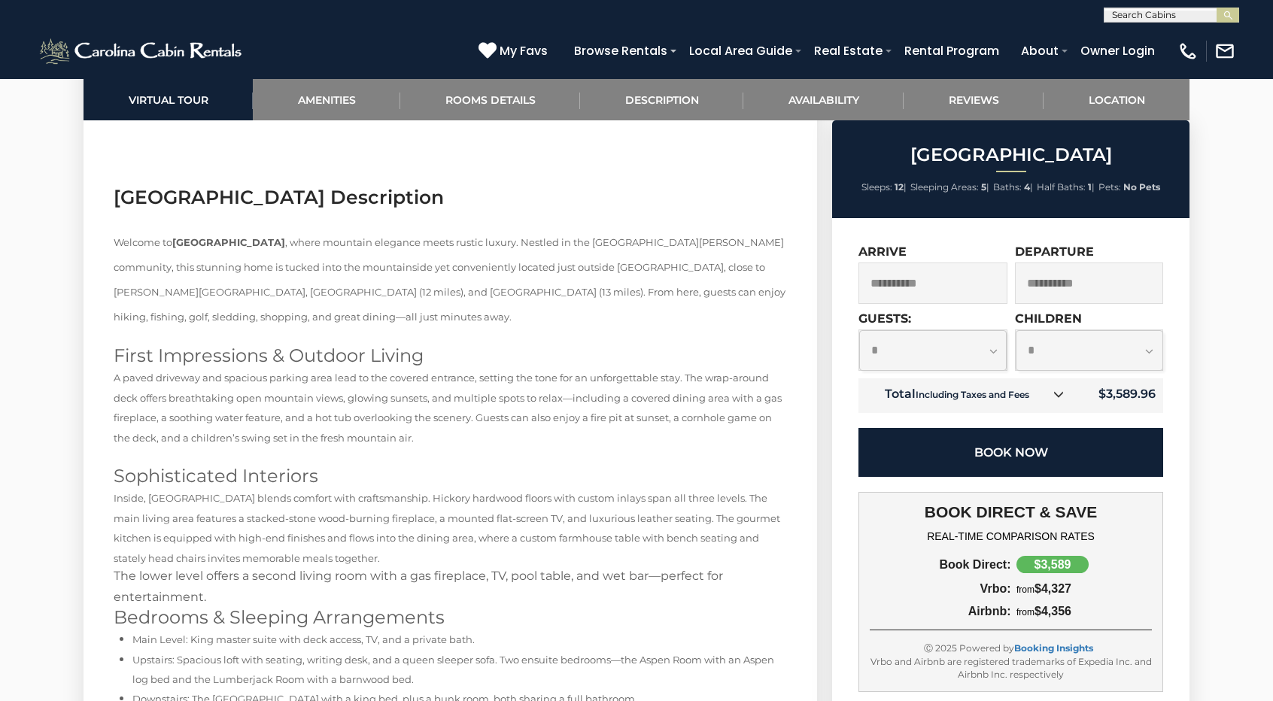
scroll to position [0, 0]
click at [1044, 454] on button "Book Now" at bounding box center [1010, 452] width 305 height 49
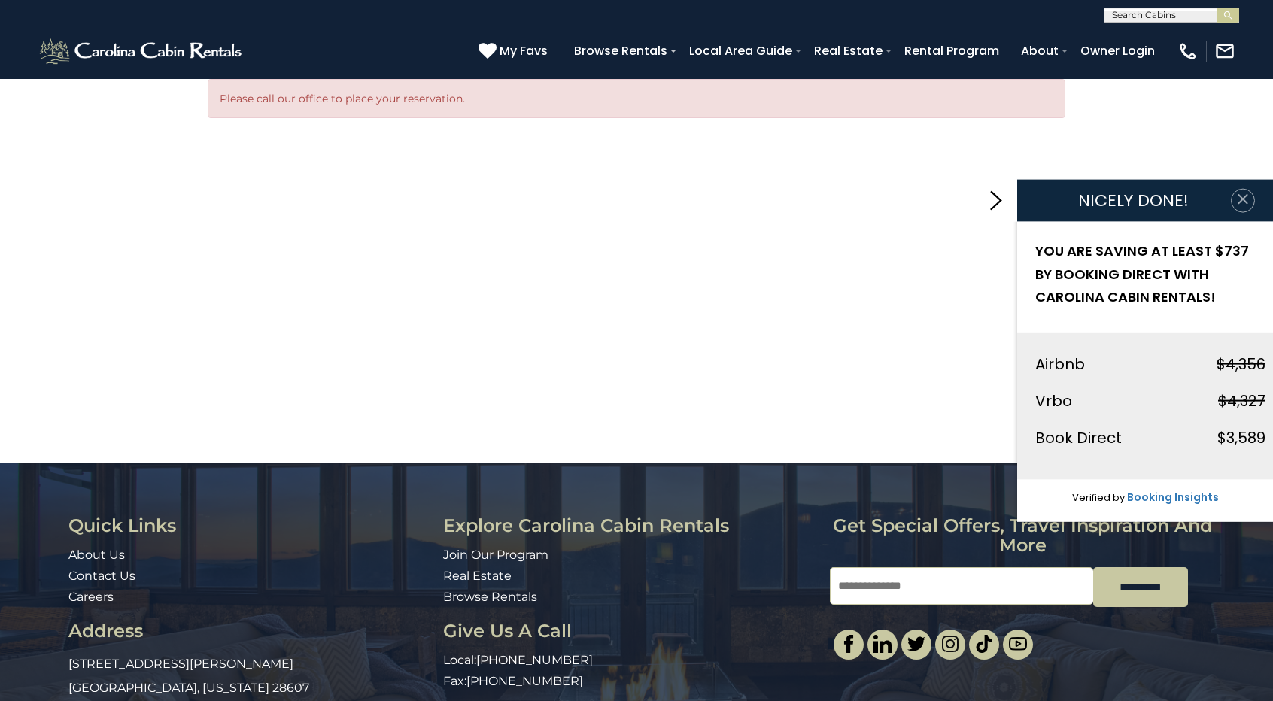
click at [1247, 205] on icon "button" at bounding box center [1242, 199] width 15 height 15
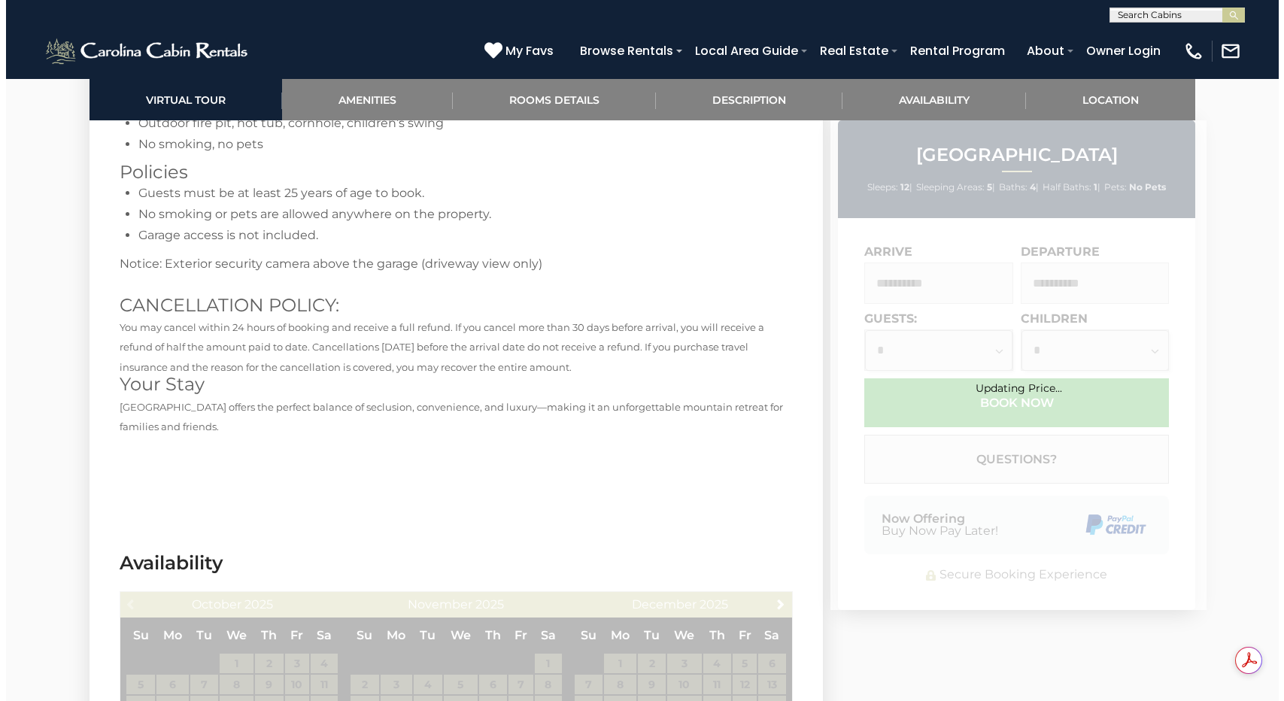
scroll to position [3530, 0]
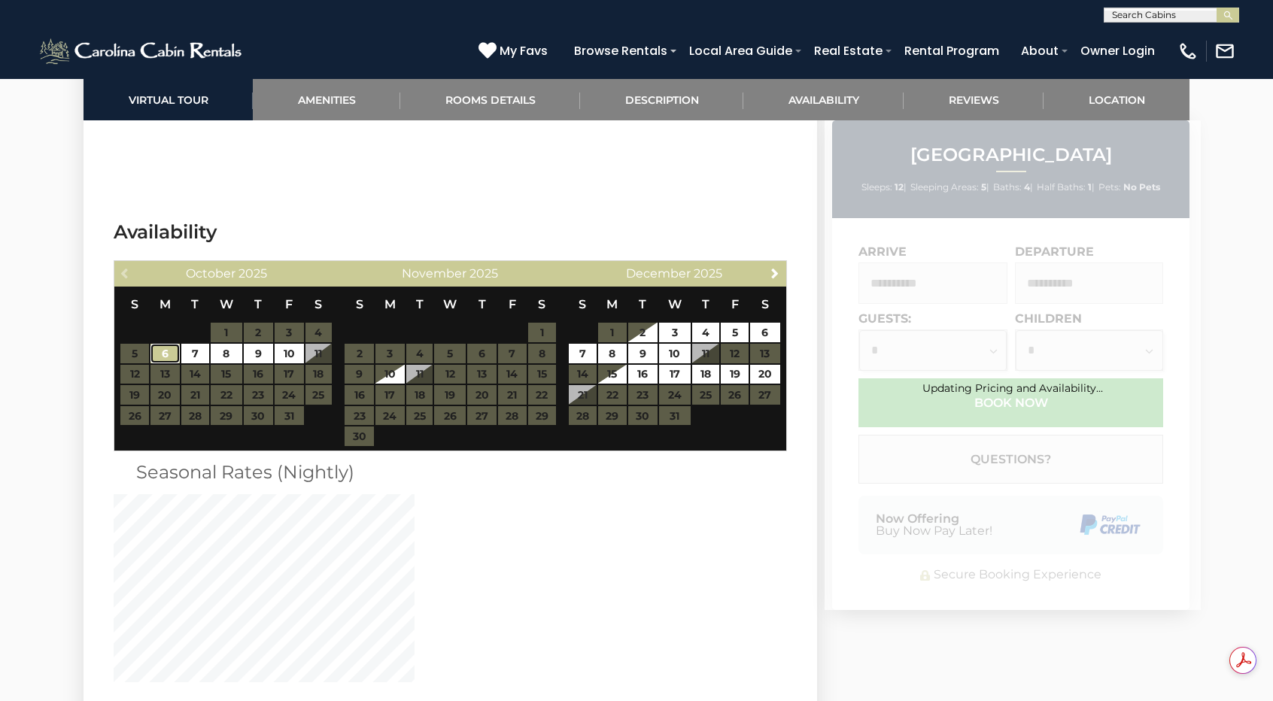
click at [169, 344] on link "6" at bounding box center [164, 354] width 29 height 20
type input "**********"
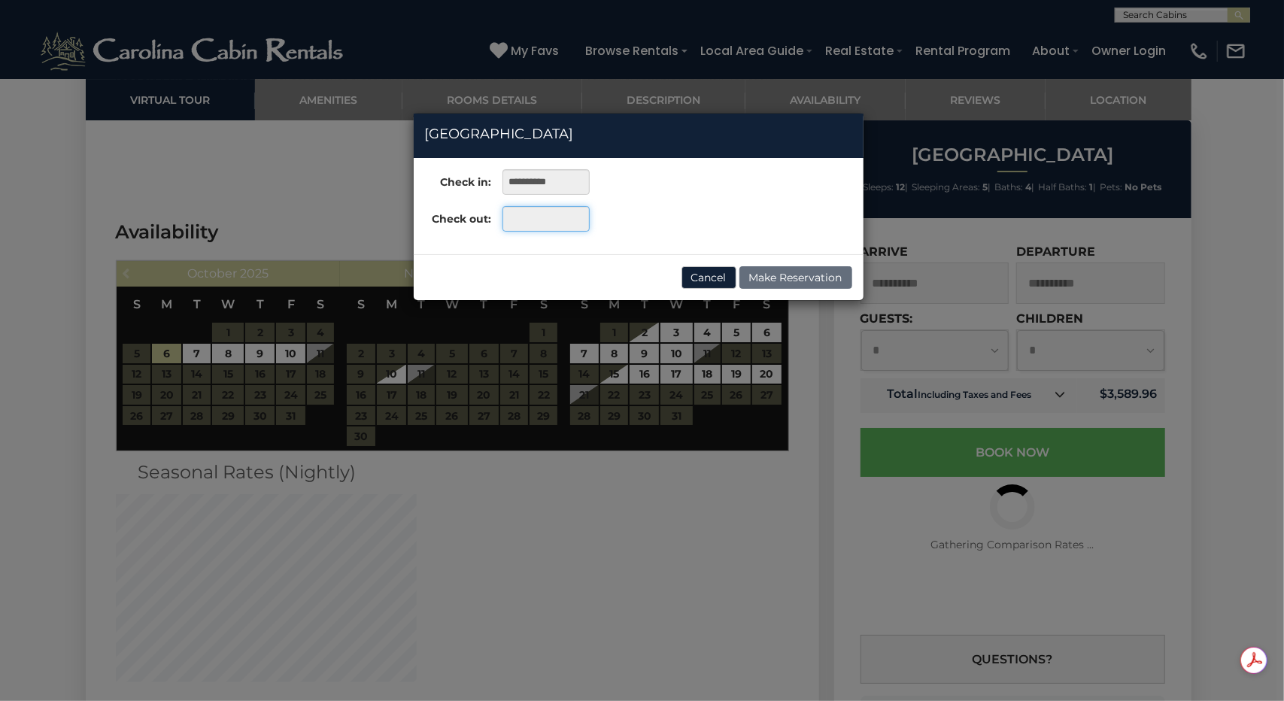
click at [548, 214] on input "text" at bounding box center [546, 219] width 87 height 26
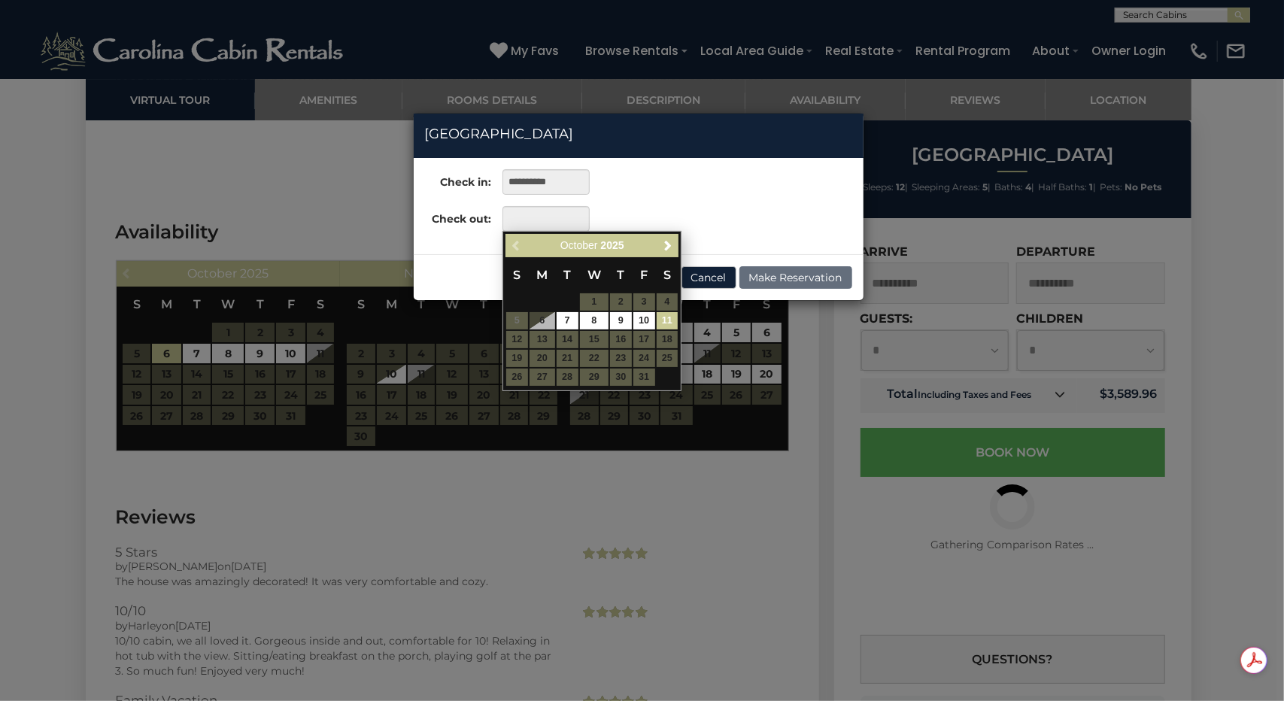
click at [660, 317] on link "11" at bounding box center [668, 320] width 22 height 17
type input "**********"
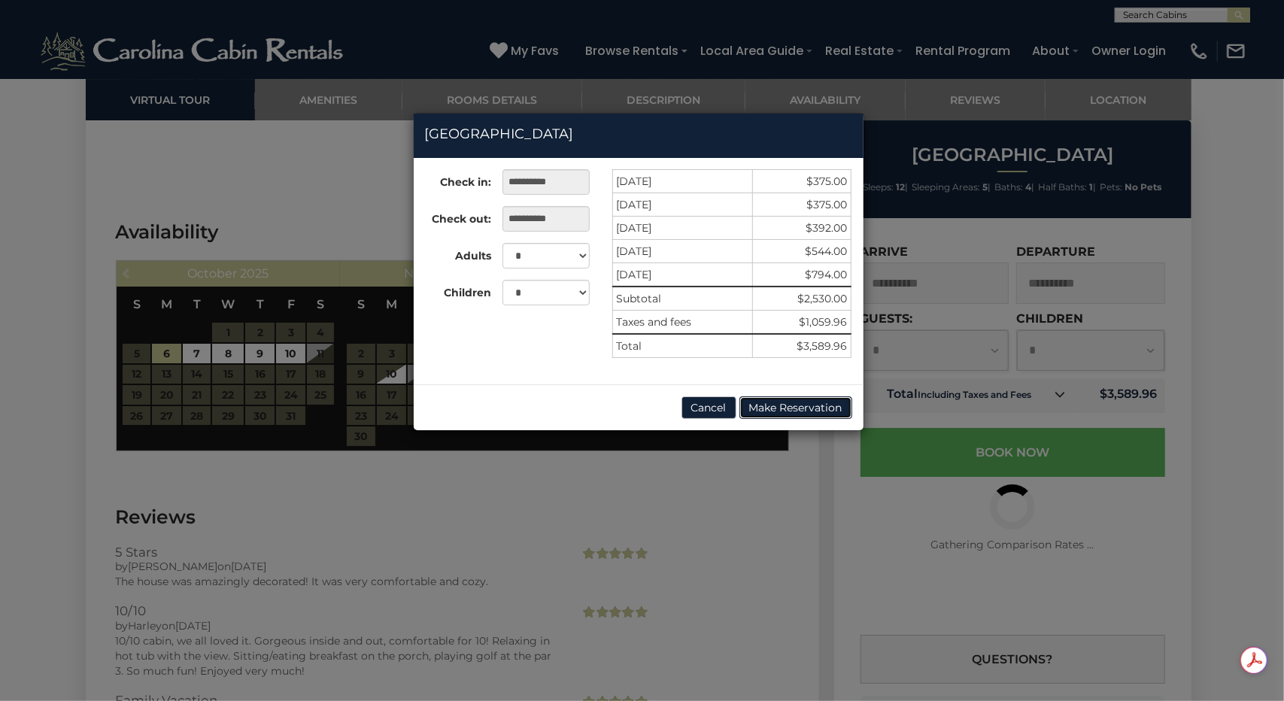
click at [786, 406] on button "Make Reservation" at bounding box center [795, 407] width 113 height 23
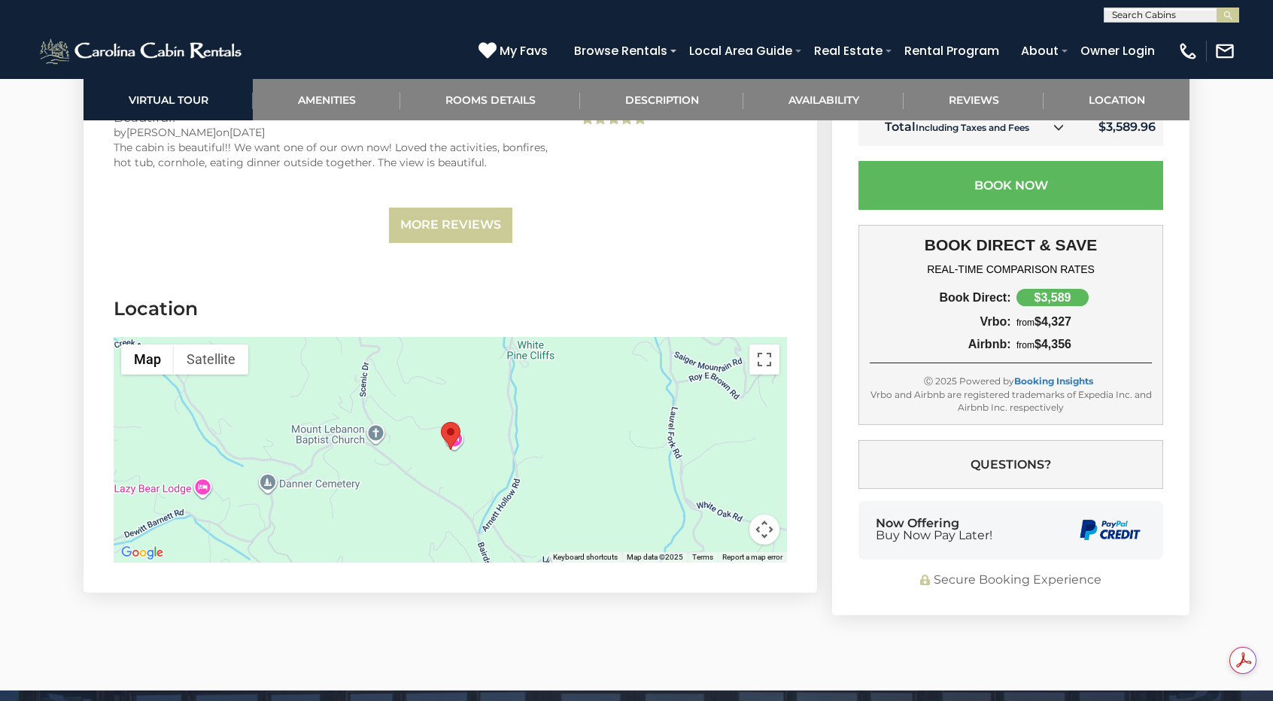
scroll to position [4173, 0]
drag, startPoint x: 766, startPoint y: 333, endPoint x: 766, endPoint y: 399, distance: 65.4
click at [766, 344] on button "Toggle fullscreen view" at bounding box center [764, 359] width 30 height 30
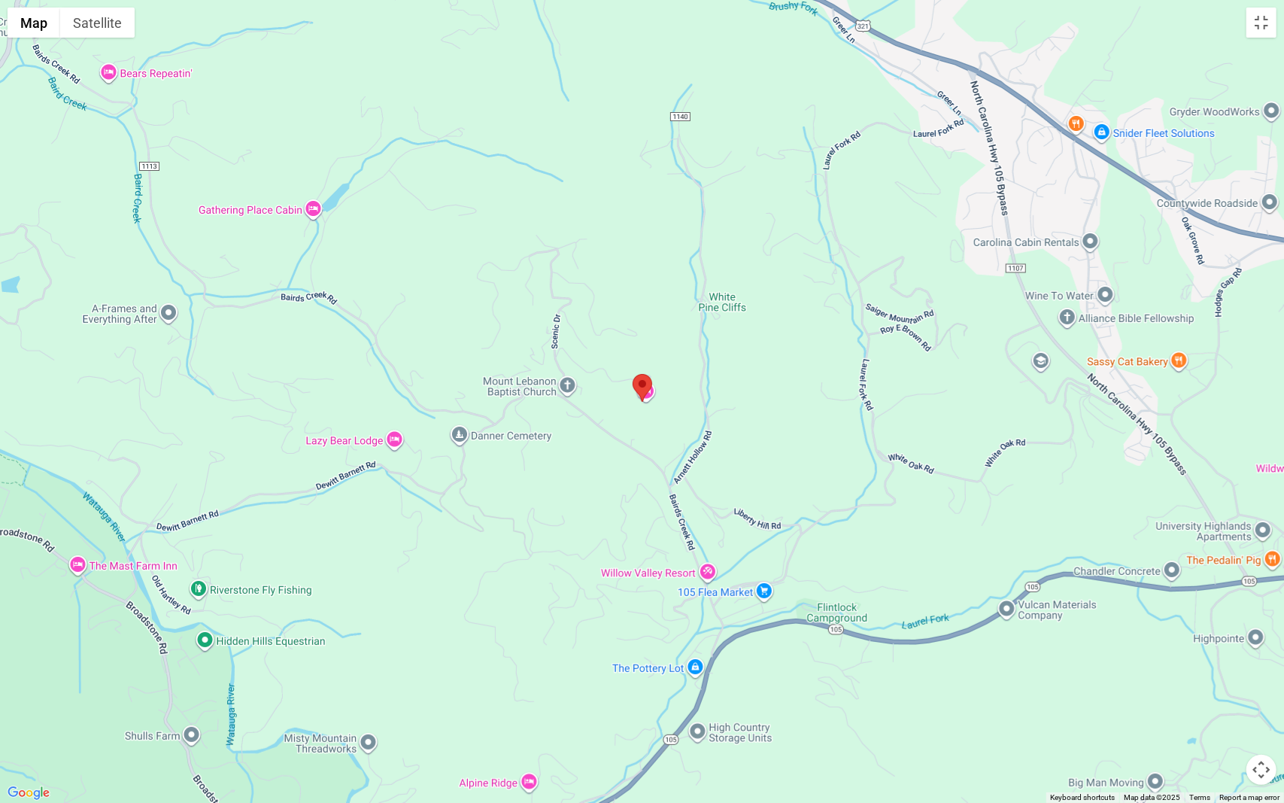
click at [1262, 700] on button "Map camera controls" at bounding box center [1262, 770] width 30 height 30
click at [1227, 700] on button "Zoom out" at bounding box center [1224, 770] width 30 height 30
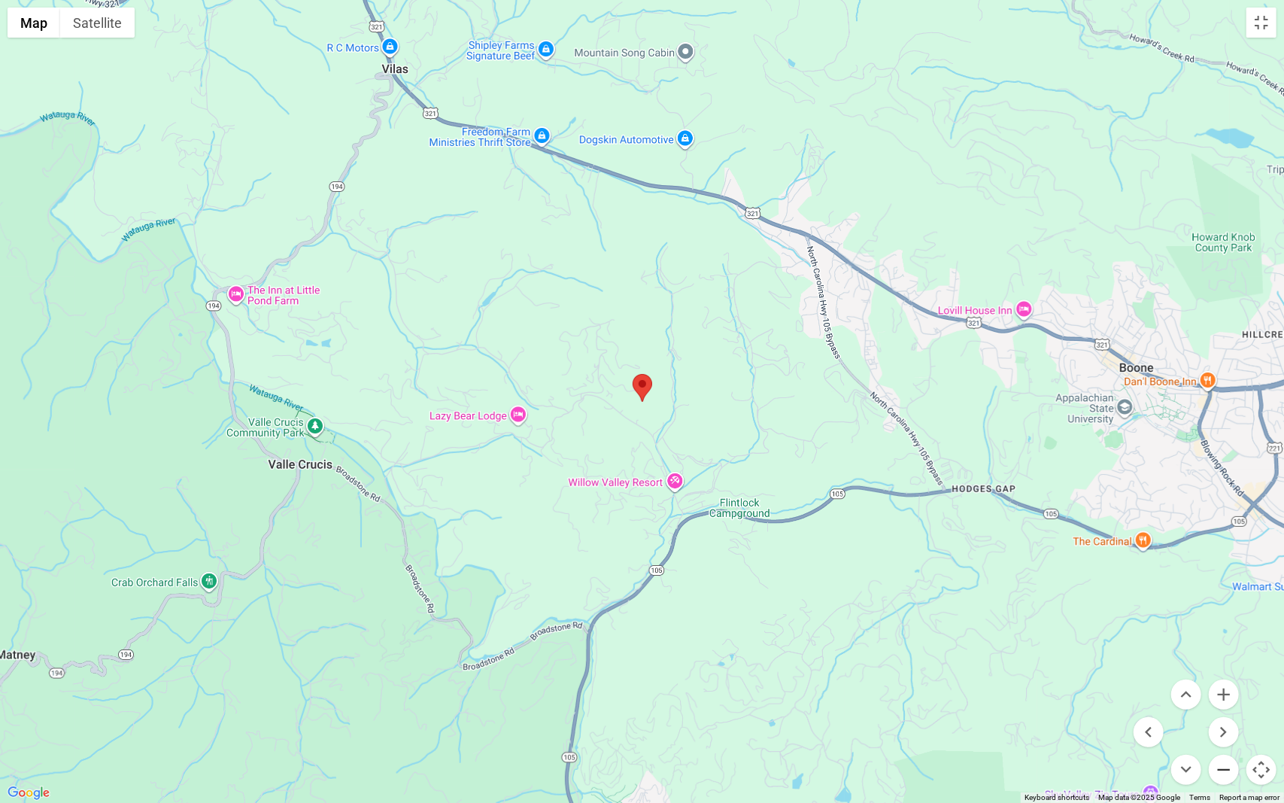
click at [1227, 700] on button "Zoom out" at bounding box center [1224, 770] width 30 height 30
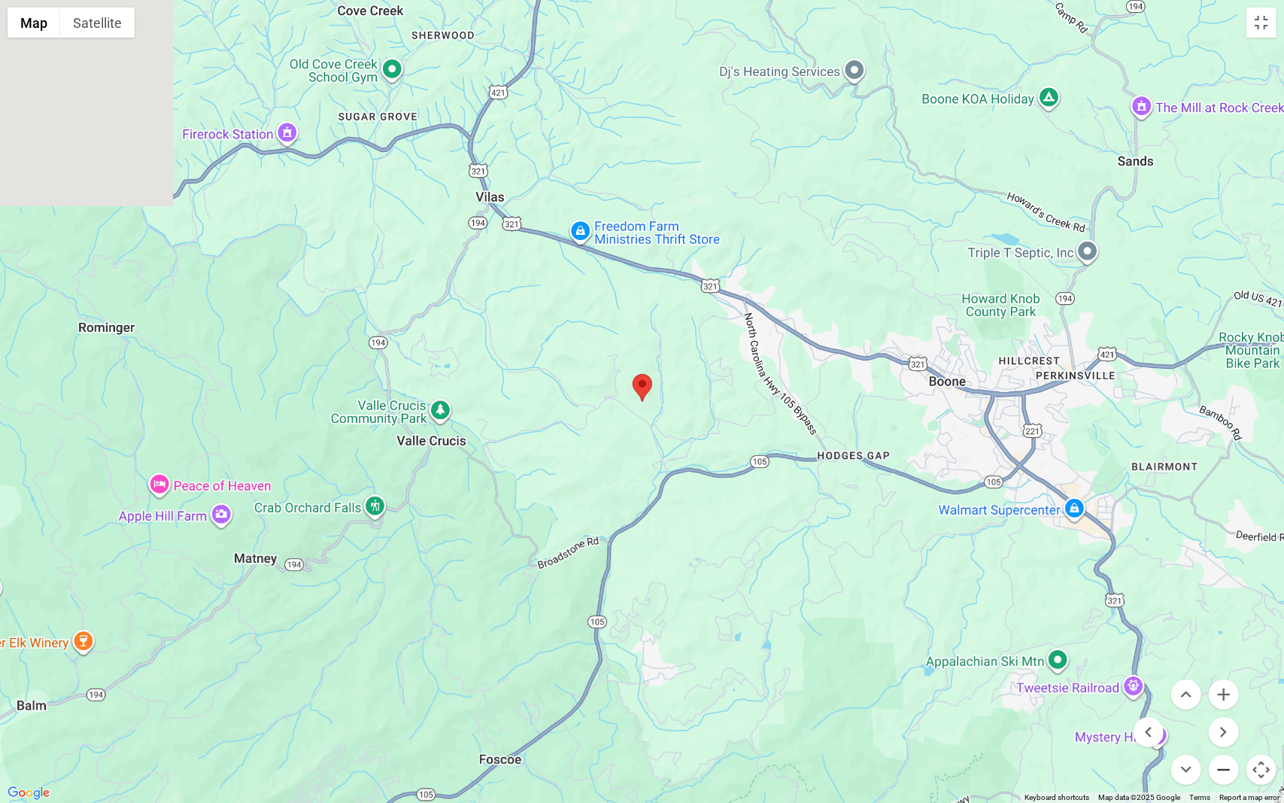
click at [1227, 700] on button "Zoom out" at bounding box center [1224, 770] width 30 height 30
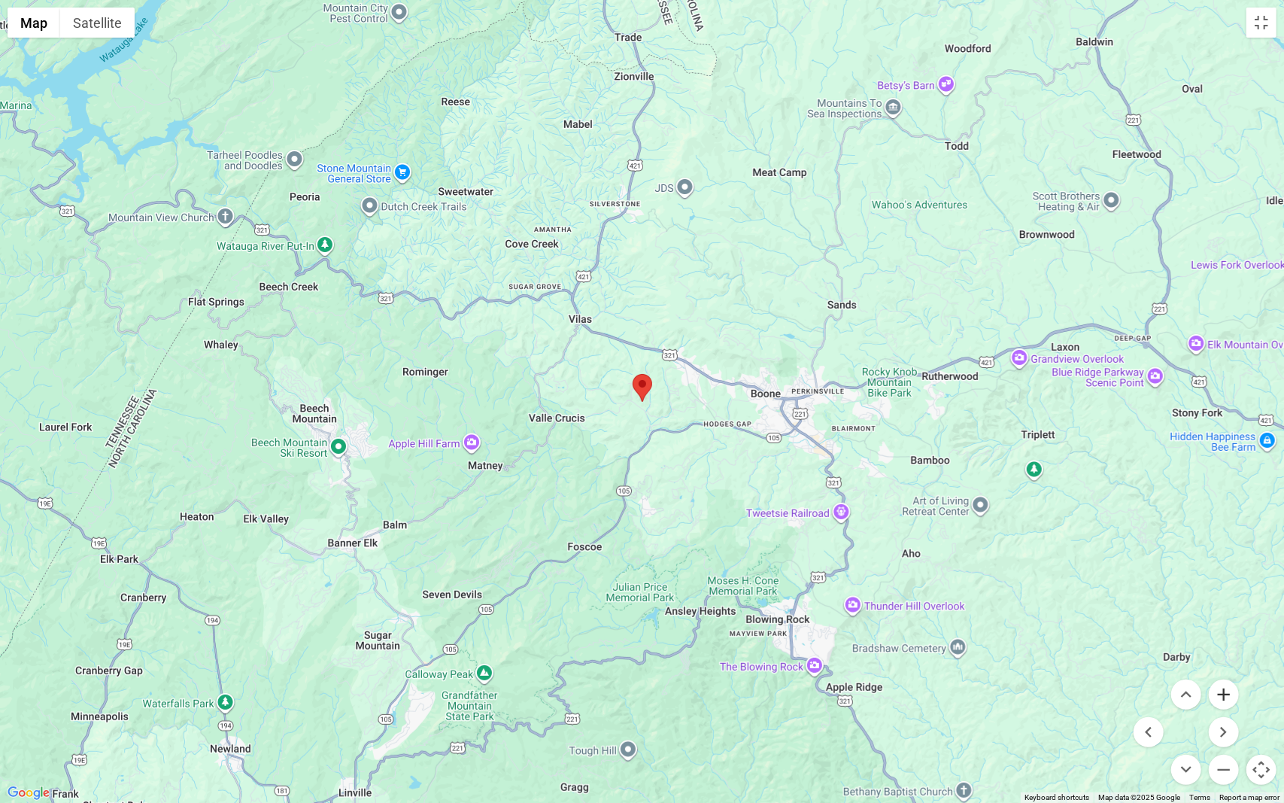
click at [1231, 692] on button "Zoom in" at bounding box center [1224, 694] width 30 height 30
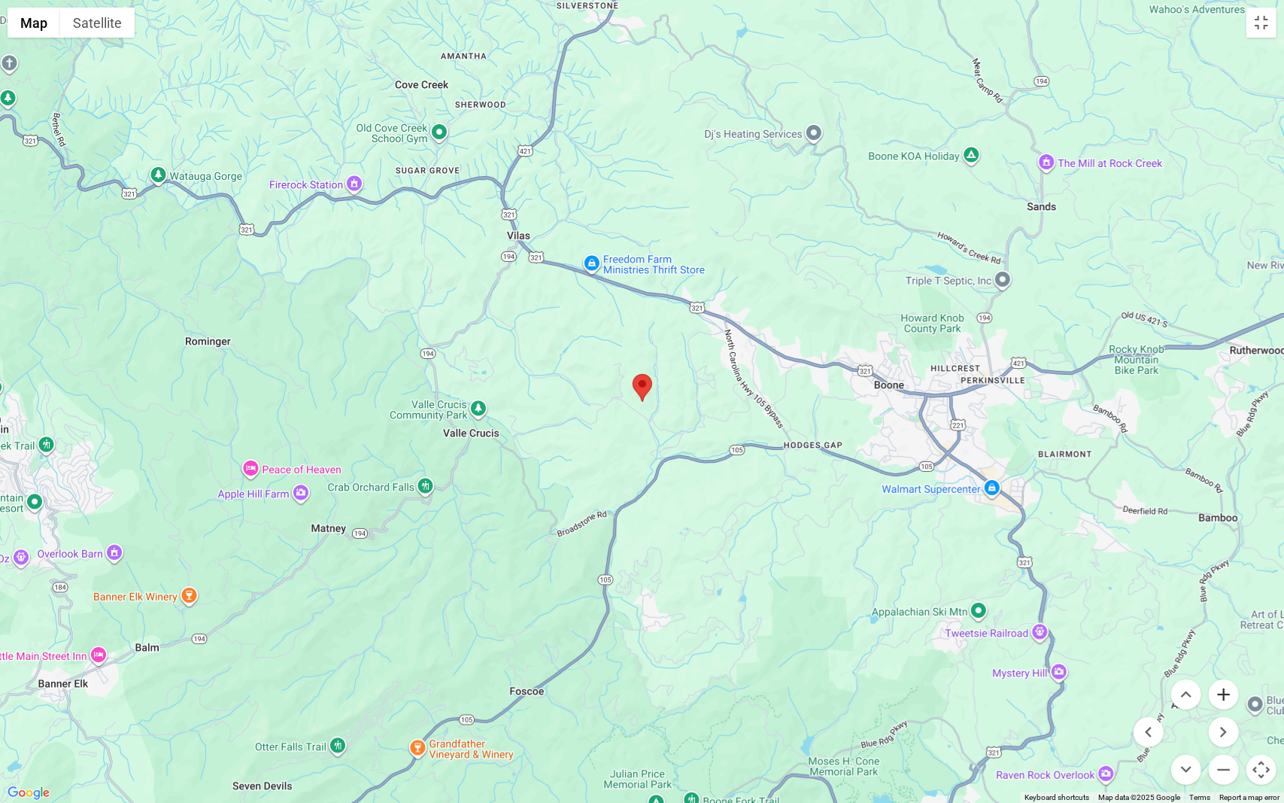
click at [1231, 692] on button "Zoom in" at bounding box center [1224, 694] width 30 height 30
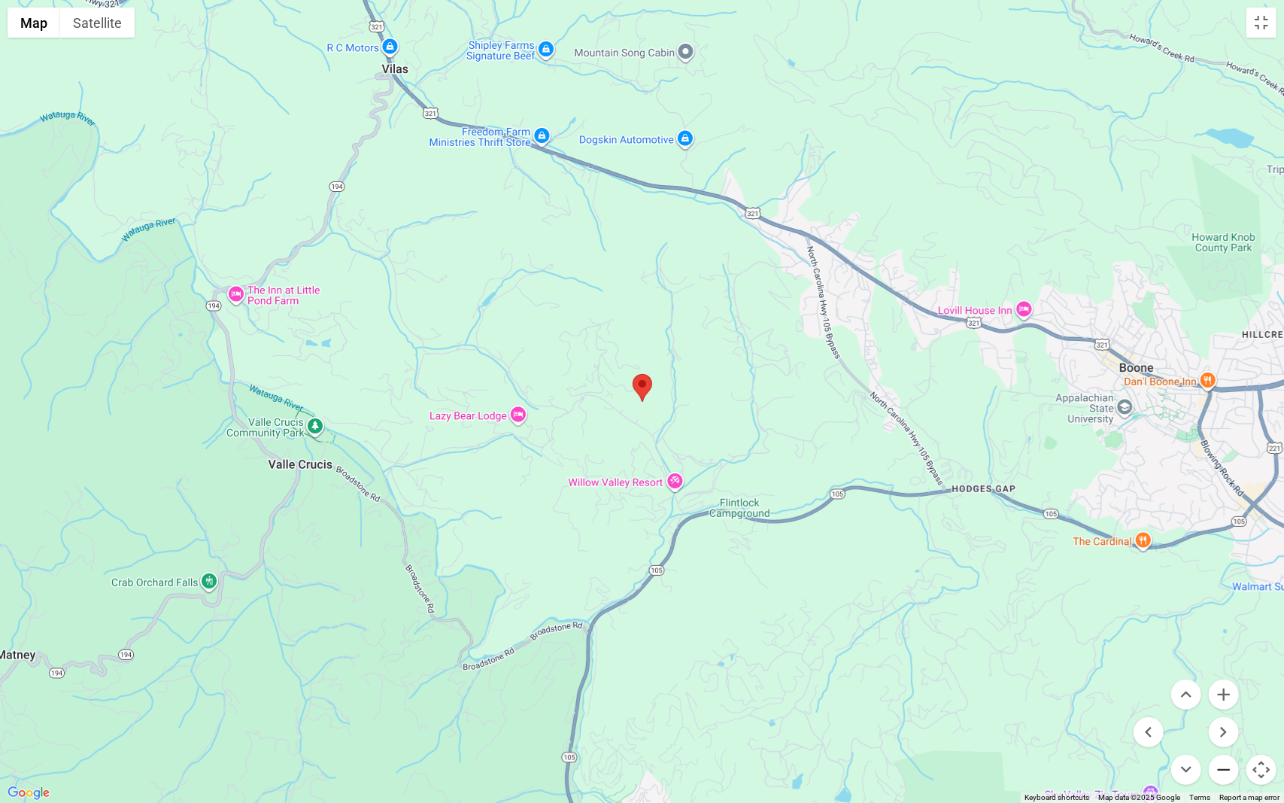
click at [1226, 700] on button "Zoom out" at bounding box center [1224, 770] width 30 height 30
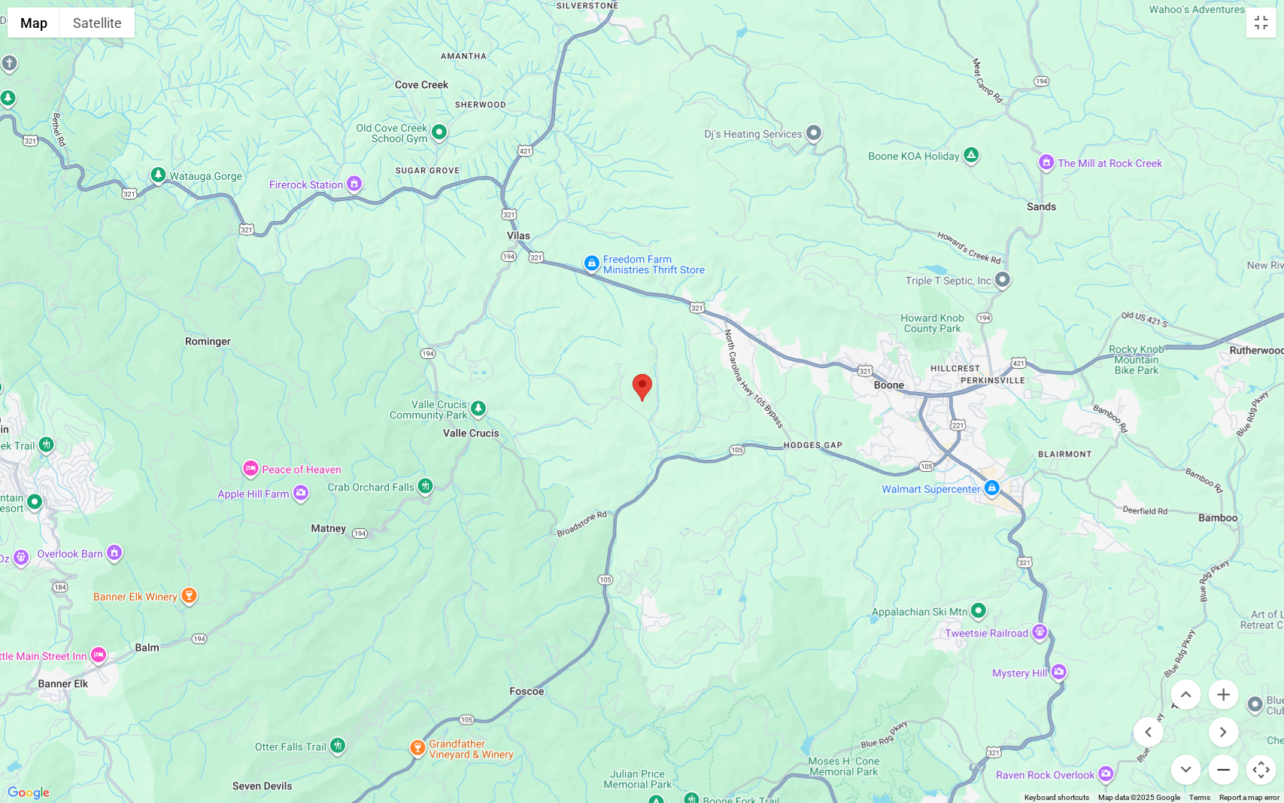
click at [1226, 700] on button "Zoom out" at bounding box center [1224, 770] width 30 height 30
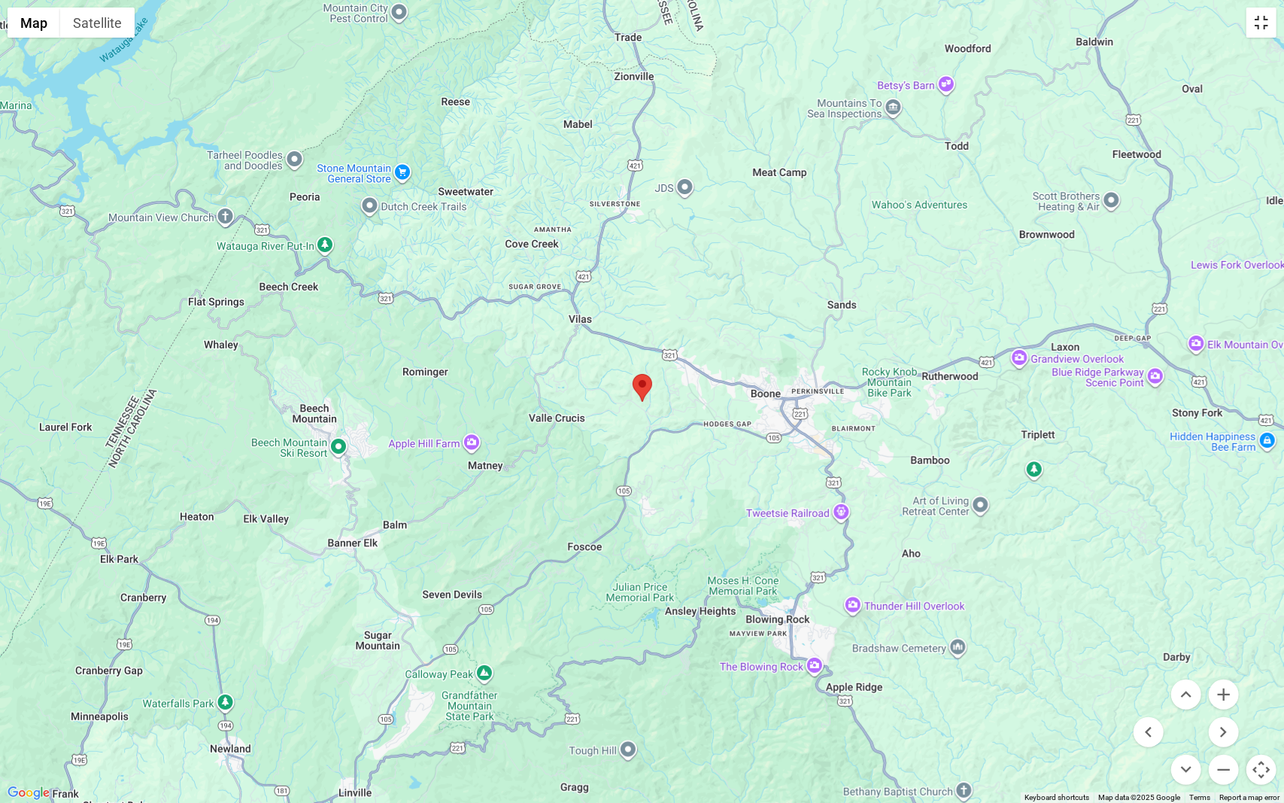
click at [1262, 30] on button "Toggle fullscreen view" at bounding box center [1262, 23] width 30 height 30
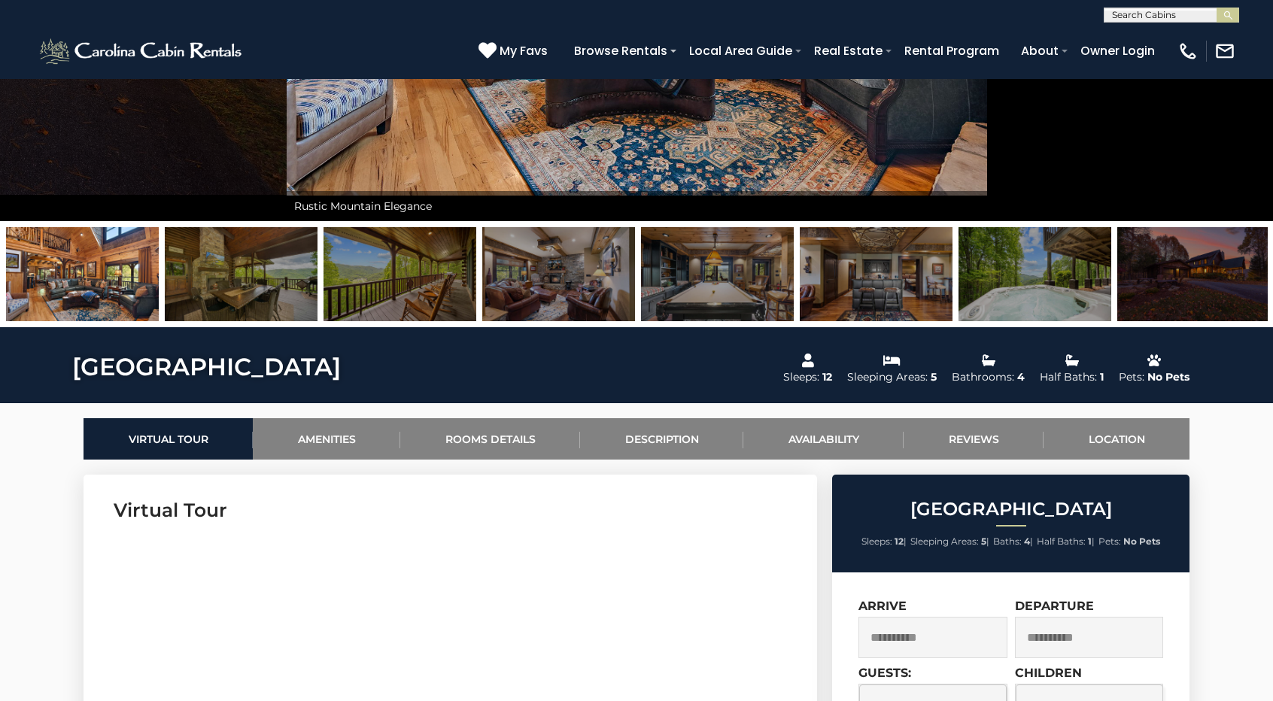
scroll to position [377, 0]
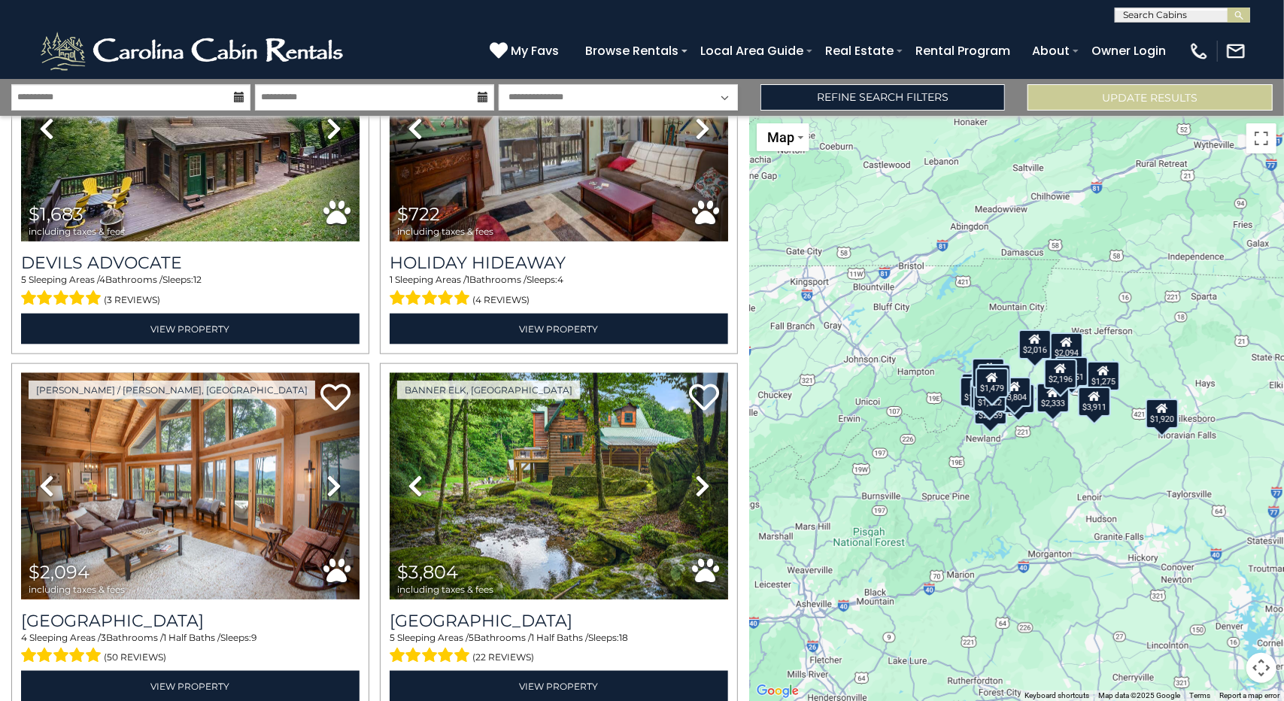
scroll to position [1237, 0]
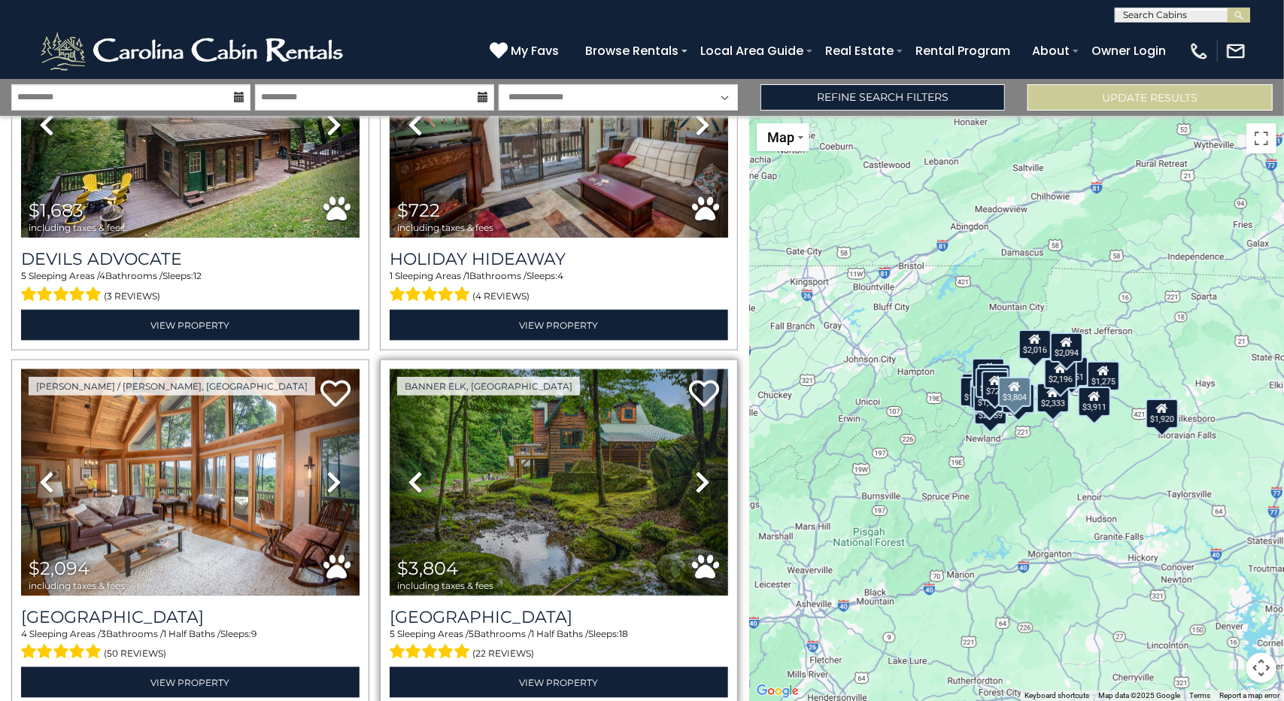
click at [522, 506] on img at bounding box center [559, 482] width 339 height 226
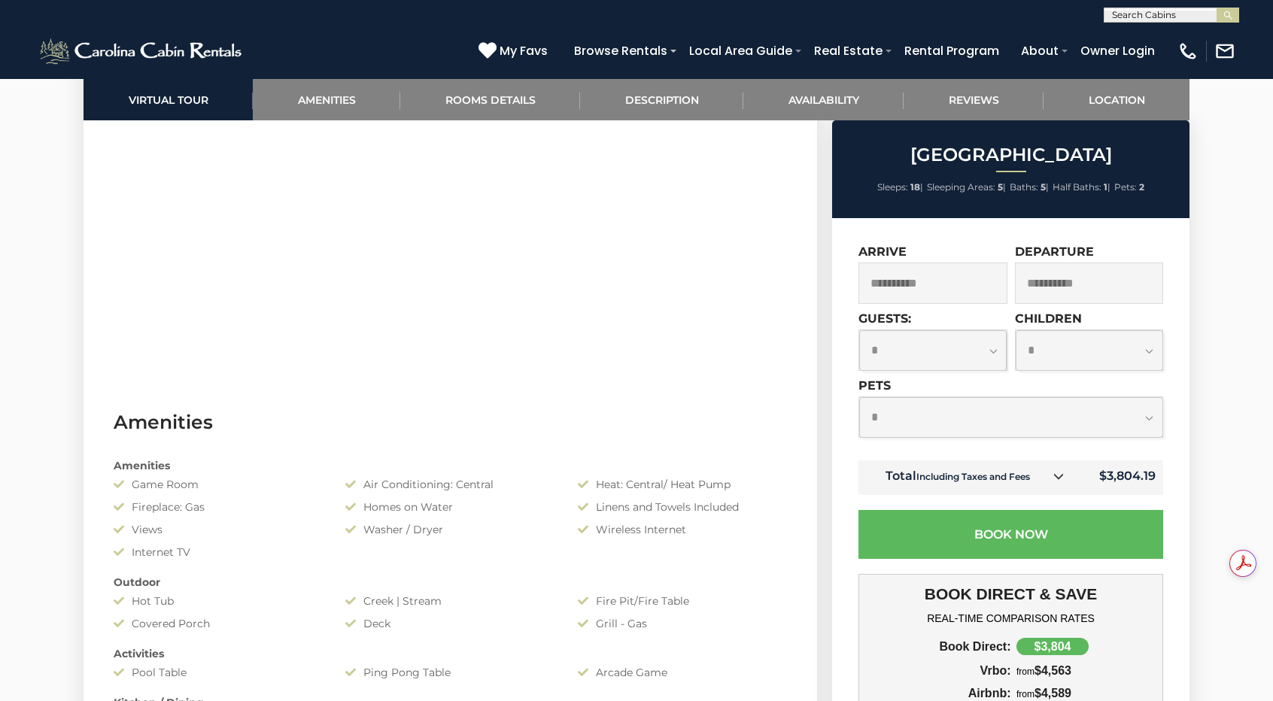
scroll to position [922, 0]
click at [1136, 421] on select "**********" at bounding box center [1011, 417] width 304 height 41
select select "*"
click at [859, 397] on select "**********" at bounding box center [1011, 417] width 304 height 41
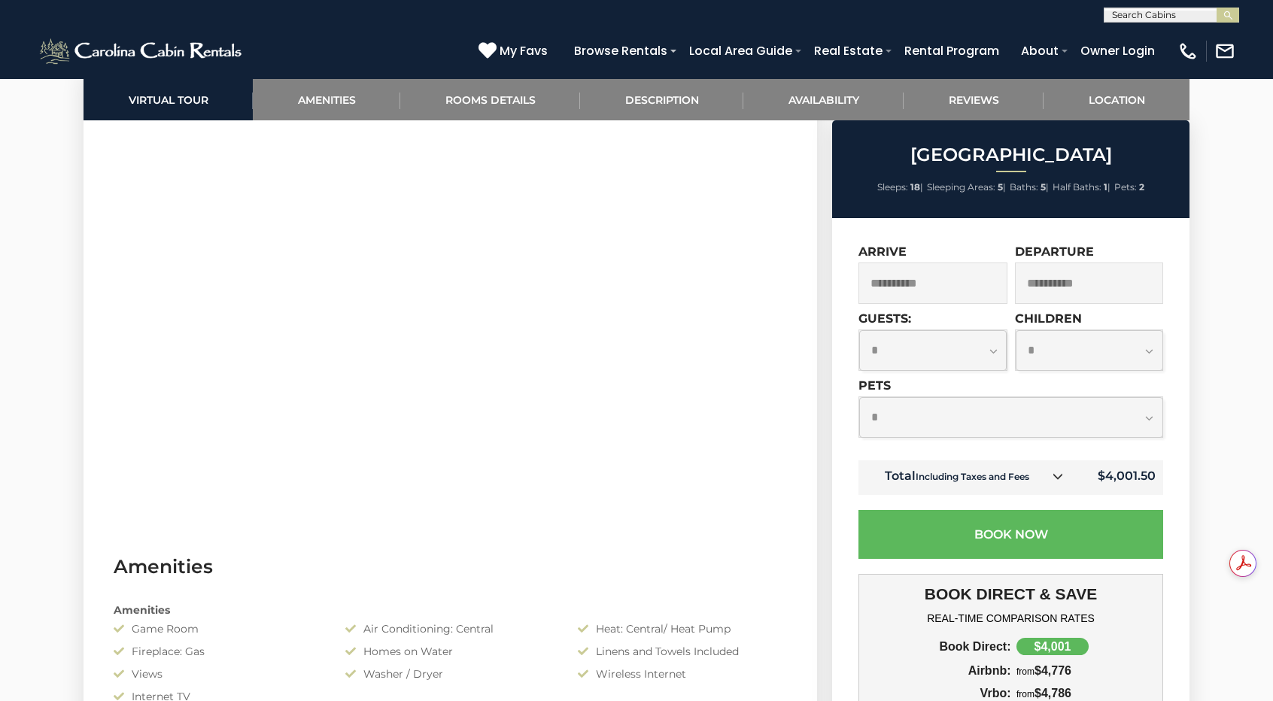
scroll to position [778, 0]
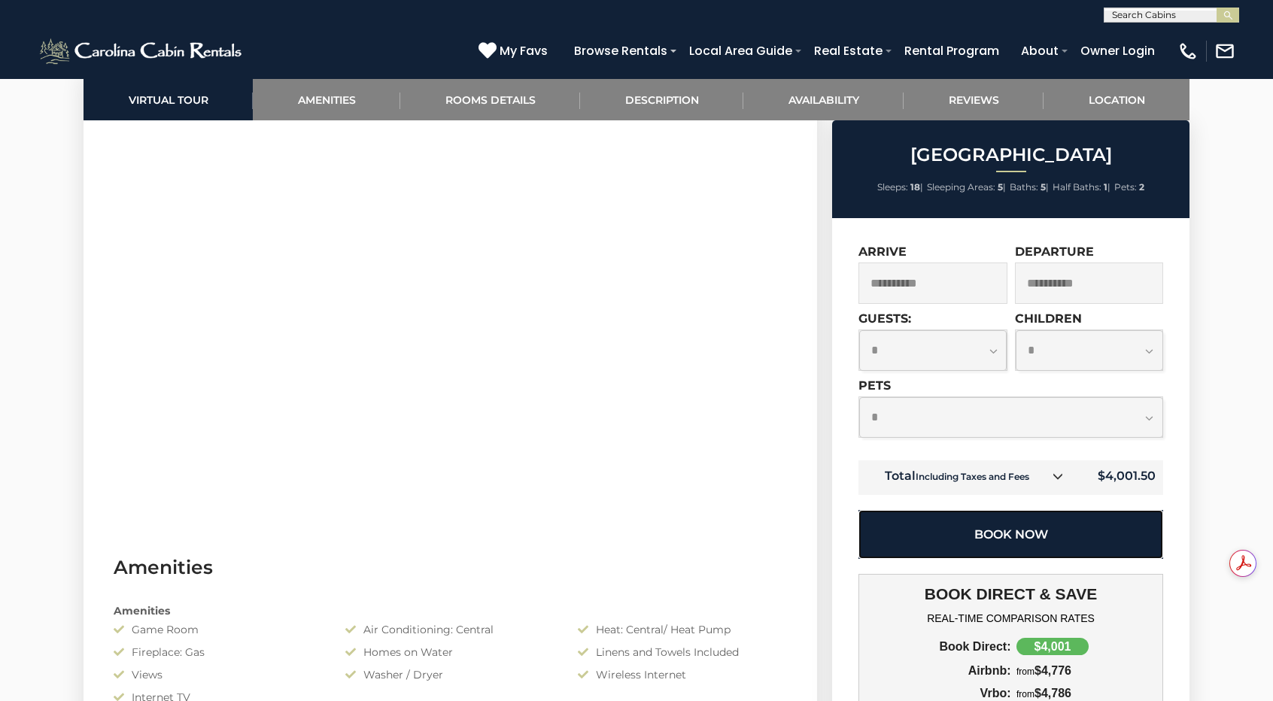
click at [1014, 527] on button "Book Now" at bounding box center [1010, 534] width 305 height 49
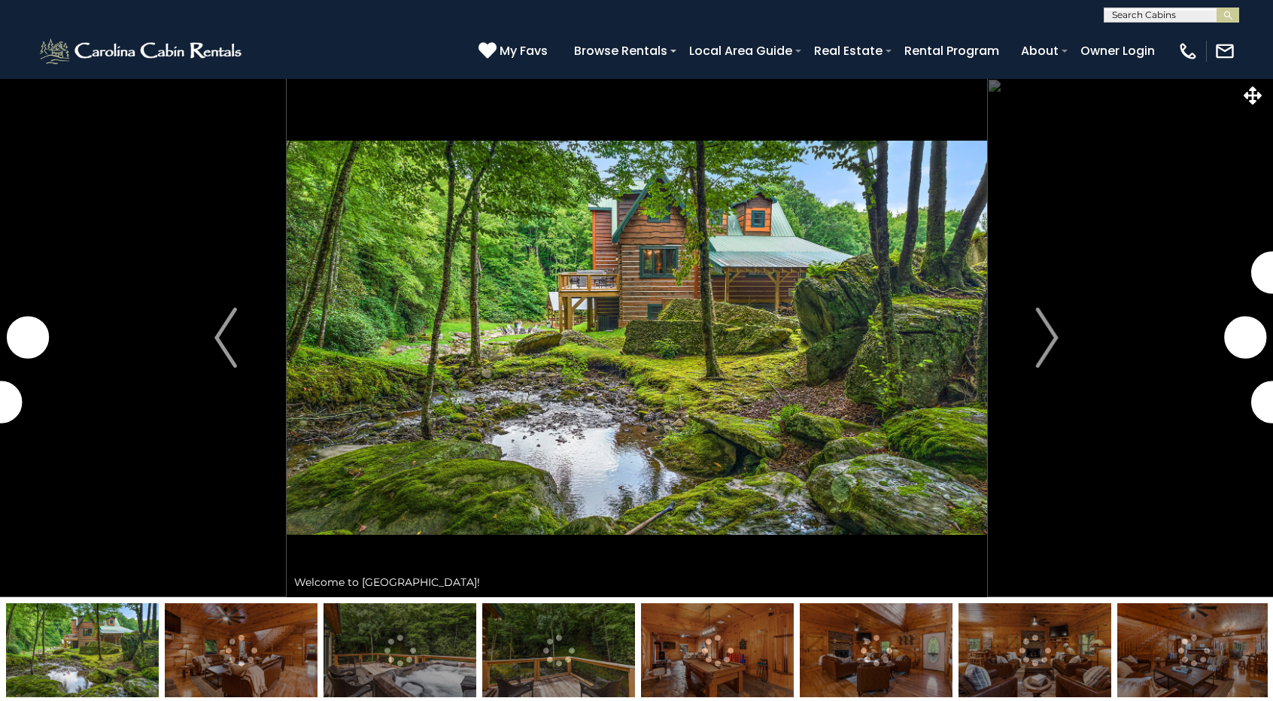
select select "*"
